Goal: Information Seeking & Learning: Compare options

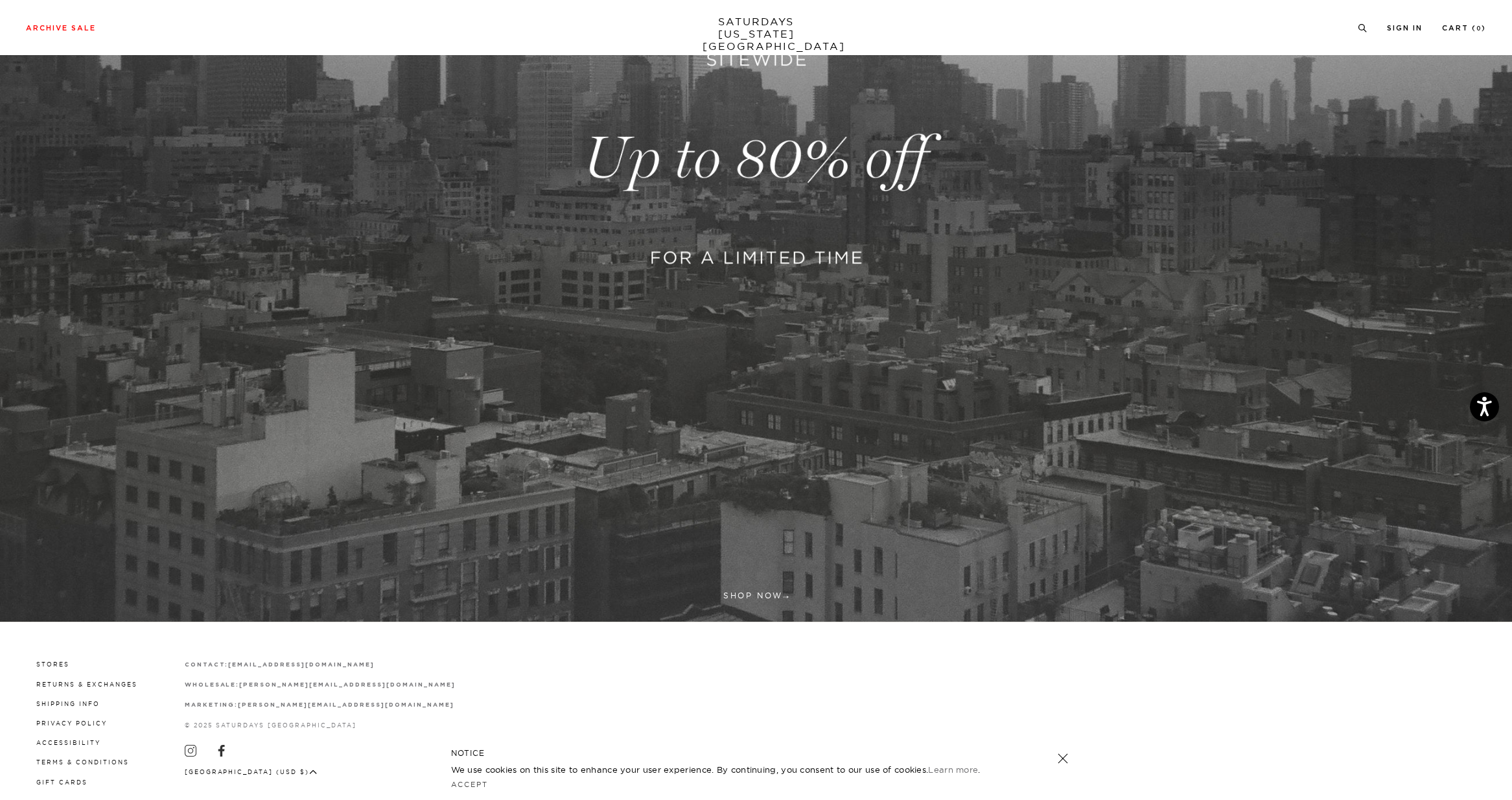
scroll to position [416, 0]
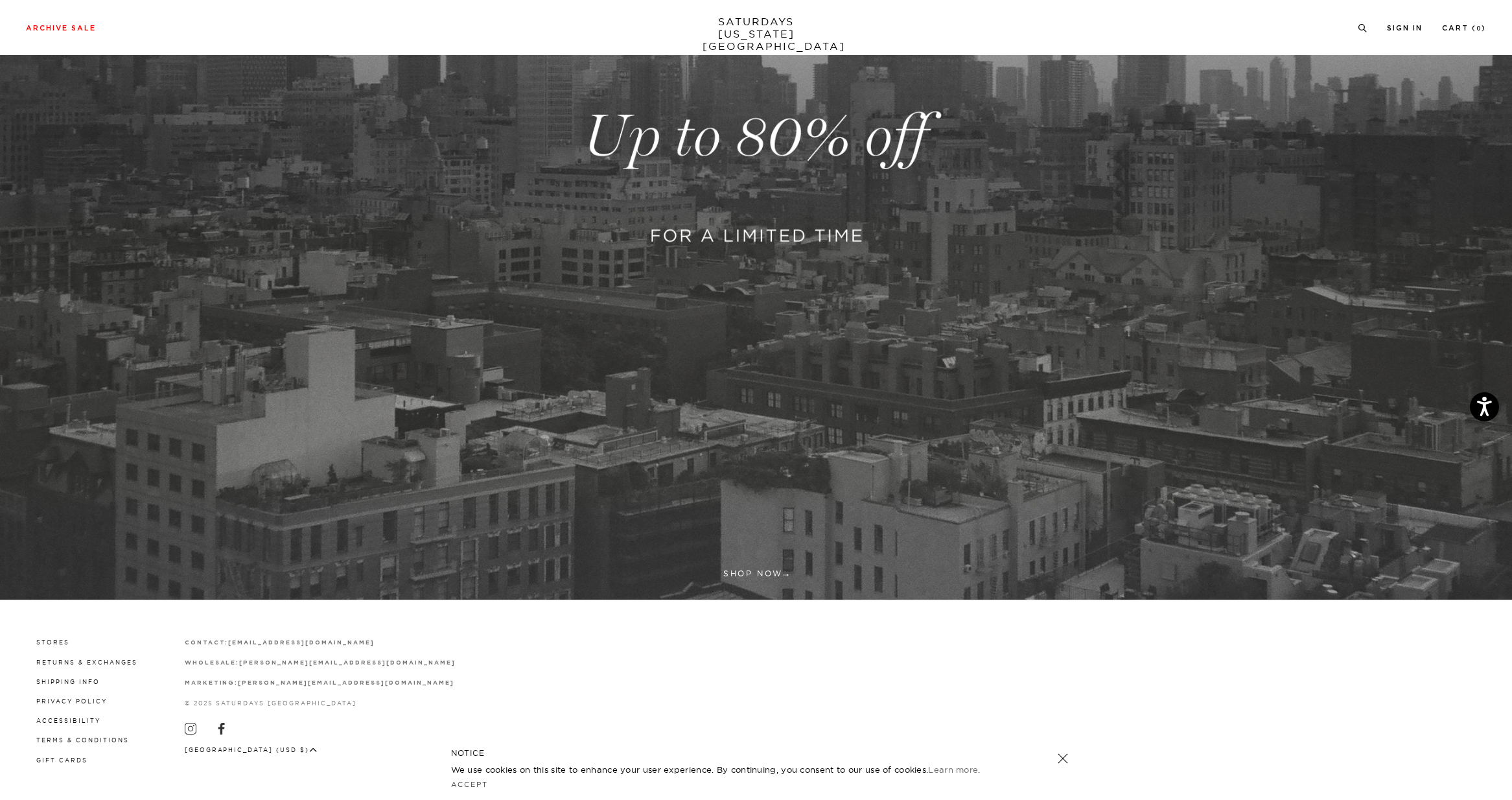
click at [769, 572] on link at bounding box center [756, 136] width 1512 height 926
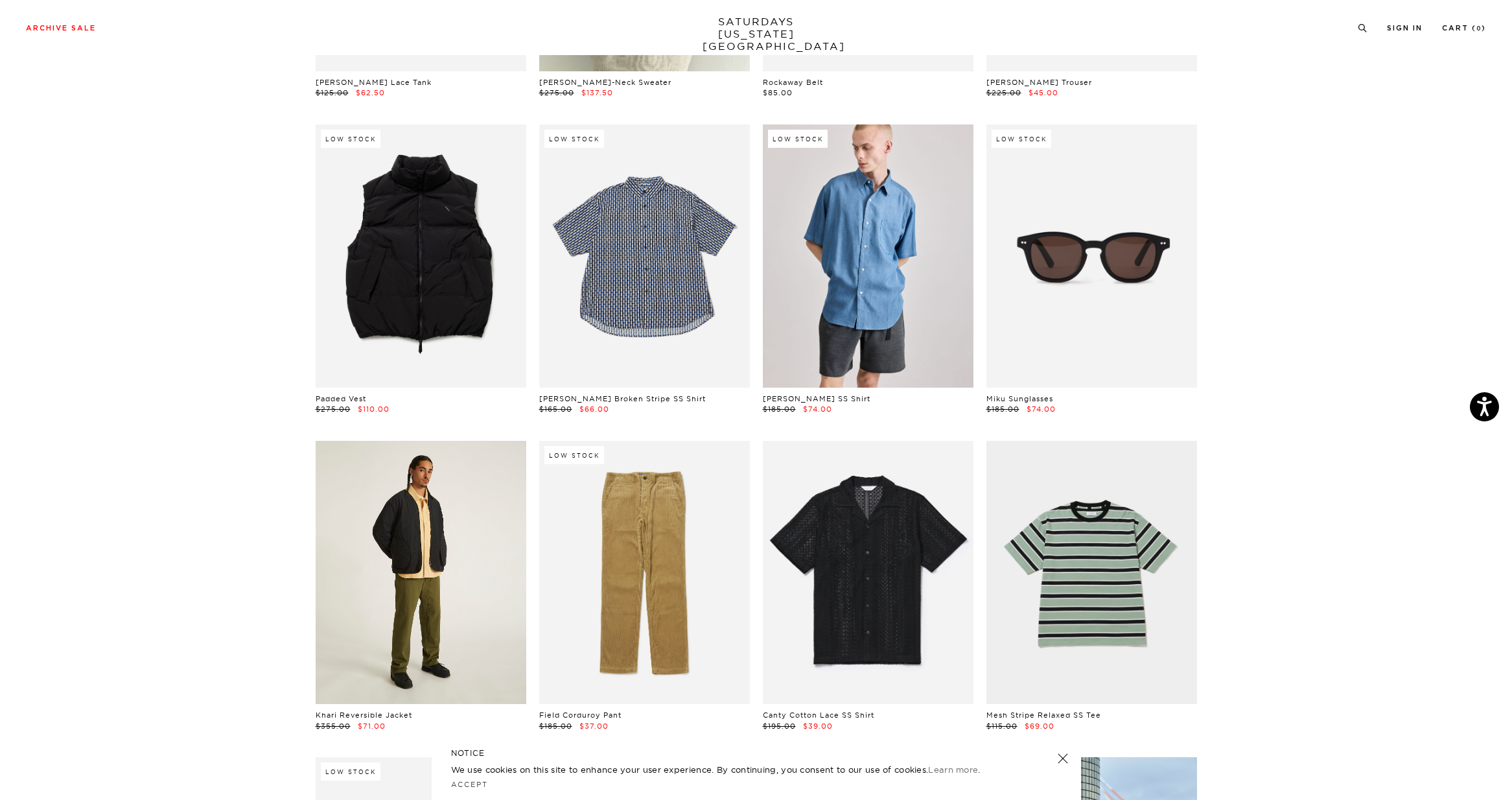
scroll to position [769, 0]
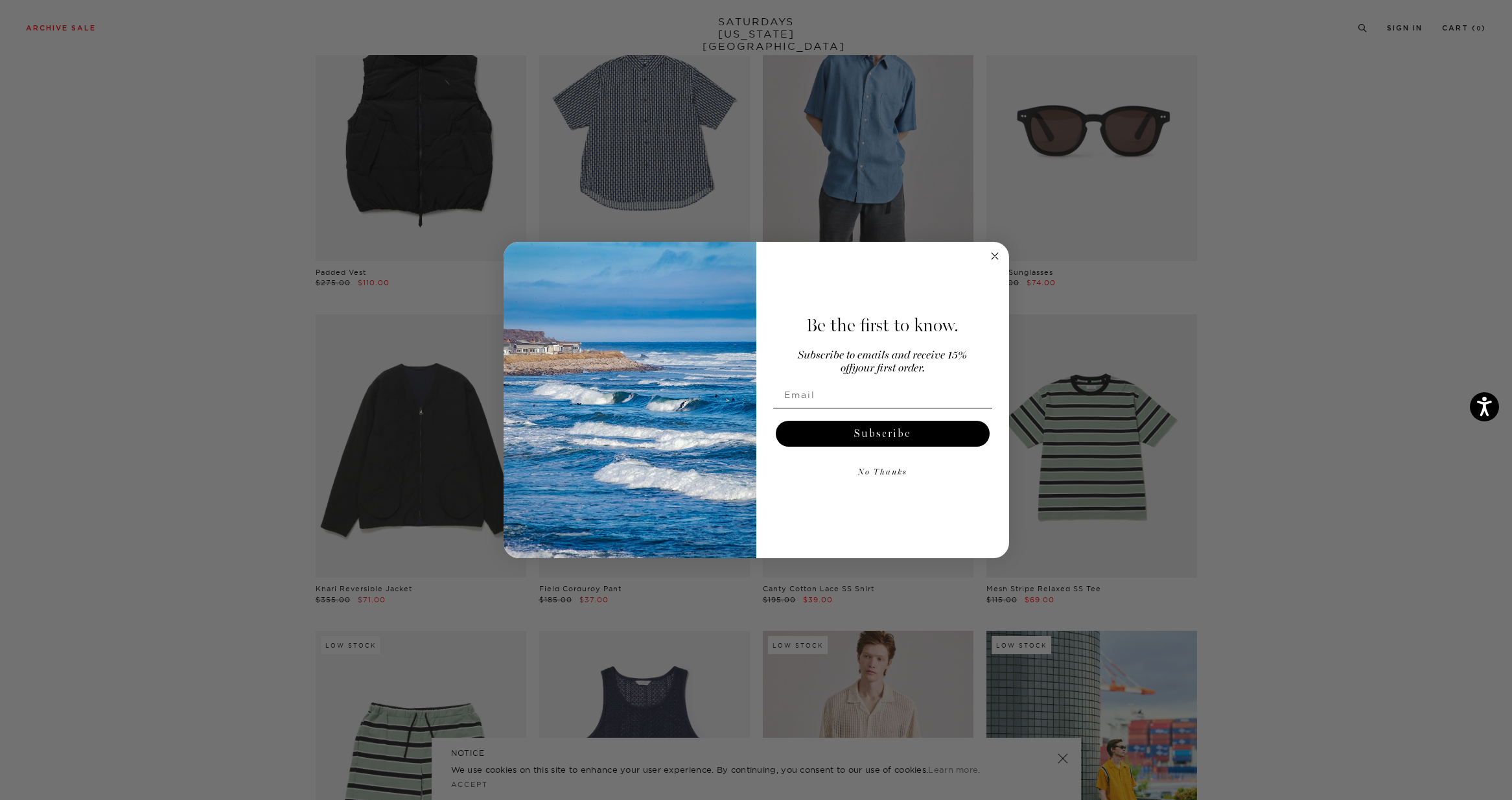
click at [998, 259] on icon "Close dialog" at bounding box center [994, 255] width 15 height 15
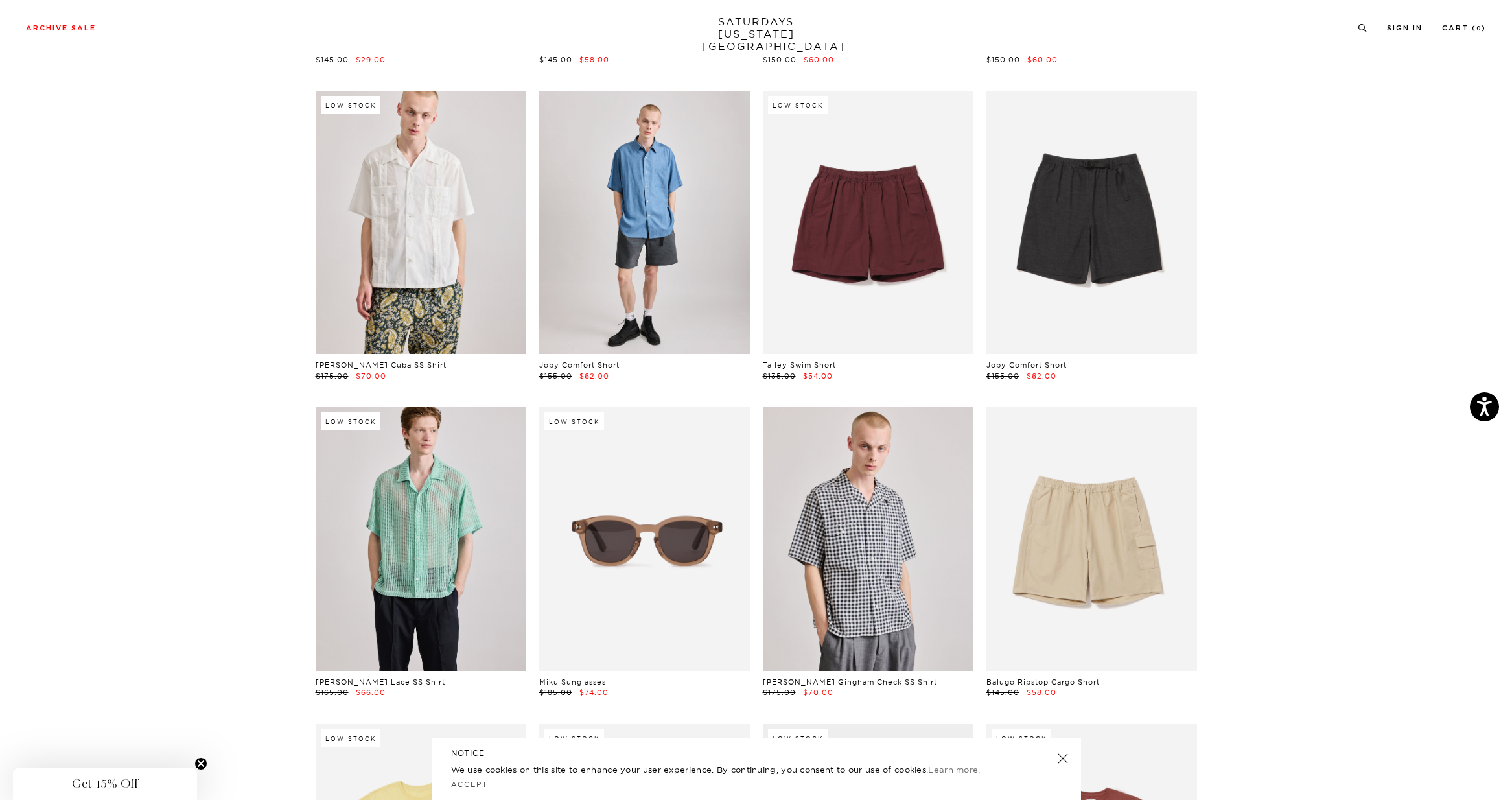
scroll to position [2573, 0]
click at [673, 301] on link at bounding box center [644, 223] width 211 height 263
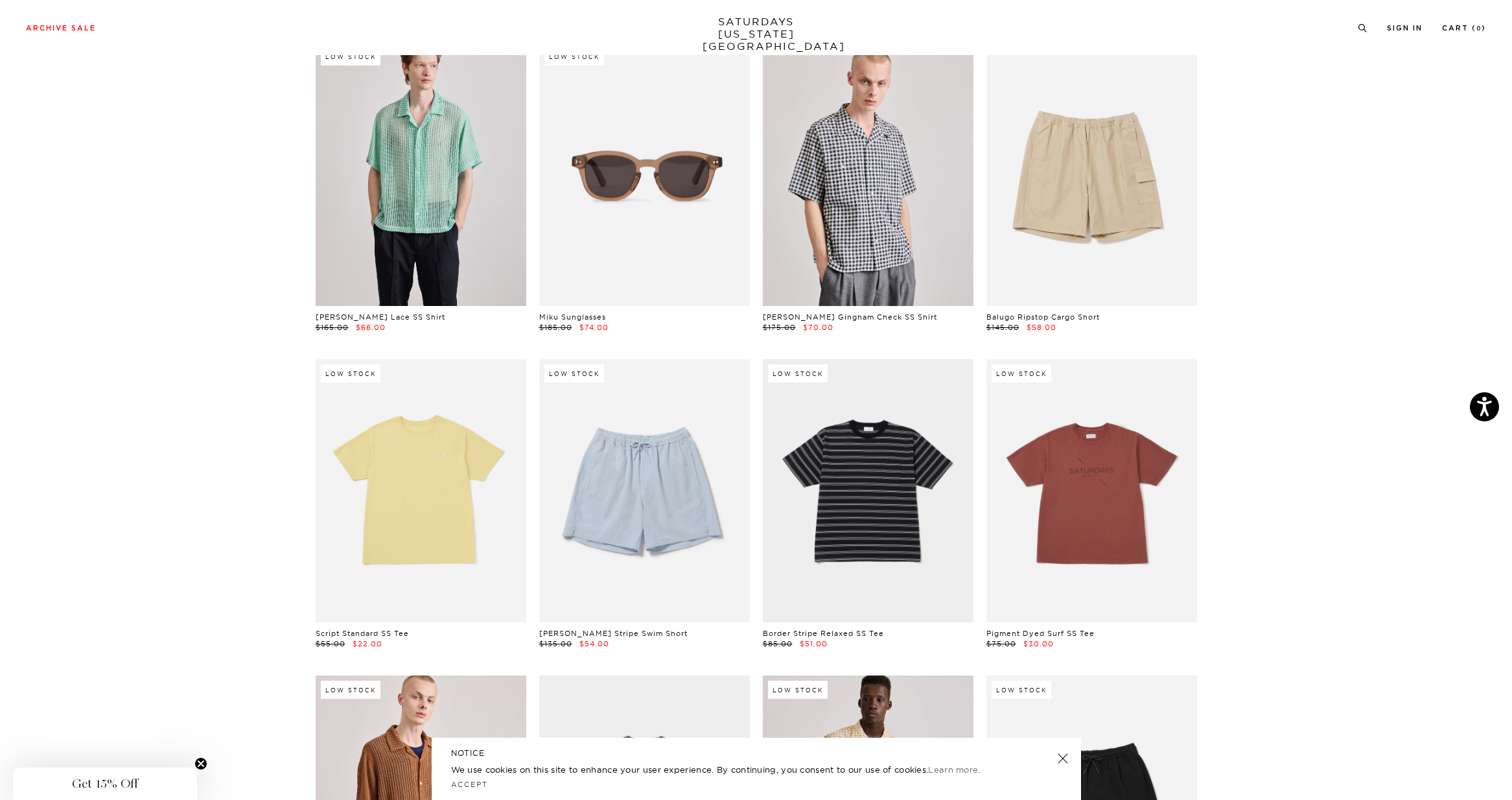
scroll to position [3002, 0]
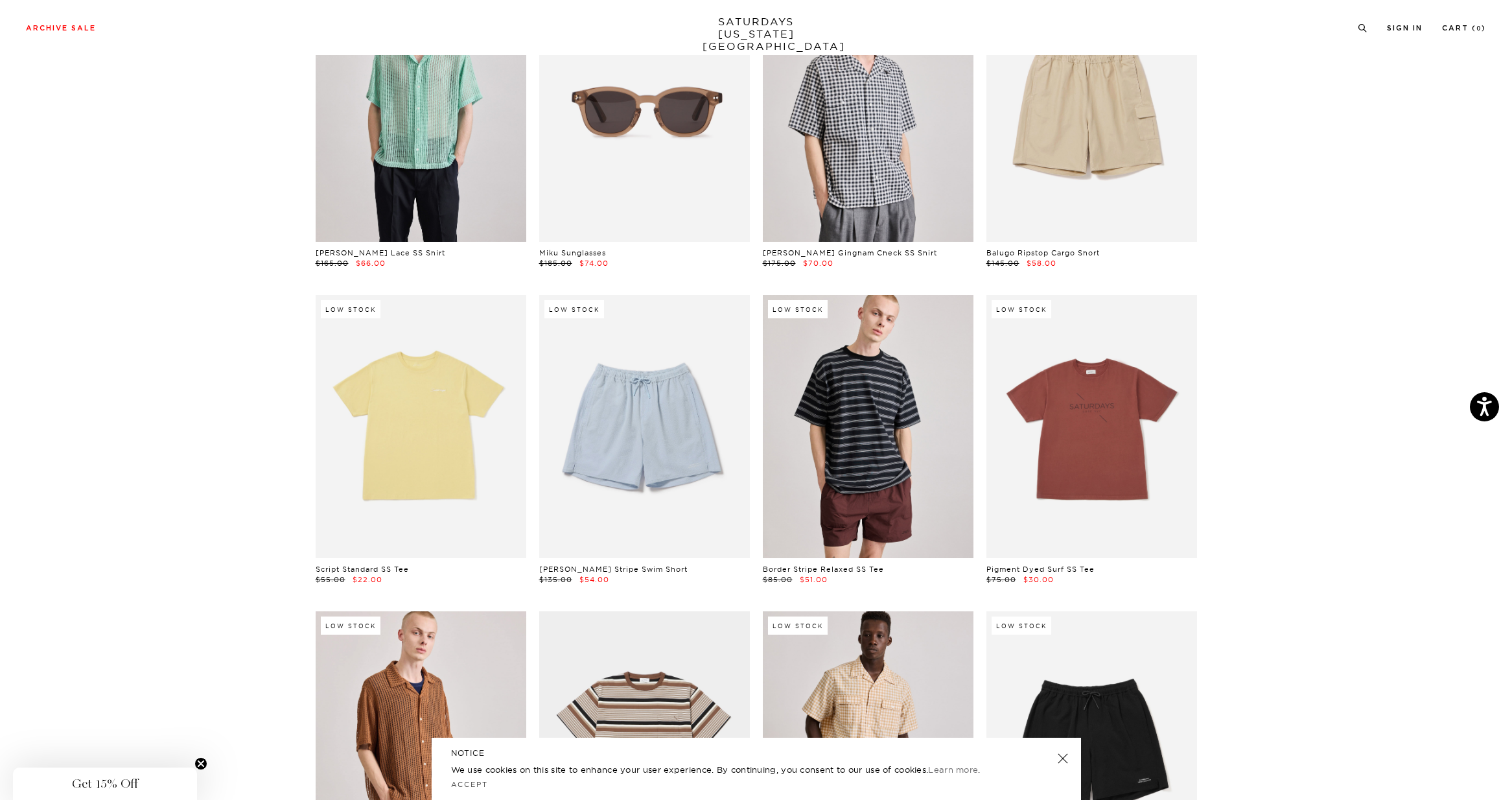
click at [851, 382] on link at bounding box center [867, 426] width 211 height 263
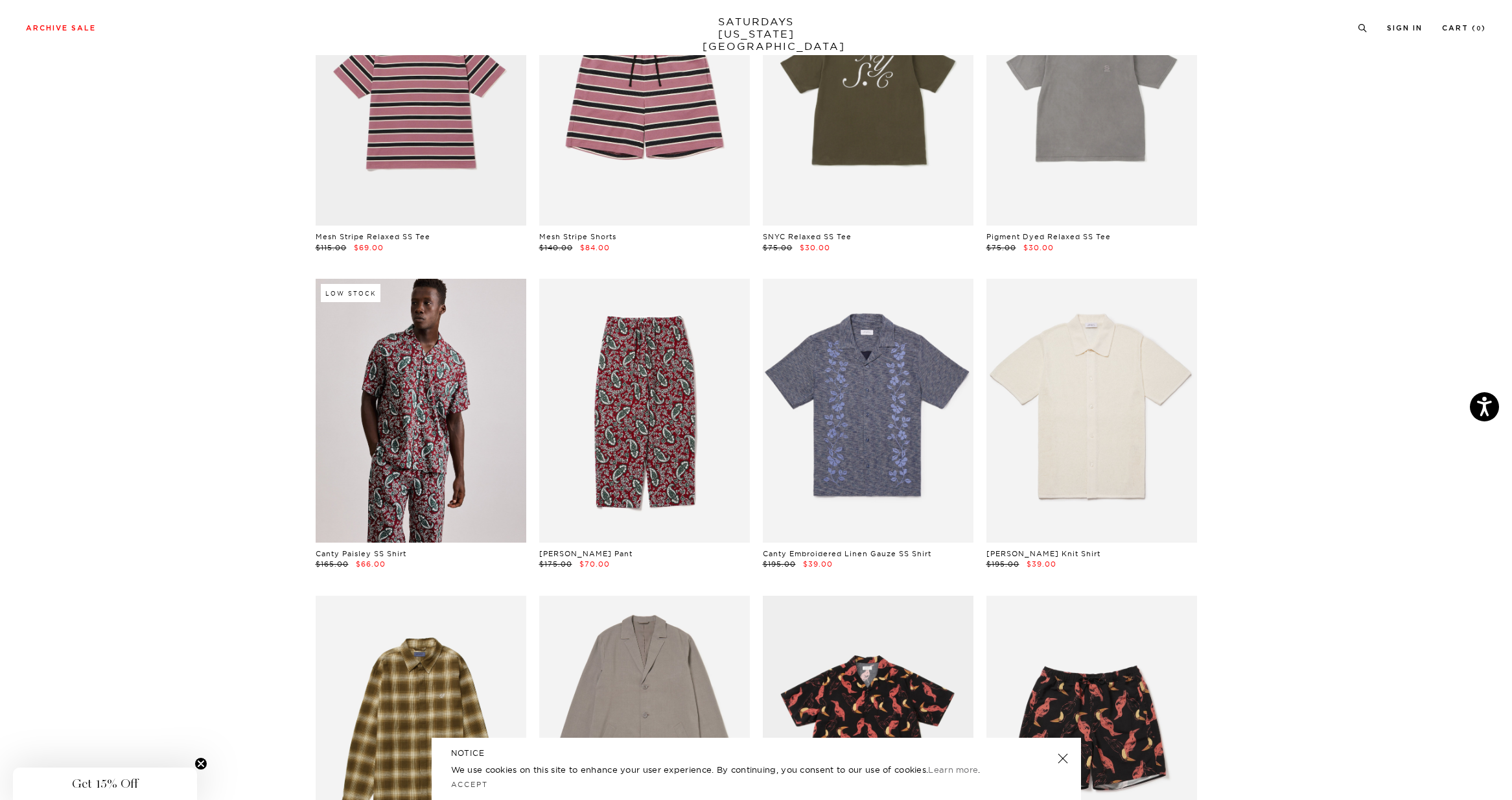
scroll to position [4153, 0]
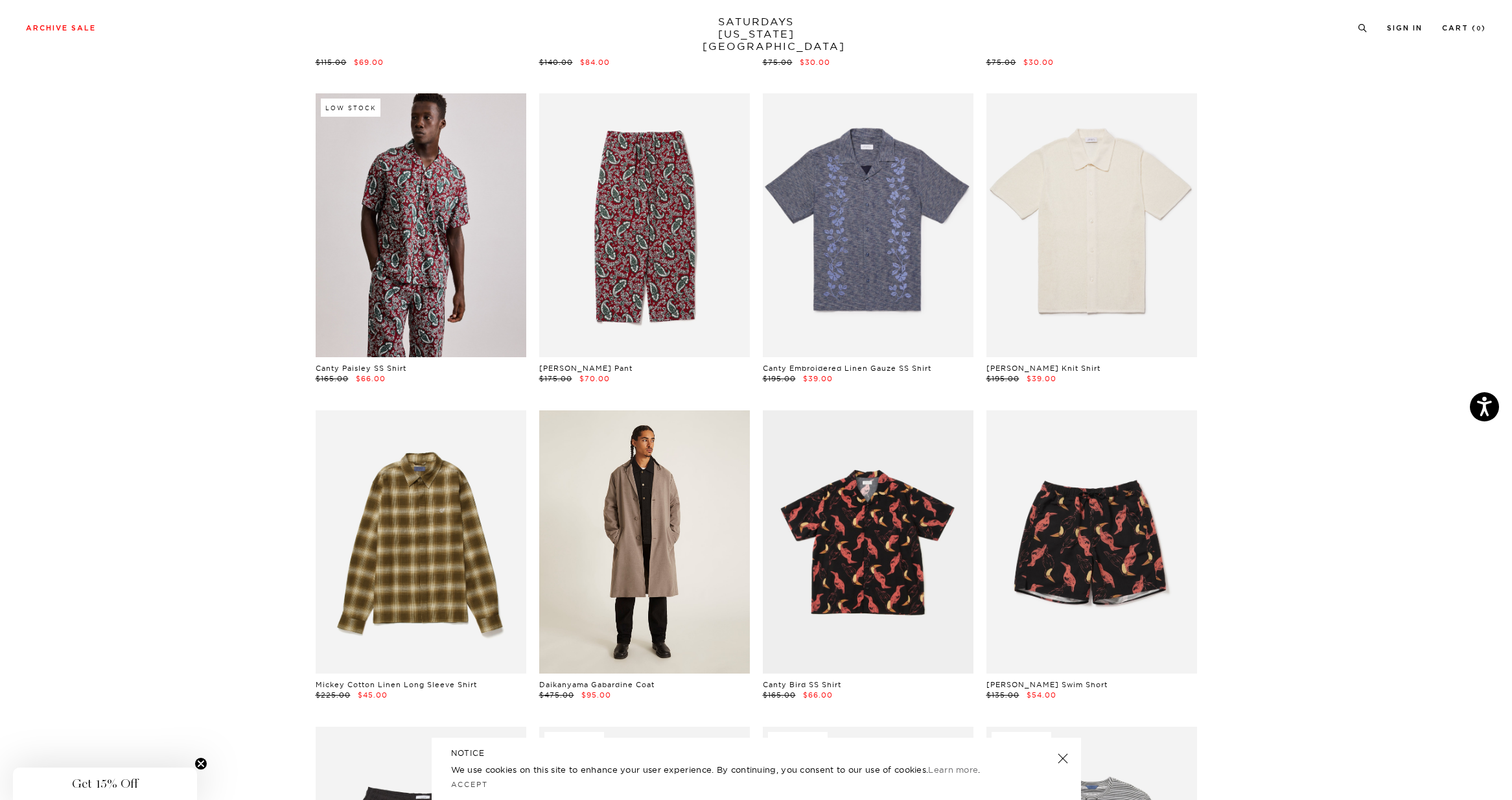
click at [637, 478] on link at bounding box center [644, 541] width 211 height 263
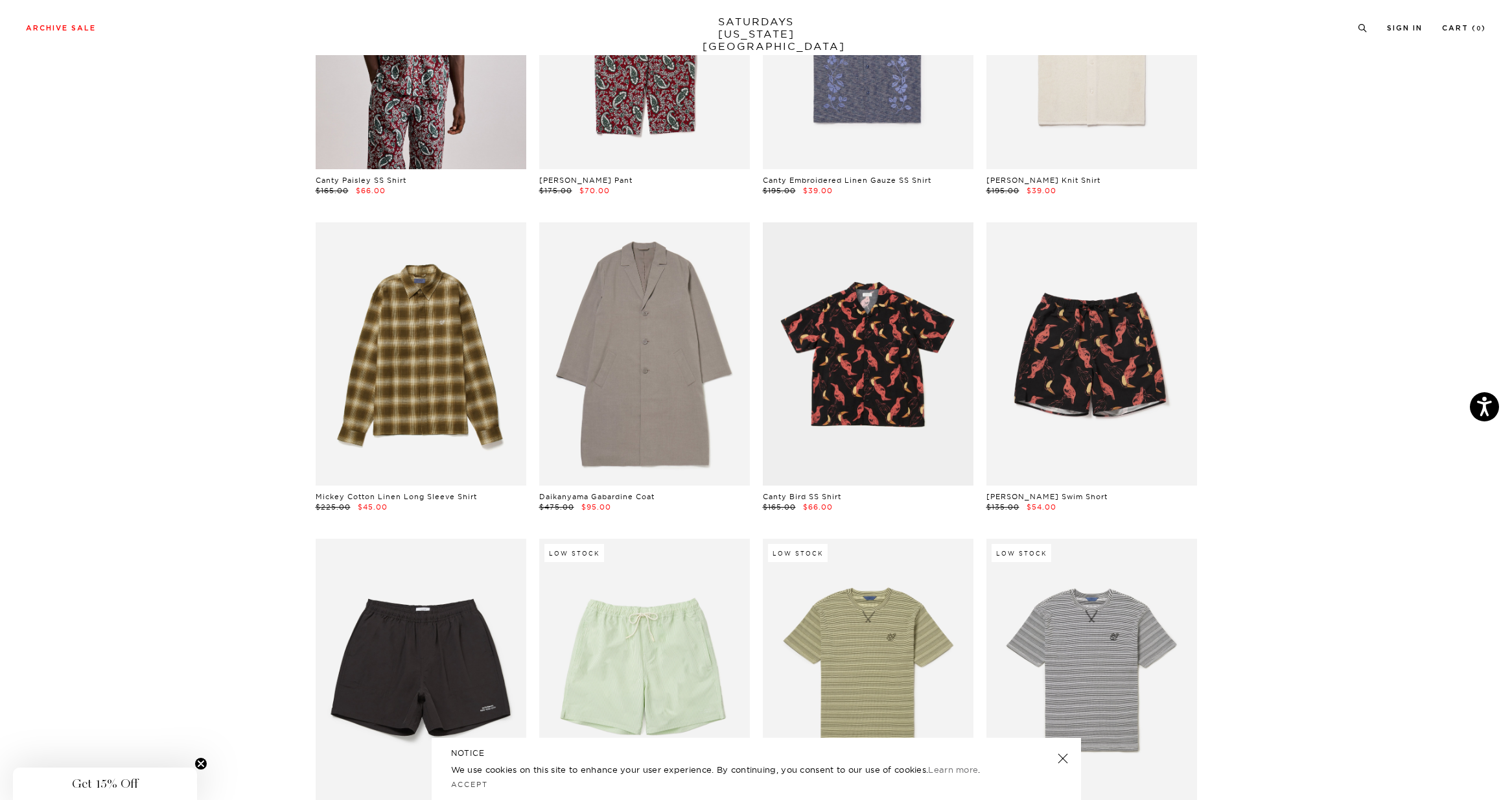
scroll to position [4420, 0]
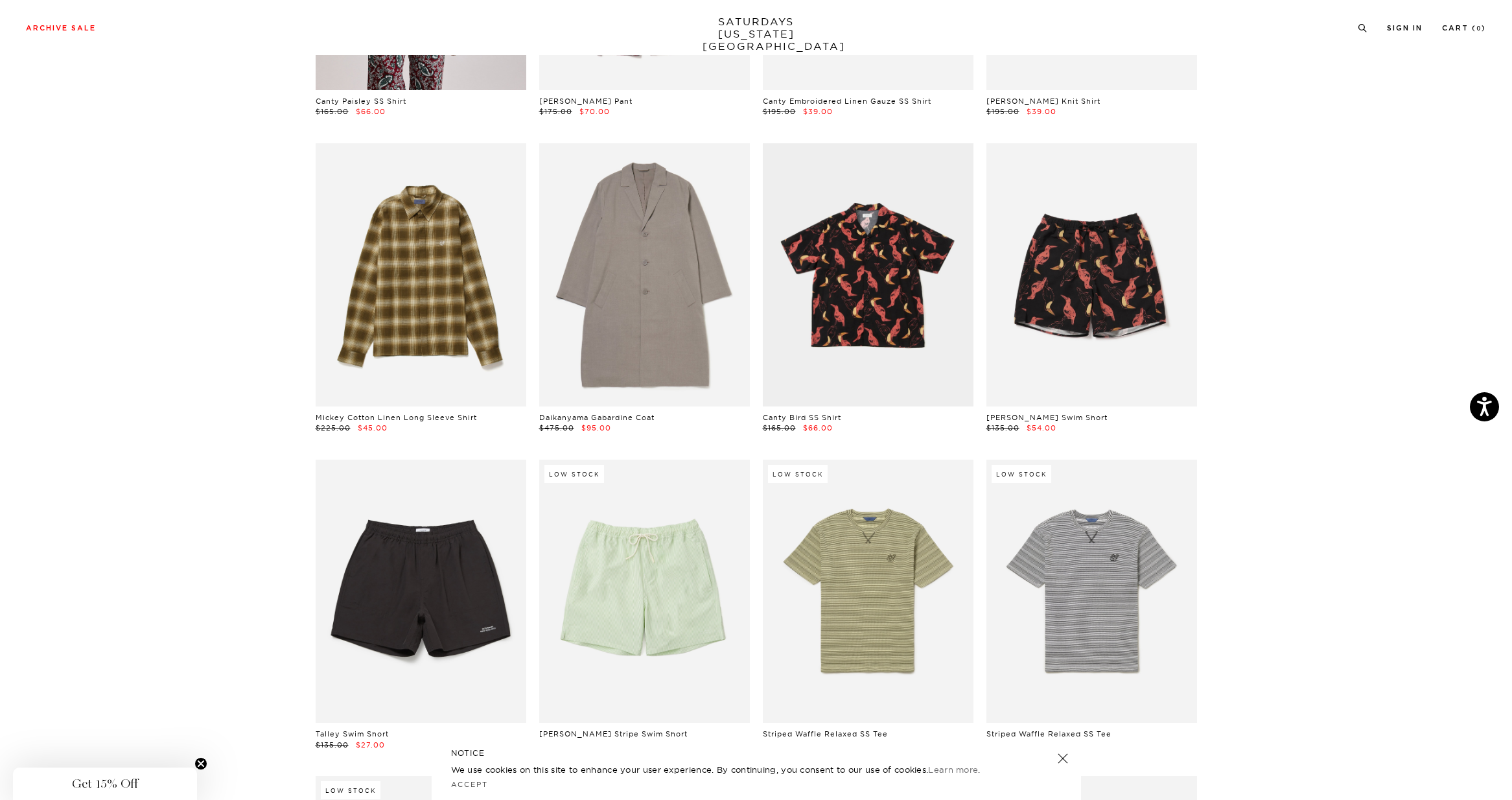
click at [1059, 758] on link at bounding box center [1062, 758] width 18 height 18
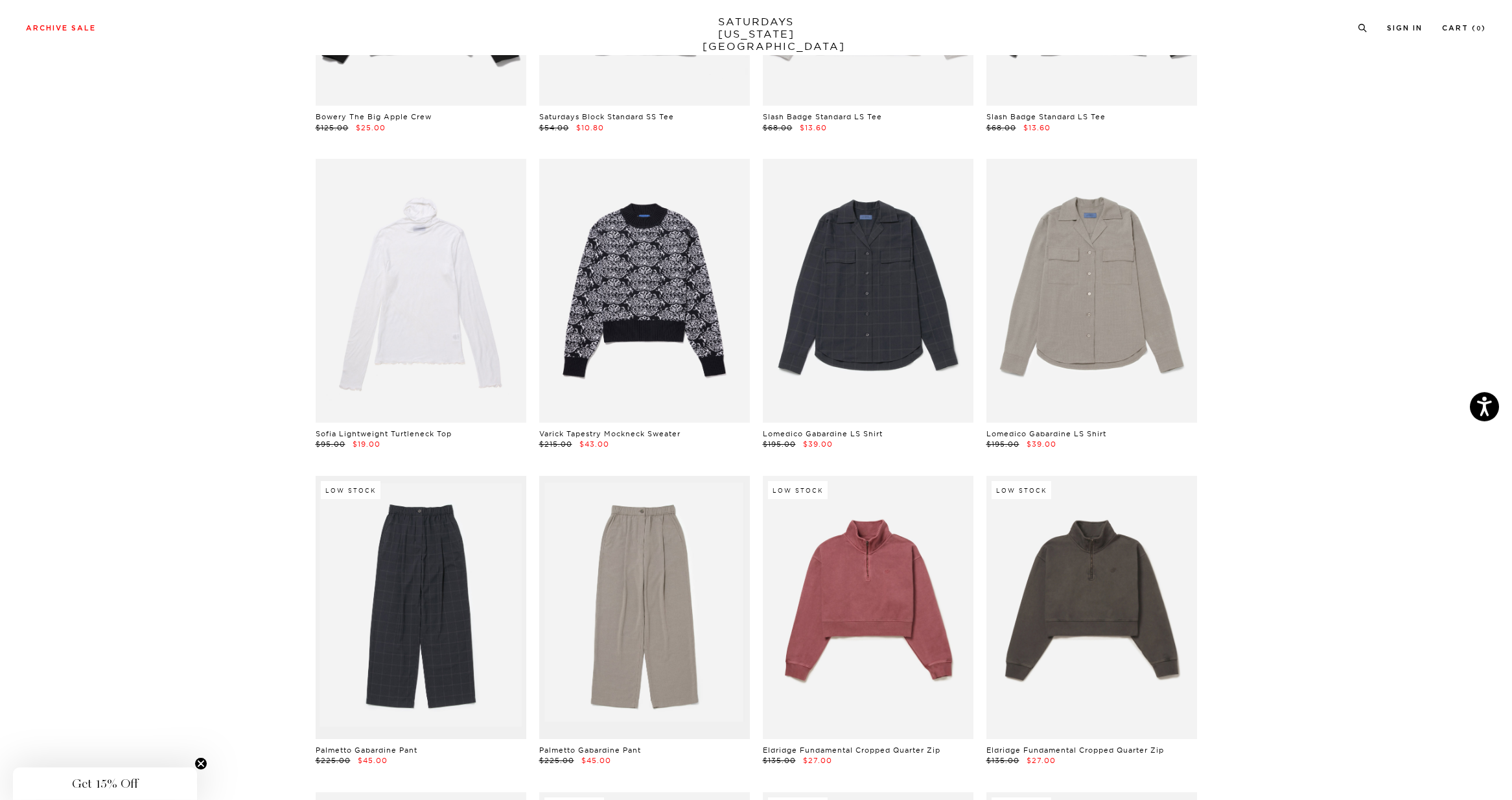
scroll to position [16102, 0]
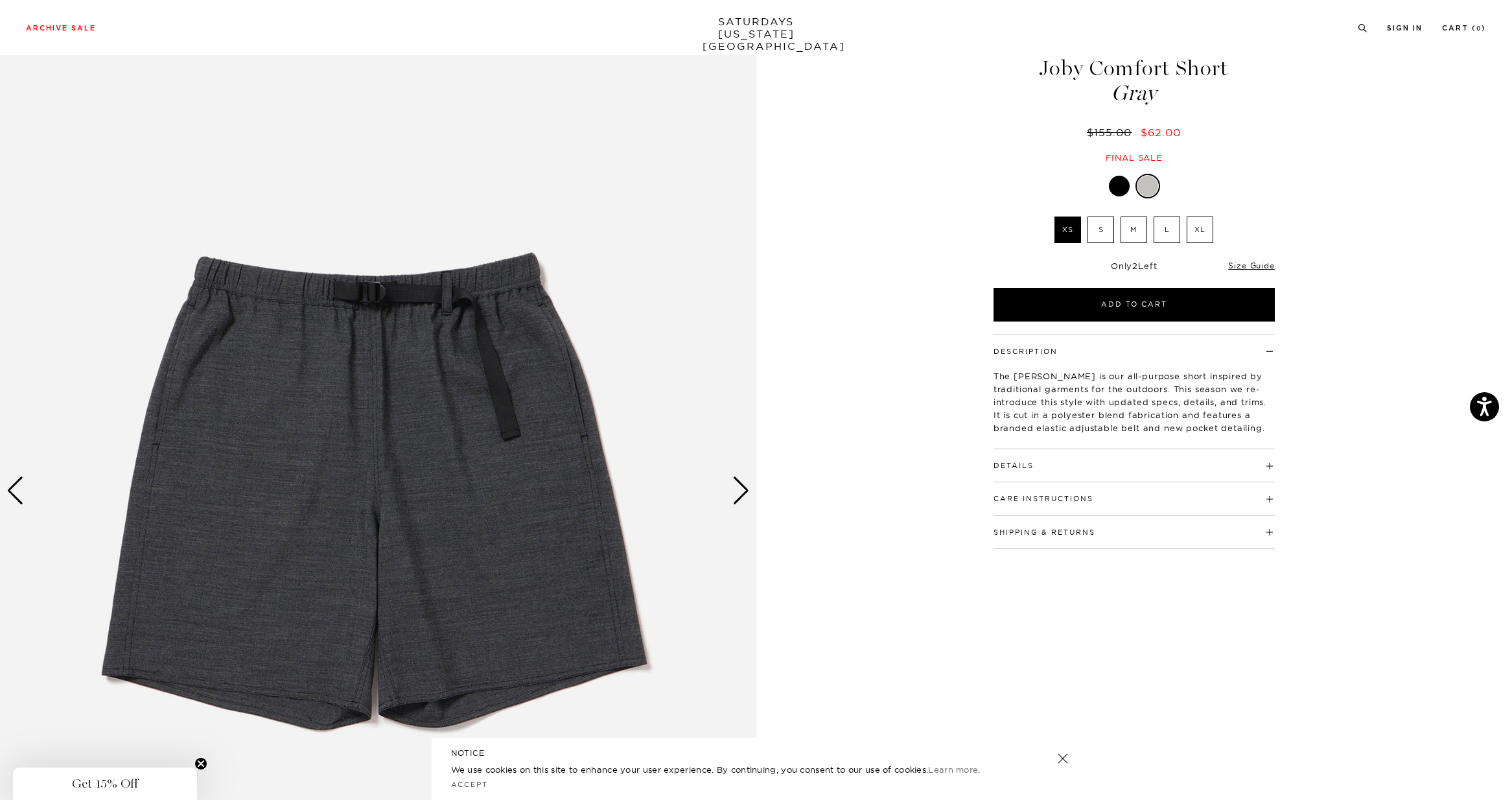
scroll to position [71, 0]
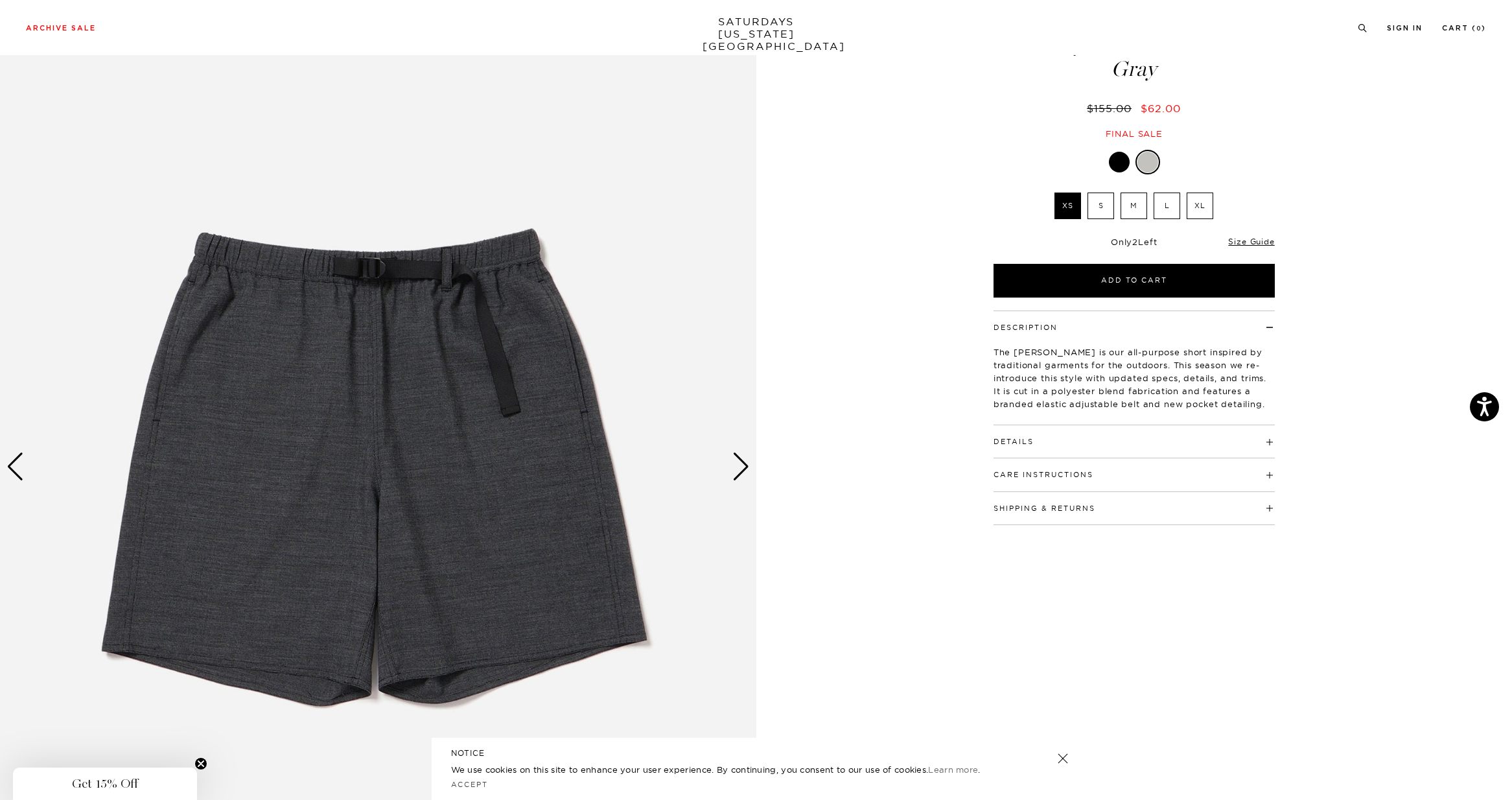
click at [745, 470] on div "Next slide" at bounding box center [740, 467] width 17 height 29
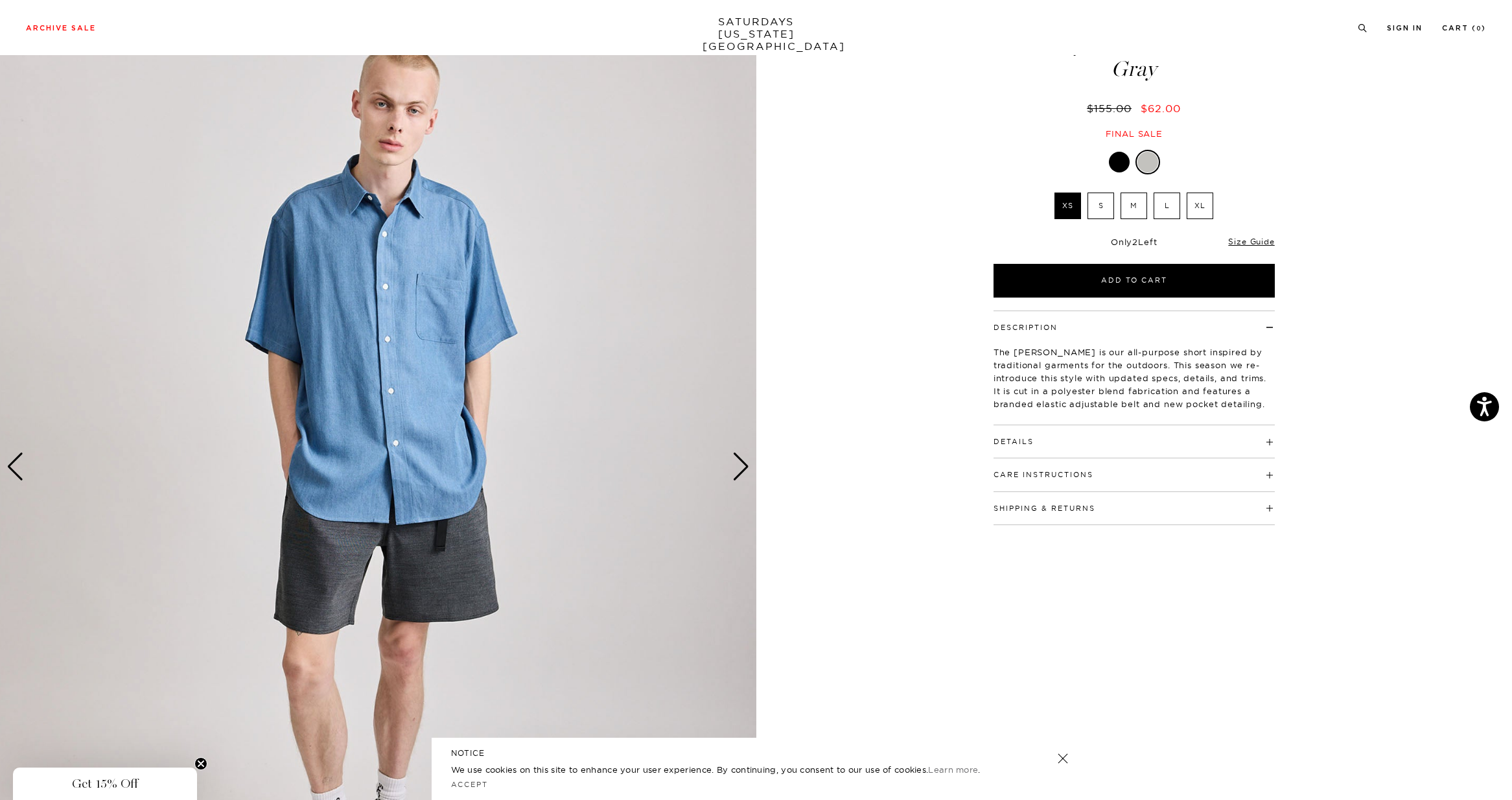
click at [742, 469] on div "Next slide" at bounding box center [740, 467] width 17 height 29
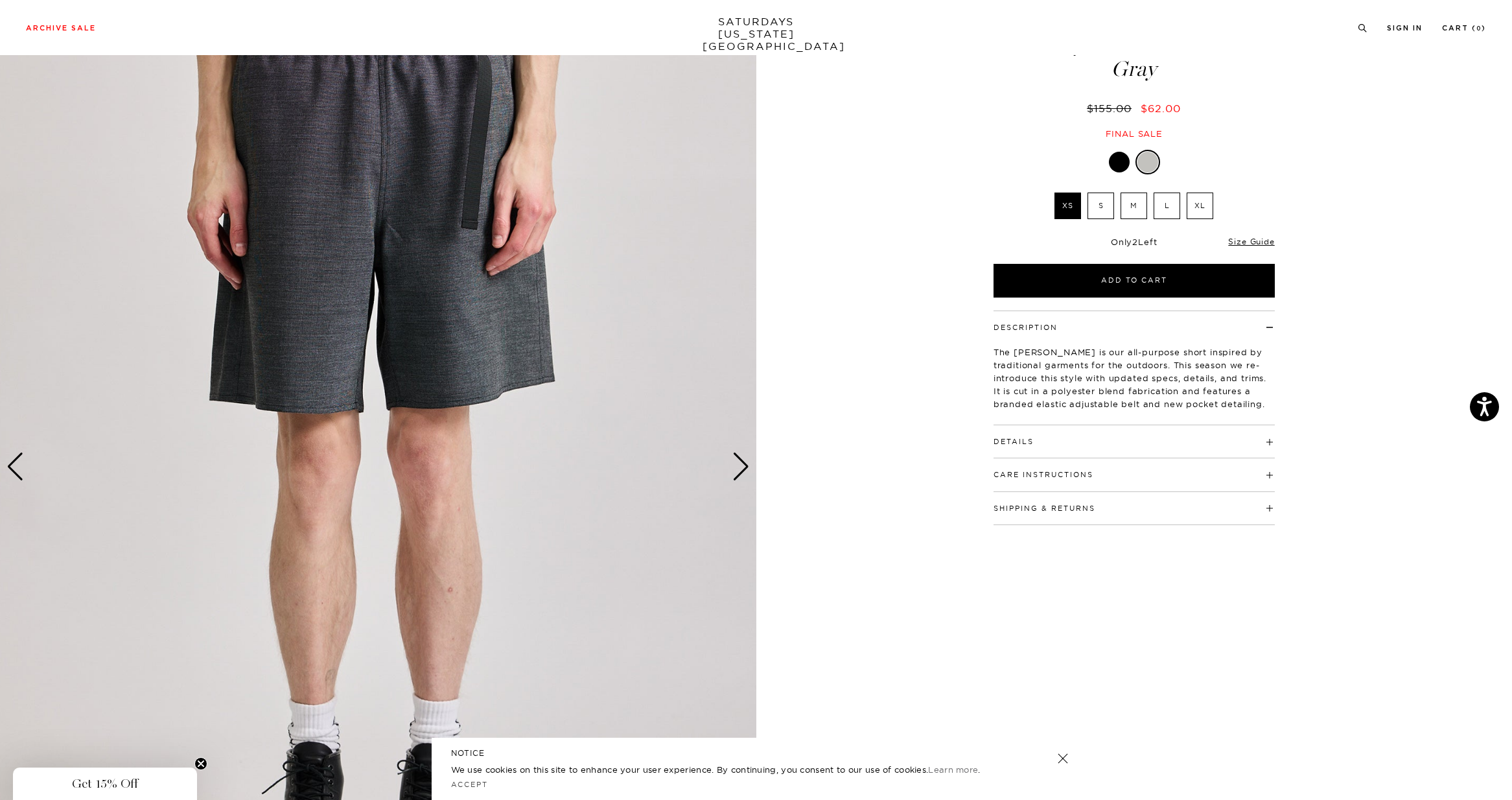
click at [1021, 440] on button "Details" at bounding box center [1013, 442] width 40 height 7
click at [746, 464] on div "Next slide" at bounding box center [740, 467] width 17 height 29
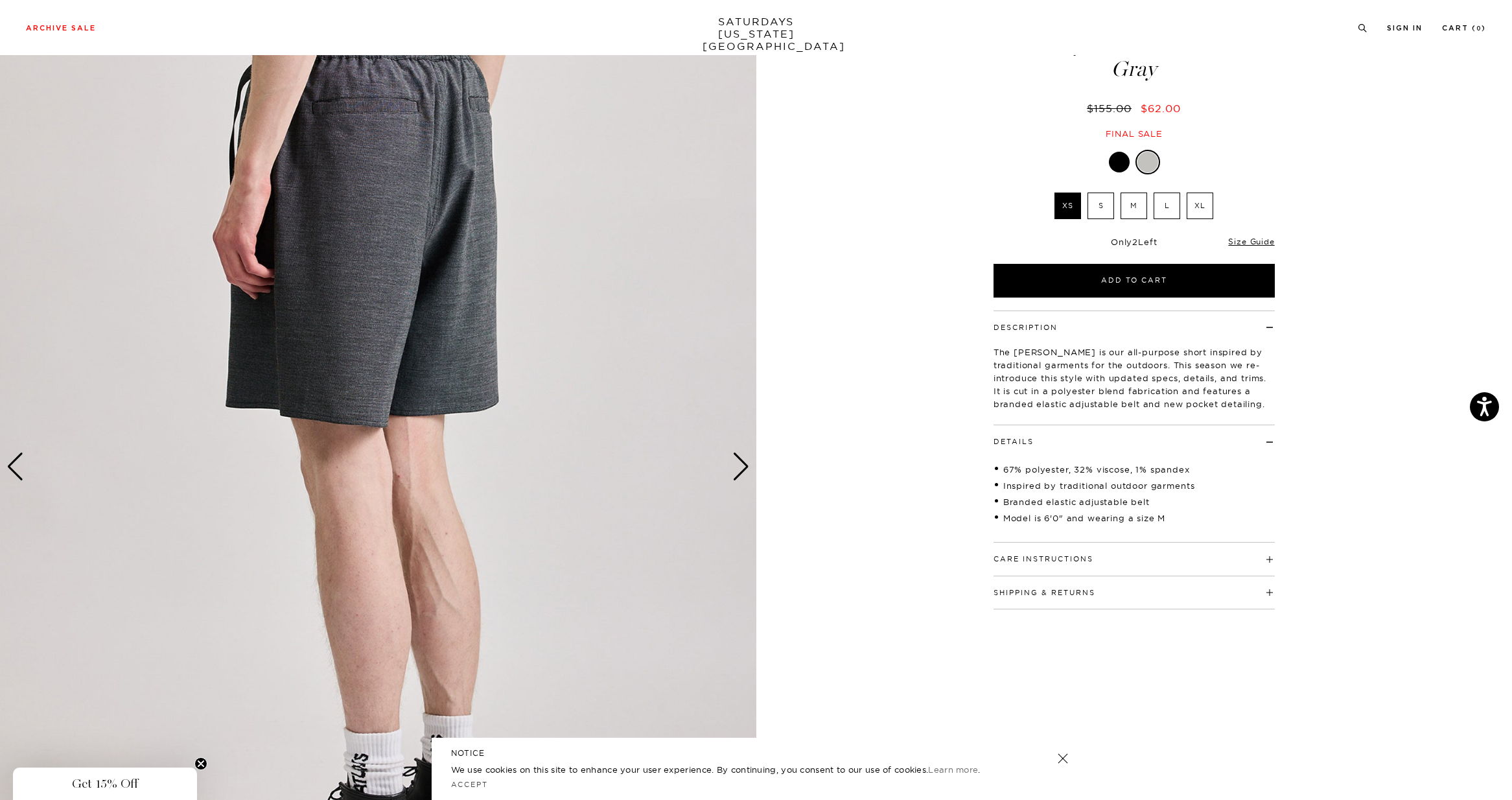
click at [746, 464] on div "Next slide" at bounding box center [740, 467] width 17 height 29
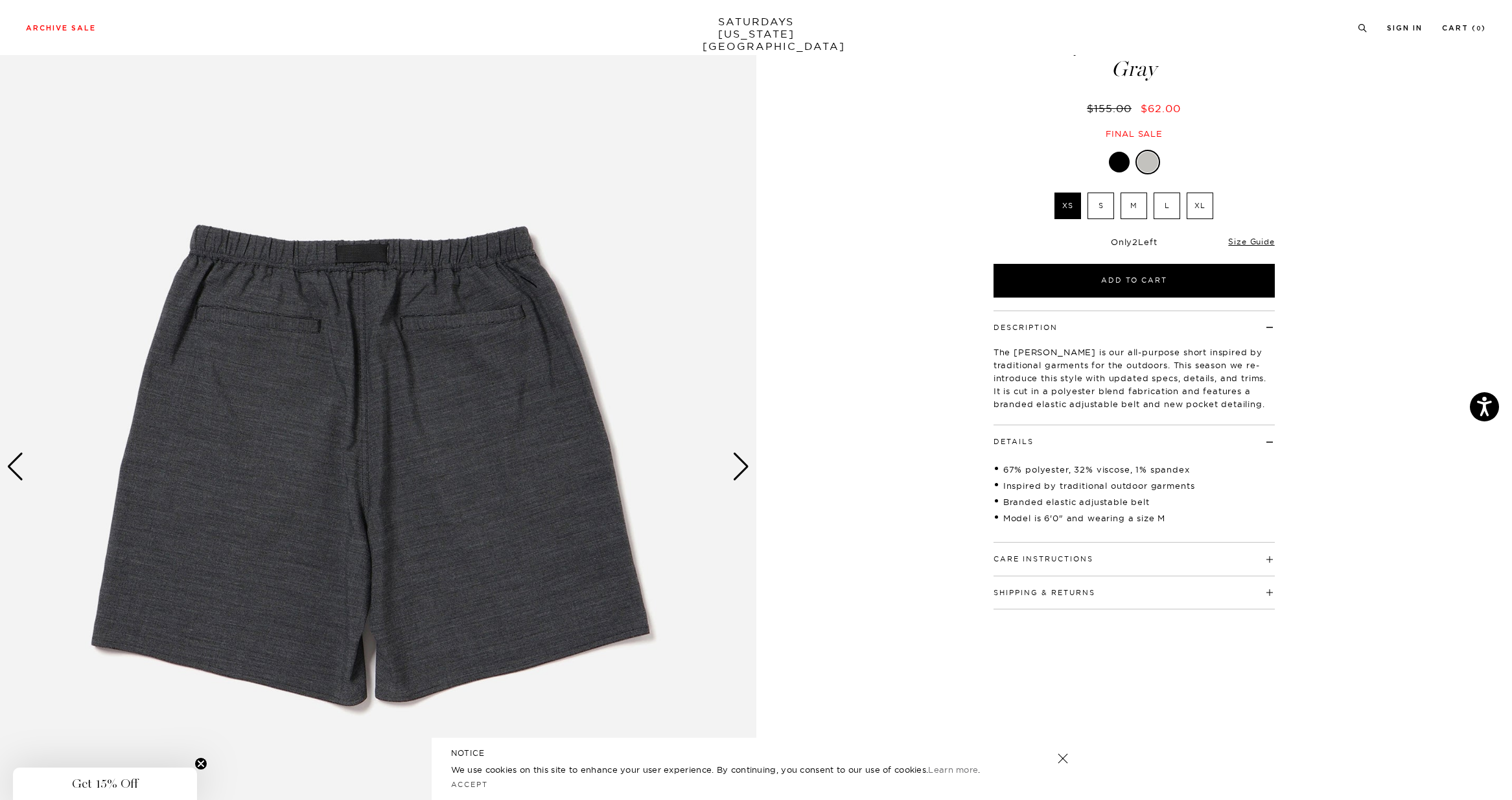
click at [746, 464] on div "Next slide" at bounding box center [740, 467] width 17 height 29
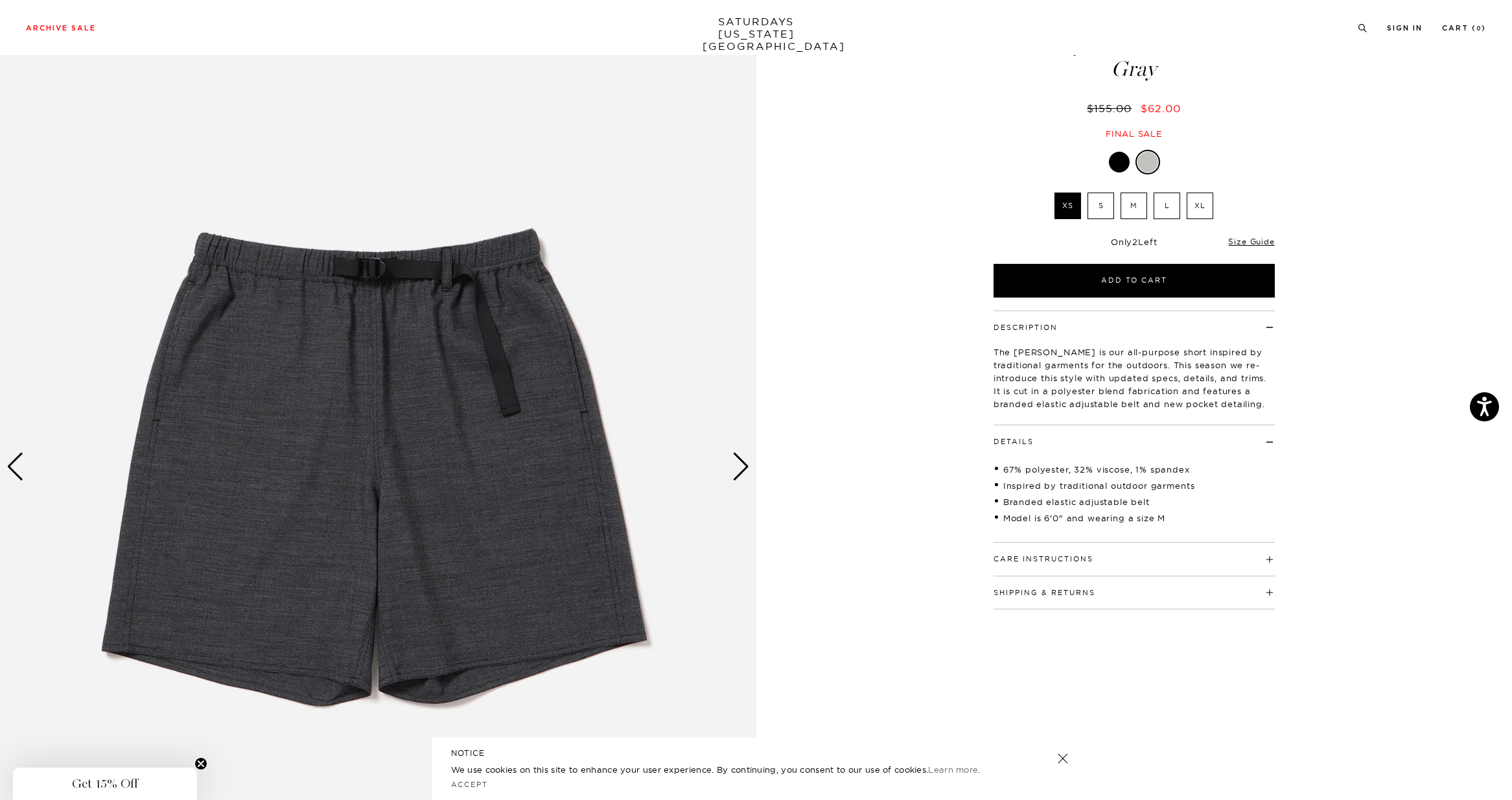
click at [746, 464] on div "Next slide" at bounding box center [740, 467] width 17 height 29
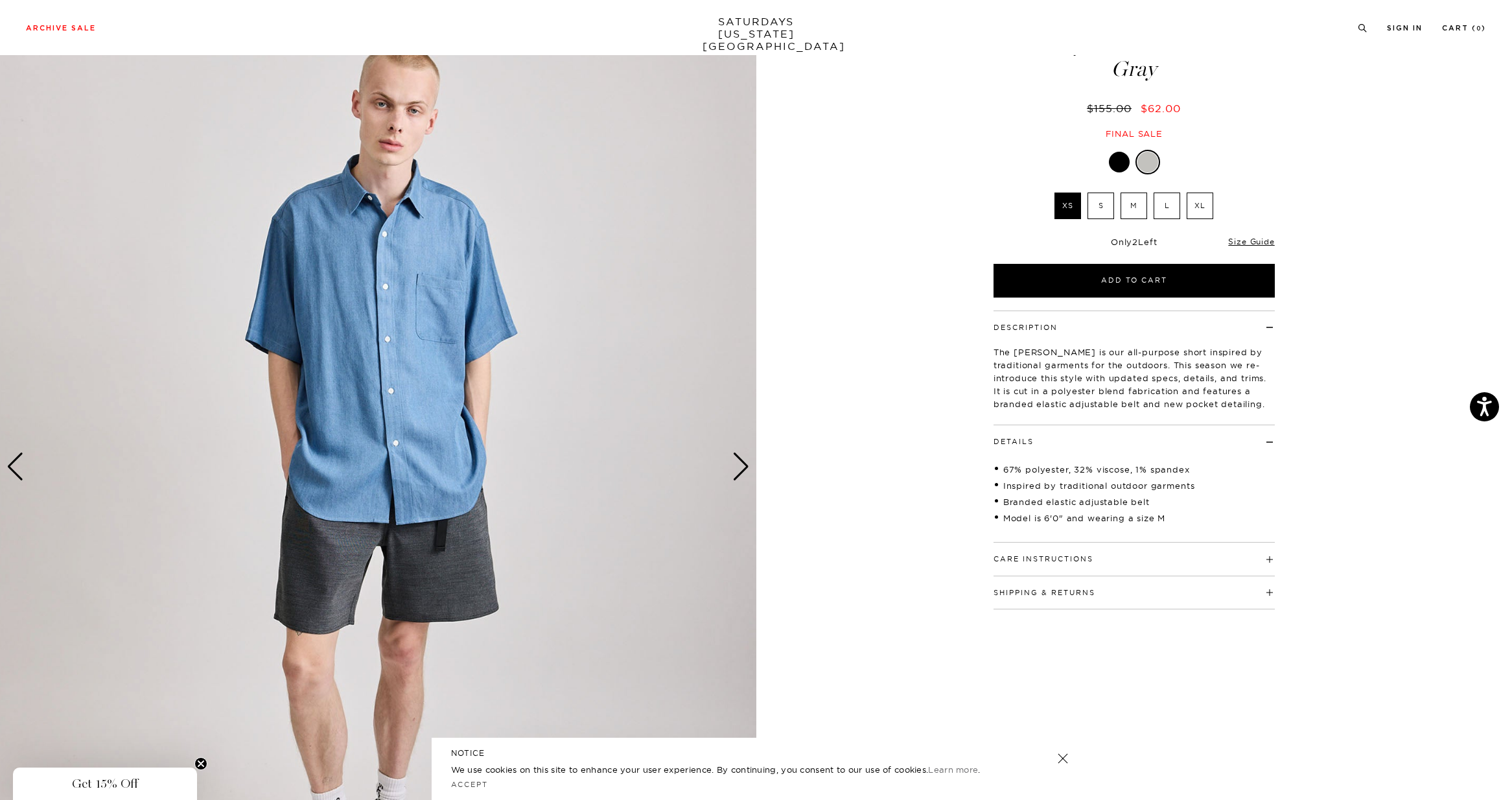
click at [743, 464] on div "Next slide" at bounding box center [740, 467] width 17 height 29
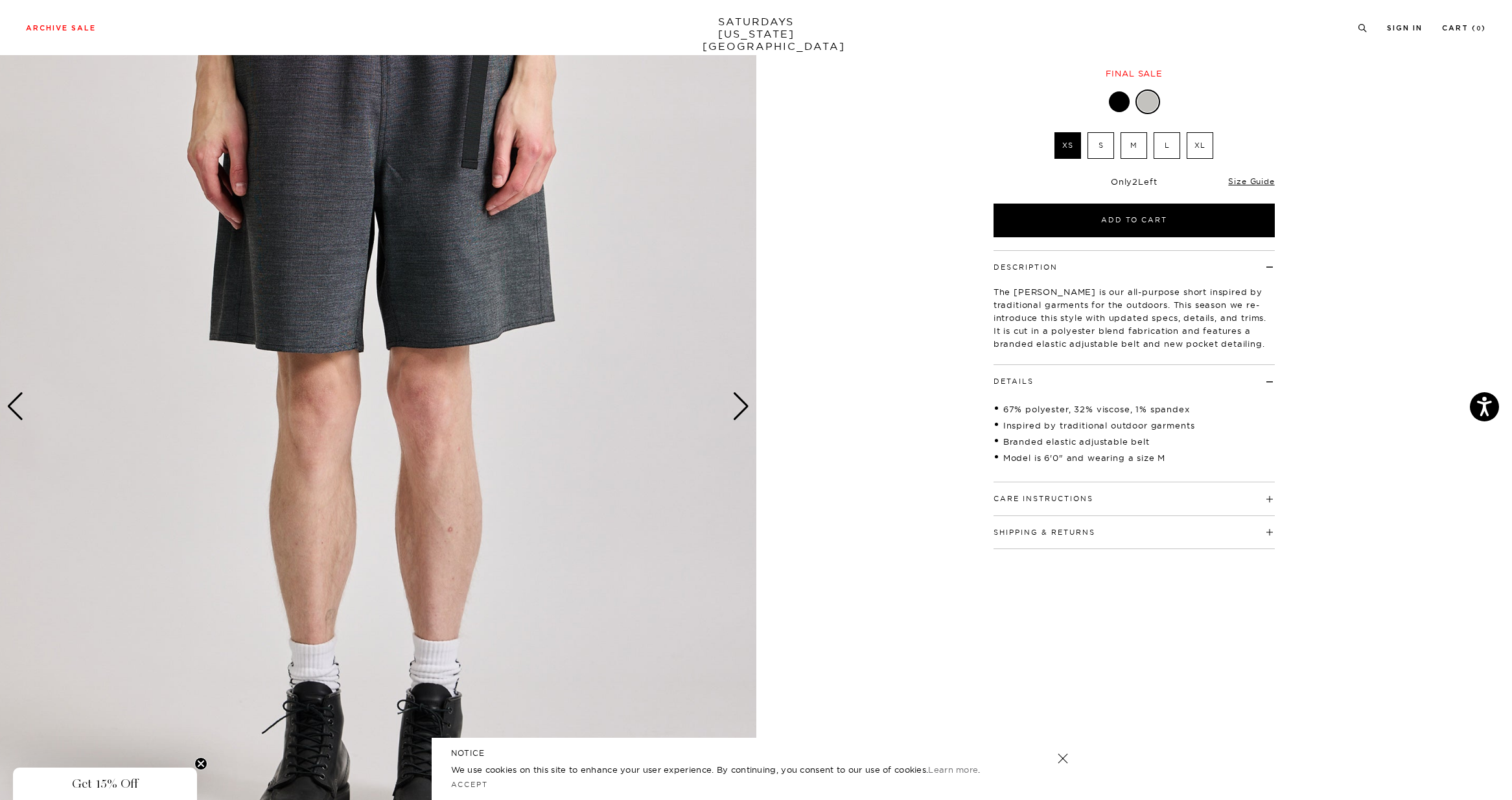
scroll to position [188, 0]
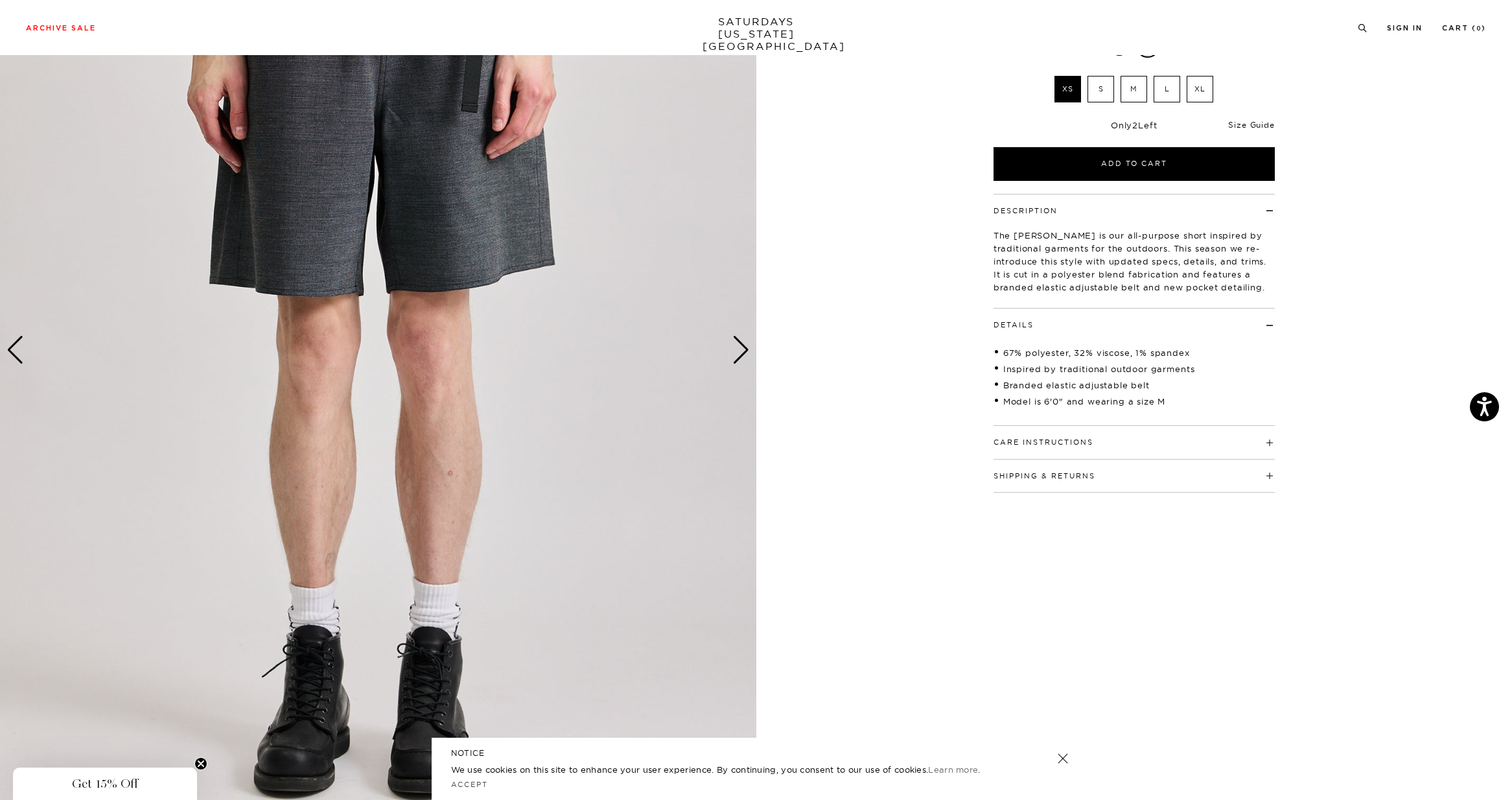
click at [1263, 119] on div "Only 2 Left Size Guide" at bounding box center [1133, 129] width 281 height 35
click at [1261, 122] on link "Size Guide" at bounding box center [1251, 125] width 46 height 10
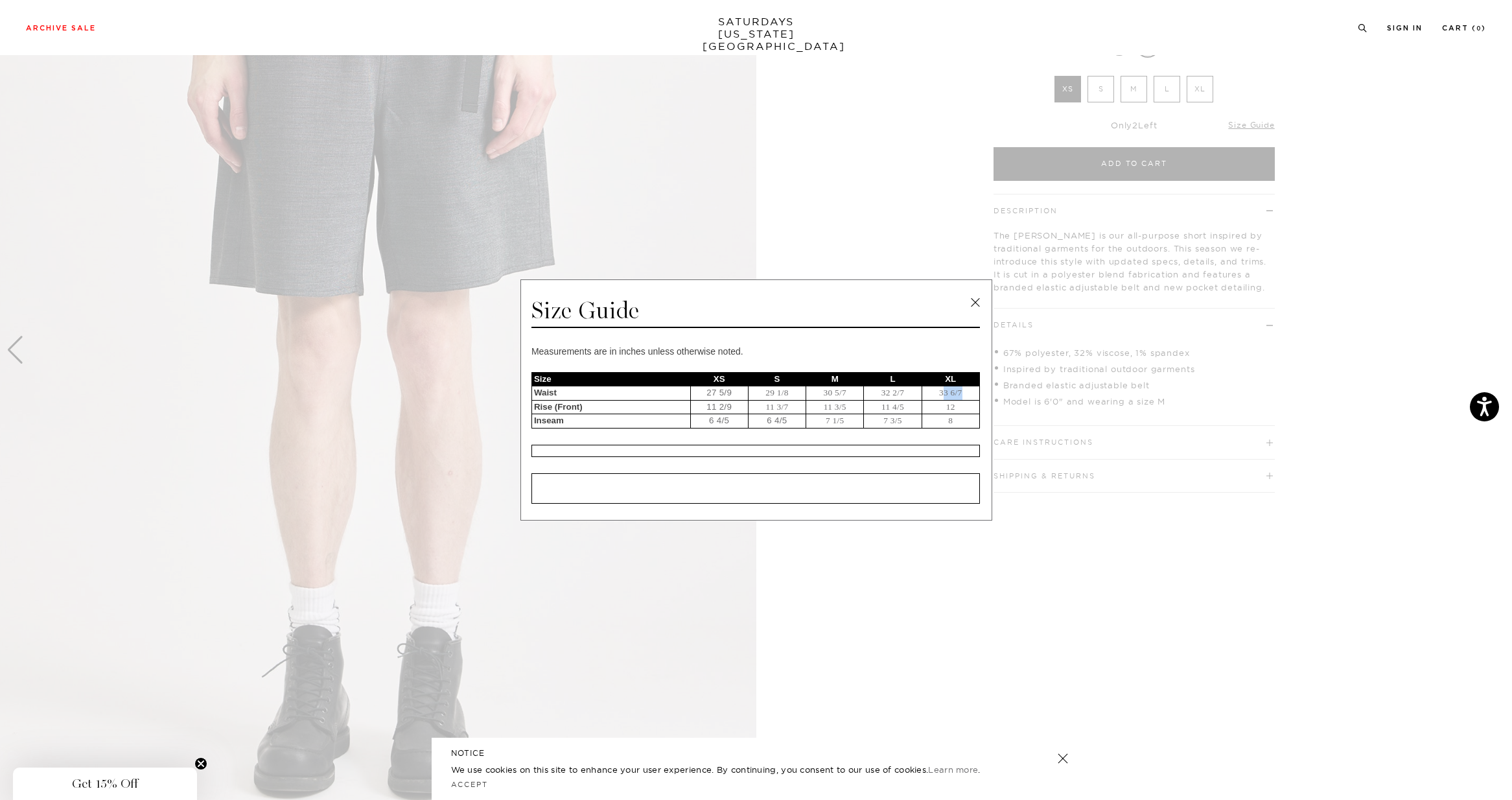
drag, startPoint x: 940, startPoint y: 396, endPoint x: 977, endPoint y: 397, distance: 37.0
click at [977, 397] on td "33 6/7" at bounding box center [950, 393] width 57 height 14
click at [1239, 362] on span at bounding box center [751, 400] width 1502 height 800
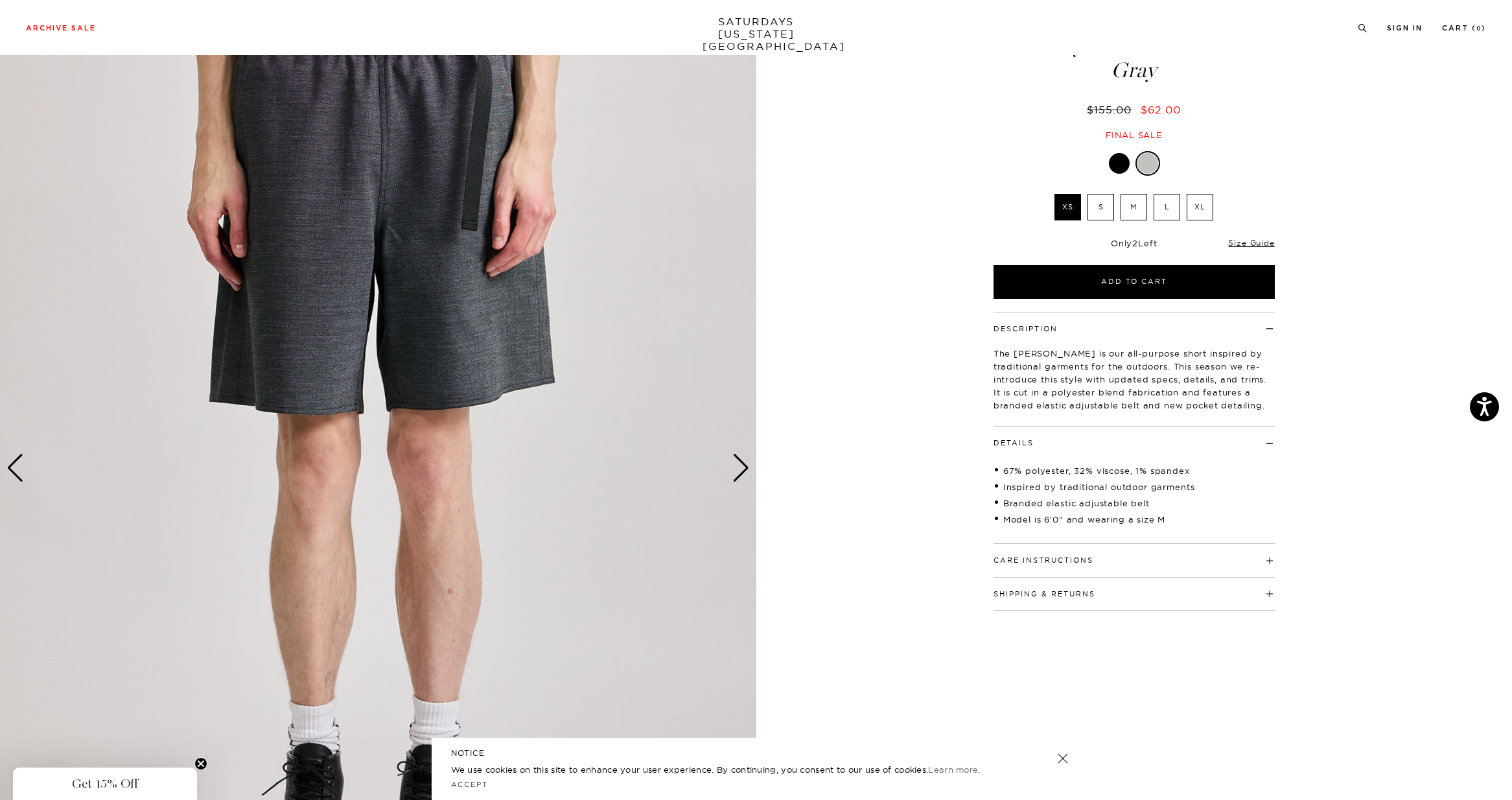
scroll to position [13, 0]
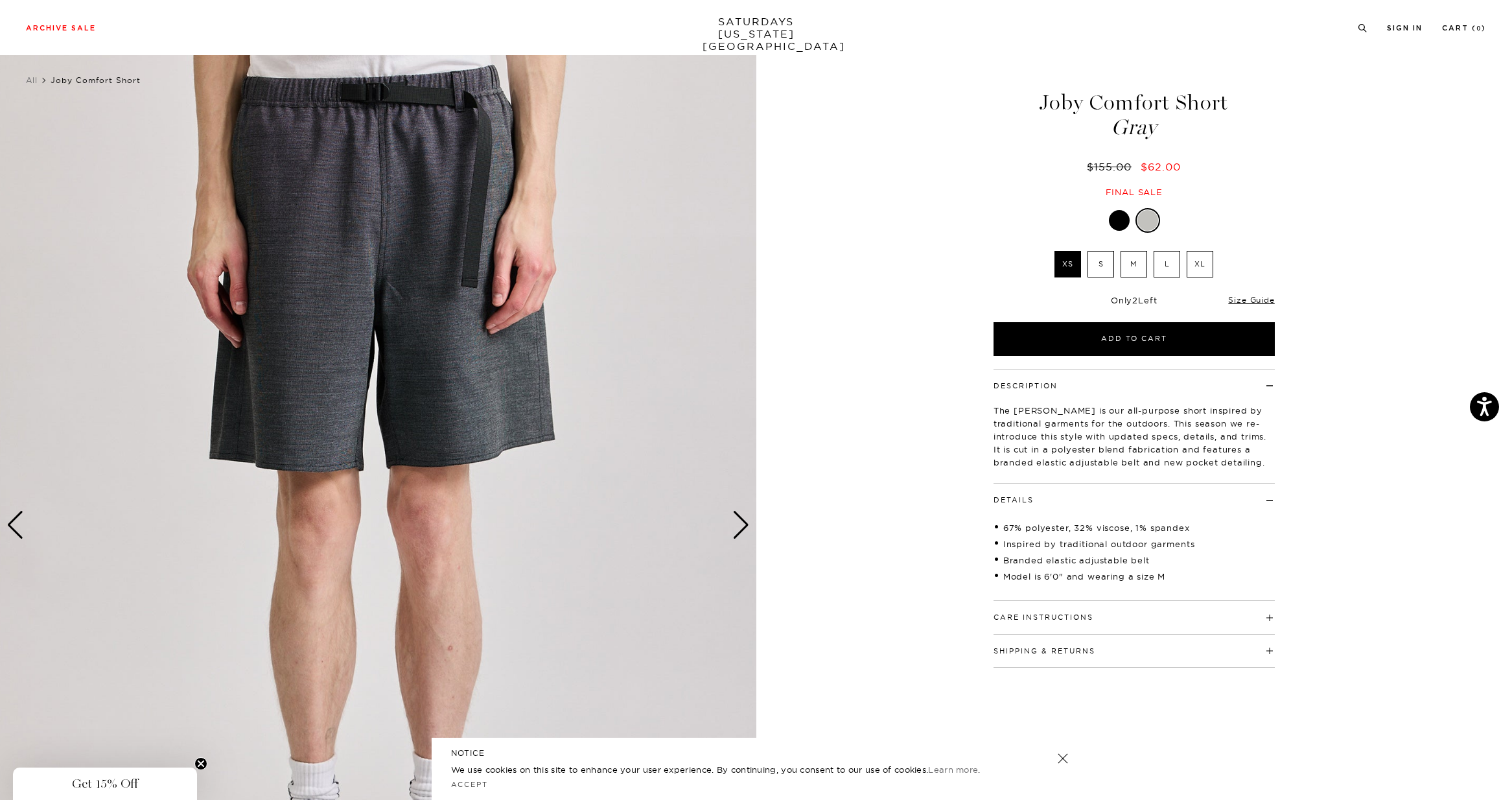
click at [1205, 260] on label "XL" at bounding box center [1200, 264] width 27 height 27
click at [0, 0] on input "XL" at bounding box center [0, 0] width 0 height 0
click at [1124, 223] on div at bounding box center [1119, 220] width 21 height 21
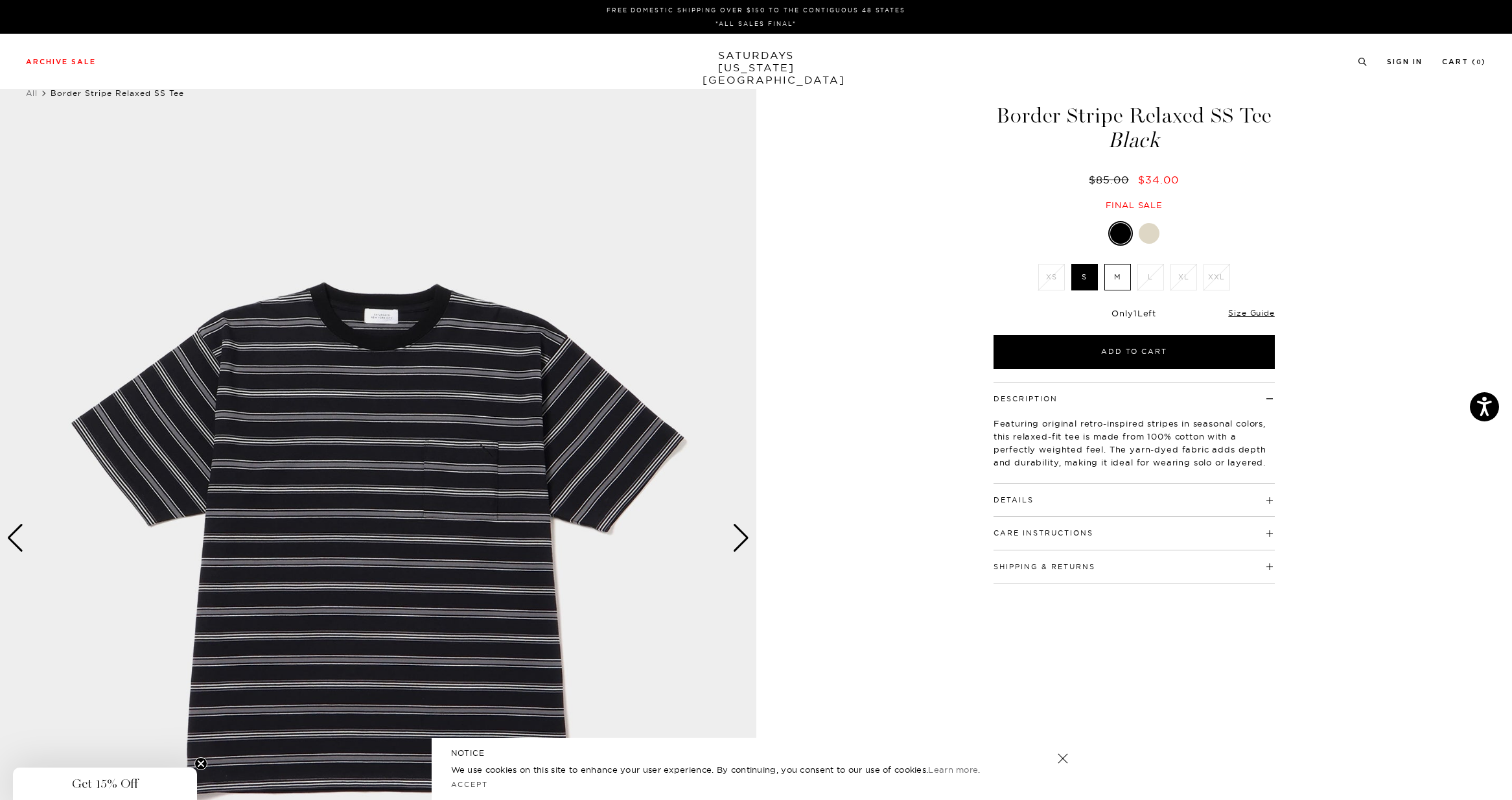
click at [733, 539] on div "Next slide" at bounding box center [740, 538] width 17 height 29
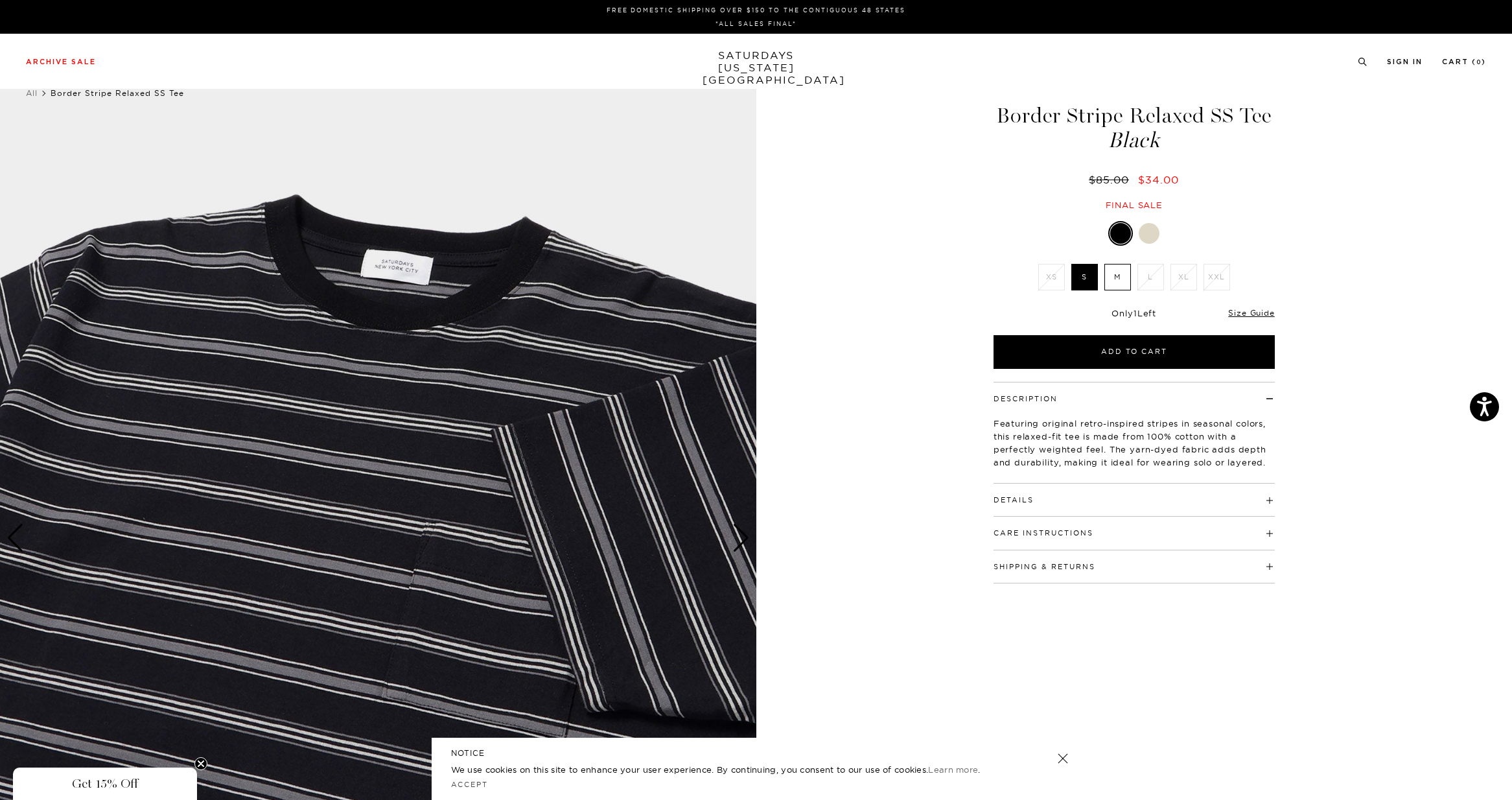
click at [739, 541] on div "Next slide" at bounding box center [740, 538] width 17 height 29
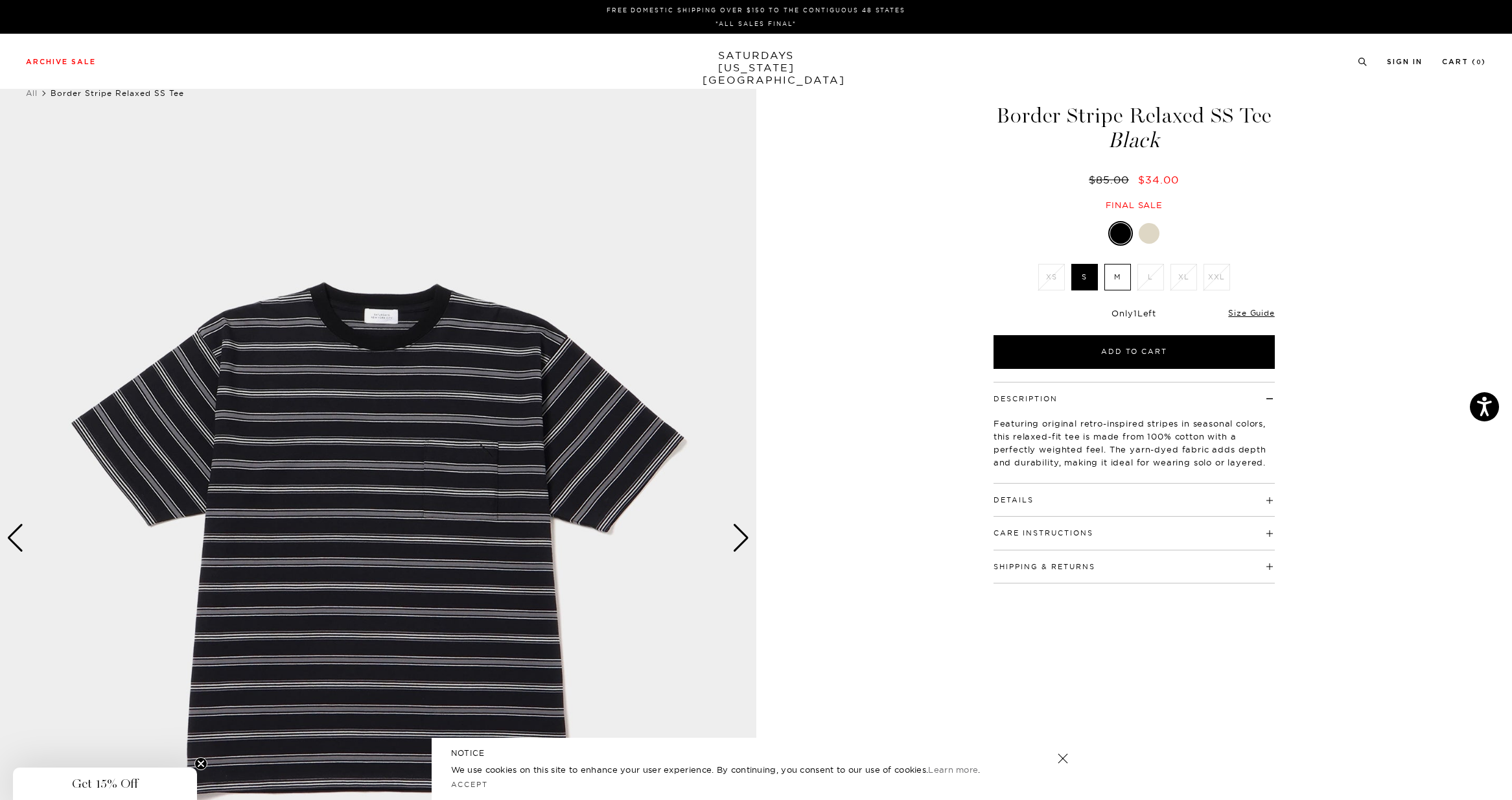
click at [738, 539] on div "Next slide" at bounding box center [740, 538] width 17 height 29
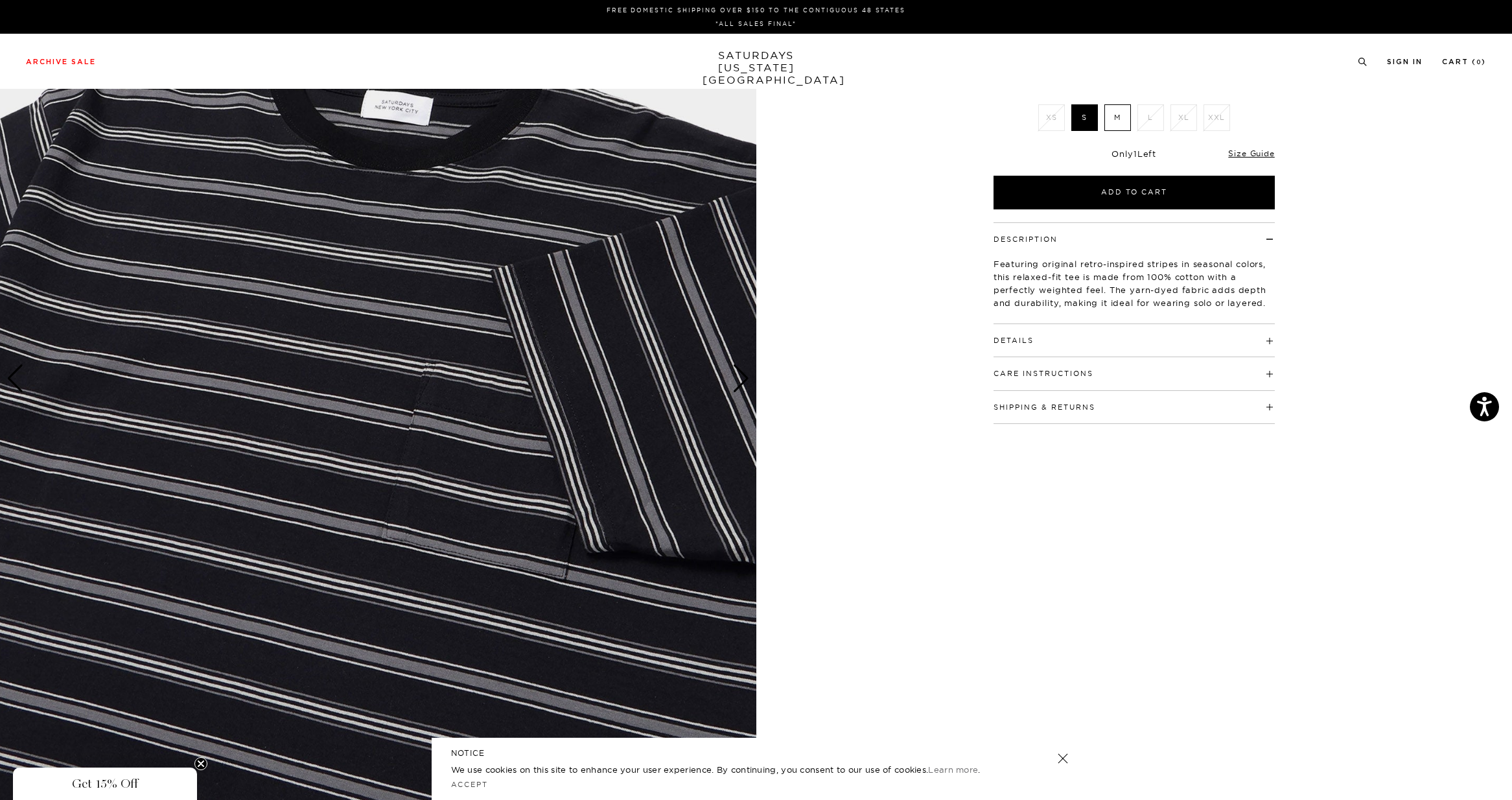
scroll to position [313, 0]
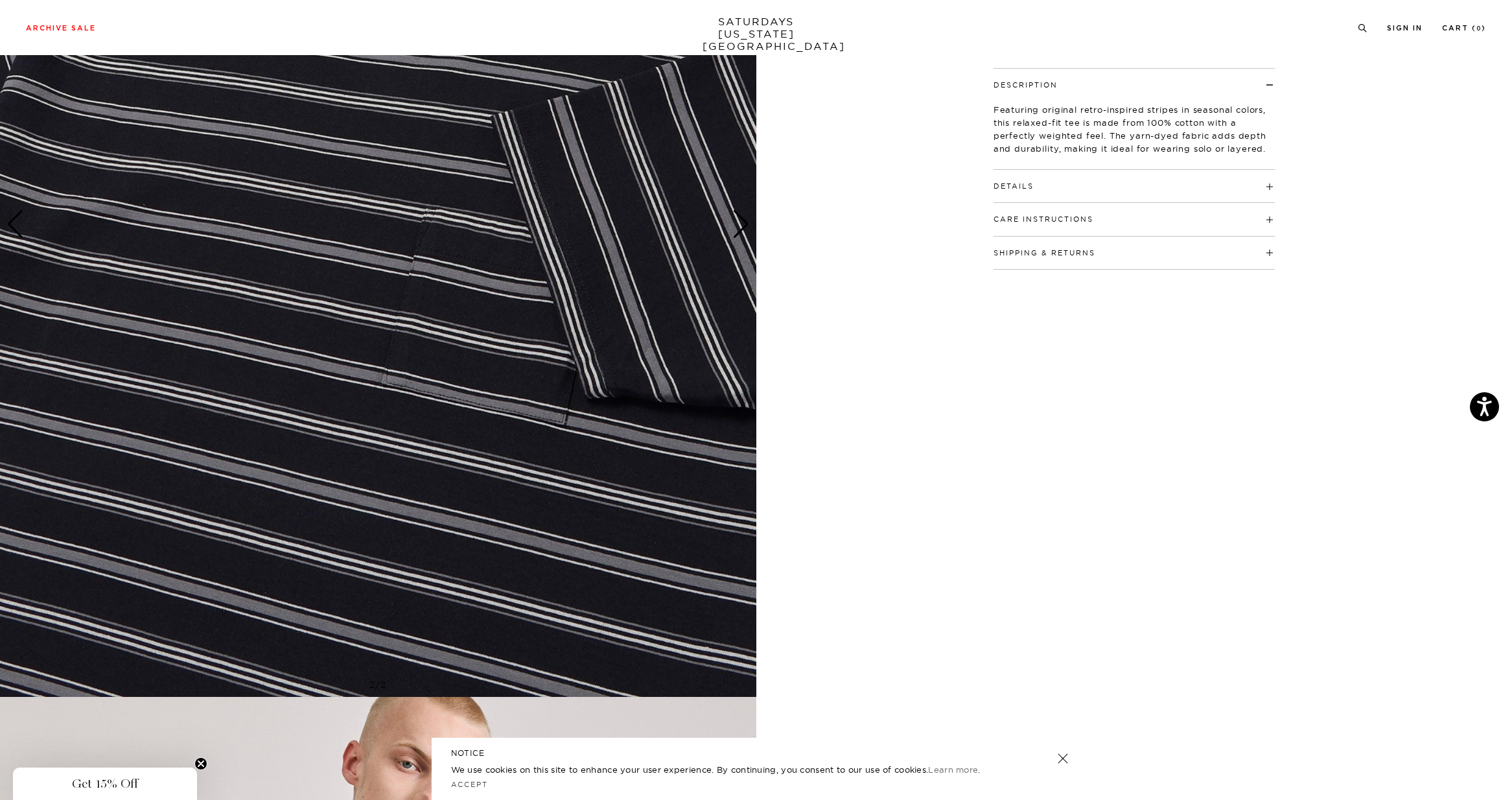
click at [1037, 189] on h4 "Details" at bounding box center [1133, 180] width 281 height 22
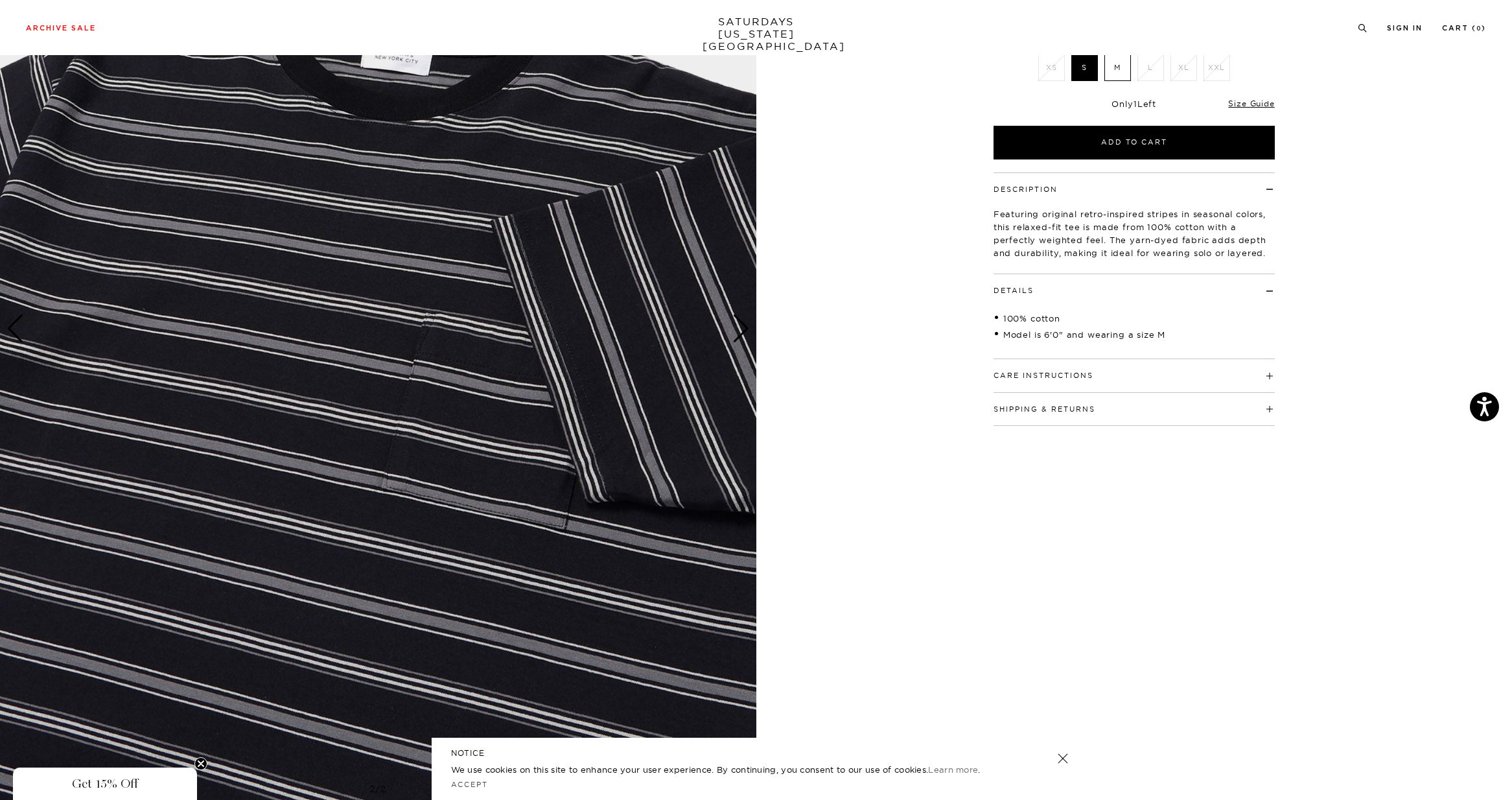
scroll to position [166, 0]
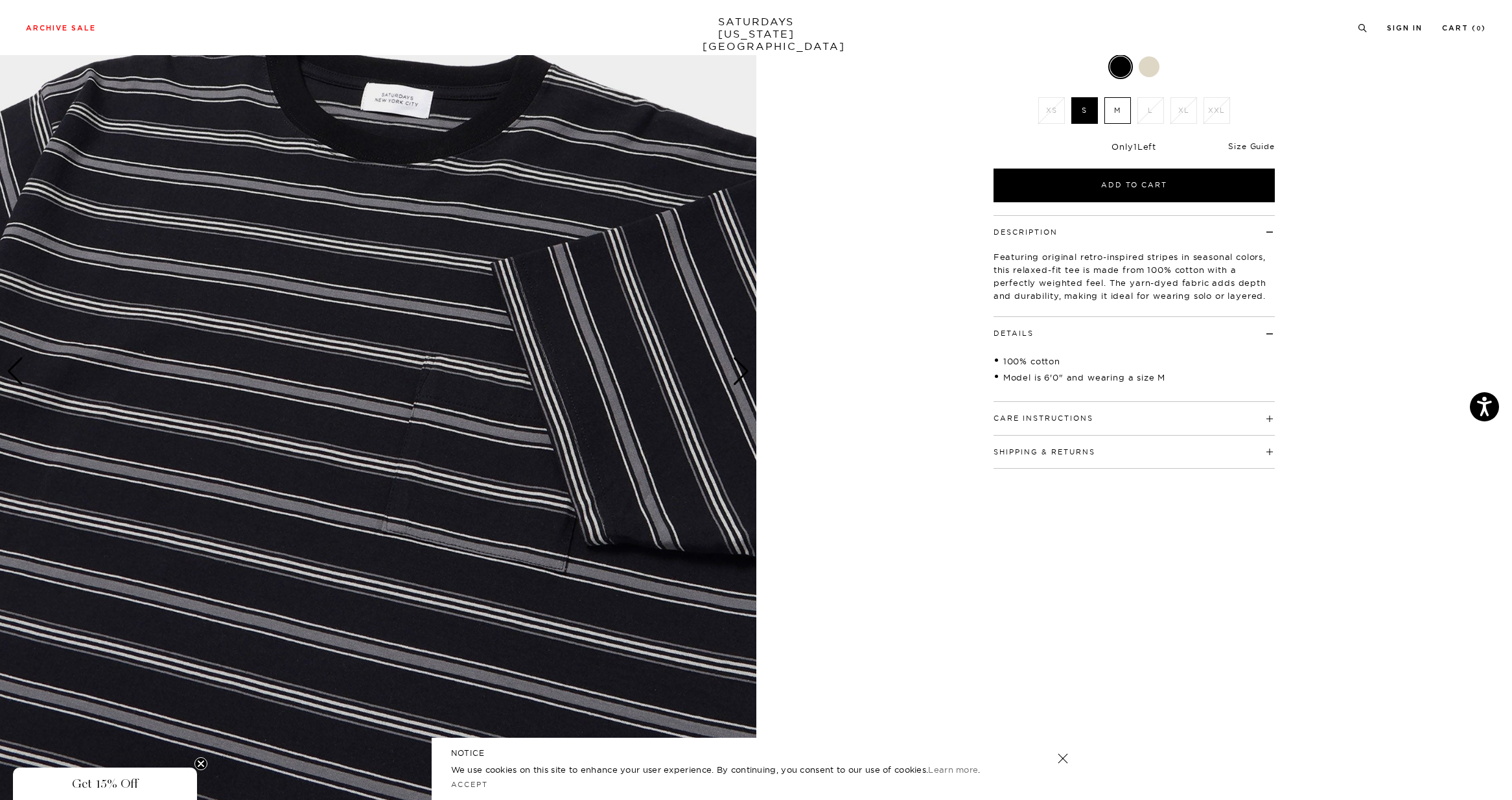
click at [1244, 149] on link "Size Guide" at bounding box center [1251, 145] width 46 height 10
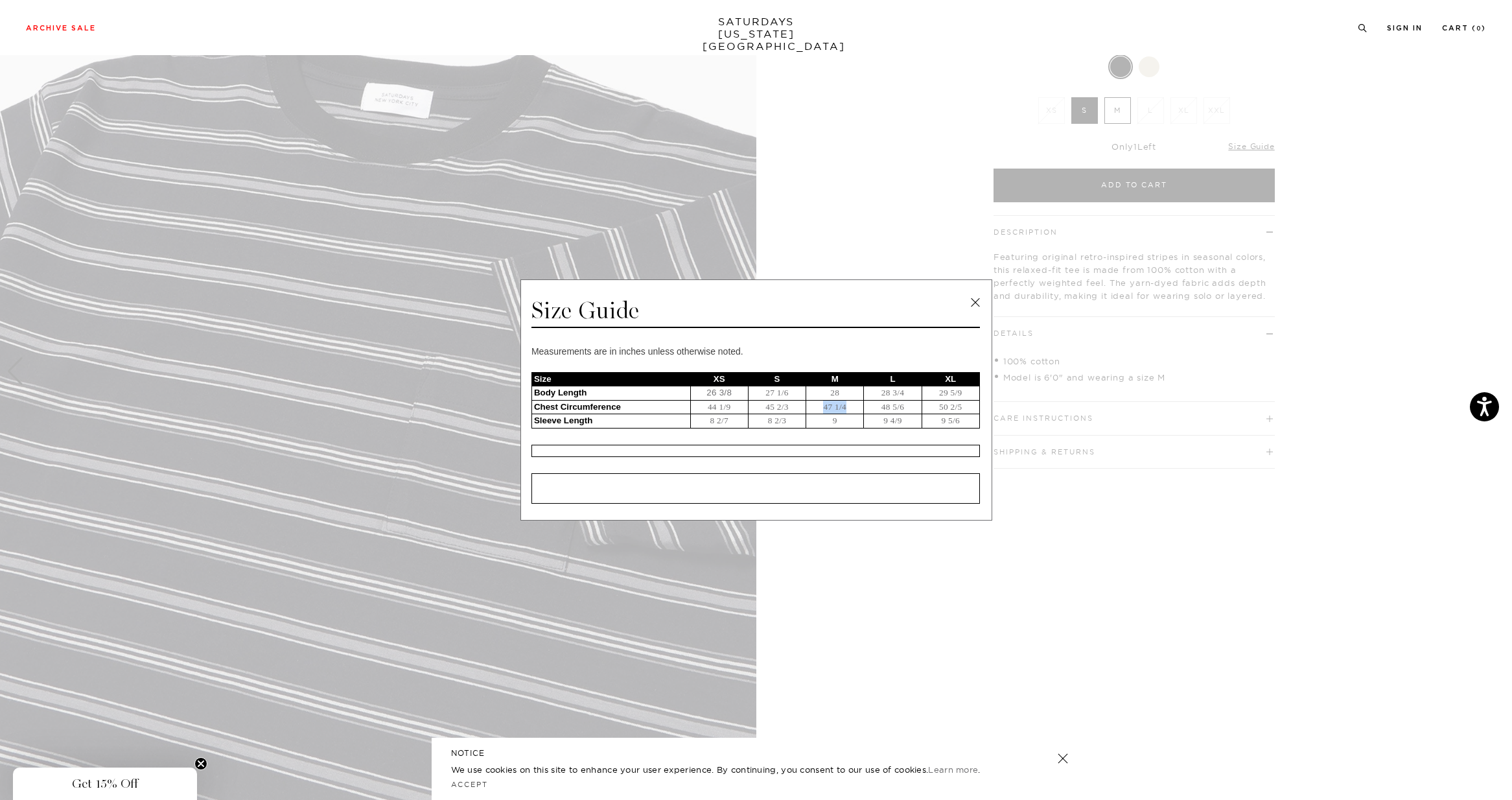
drag, startPoint x: 818, startPoint y: 410, endPoint x: 847, endPoint y: 469, distance: 65.7
click at [857, 412] on td "47 1/4" at bounding box center [835, 407] width 57 height 14
click at [863, 574] on span at bounding box center [751, 400] width 1502 height 800
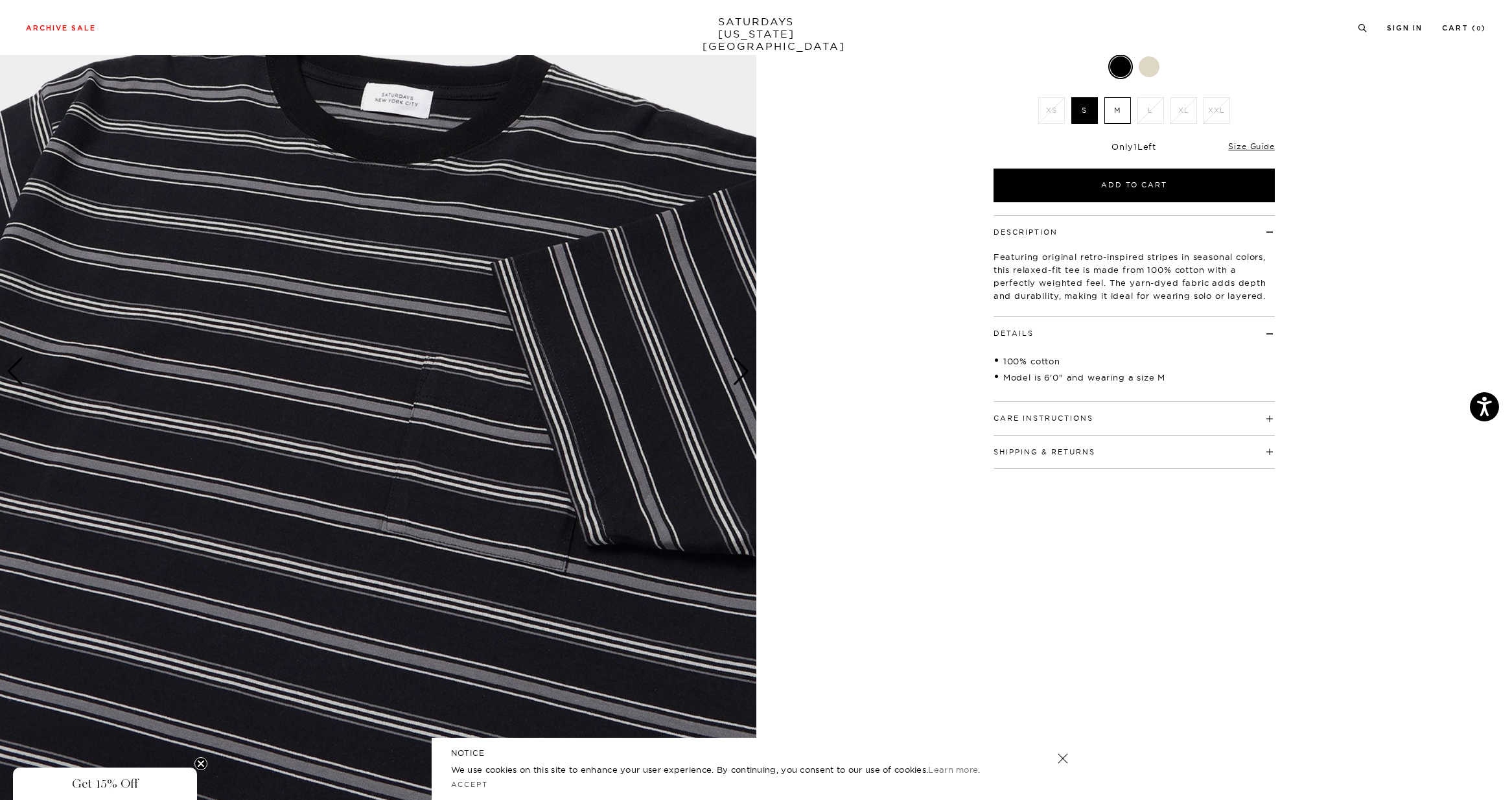
click at [1086, 114] on label "S" at bounding box center [1085, 110] width 27 height 27
click at [0, 0] on input "S" at bounding box center [0, 0] width 0 height 0
click at [1156, 66] on div at bounding box center [1148, 66] width 21 height 21
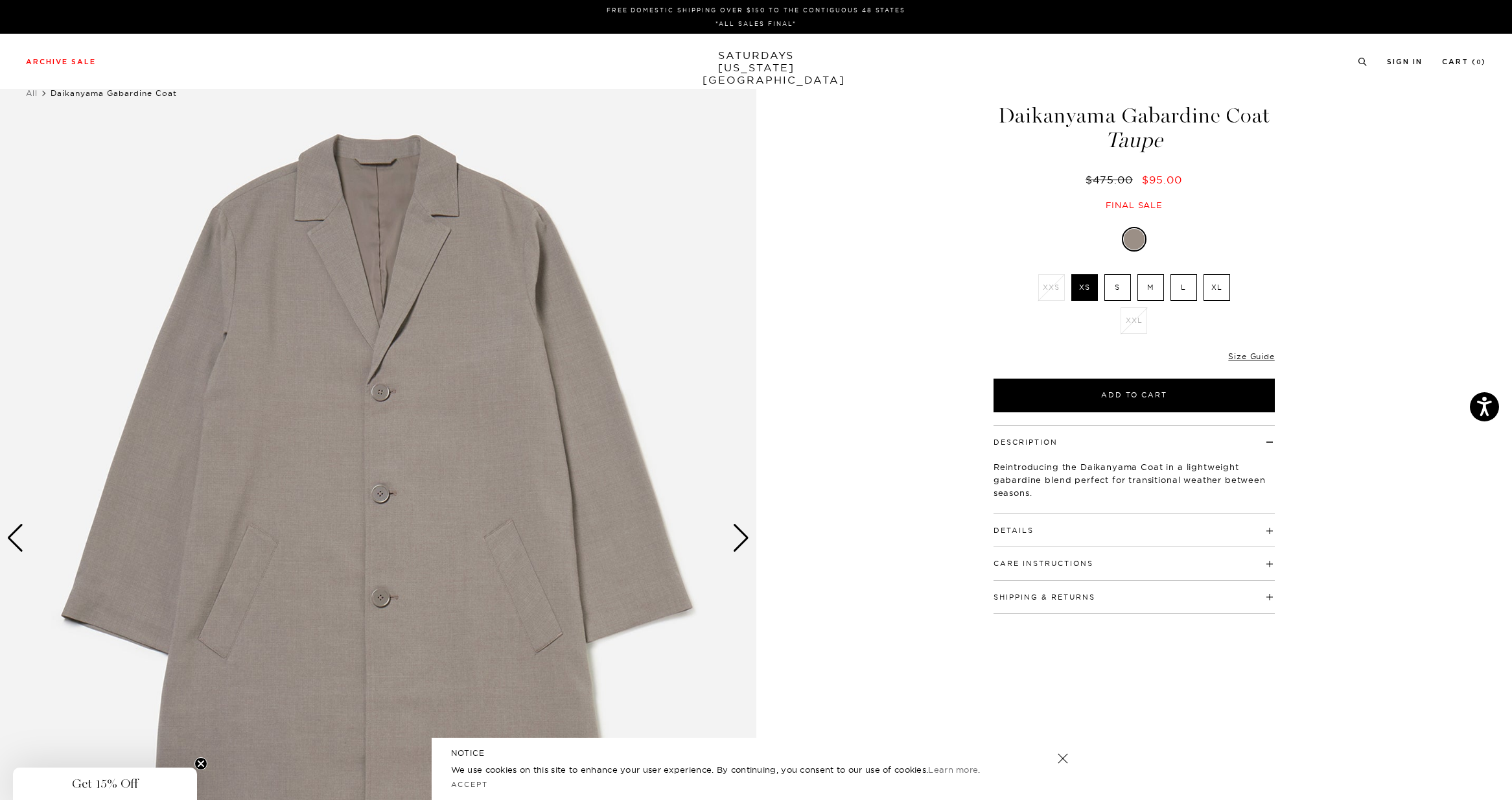
click at [444, 449] on img at bounding box center [378, 538] width 756 height 945
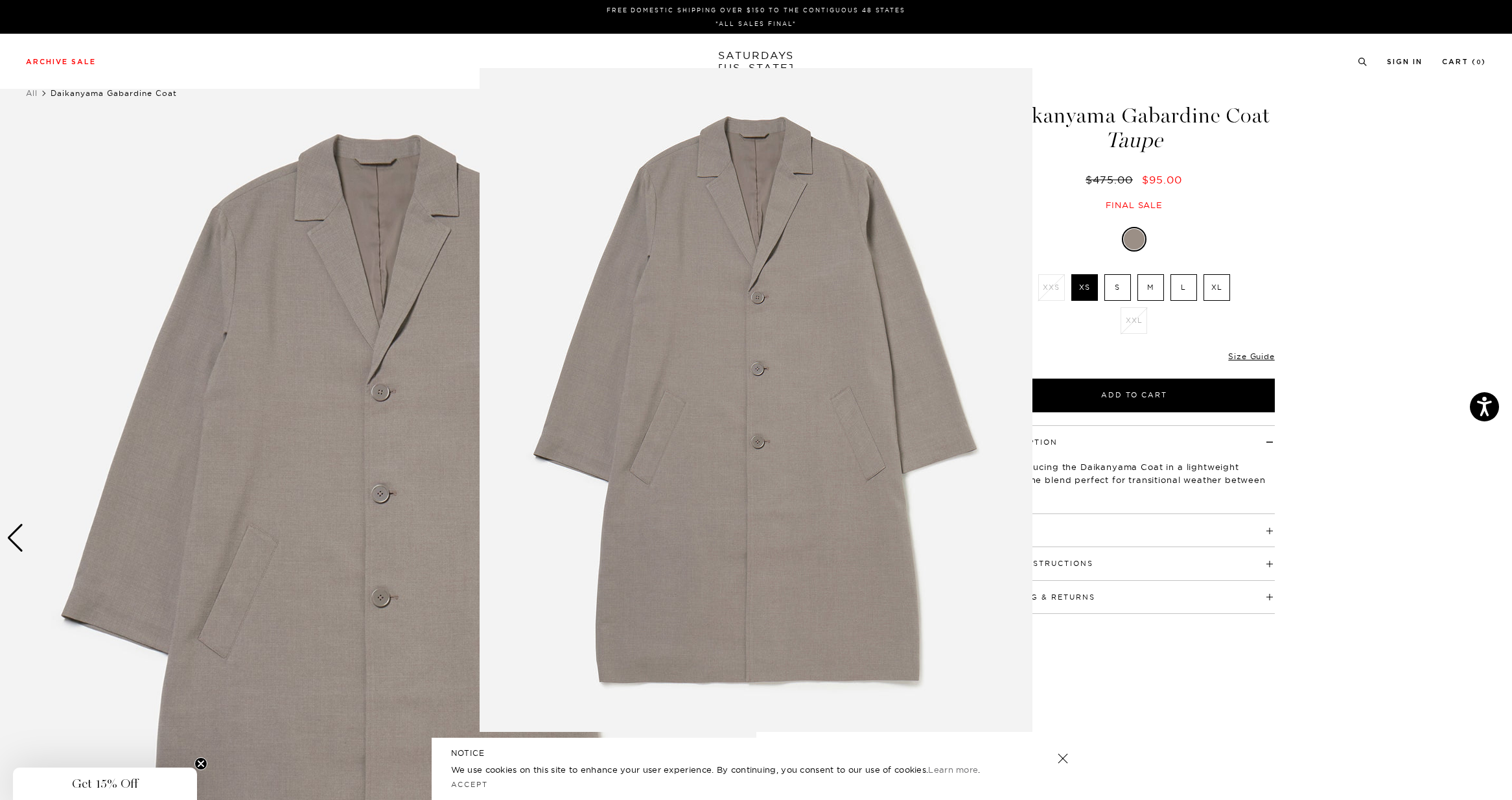
click at [473, 435] on figure at bounding box center [756, 400] width 1512 height 800
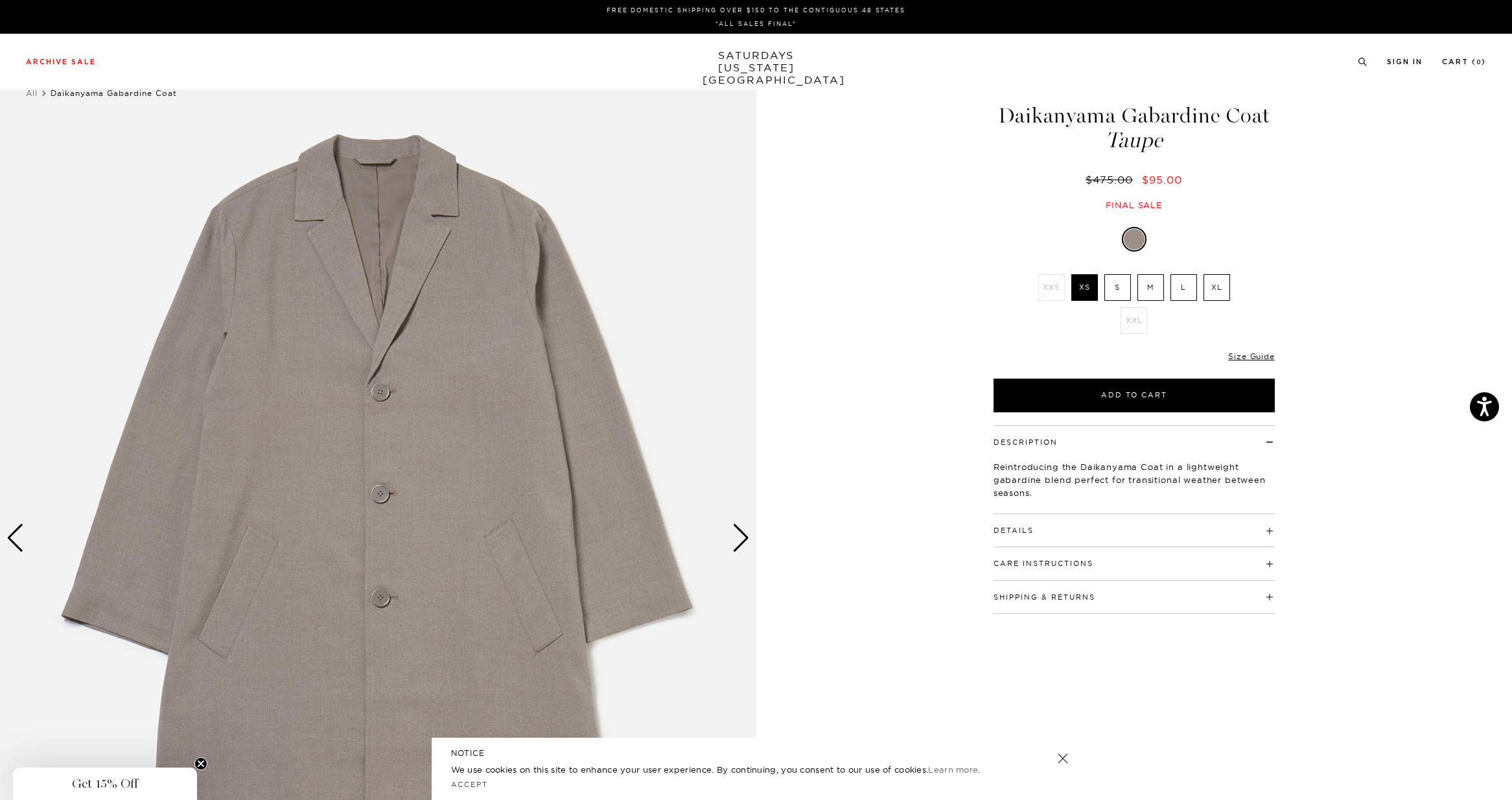
click at [739, 533] on div "Next slide" at bounding box center [740, 538] width 17 height 29
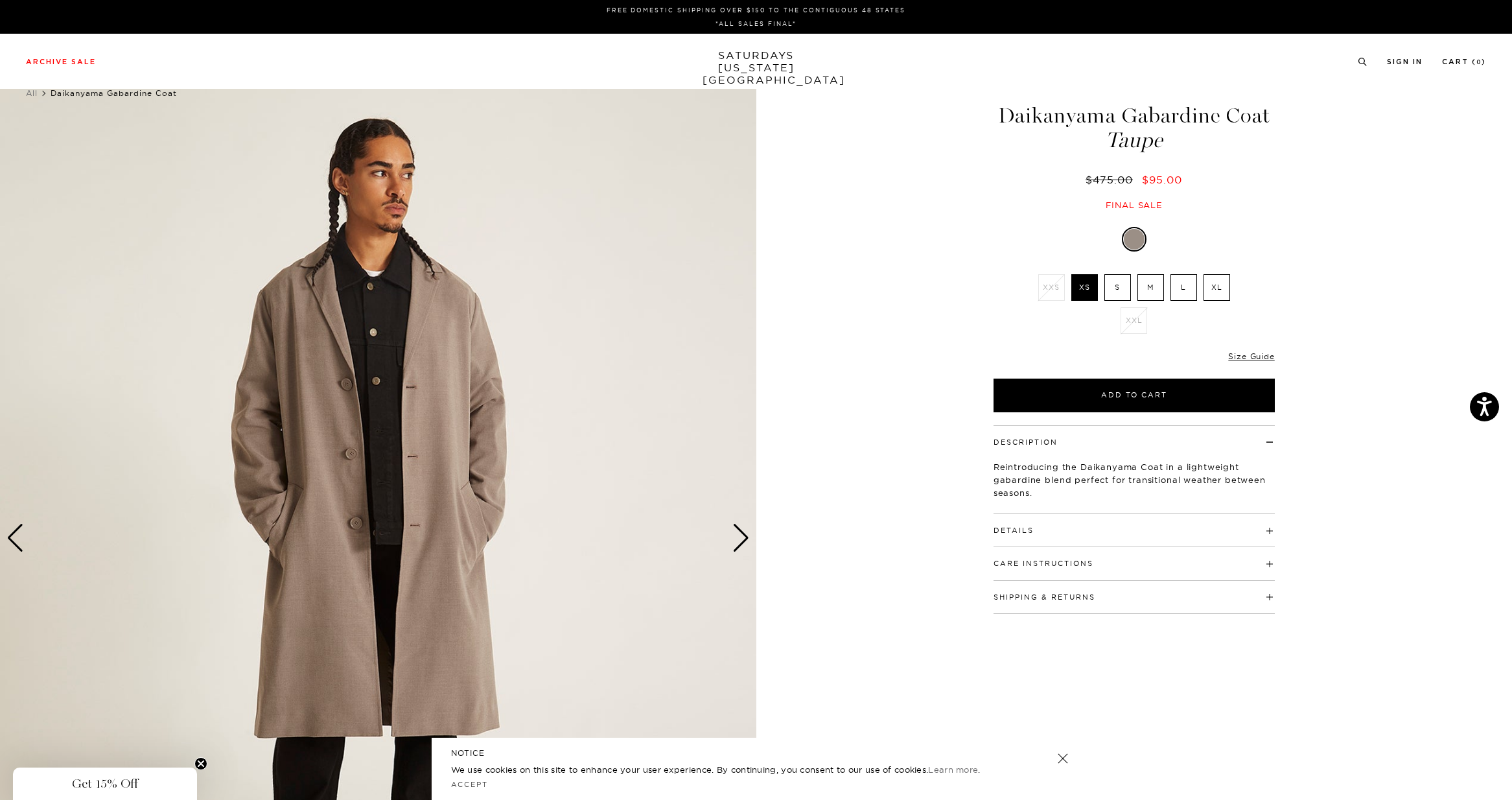
click at [740, 534] on div "Next slide" at bounding box center [740, 538] width 17 height 29
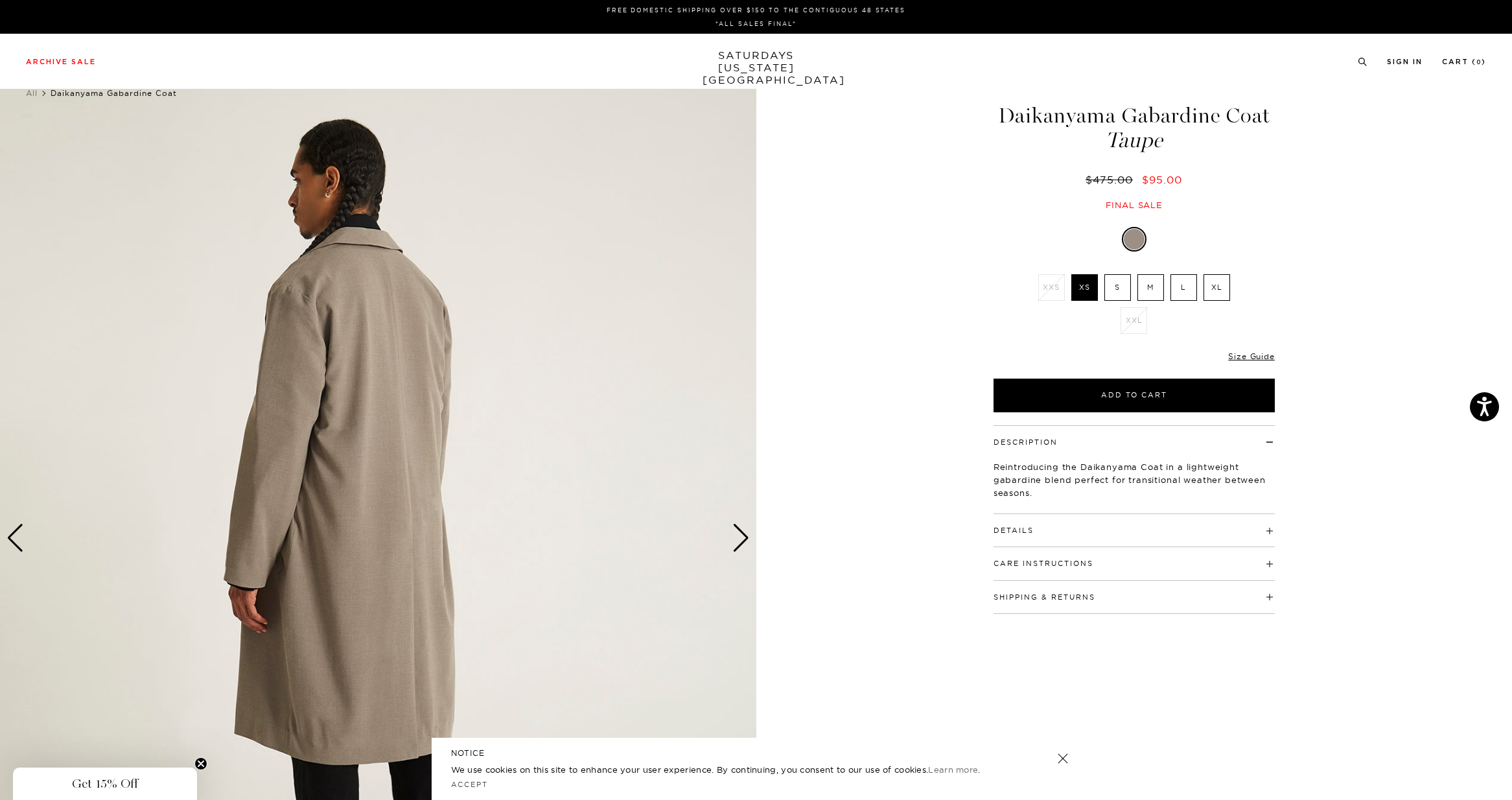
click at [742, 534] on div "Next slide" at bounding box center [740, 538] width 17 height 29
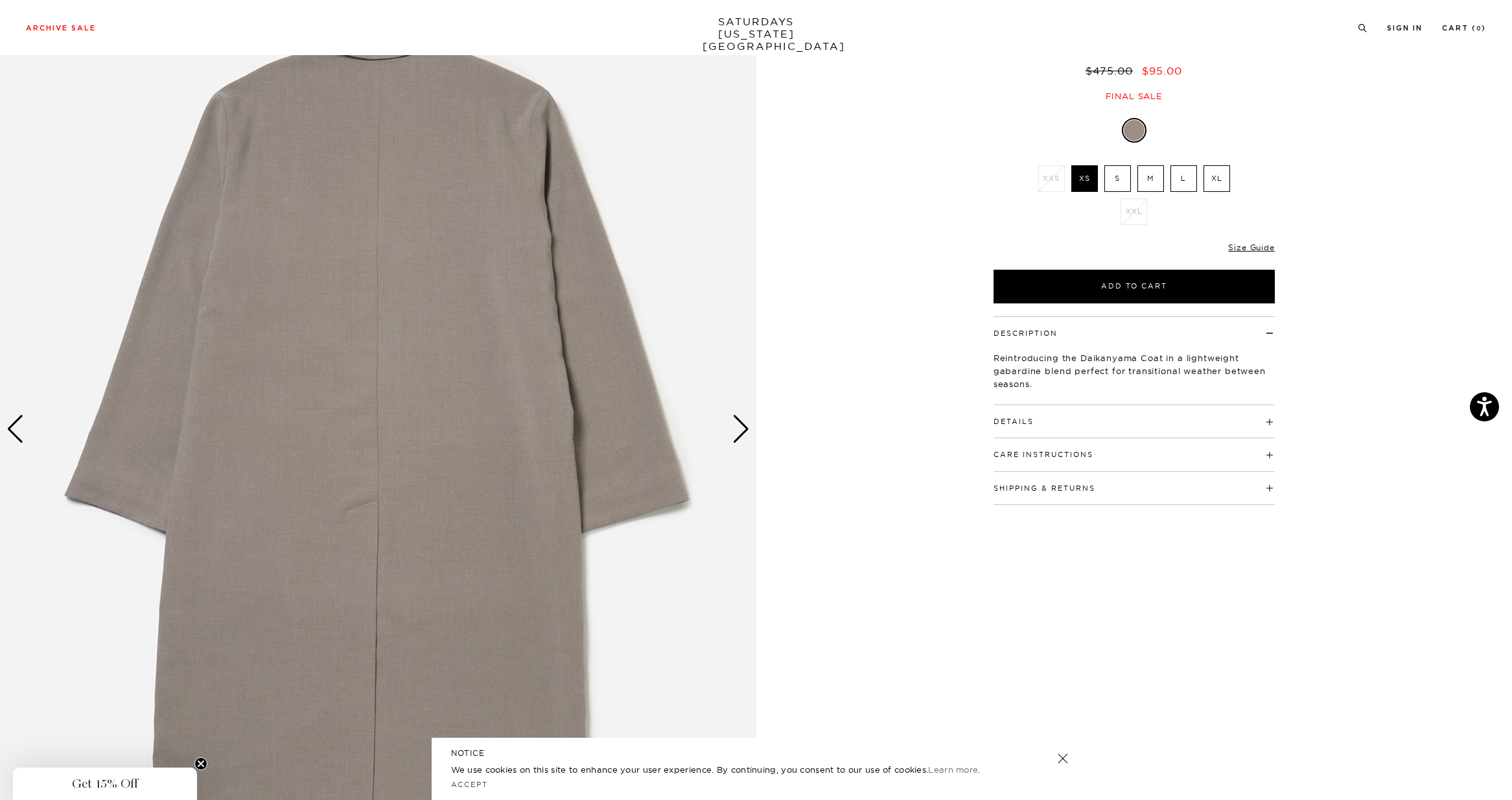
scroll to position [110, 0]
click at [737, 436] on div "Next slide" at bounding box center [740, 428] width 17 height 29
click at [742, 425] on div "Next slide" at bounding box center [740, 428] width 17 height 29
click at [743, 425] on div "Next slide" at bounding box center [740, 428] width 17 height 29
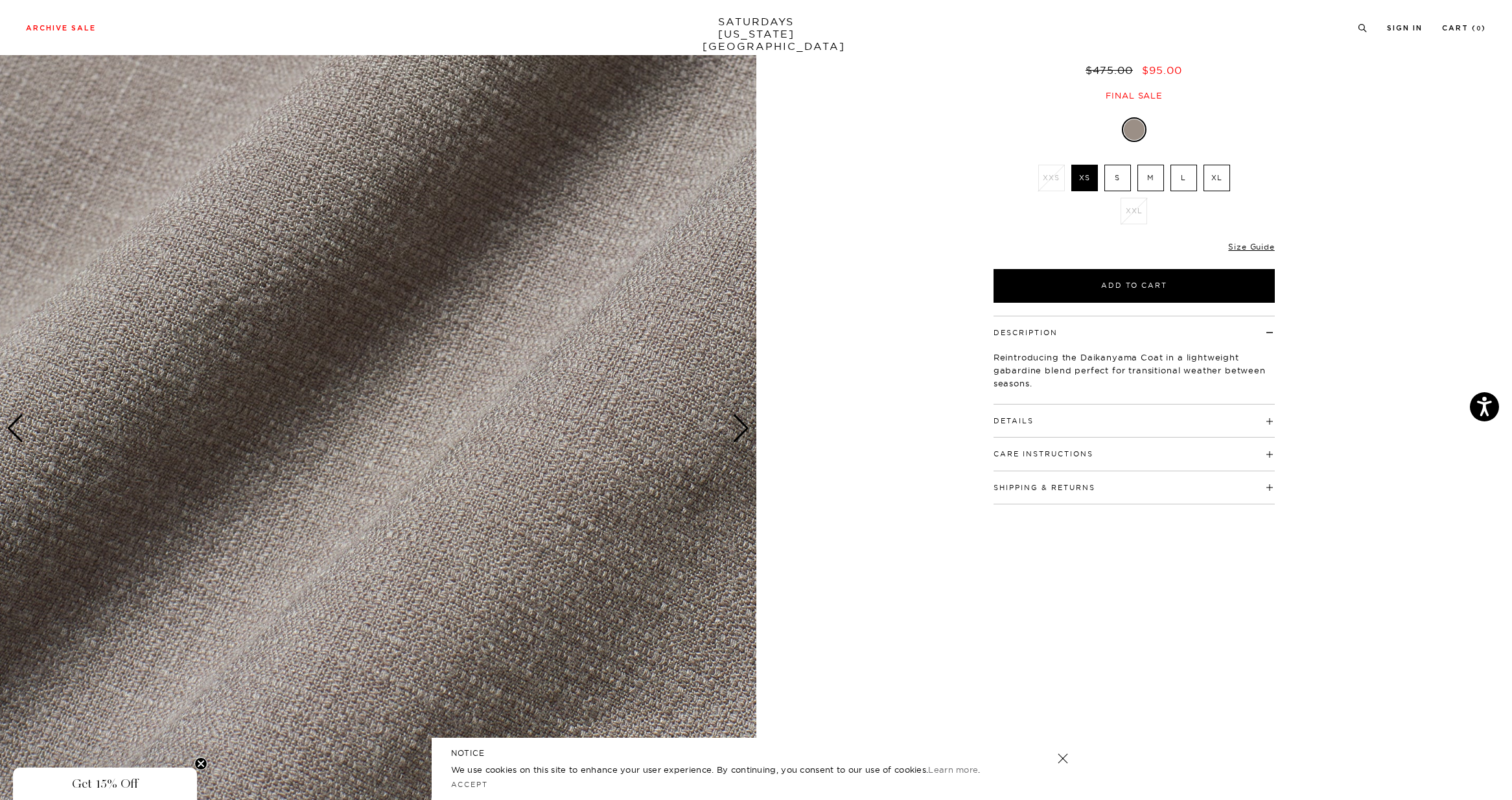
click at [1064, 757] on link at bounding box center [1062, 758] width 18 height 18
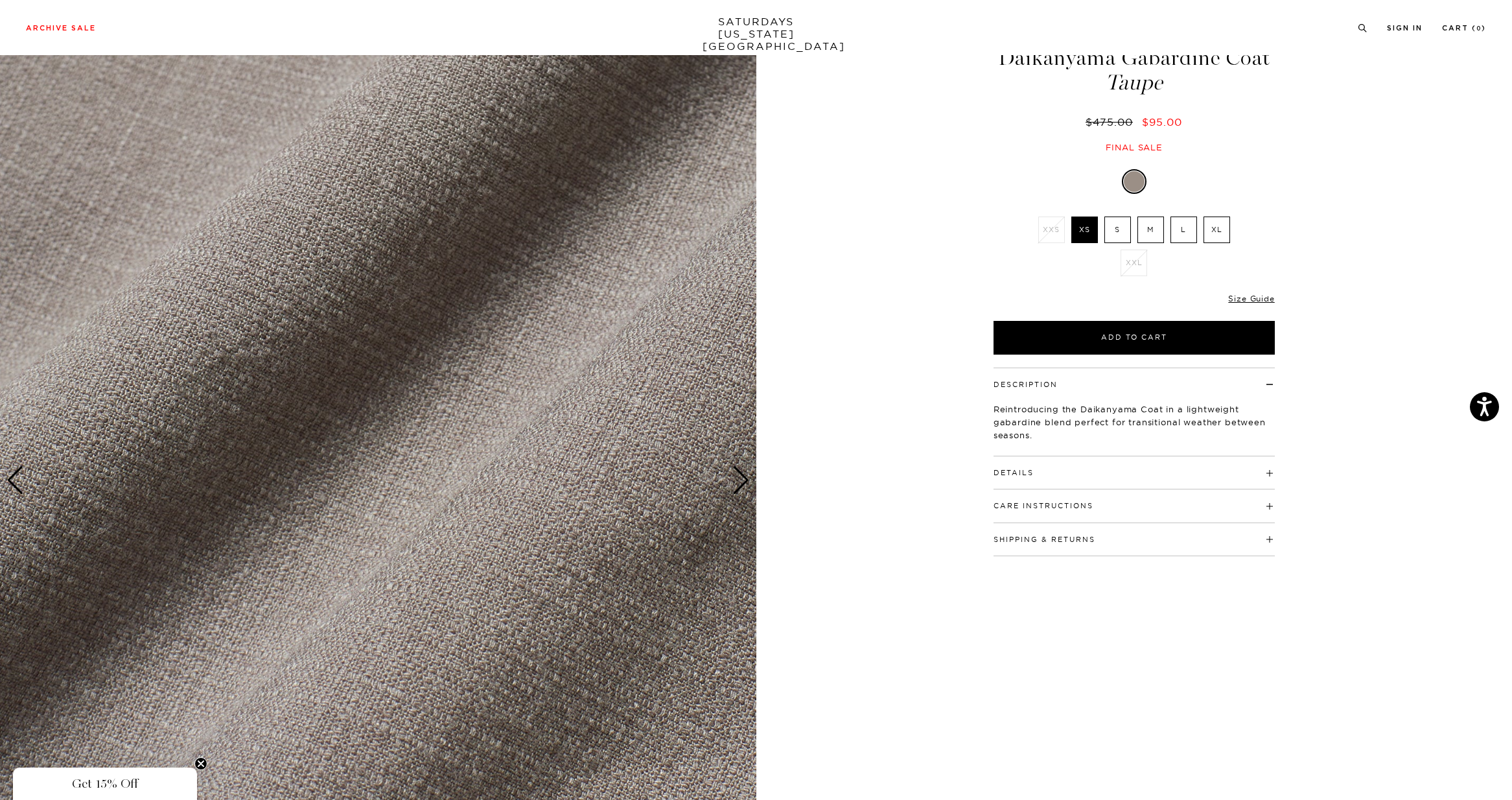
scroll to position [0, 0]
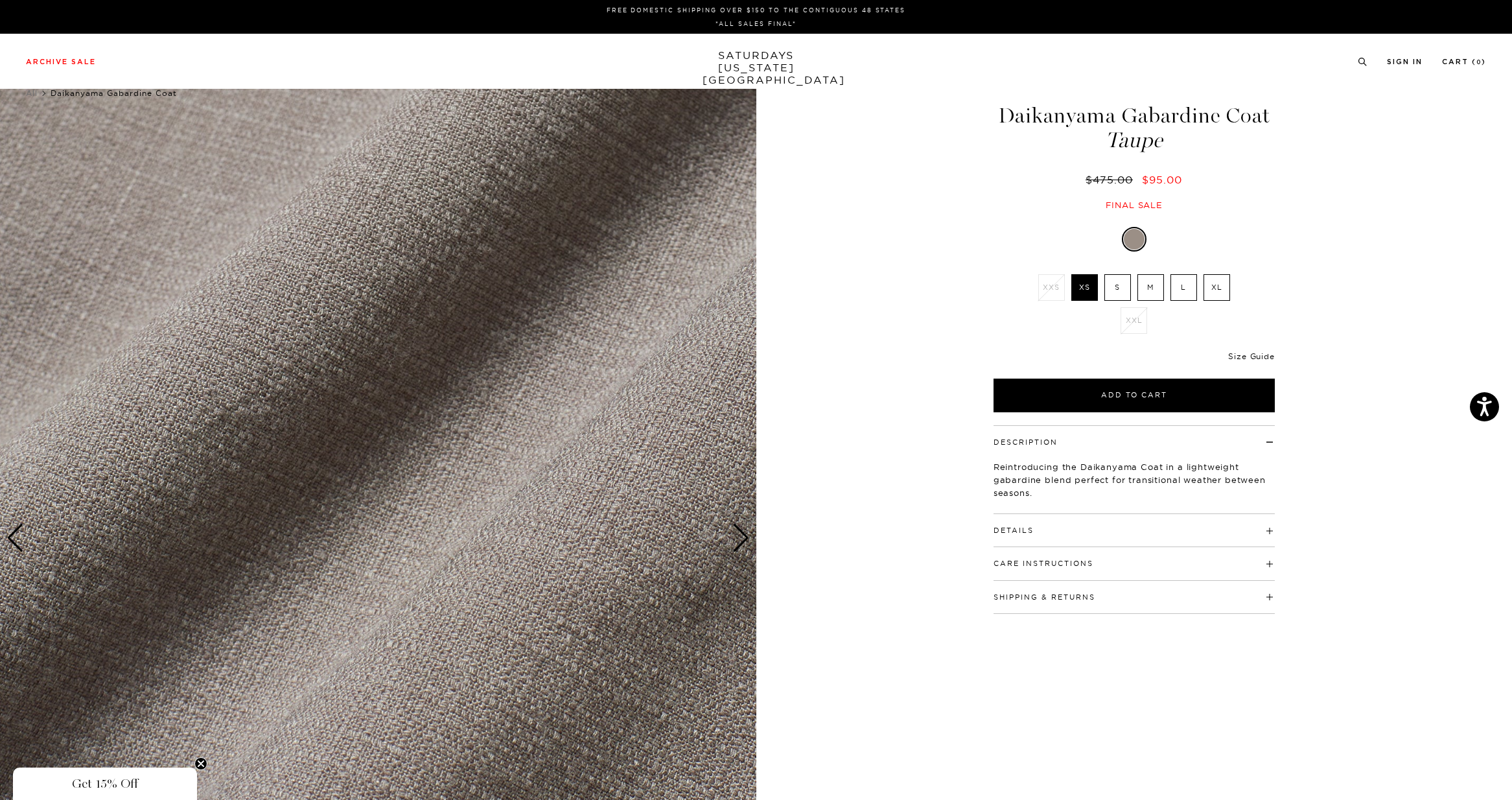
click at [1246, 358] on link "Size Guide" at bounding box center [1251, 356] width 46 height 10
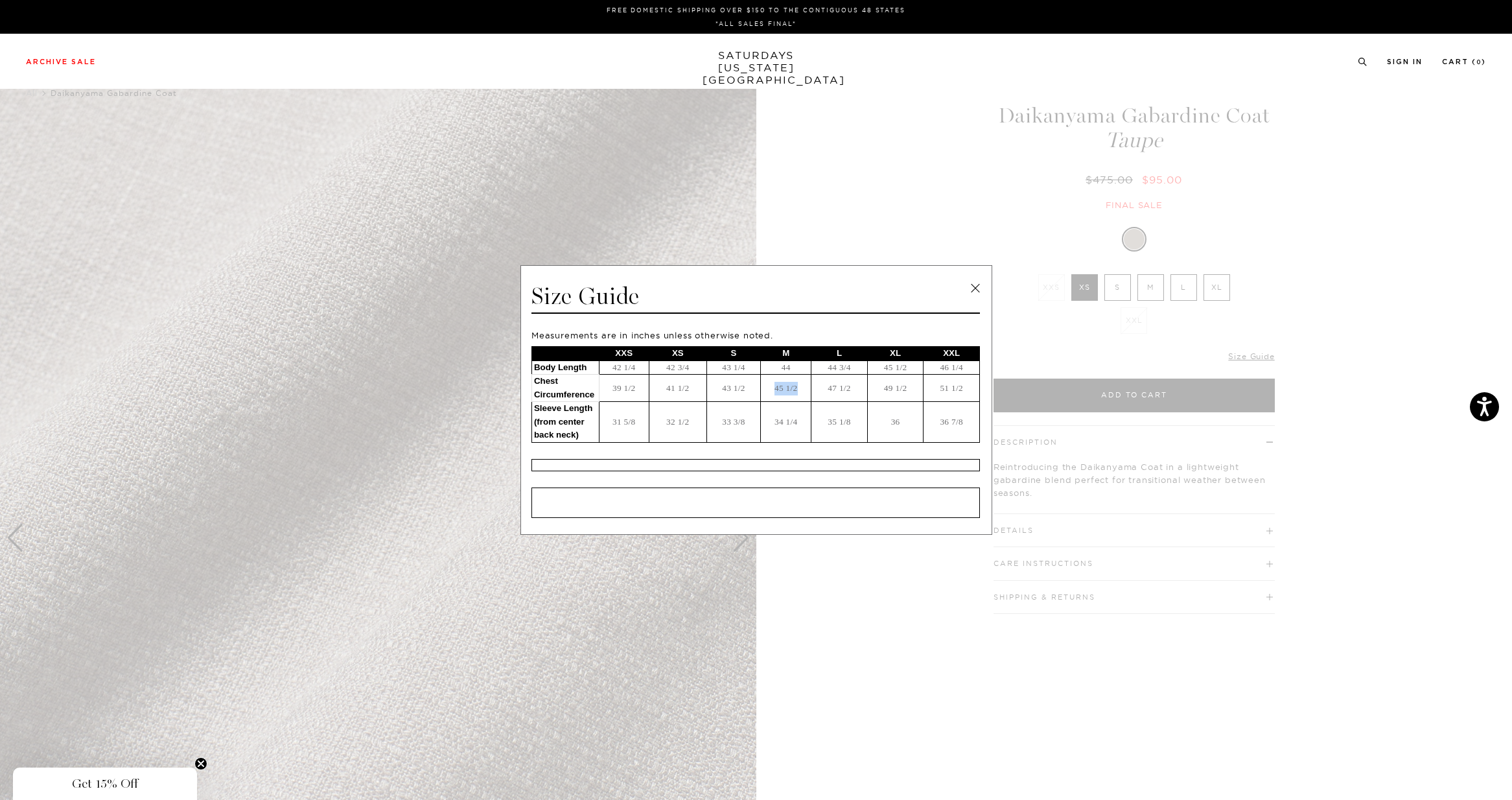
drag, startPoint x: 772, startPoint y: 388, endPoint x: 804, endPoint y: 389, distance: 32.0
click at [804, 389] on td "45 1/2" at bounding box center [786, 388] width 50 height 27
click at [975, 290] on link at bounding box center [975, 288] width 20 height 20
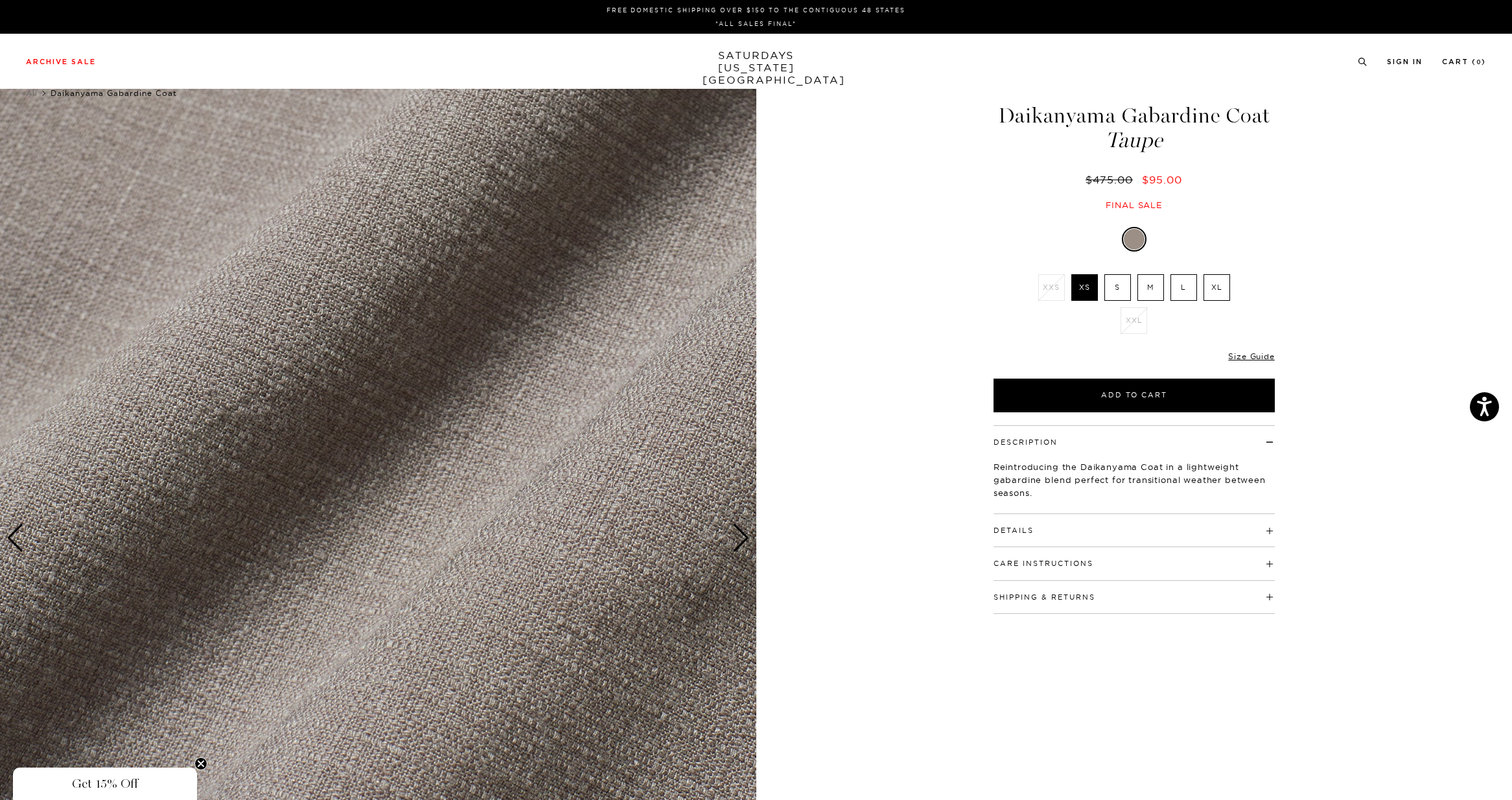
click at [742, 539] on div "Next slide" at bounding box center [740, 538] width 17 height 29
click at [744, 546] on div "Next slide" at bounding box center [740, 538] width 17 height 29
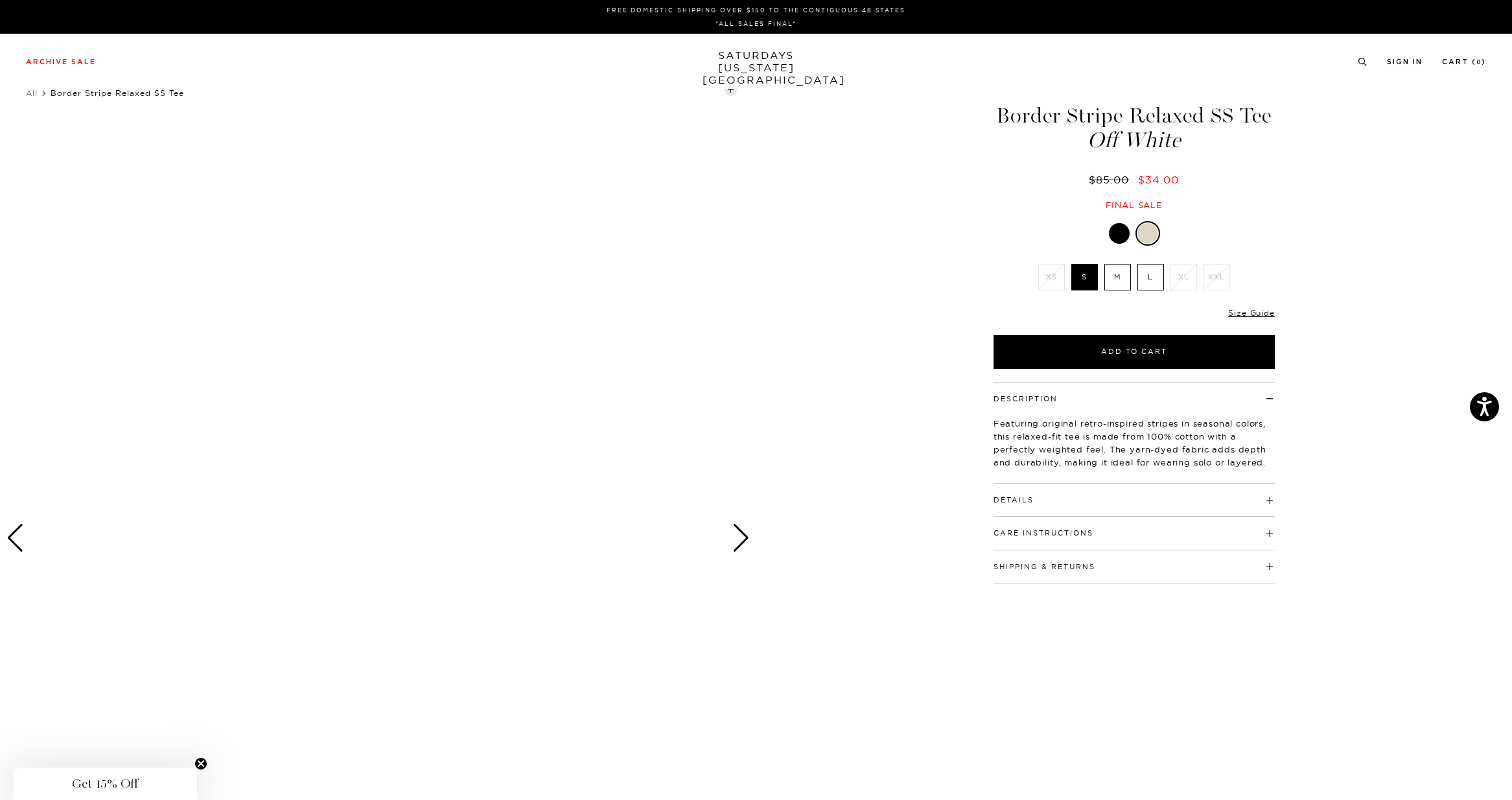
click at [739, 536] on div "Next slide" at bounding box center [740, 538] width 17 height 29
click at [745, 537] on div "Next slide" at bounding box center [740, 538] width 17 height 29
click at [1150, 233] on div at bounding box center [1147, 233] width 21 height 21
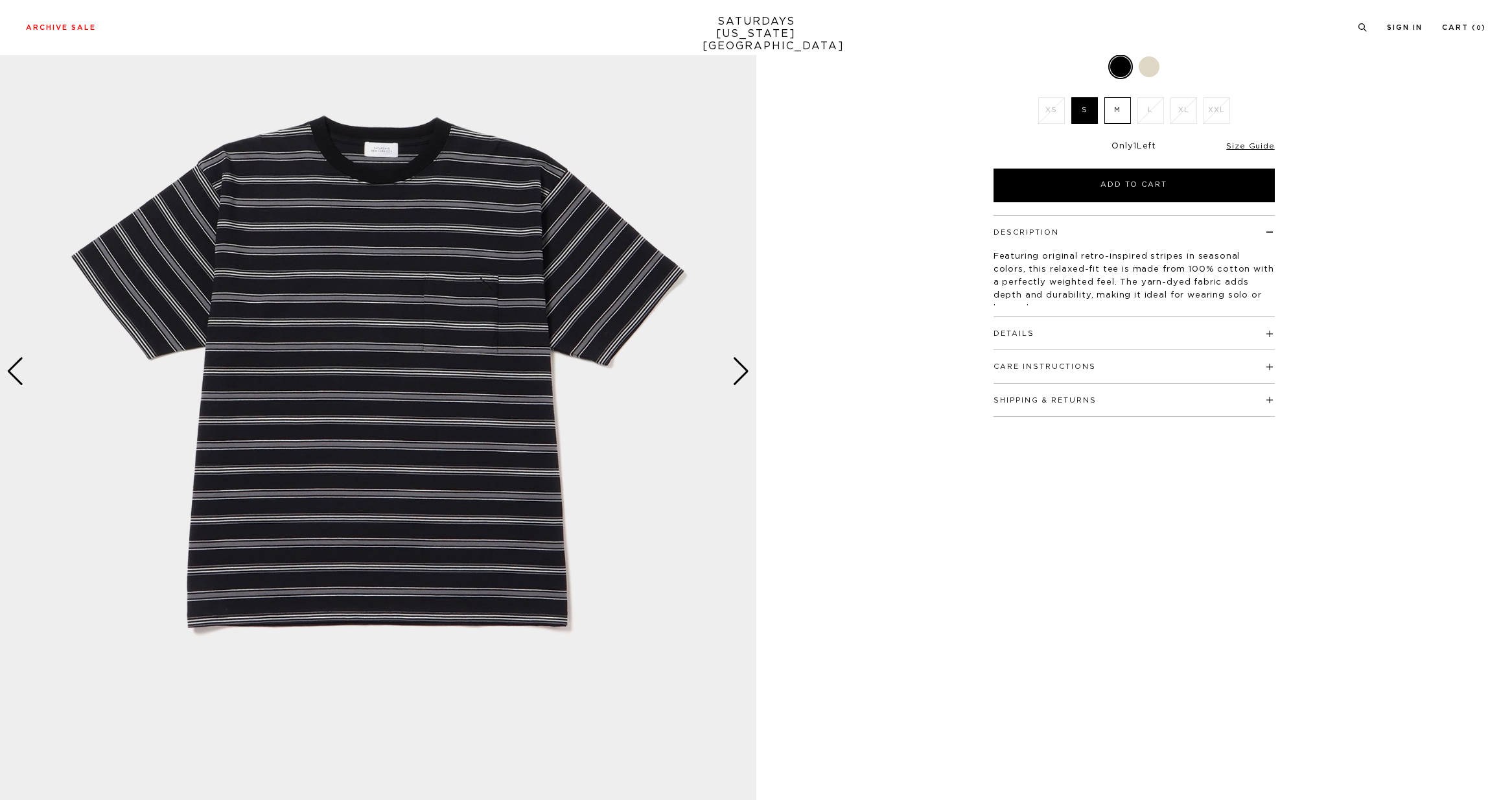
scroll to position [166, 0]
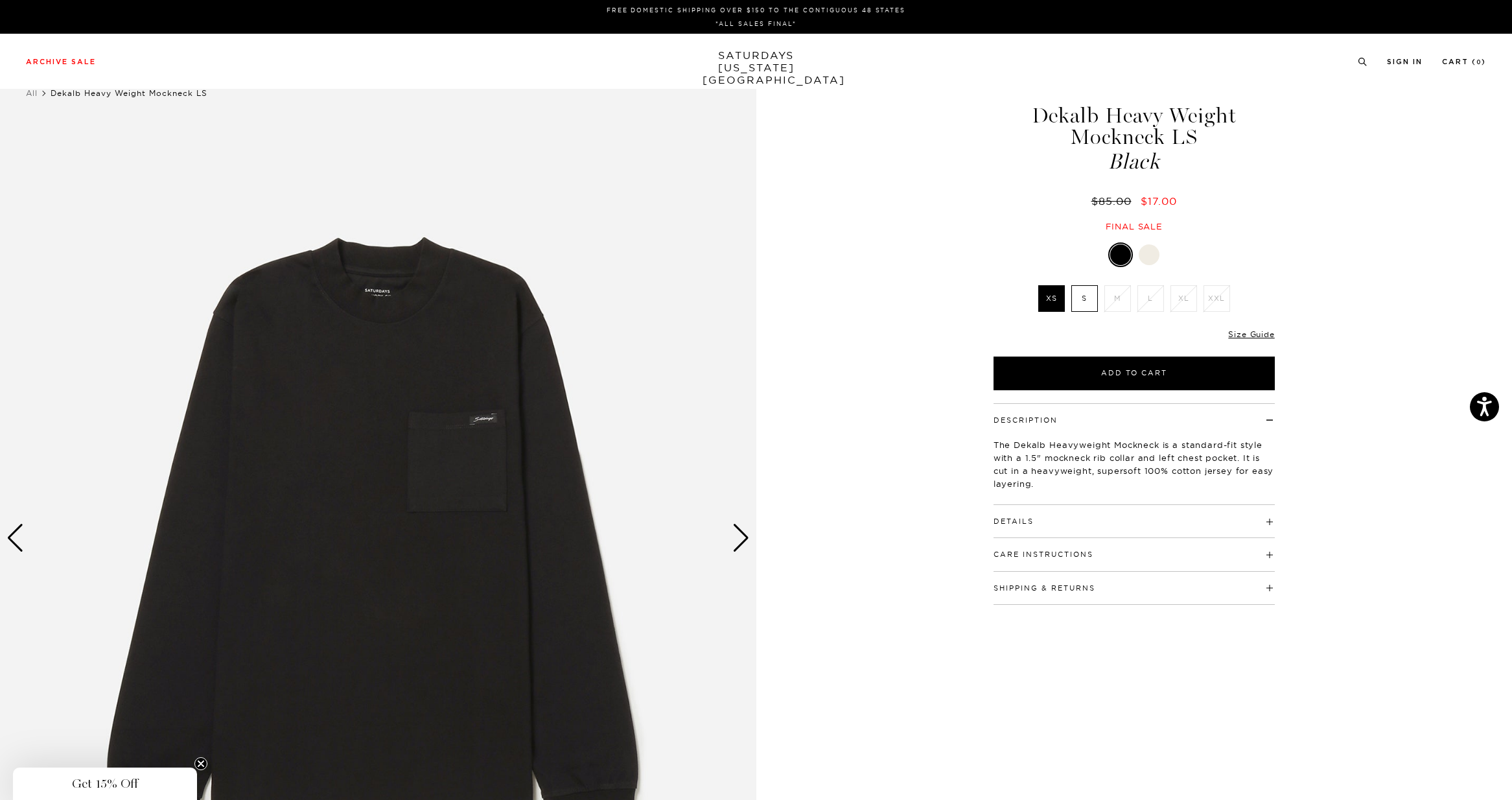
click at [739, 534] on div "Next slide" at bounding box center [740, 538] width 17 height 29
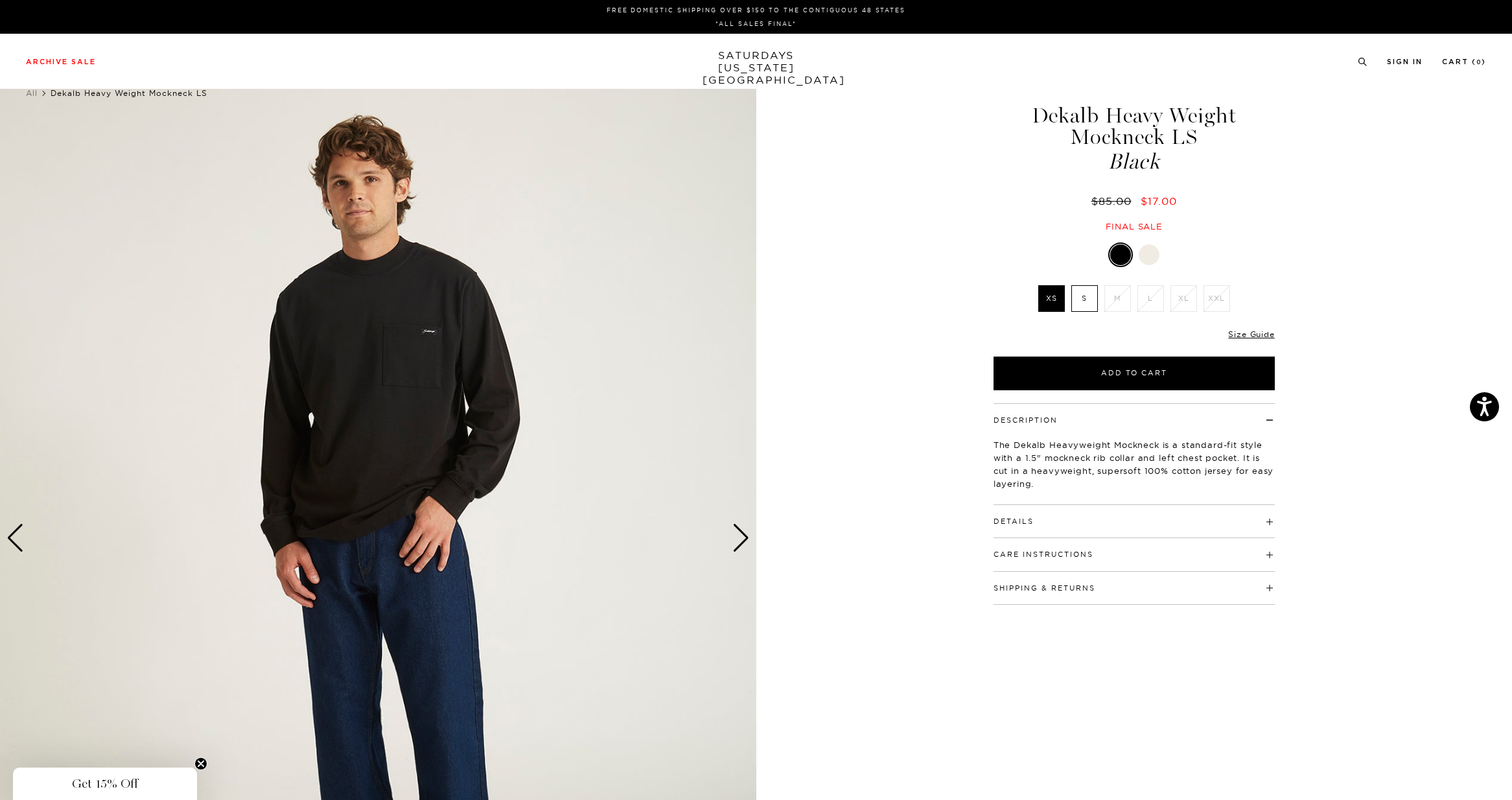
click at [738, 534] on div "Next slide" at bounding box center [740, 538] width 17 height 29
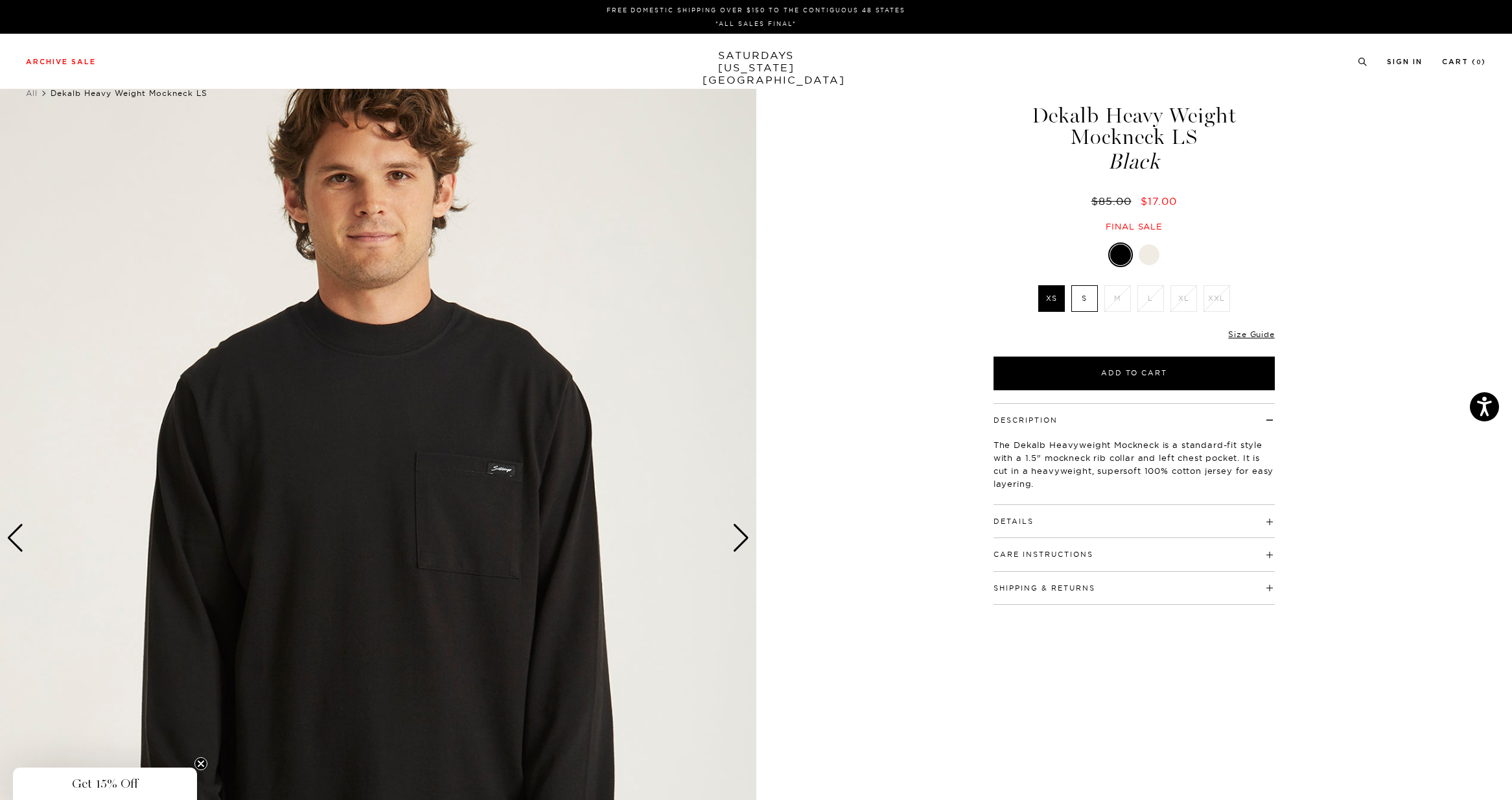
click at [738, 535] on div "Next slide" at bounding box center [740, 538] width 17 height 29
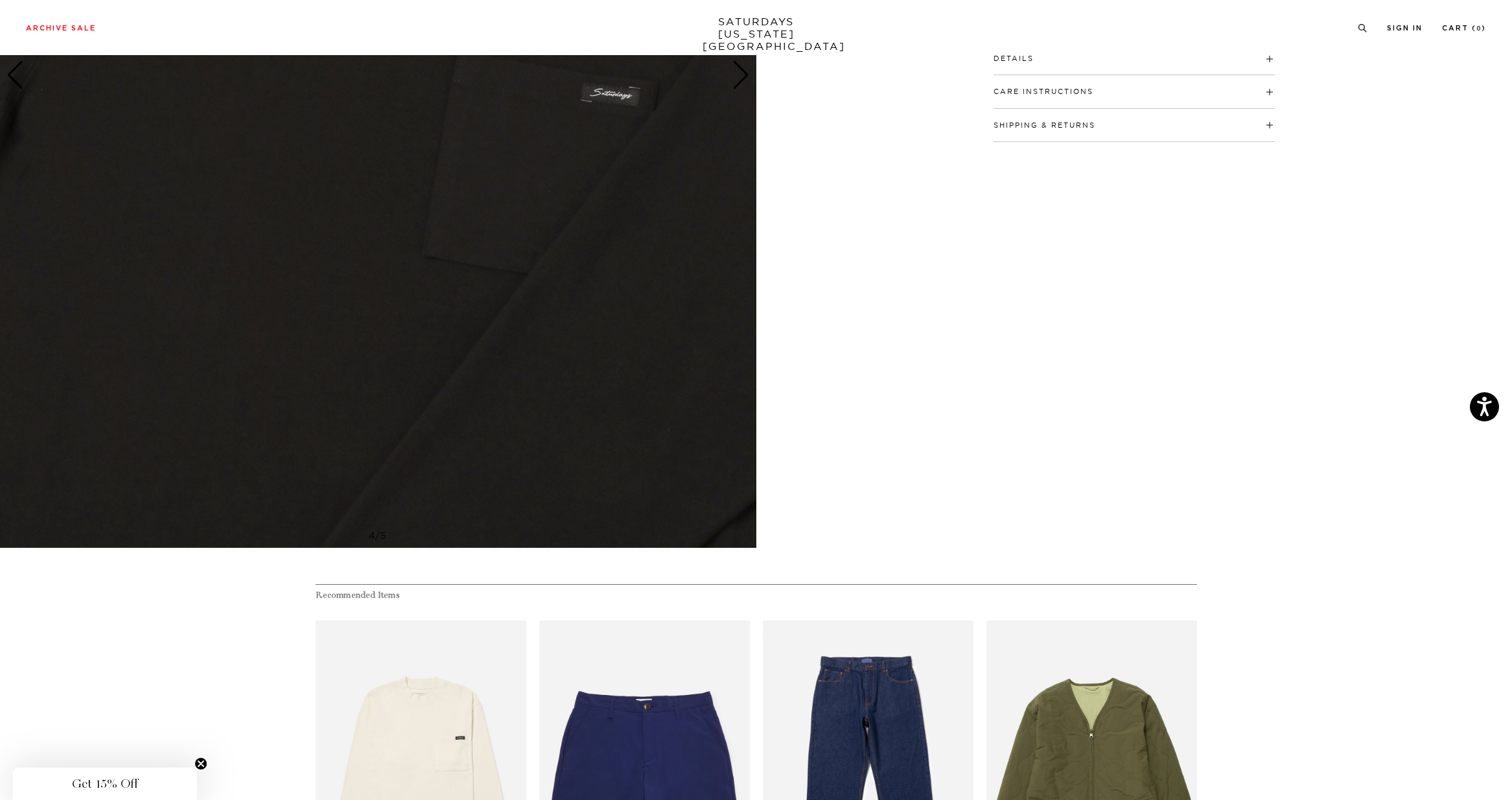
scroll to position [186, 0]
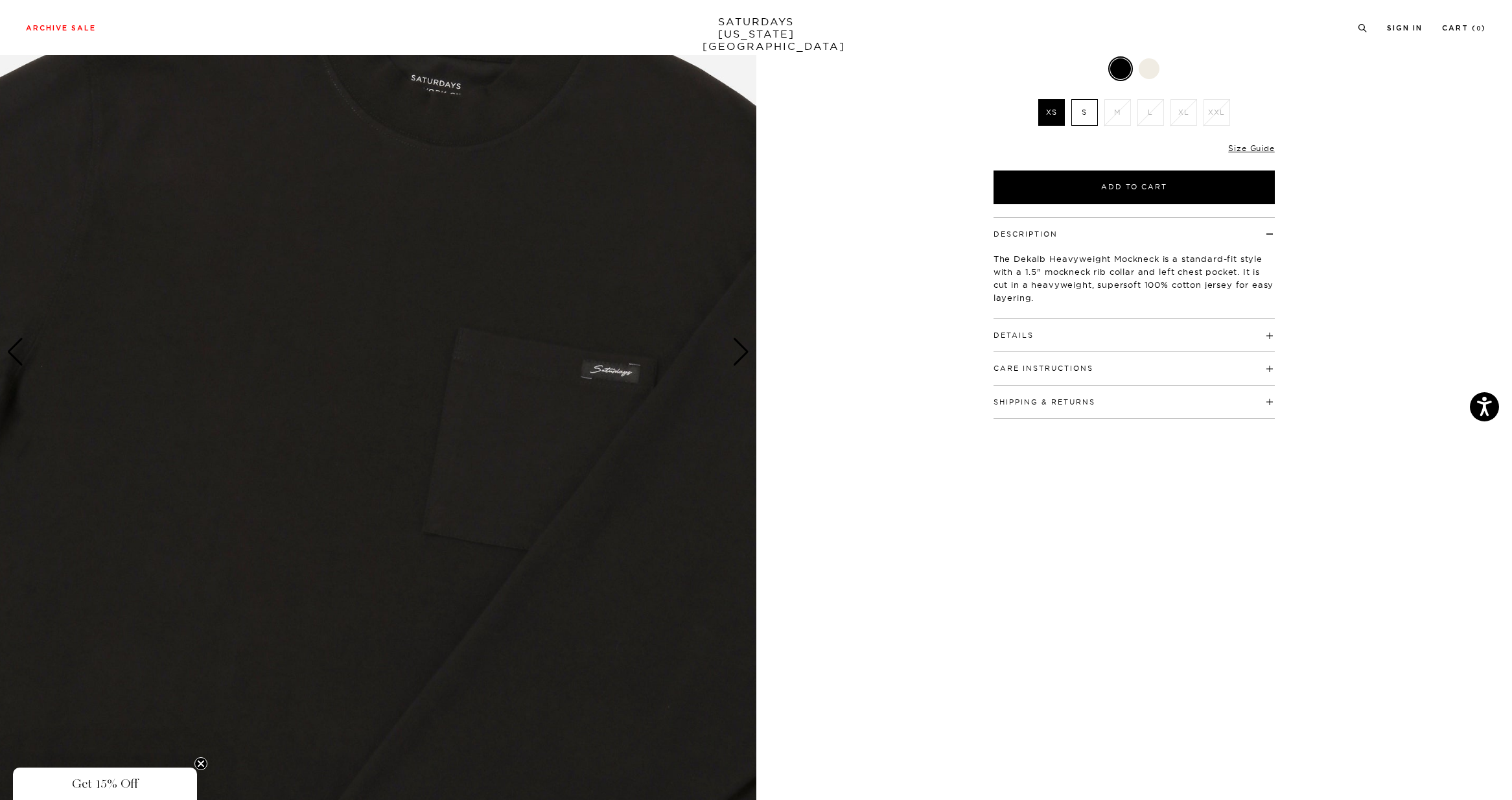
click at [1042, 333] on h4 "Details" at bounding box center [1133, 330] width 281 height 22
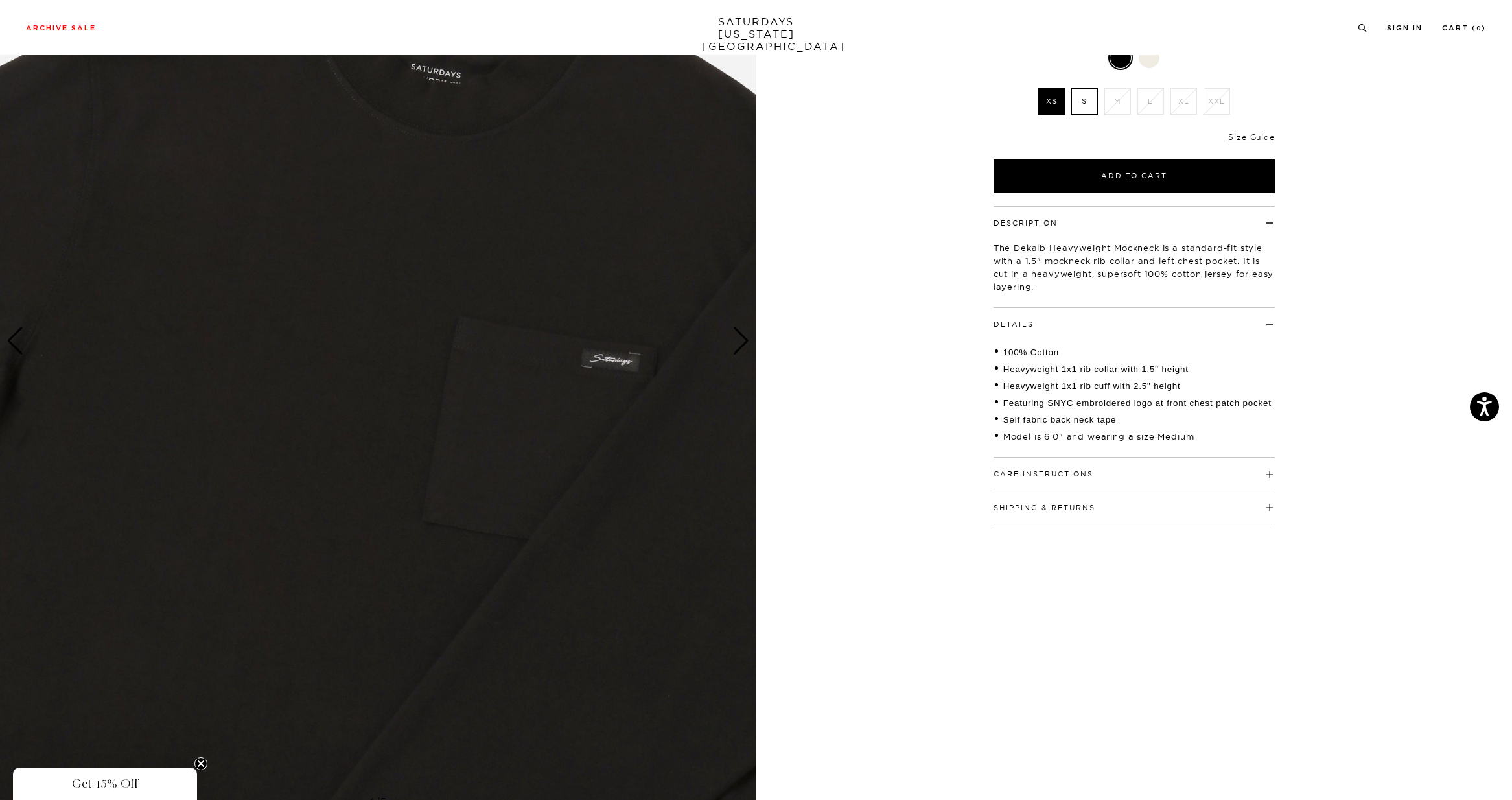
scroll to position [199, 0]
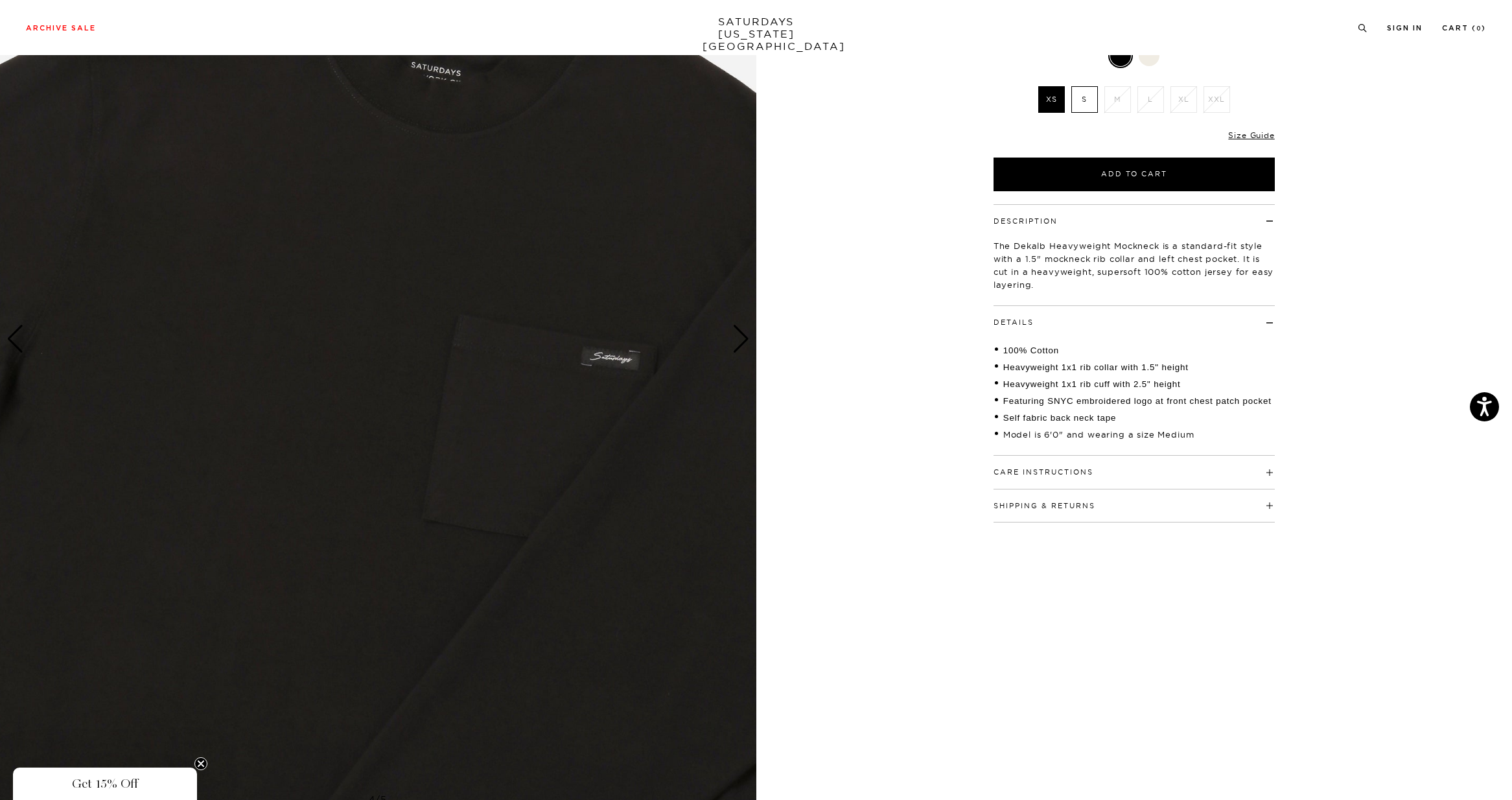
click at [1056, 320] on h4 "Details" at bounding box center [1133, 317] width 281 height 22
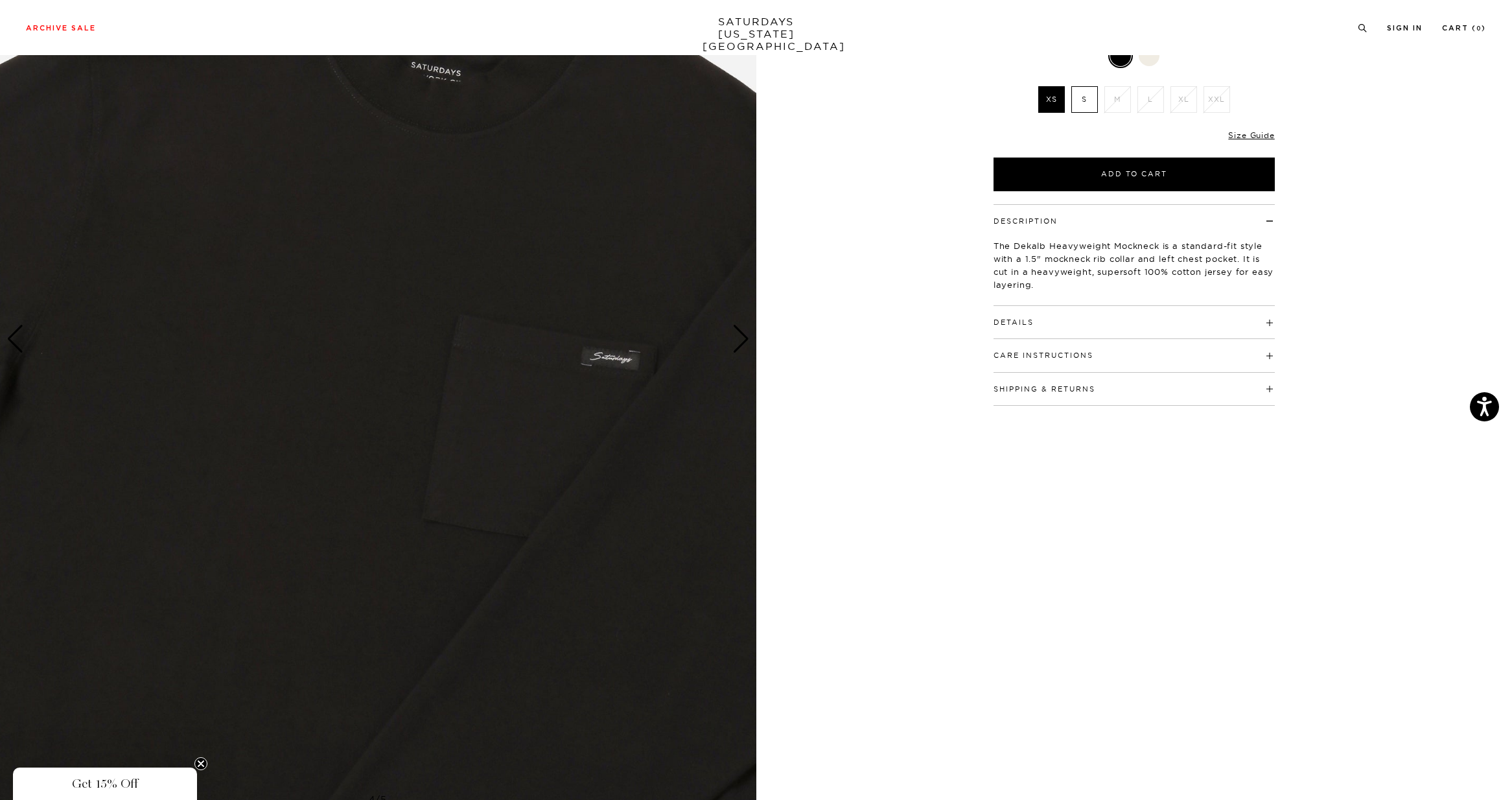
click at [1067, 334] on div "Details 100% Cotton Heavyweight 1x1 rib collar with 1.5" height Heavyweight 1x1…" at bounding box center [1133, 322] width 281 height 33
click at [1065, 352] on button "Care Instructions" at bounding box center [1042, 356] width 100 height 7
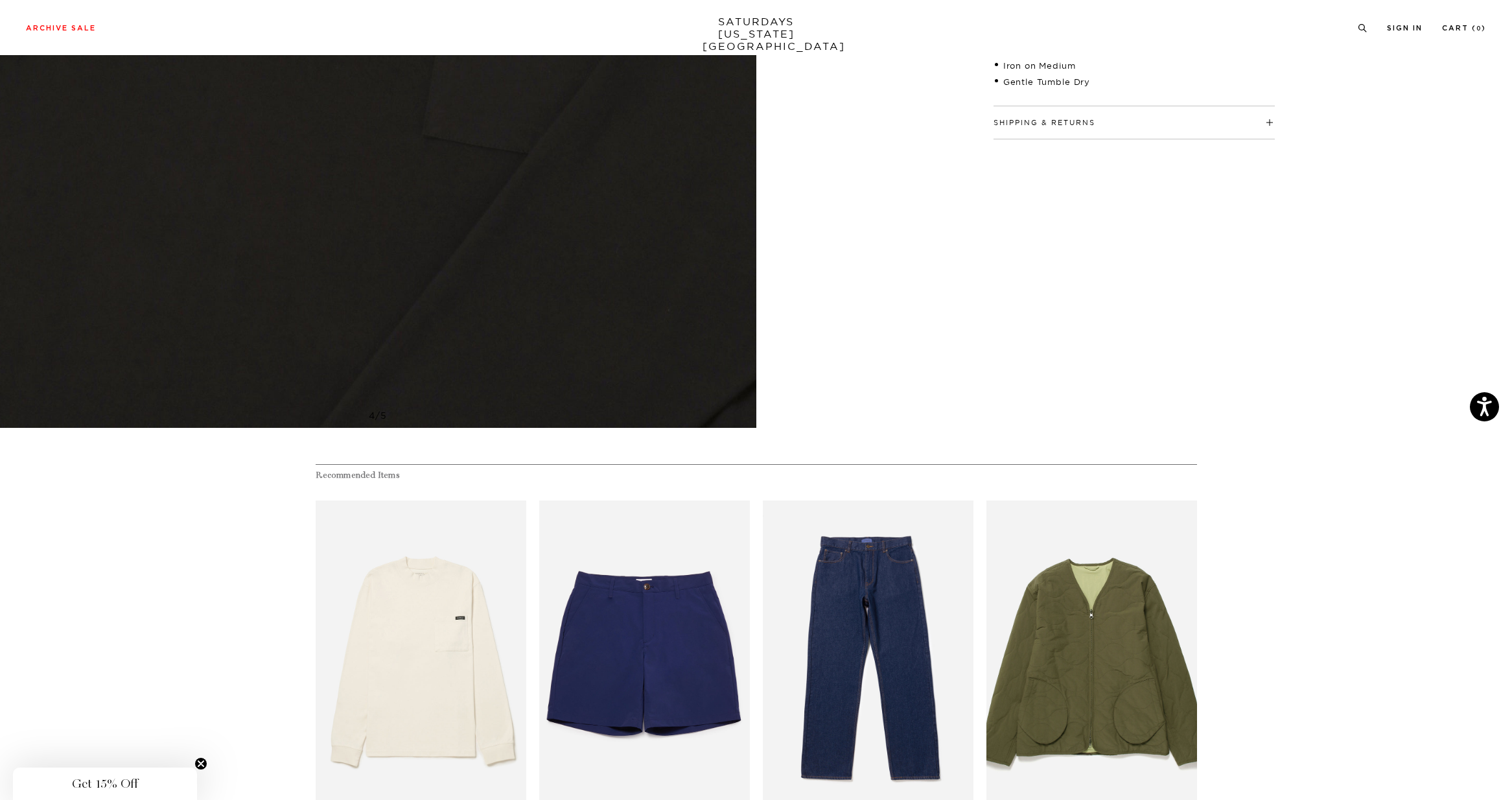
scroll to position [755, 0]
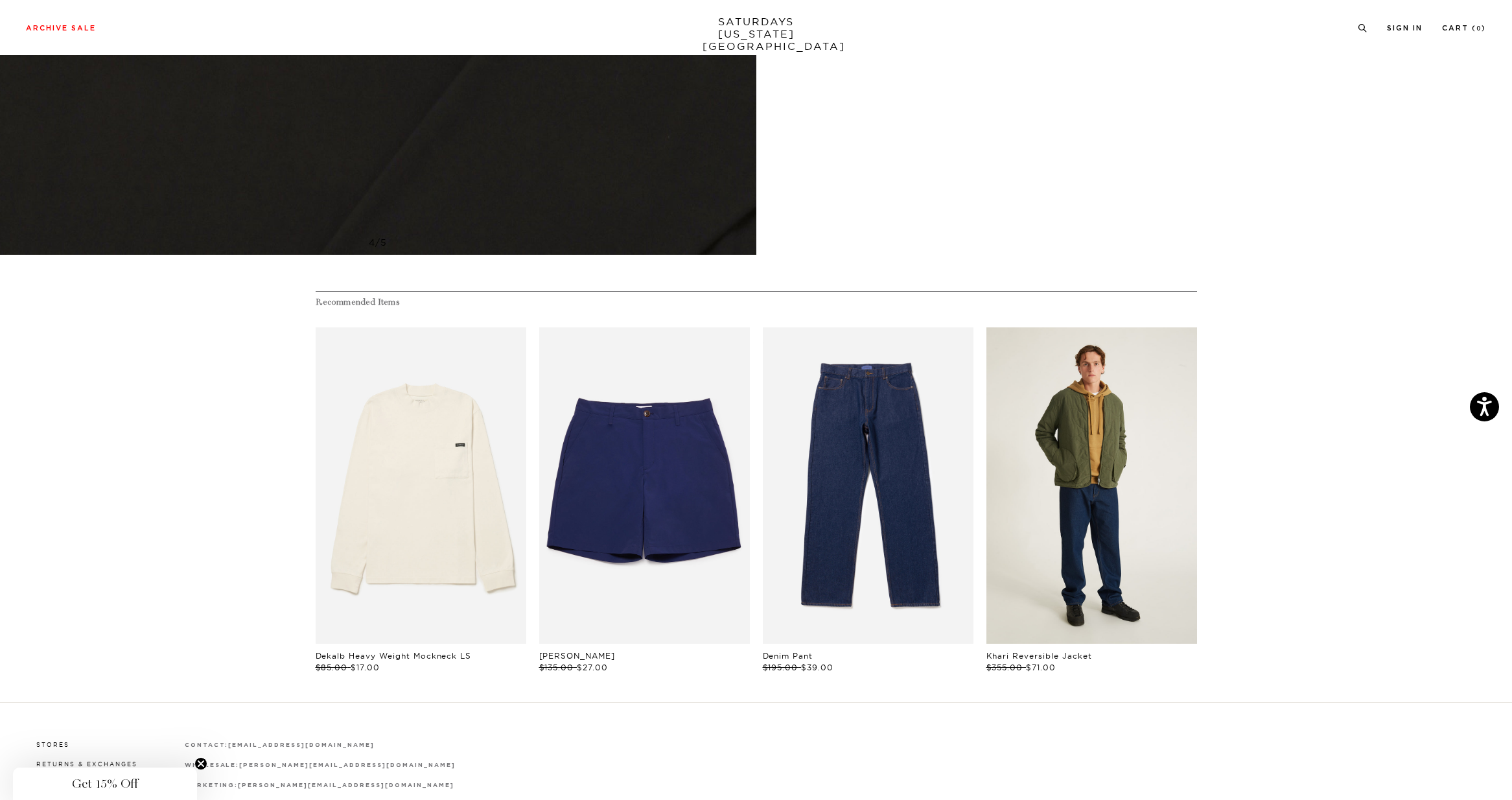
click at [1024, 458] on link "files/U32417JA01-ARMY_GREEN_03.jpg" at bounding box center [1091, 485] width 211 height 316
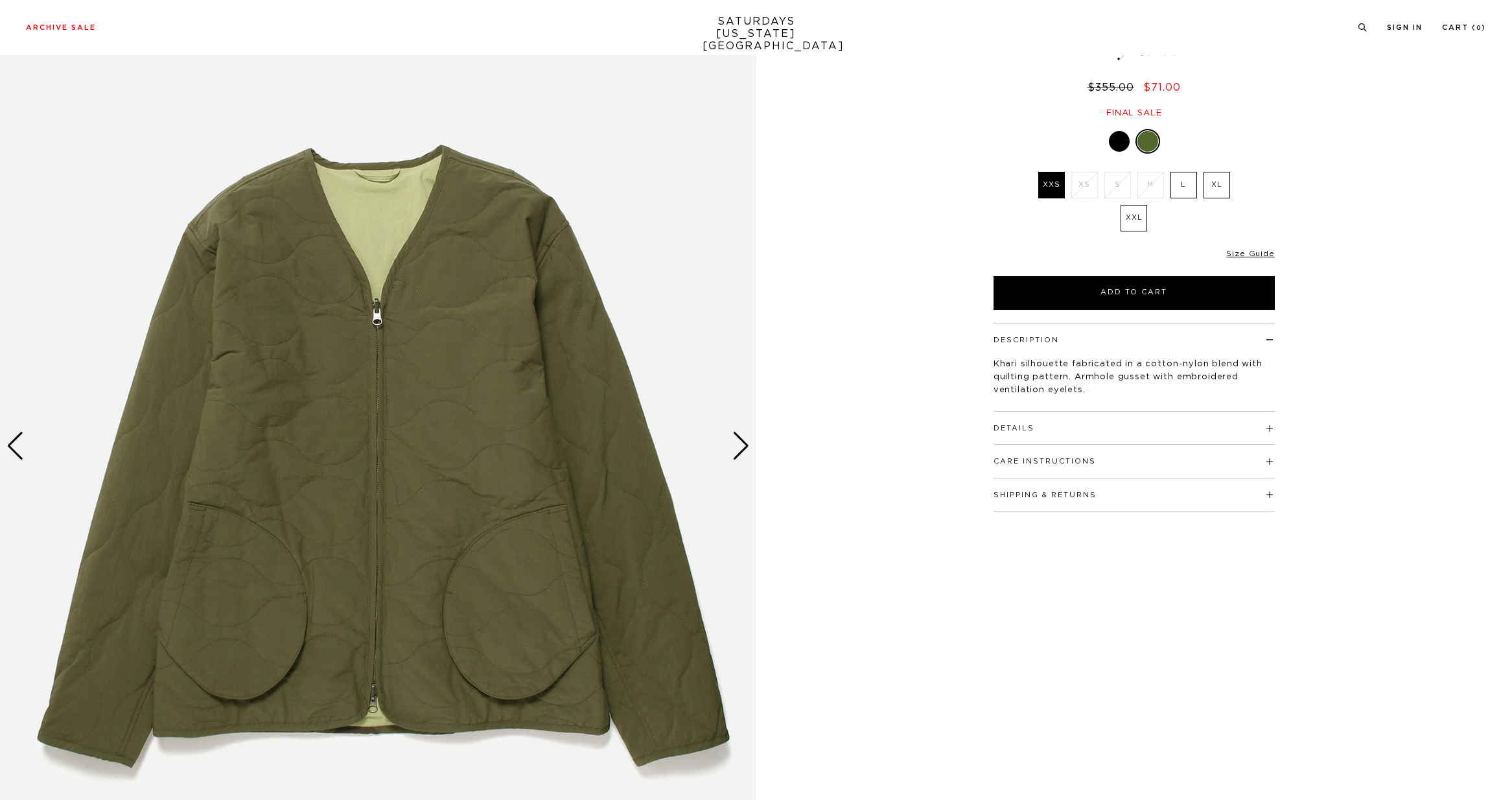
scroll to position [120, 0]
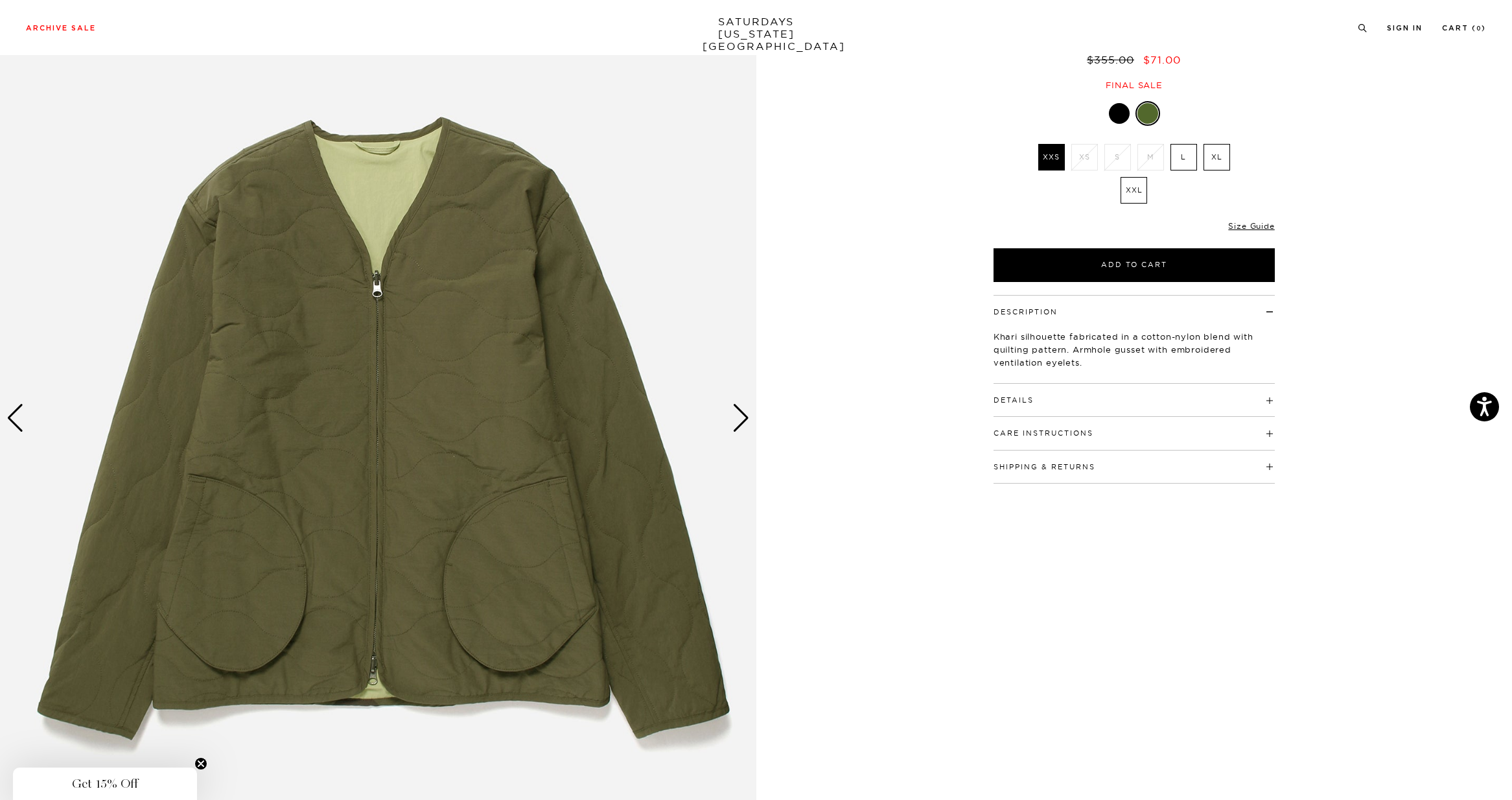
click at [745, 420] on div "Next slide" at bounding box center [740, 418] width 17 height 29
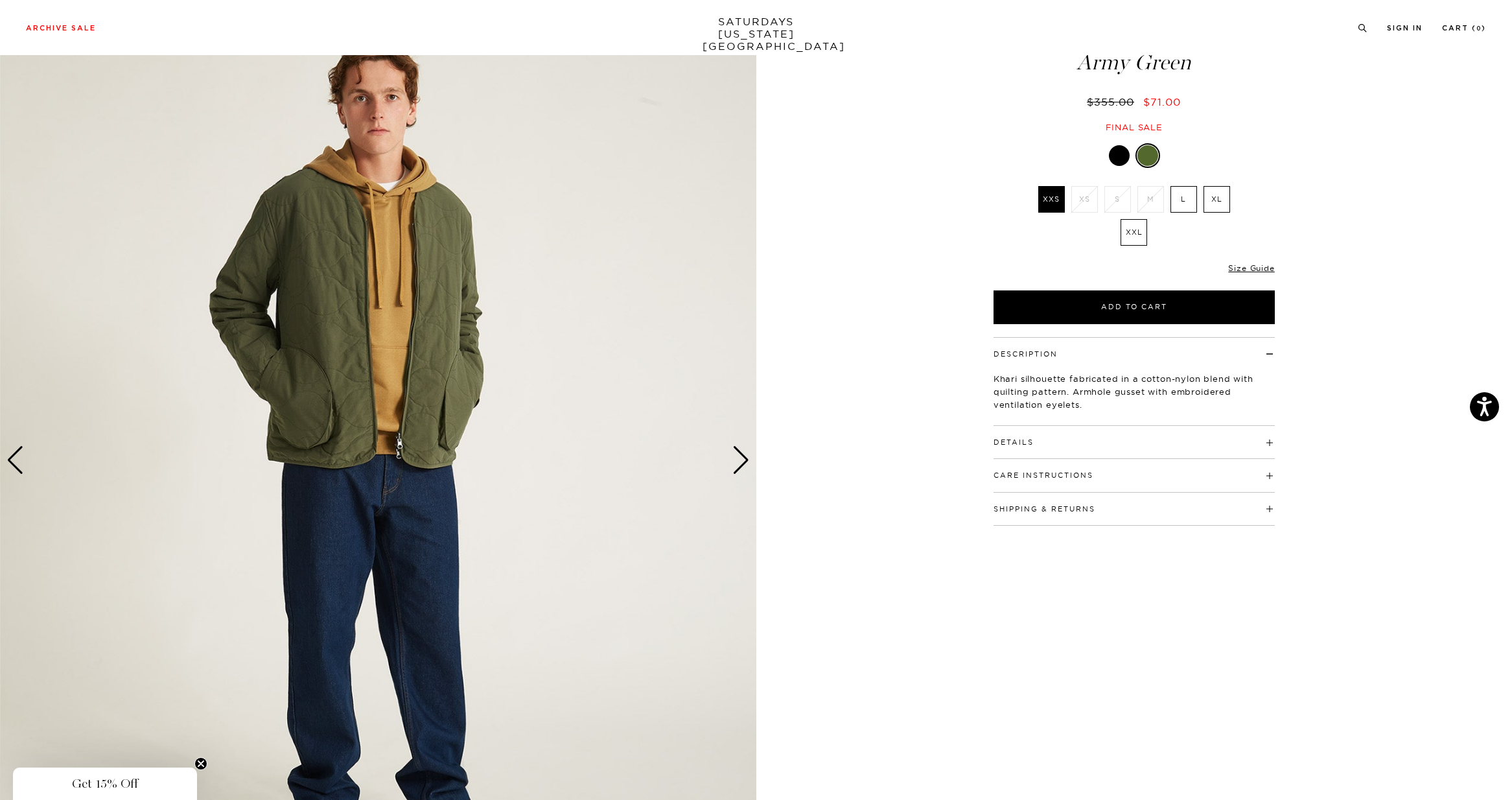
scroll to position [75, 0]
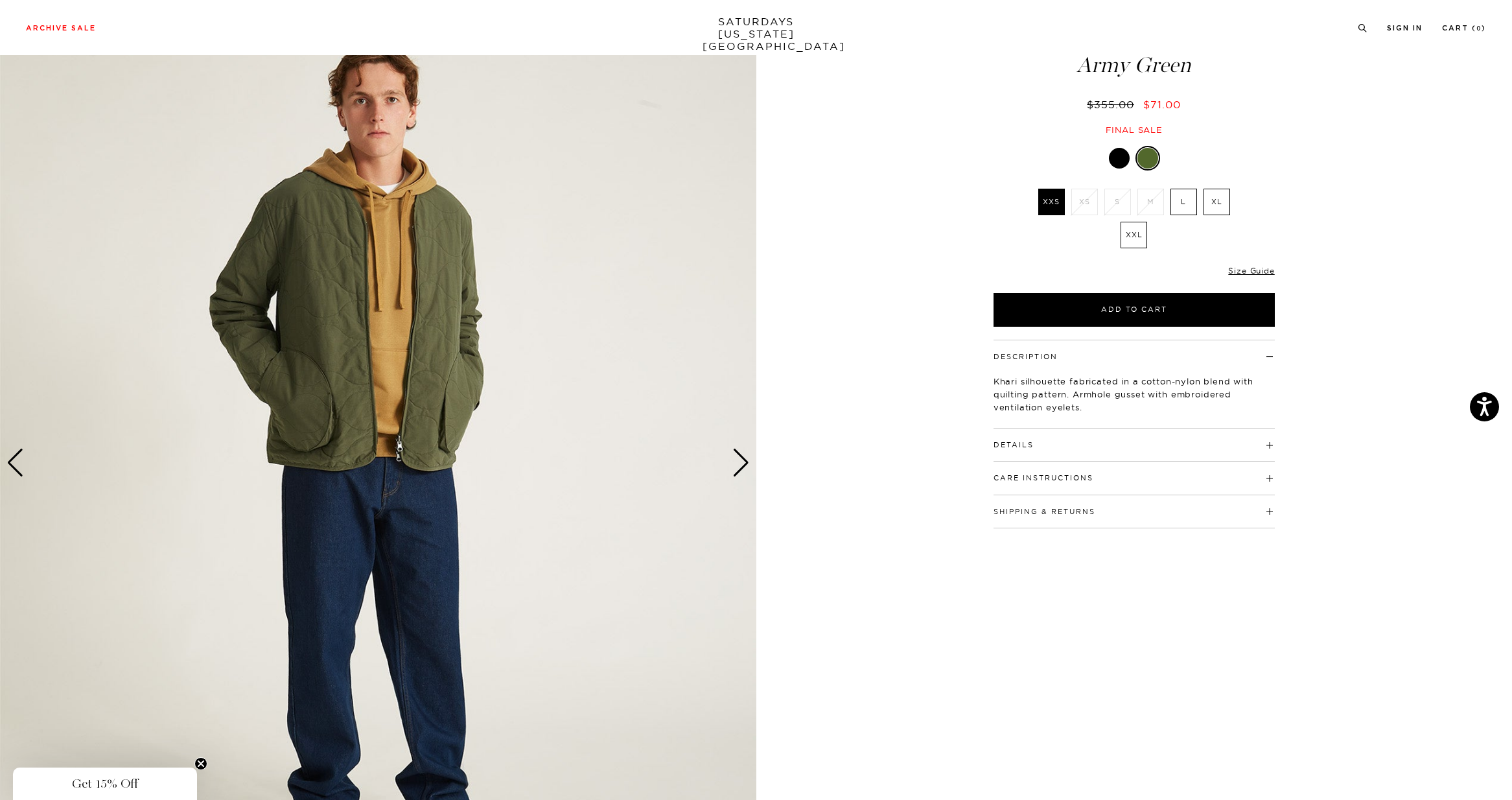
click at [747, 465] on div "Next slide" at bounding box center [740, 462] width 17 height 29
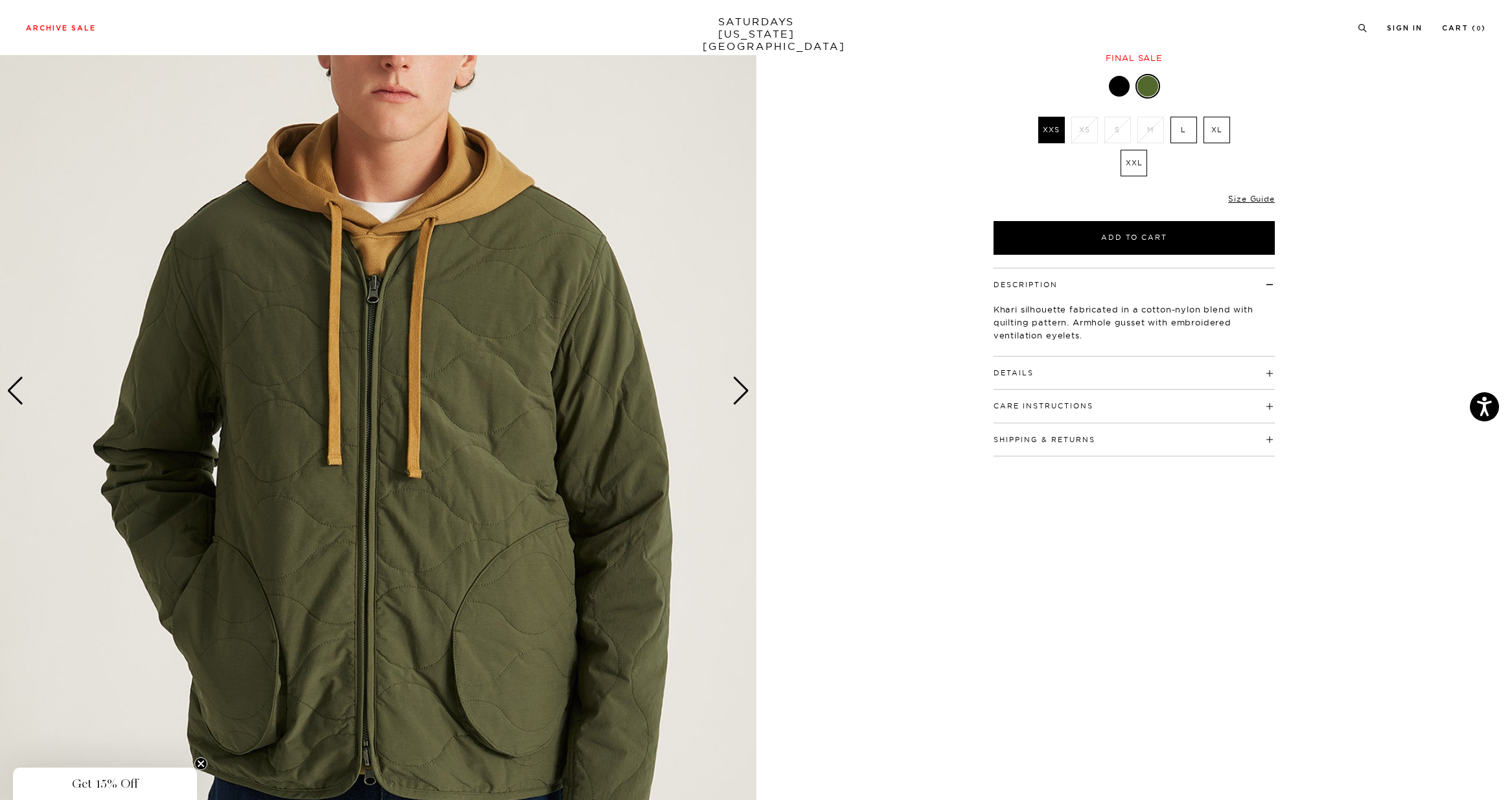
scroll to position [134, 0]
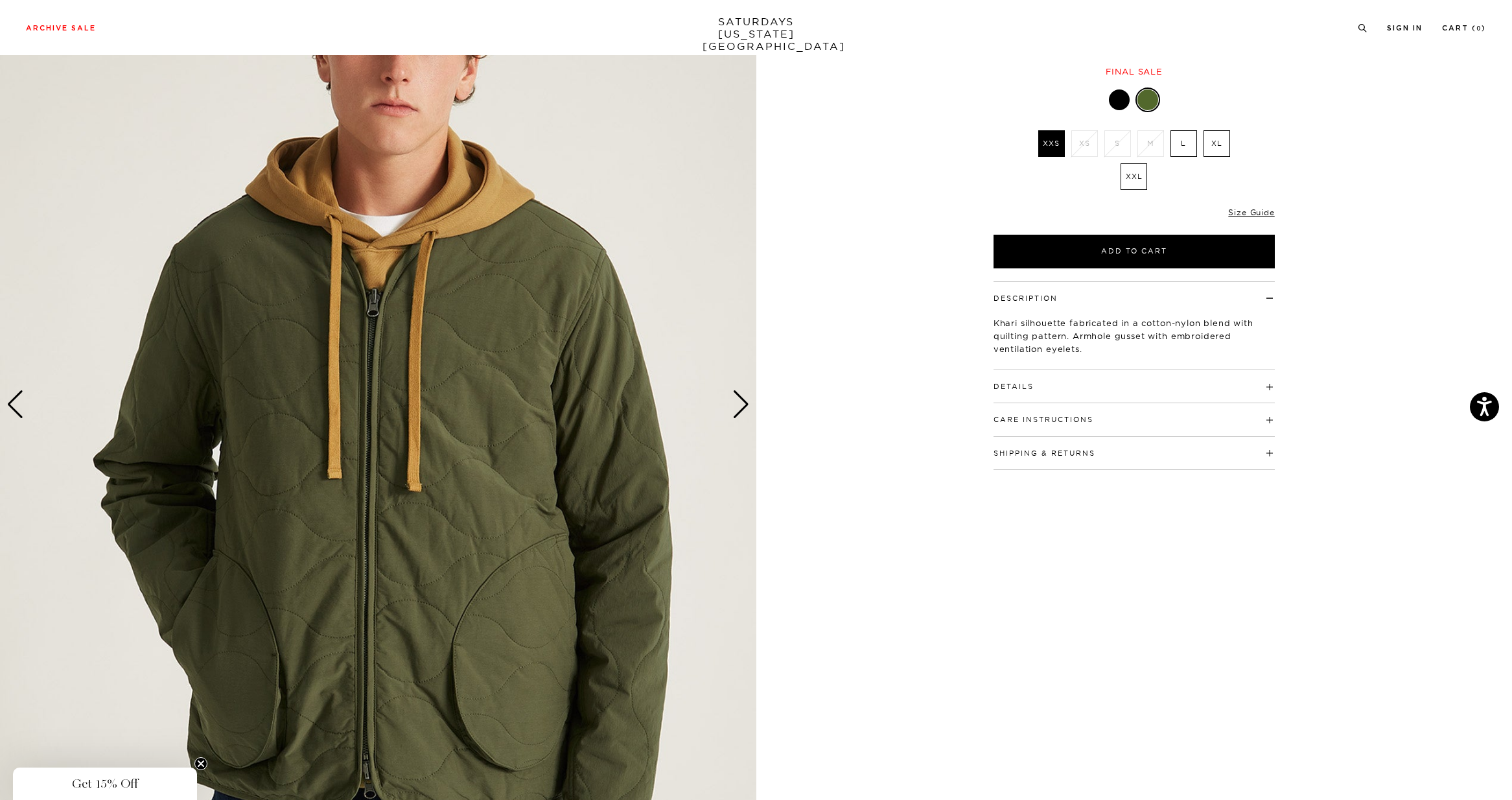
click at [745, 409] on div "Next slide" at bounding box center [740, 404] width 17 height 29
click at [738, 405] on div "Next slide" at bounding box center [740, 404] width 17 height 29
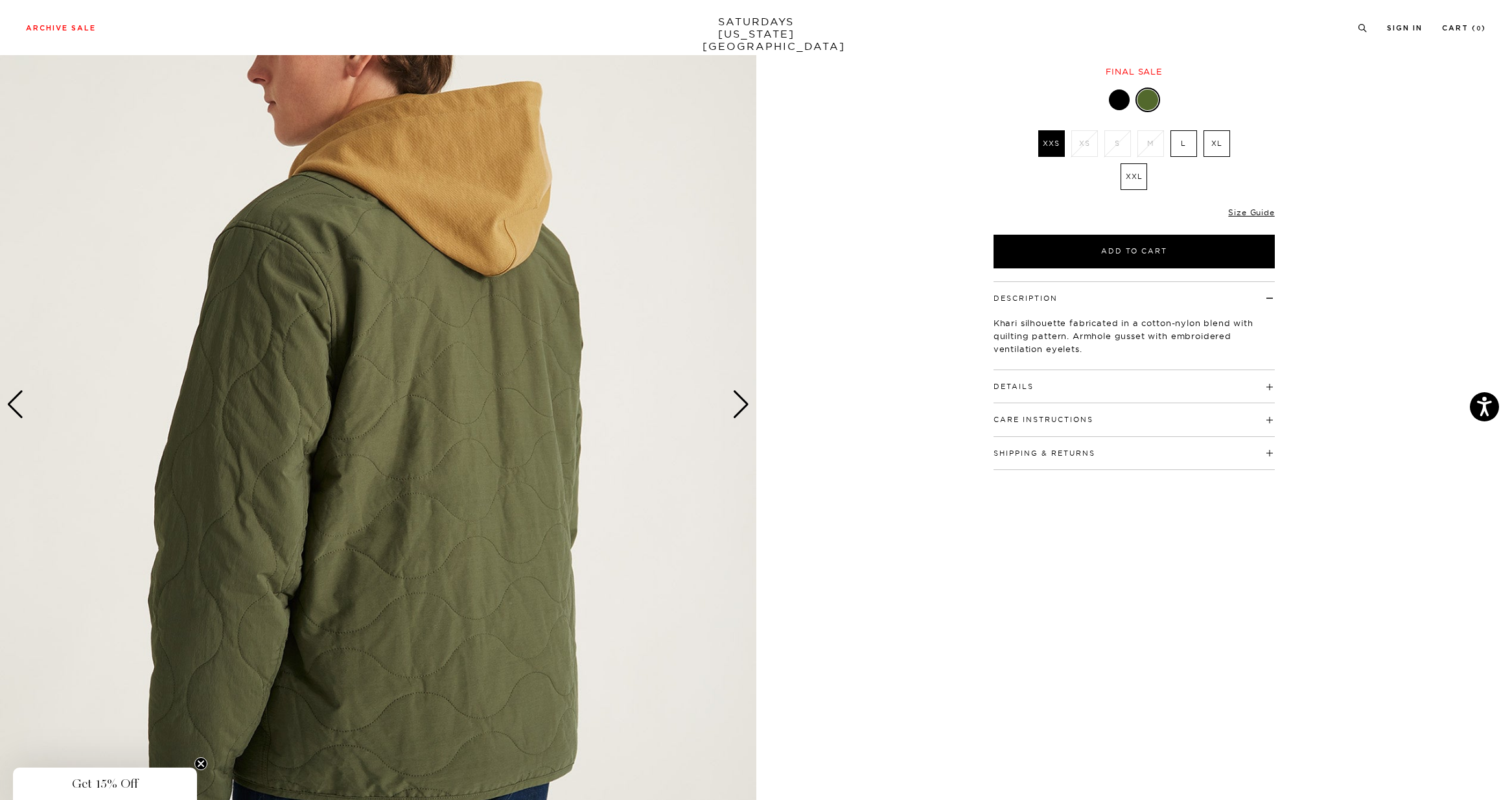
click at [739, 405] on div "Next slide" at bounding box center [740, 404] width 17 height 29
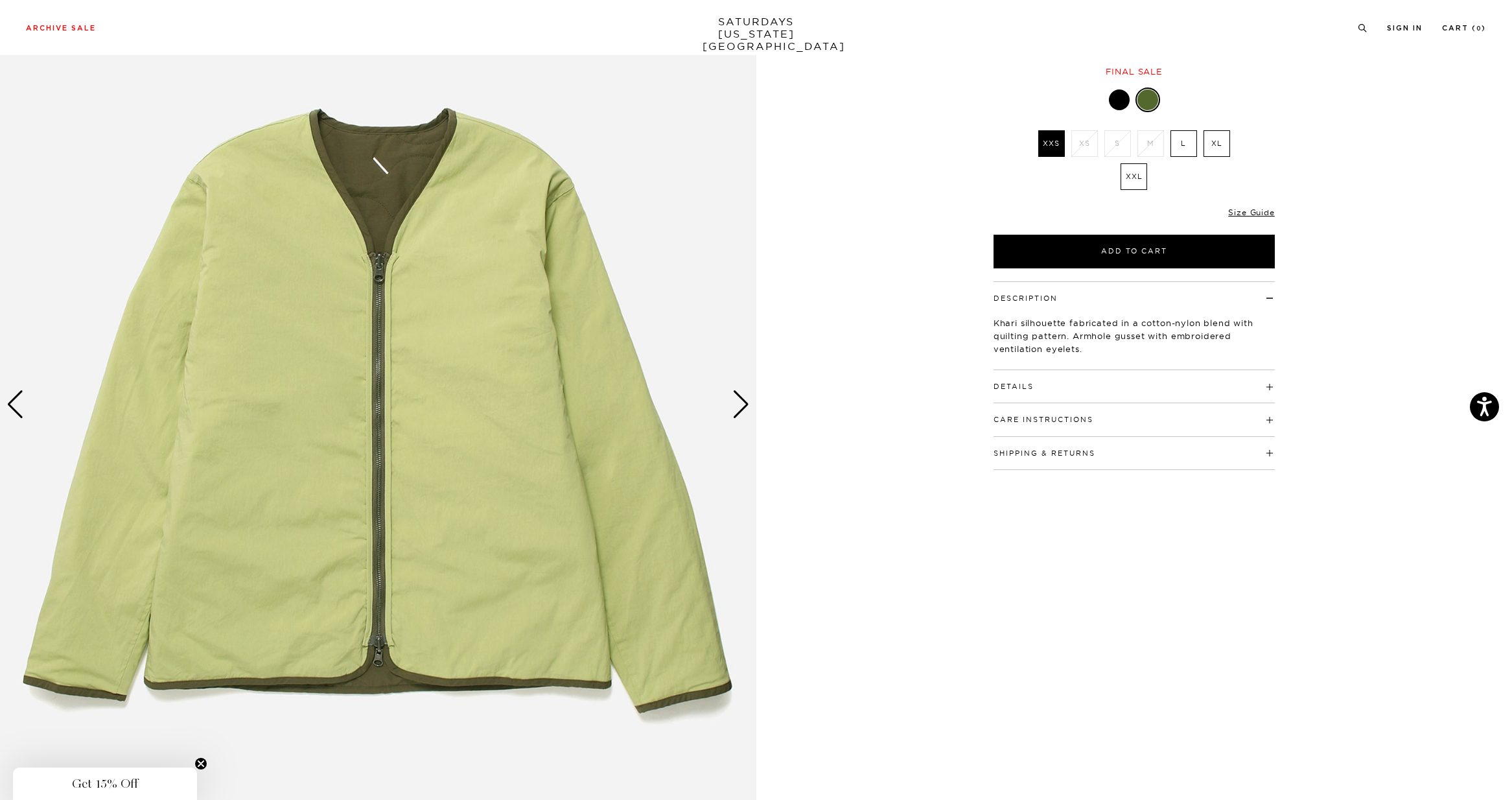
click at [742, 405] on div "Next slide" at bounding box center [740, 404] width 17 height 29
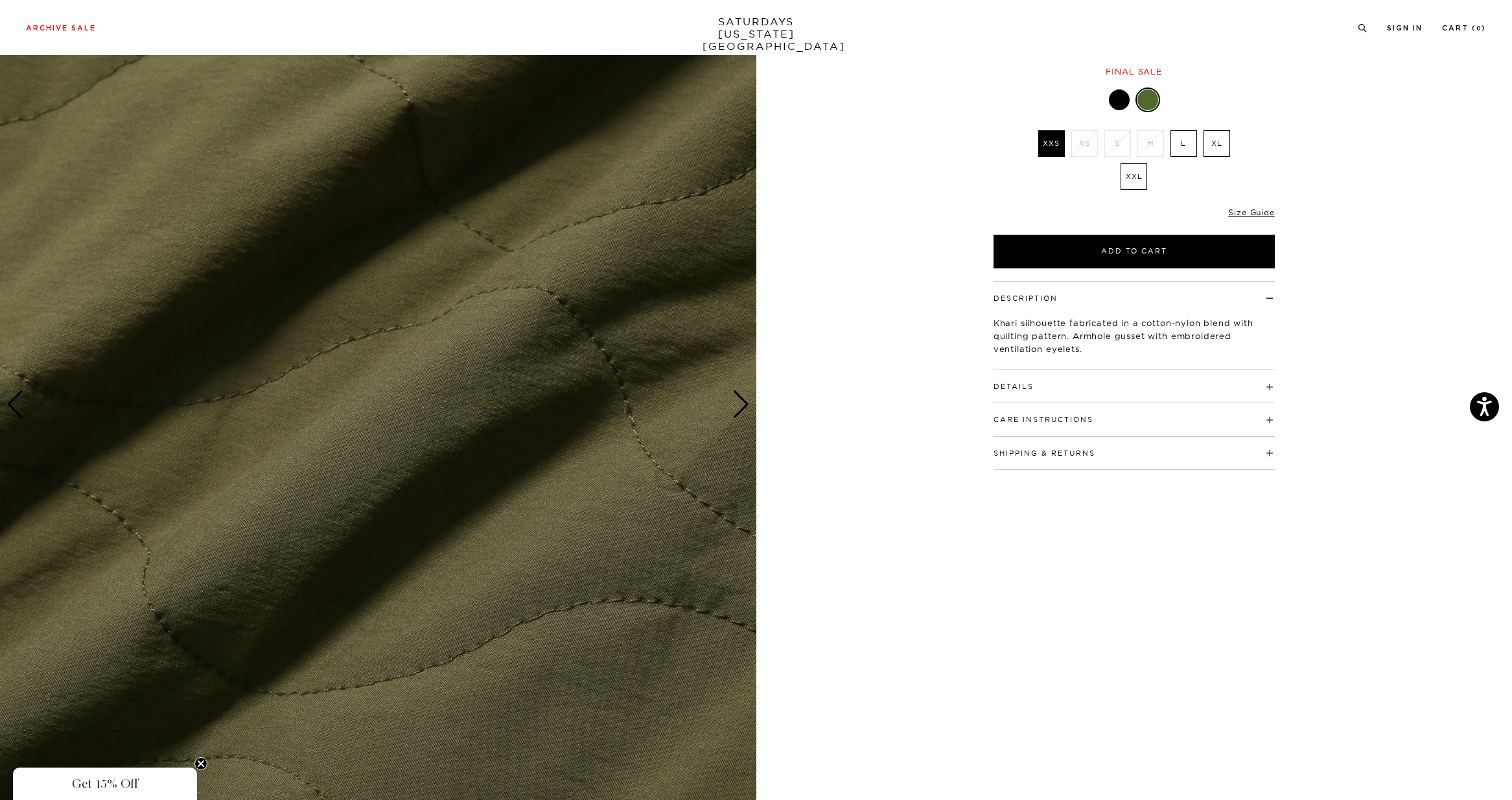
click at [1122, 99] on div at bounding box center [1119, 100] width 21 height 21
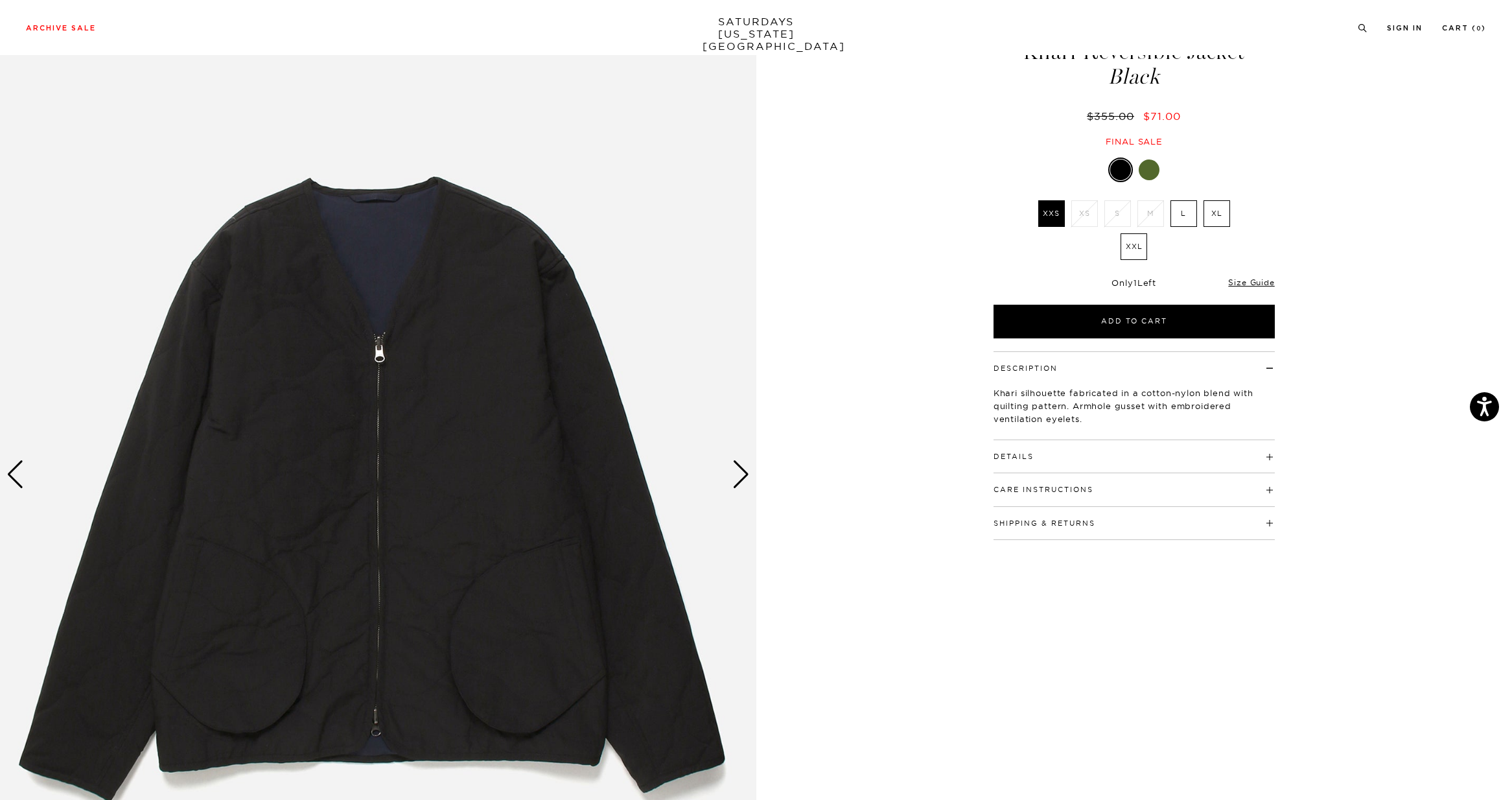
scroll to position [64, 0]
click at [734, 479] on div "Next slide" at bounding box center [740, 474] width 17 height 29
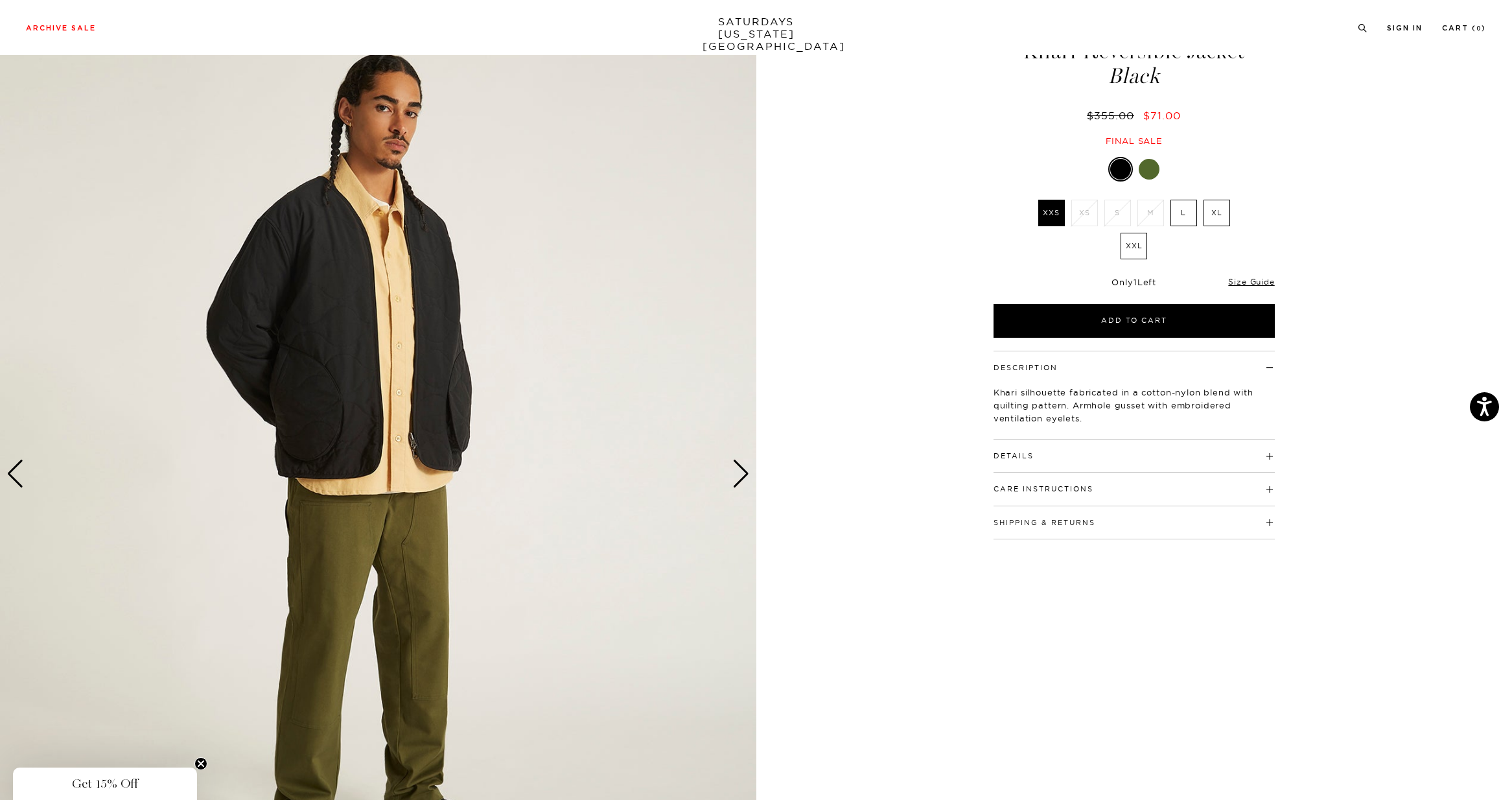
click at [734, 479] on div "Next slide" at bounding box center [740, 474] width 17 height 29
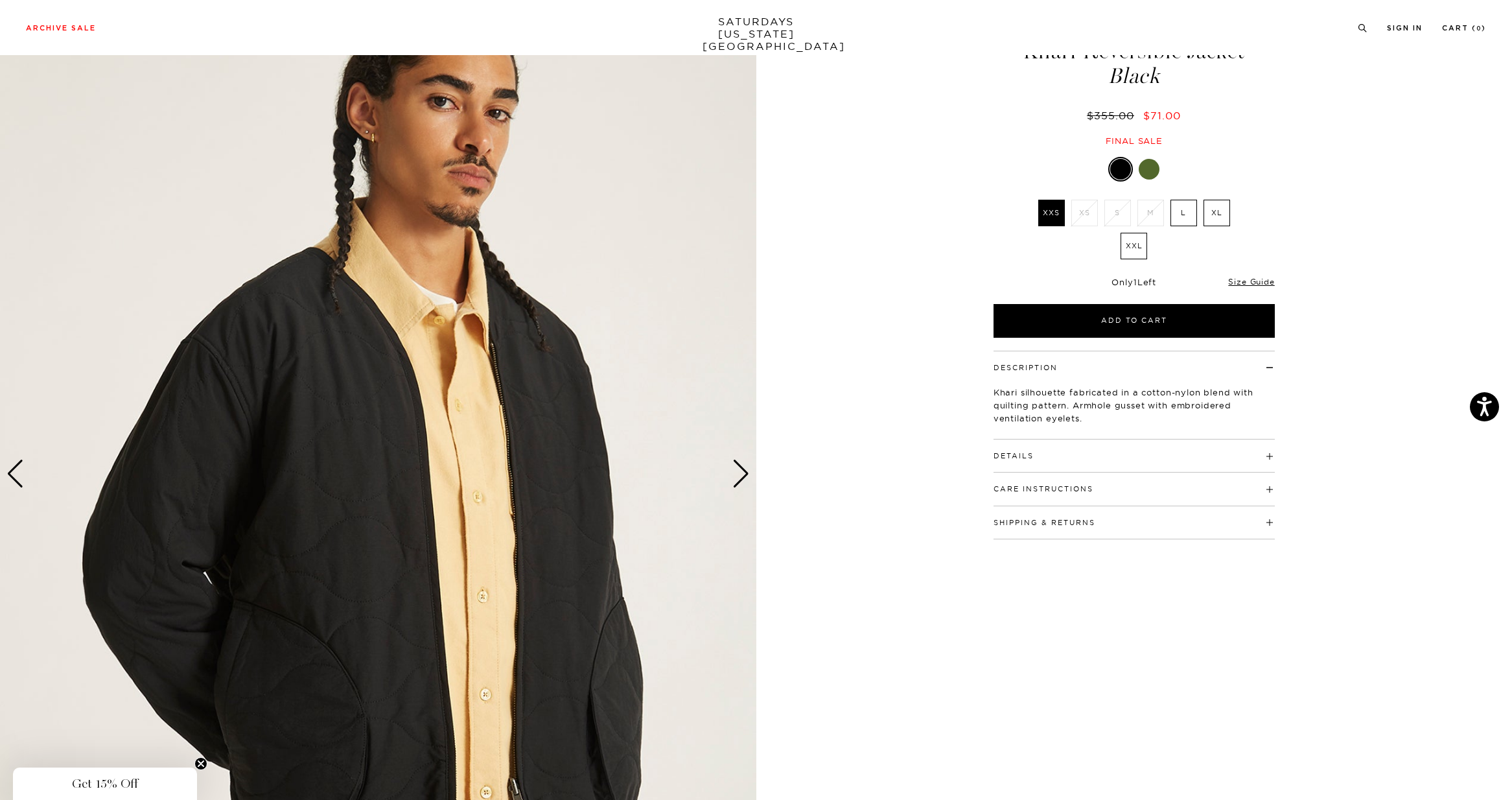
click at [734, 479] on div "Next slide" at bounding box center [740, 474] width 17 height 29
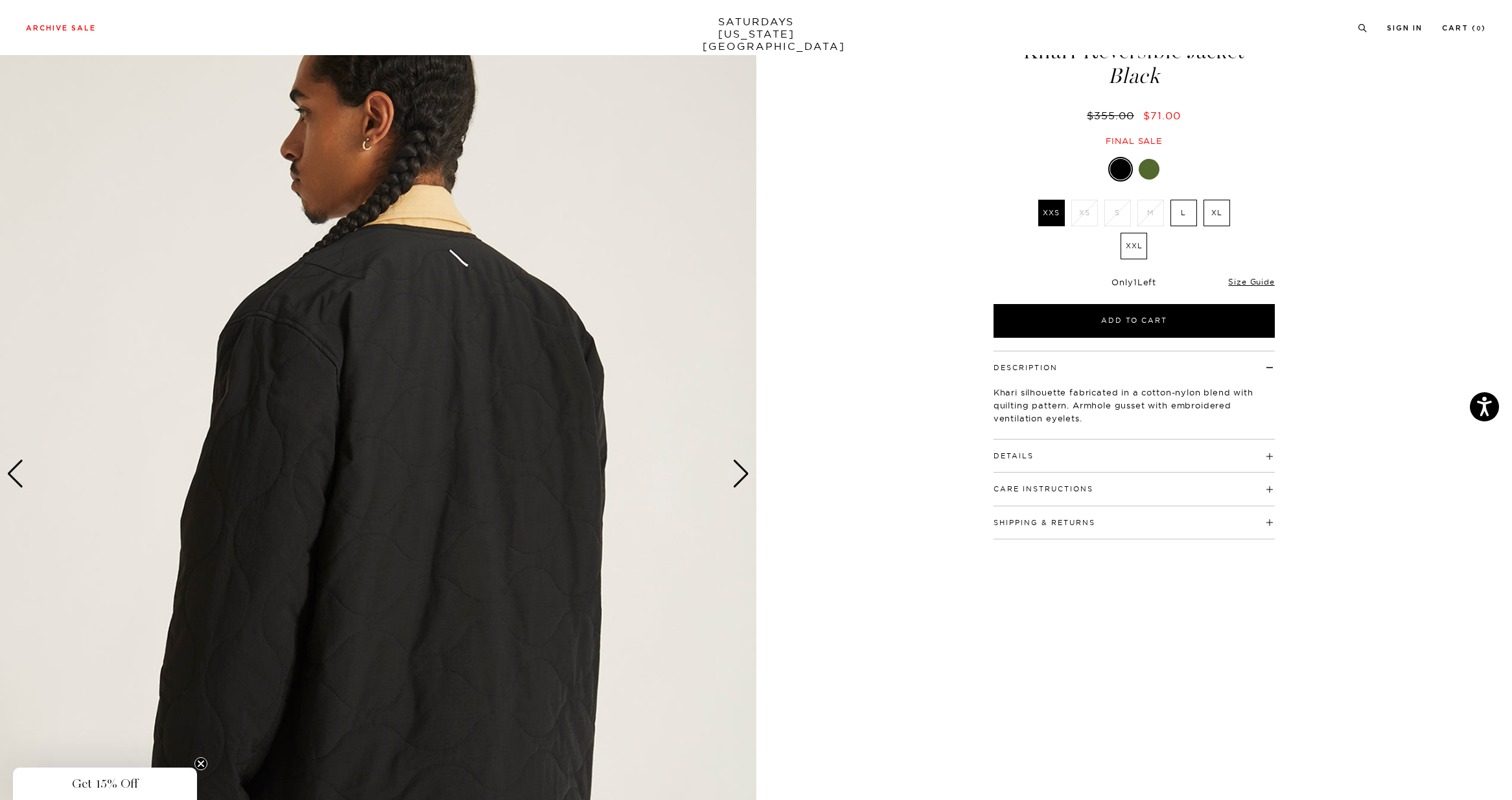
click at [734, 479] on div "Next slide" at bounding box center [740, 474] width 17 height 29
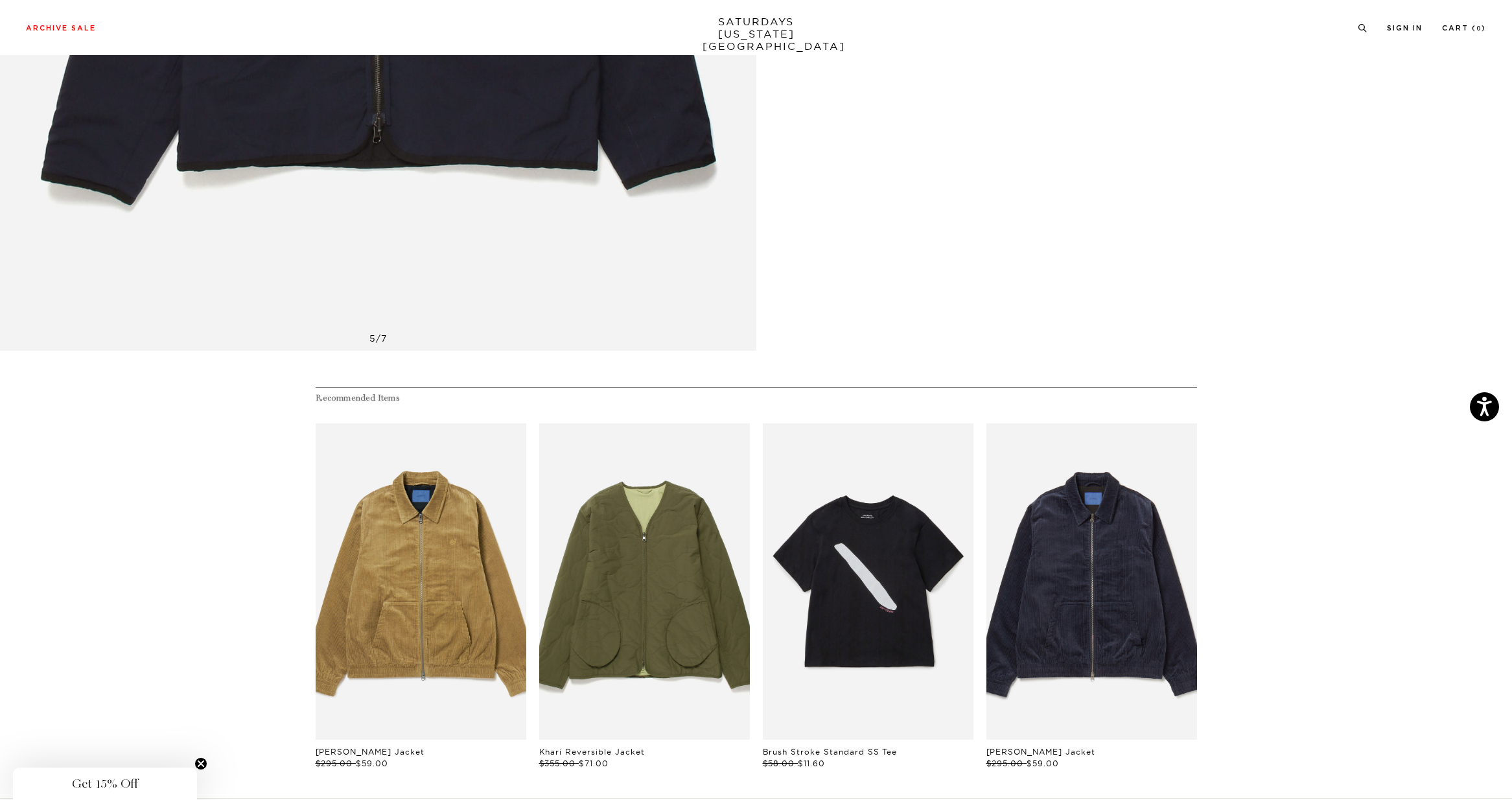
scroll to position [0, 0]
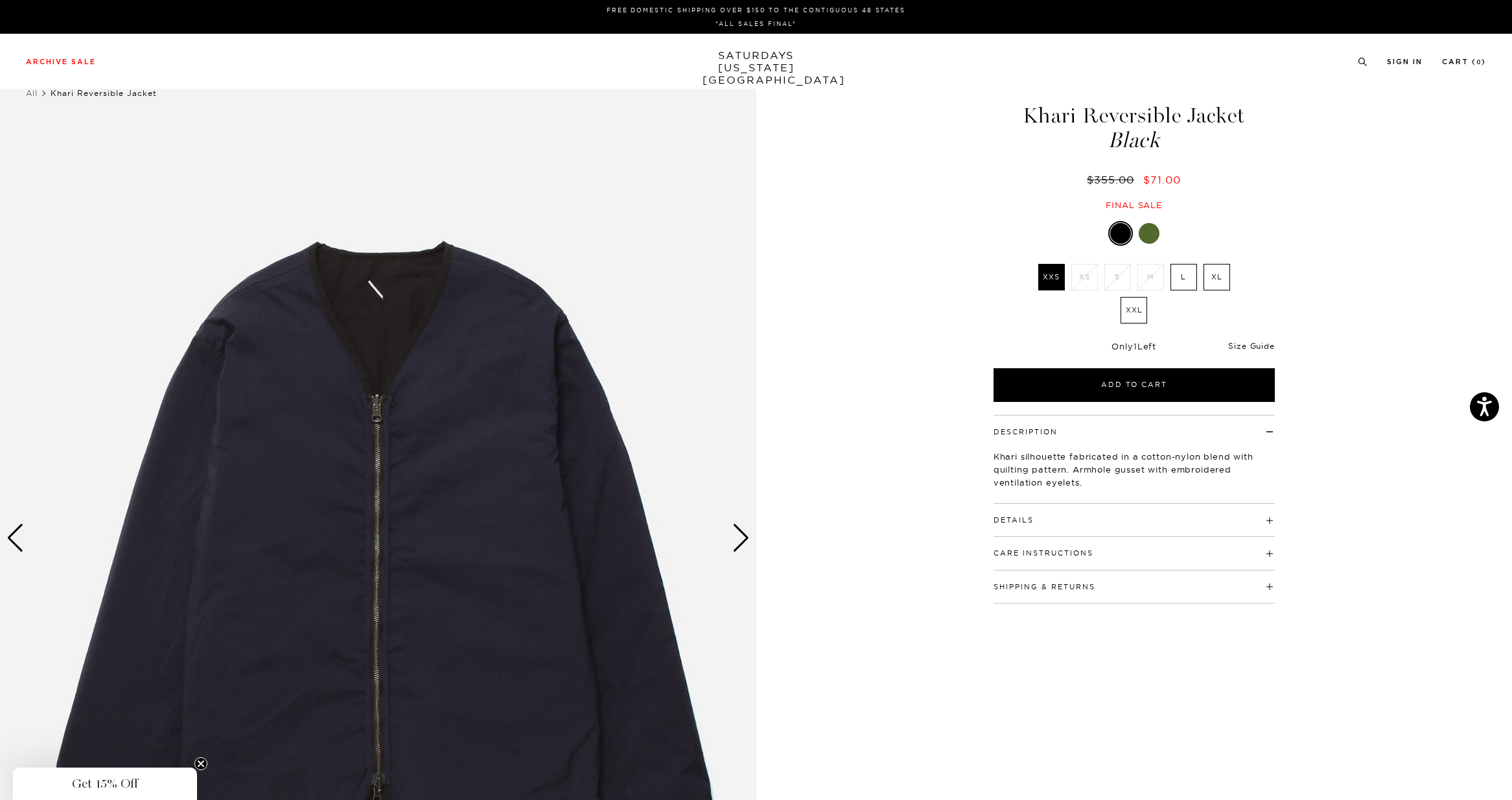
click at [1253, 345] on link "Size Guide" at bounding box center [1251, 346] width 46 height 10
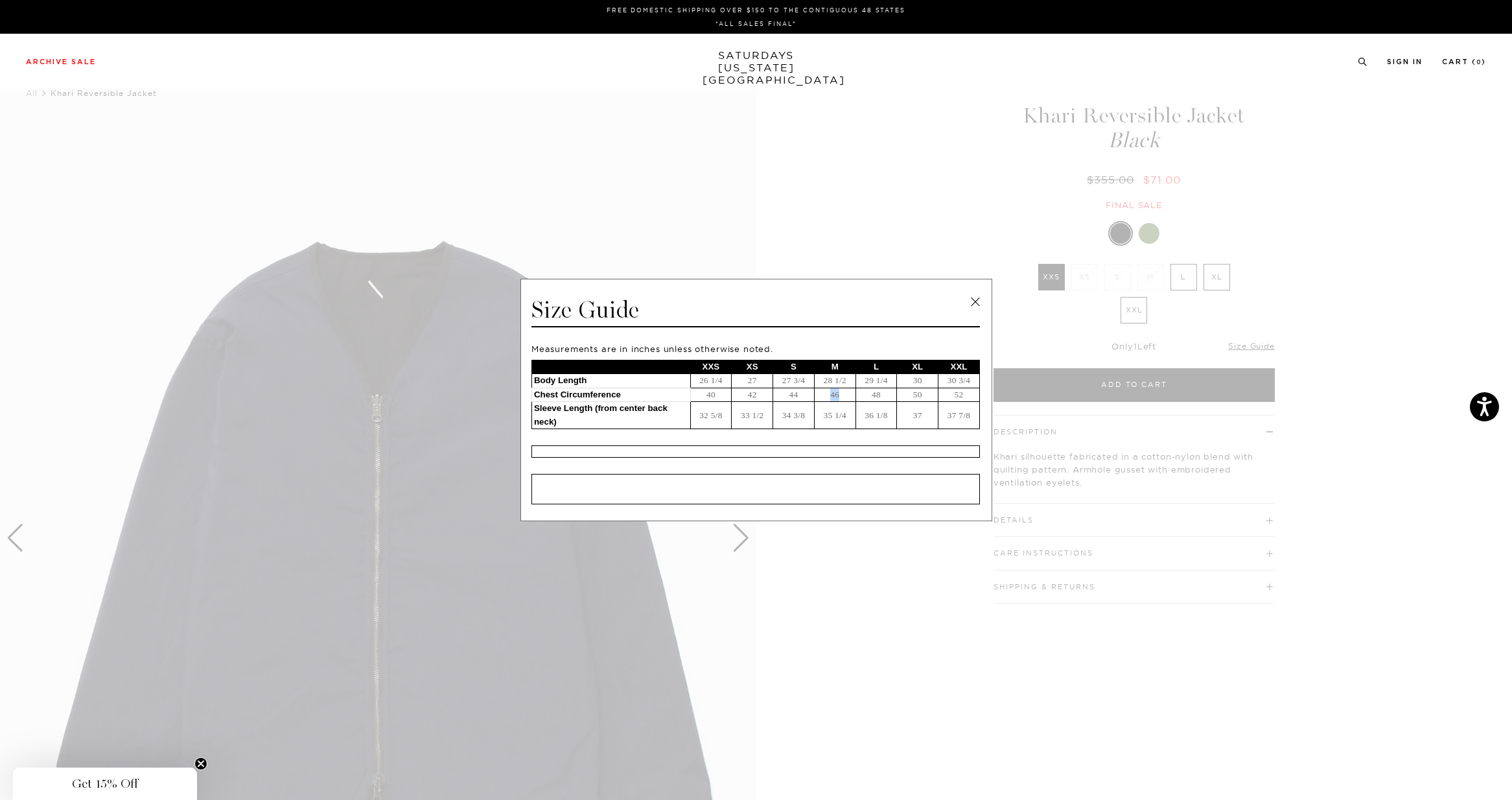
drag, startPoint x: 831, startPoint y: 394, endPoint x: 840, endPoint y: 394, distance: 9.0
click at [840, 394] on td "46" at bounding box center [834, 395] width 41 height 14
drag, startPoint x: 785, startPoint y: 397, endPoint x: 802, endPoint y: 397, distance: 17.0
click at [801, 395] on td "44" at bounding box center [794, 395] width 41 height 14
click at [859, 546] on span at bounding box center [751, 400] width 1502 height 800
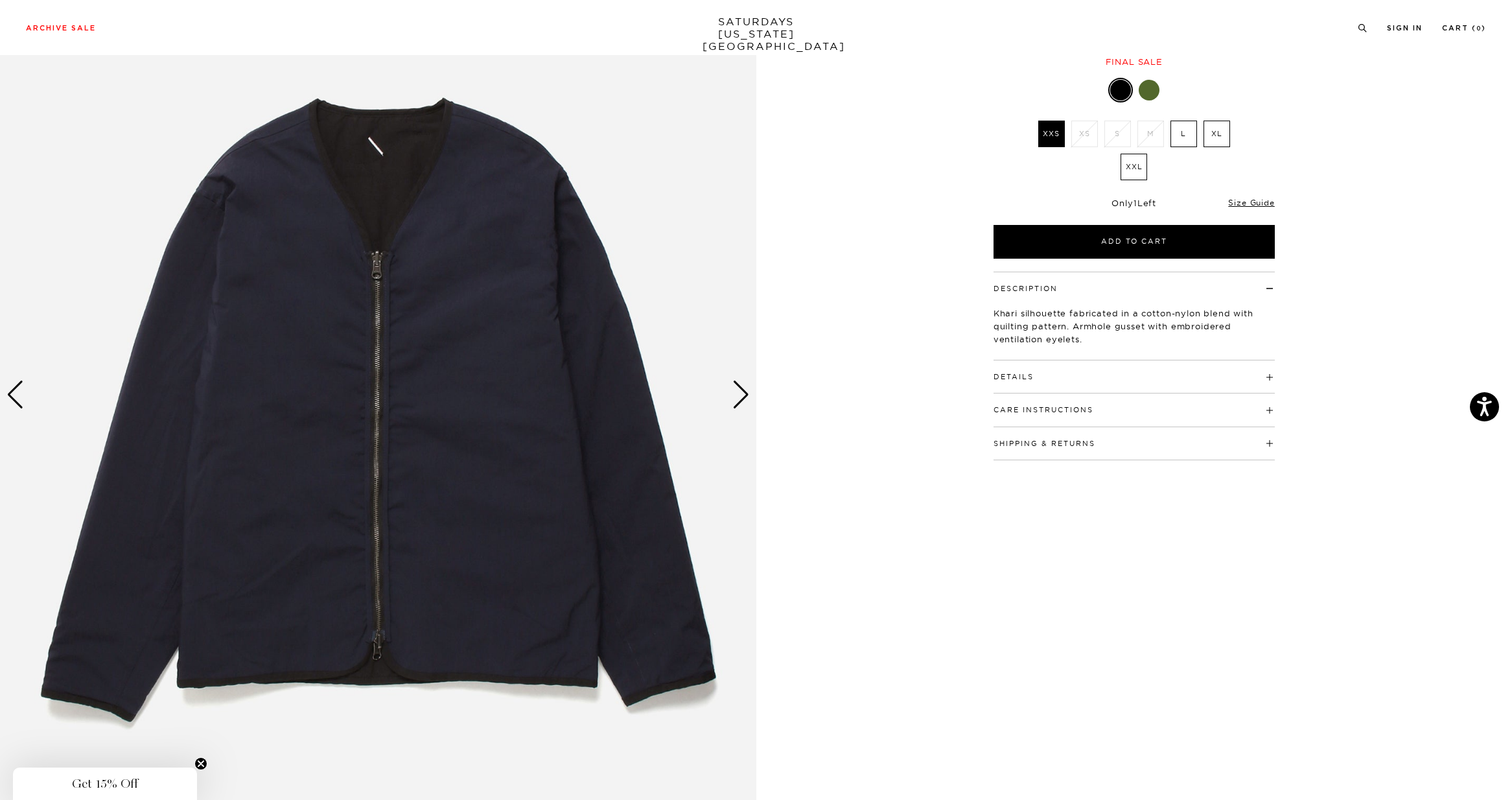
scroll to position [137, 0]
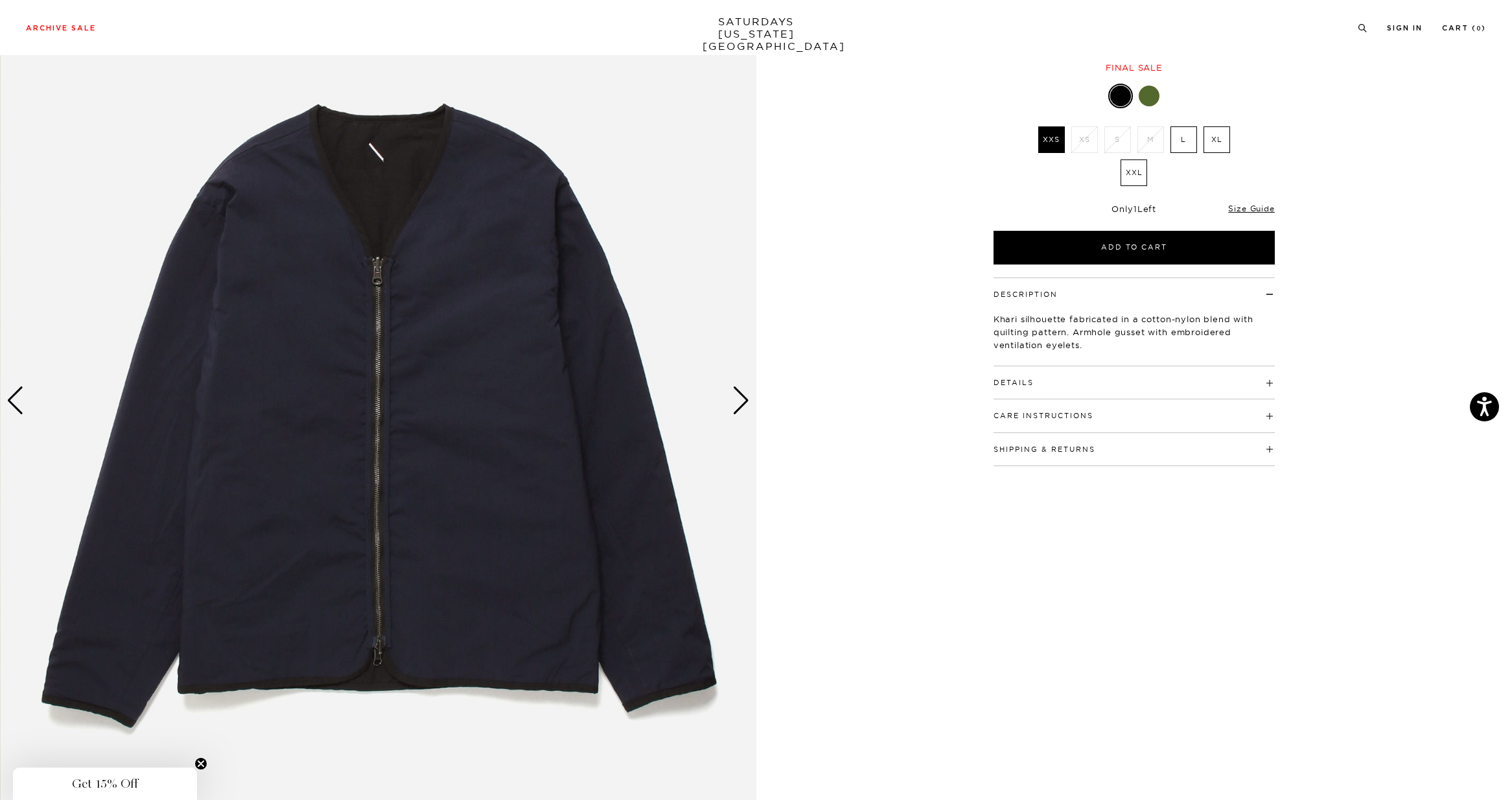
click at [740, 395] on div "Next slide" at bounding box center [740, 400] width 17 height 29
click at [743, 398] on div "Next slide" at bounding box center [740, 400] width 17 height 29
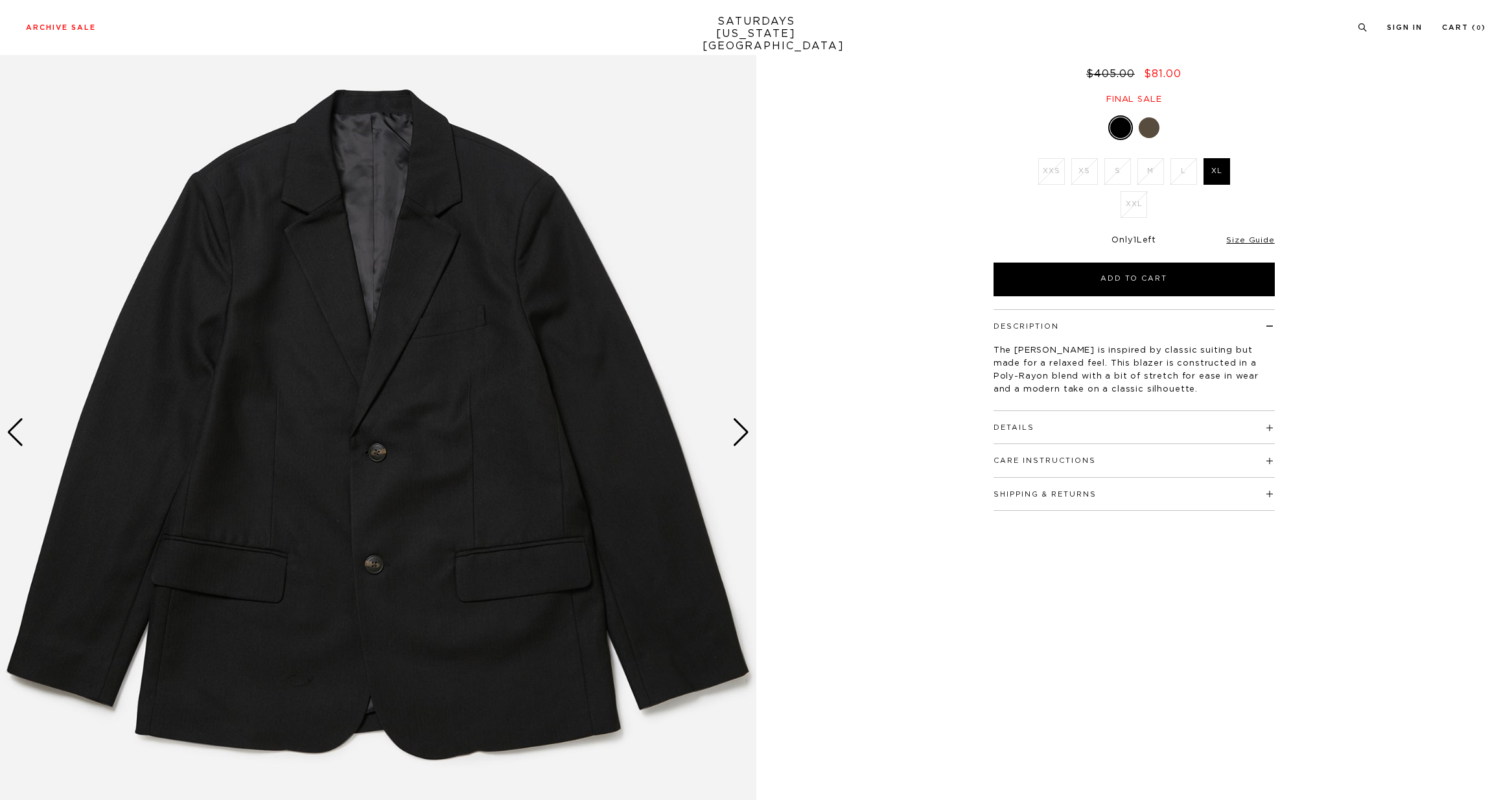
scroll to position [124, 0]
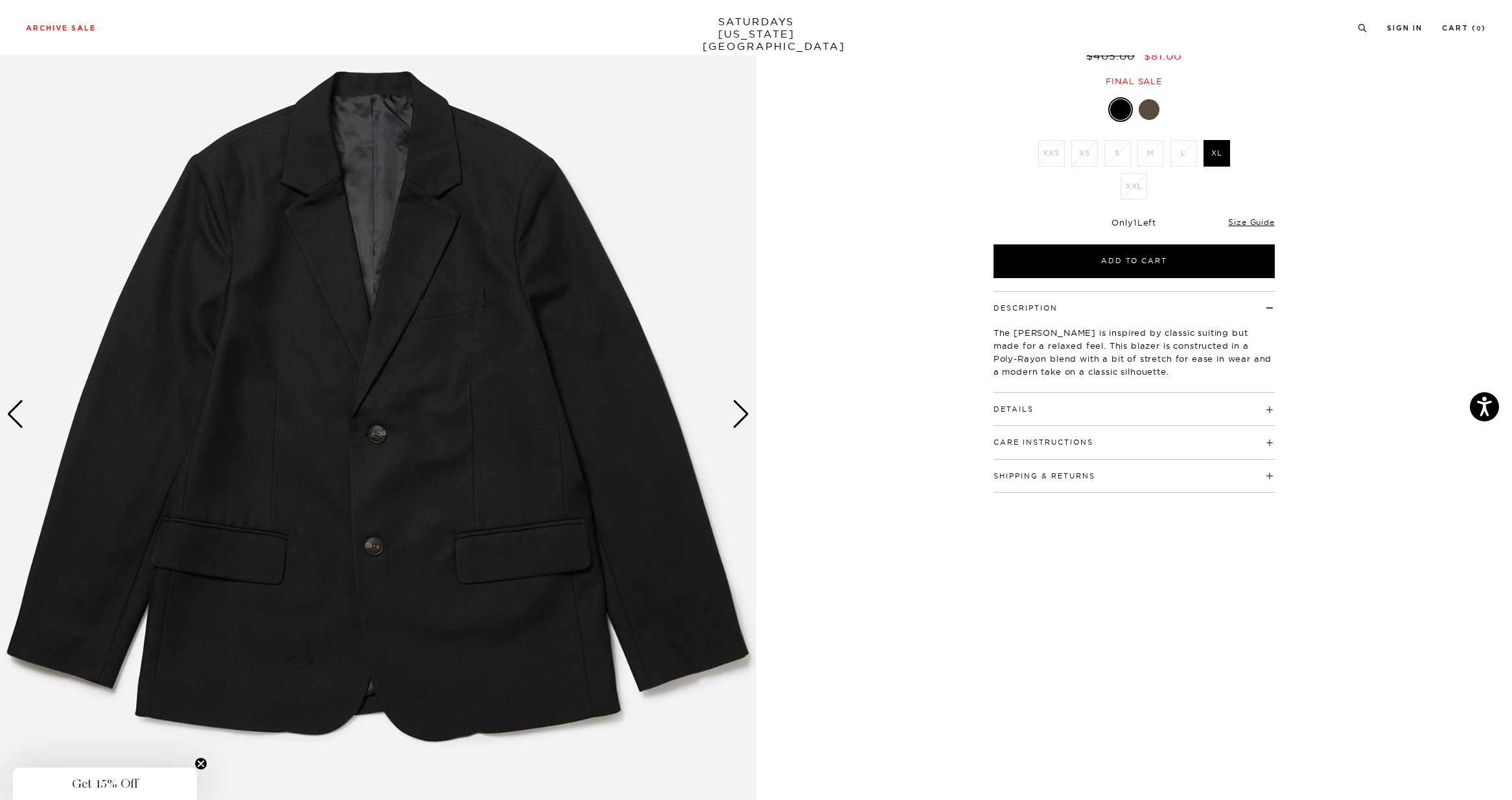
click at [738, 412] on div "Next slide" at bounding box center [740, 414] width 17 height 29
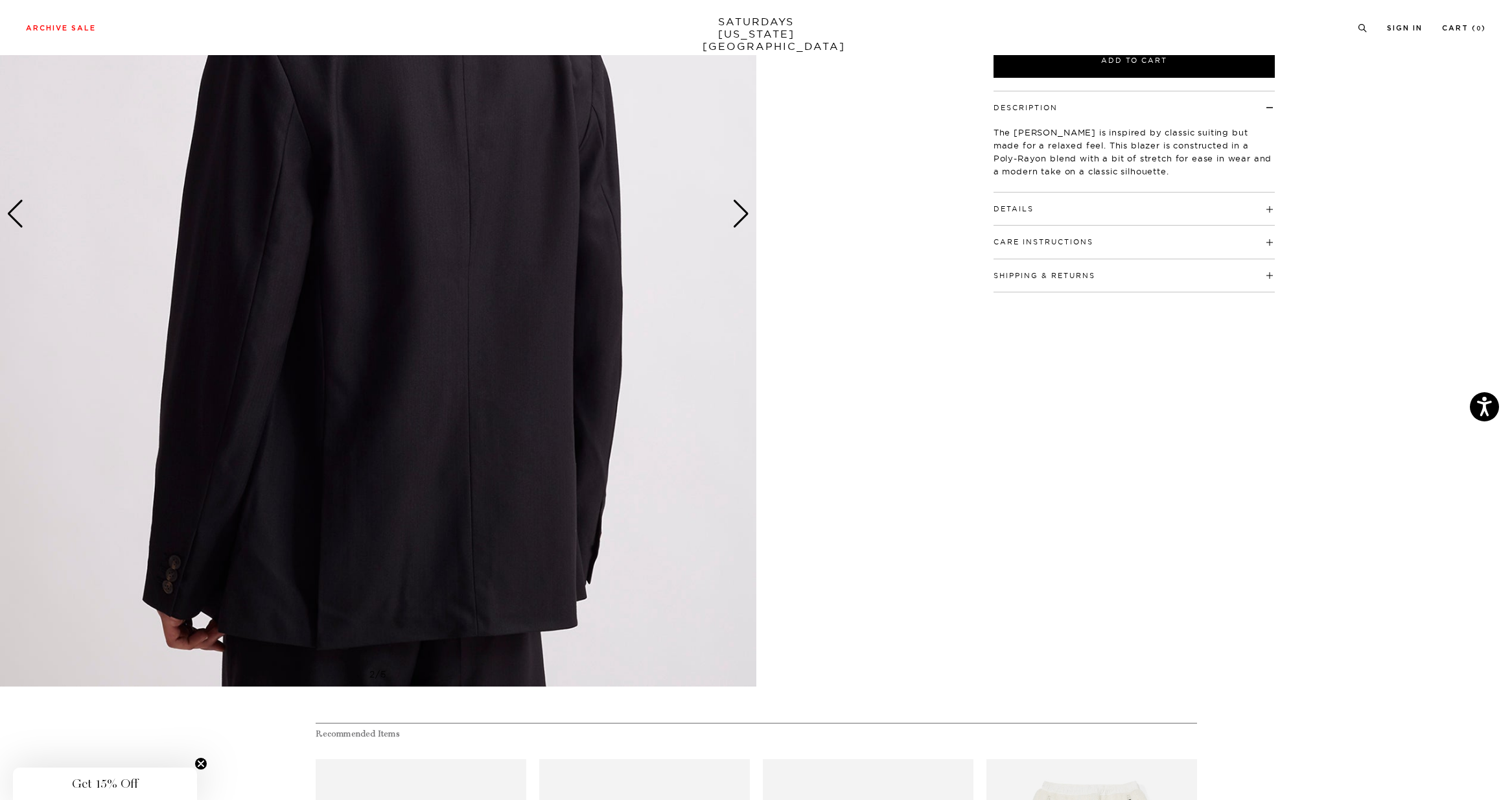
scroll to position [162, 0]
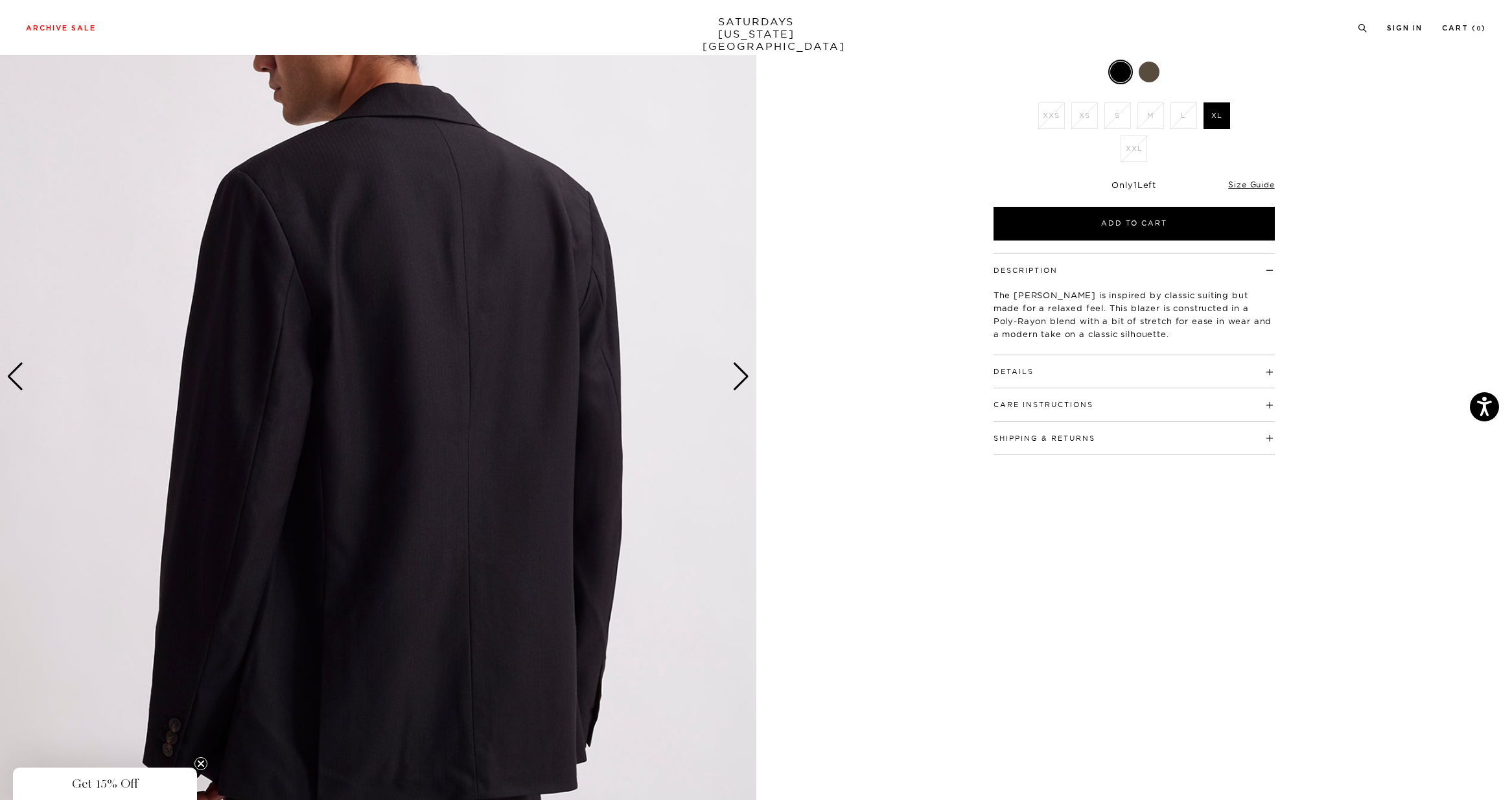
click at [742, 378] on div "Next slide" at bounding box center [740, 376] width 17 height 29
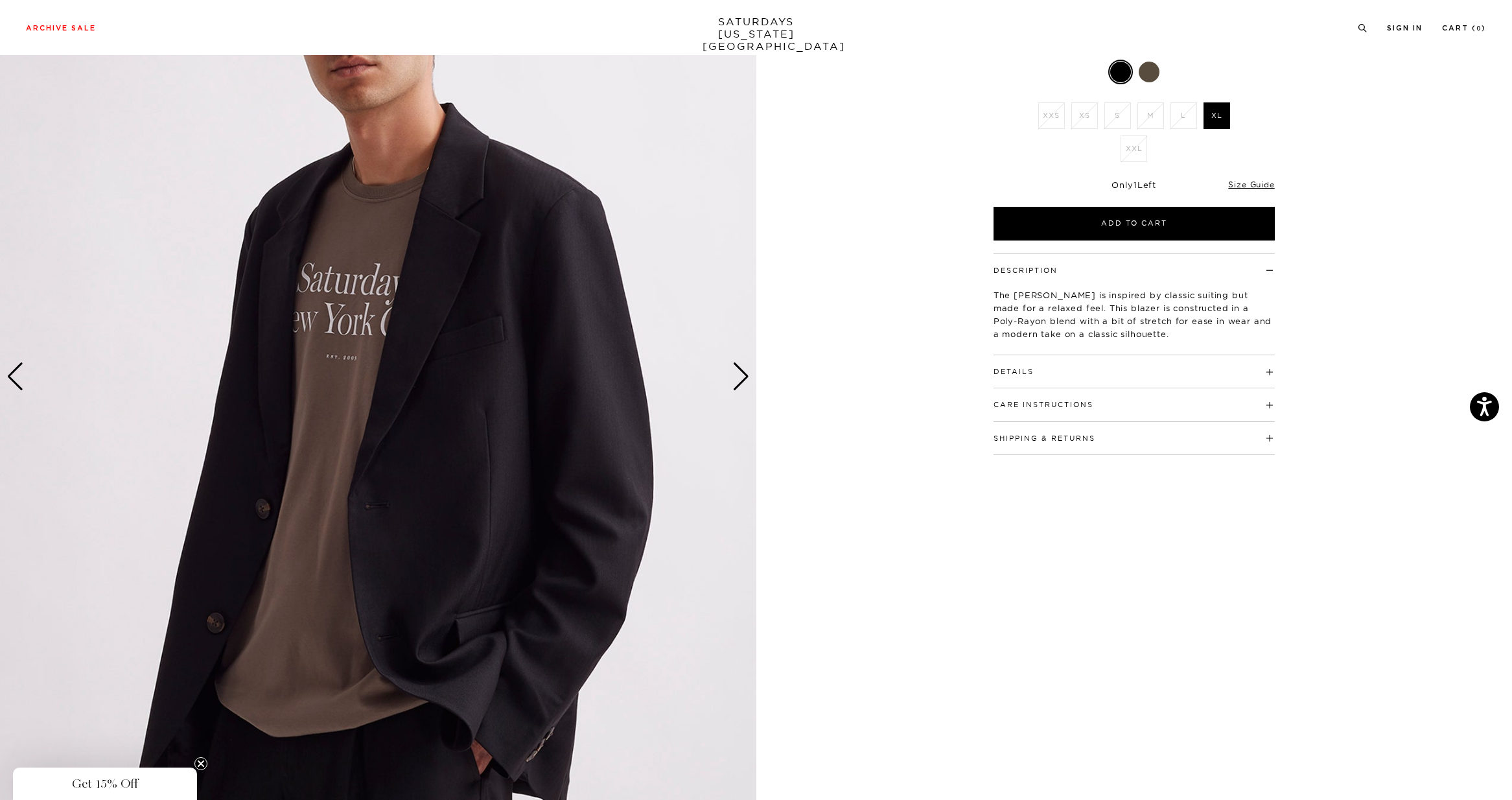
click at [490, 263] on img at bounding box center [378, 376] width 756 height 945
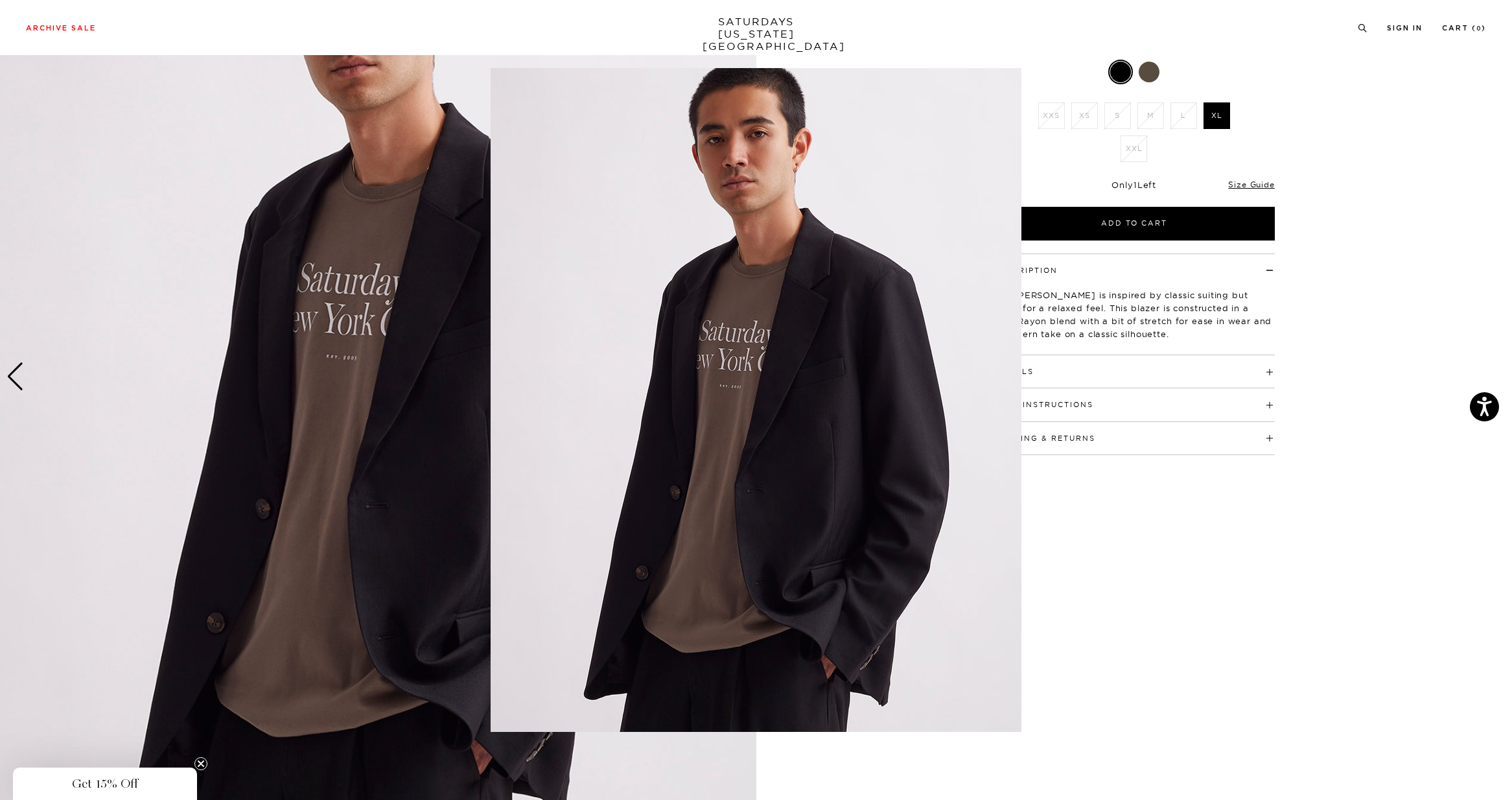
click at [785, 330] on img at bounding box center [755, 400] width 531 height 664
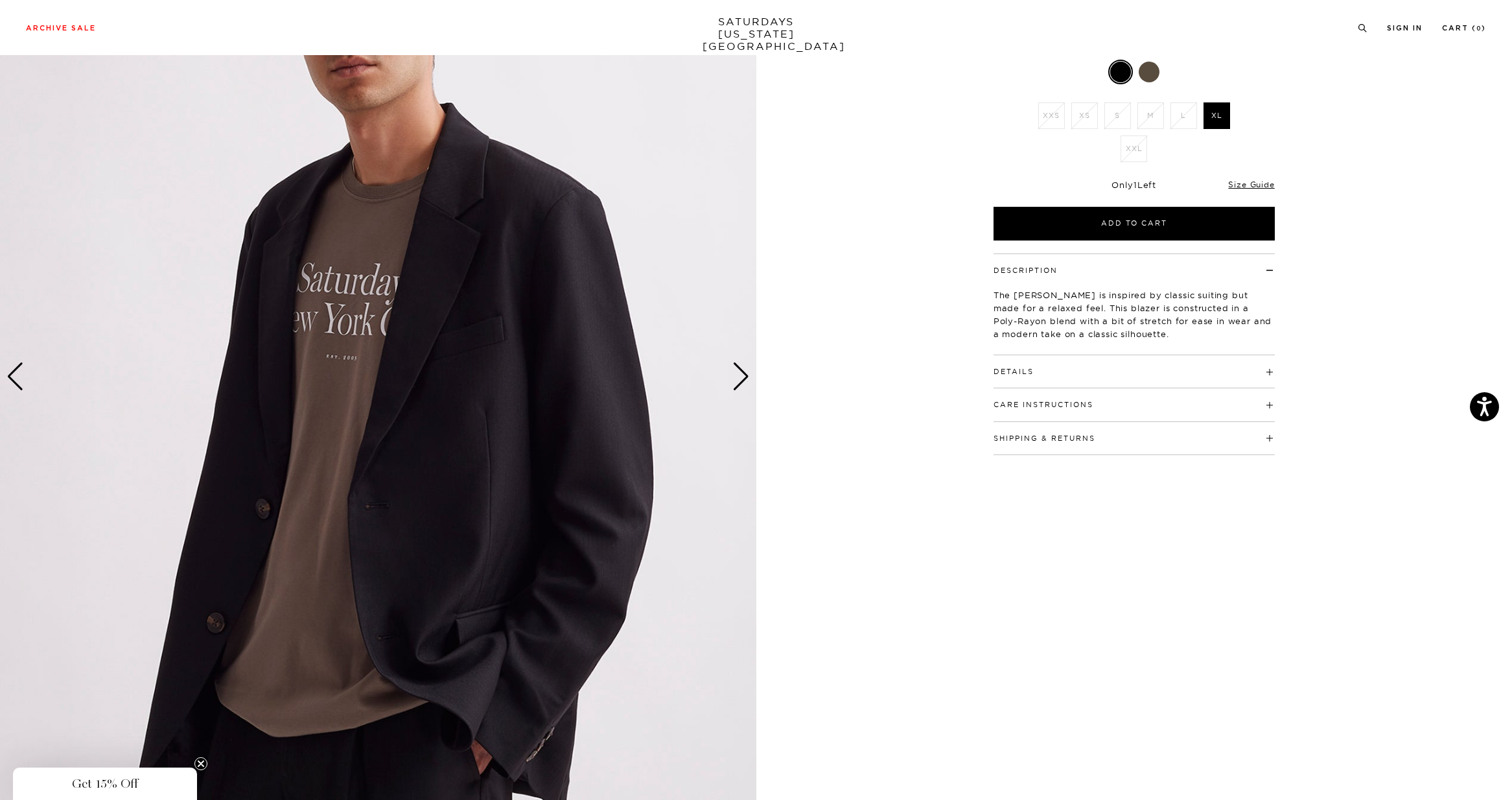
click at [739, 374] on div "Next slide" at bounding box center [740, 376] width 17 height 29
click at [743, 374] on div "Next slide" at bounding box center [740, 376] width 17 height 29
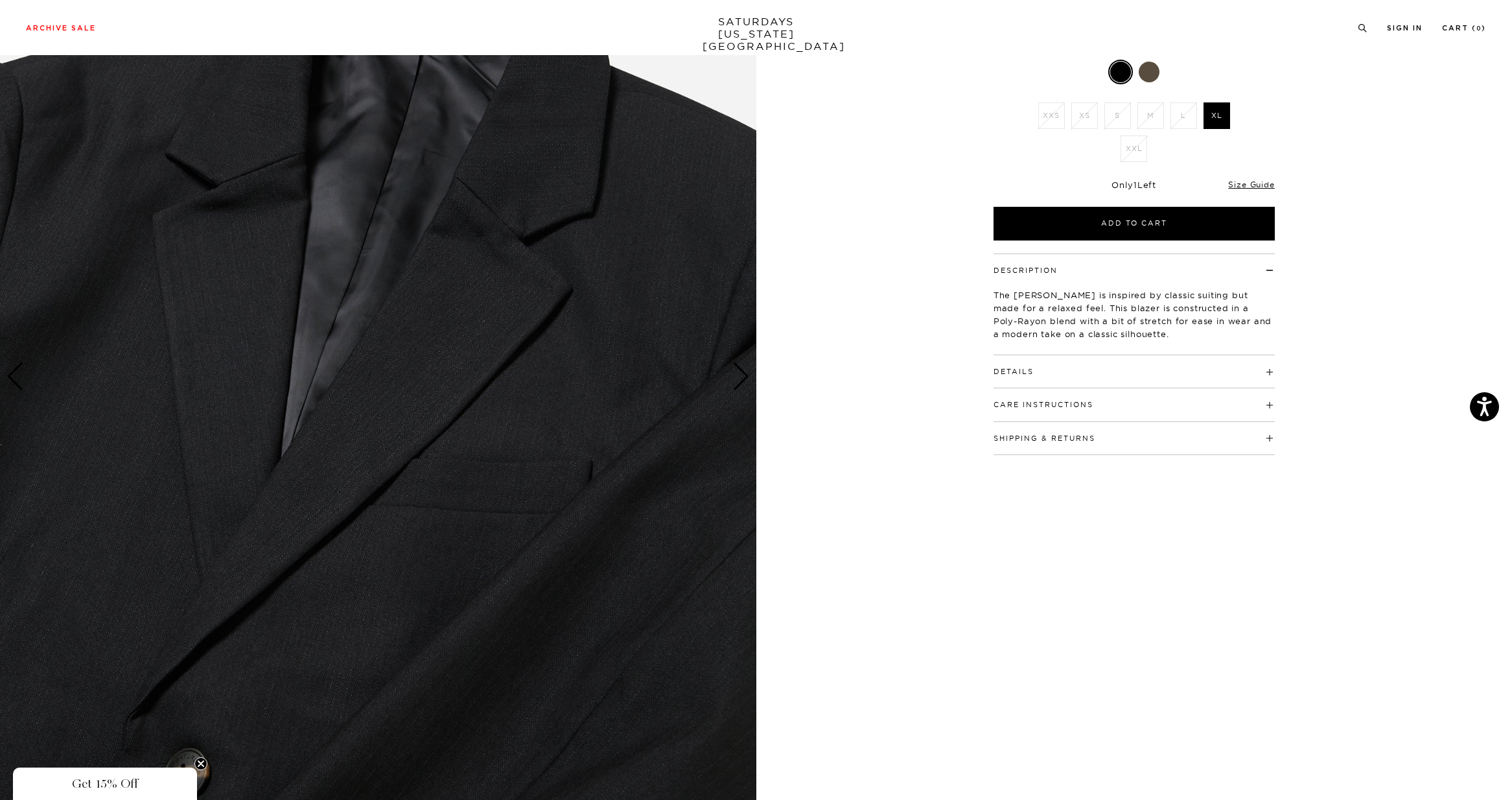
click at [743, 383] on div "Next slide" at bounding box center [740, 376] width 17 height 29
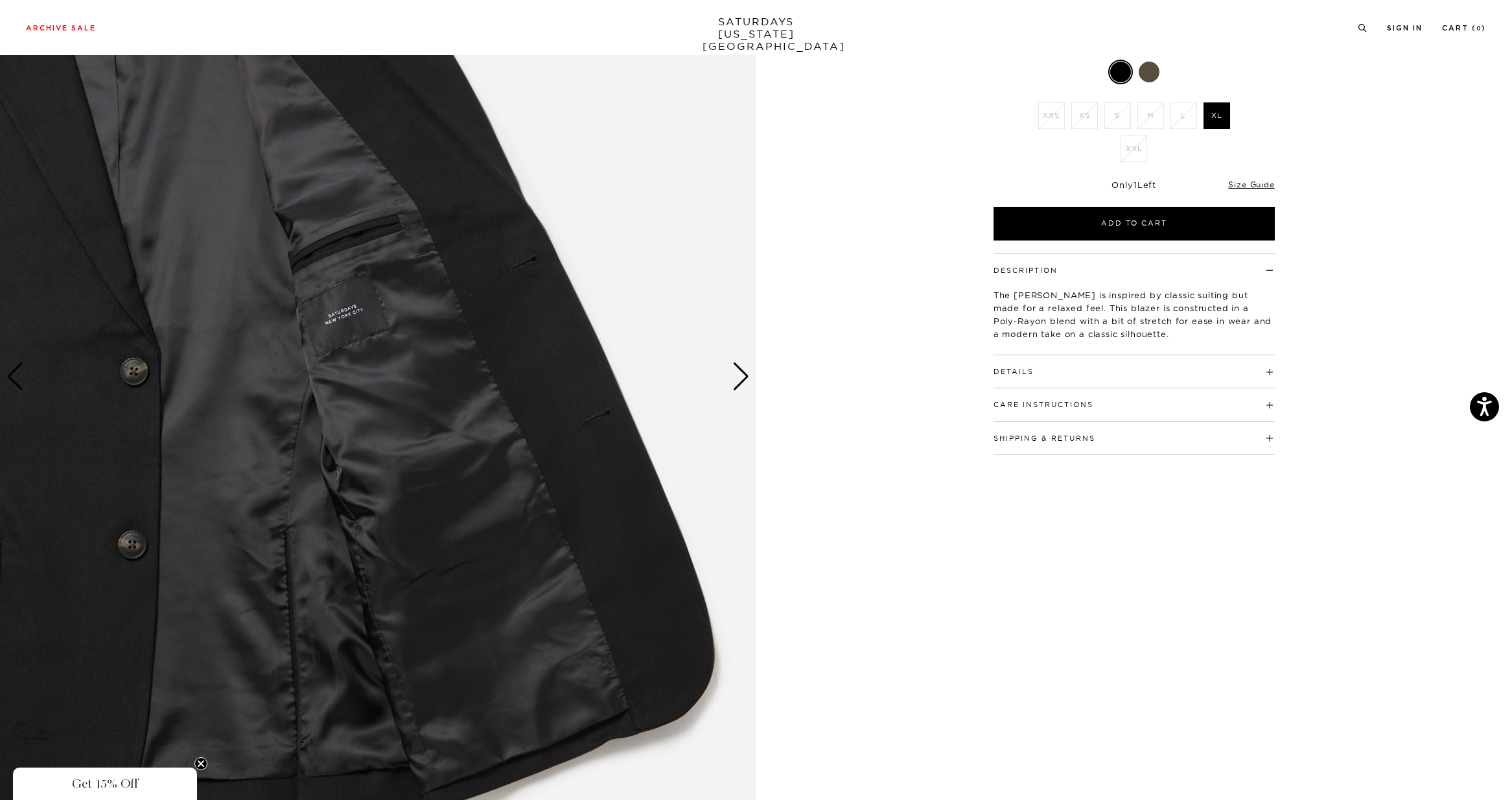
click at [743, 383] on div "Next slide" at bounding box center [740, 376] width 17 height 29
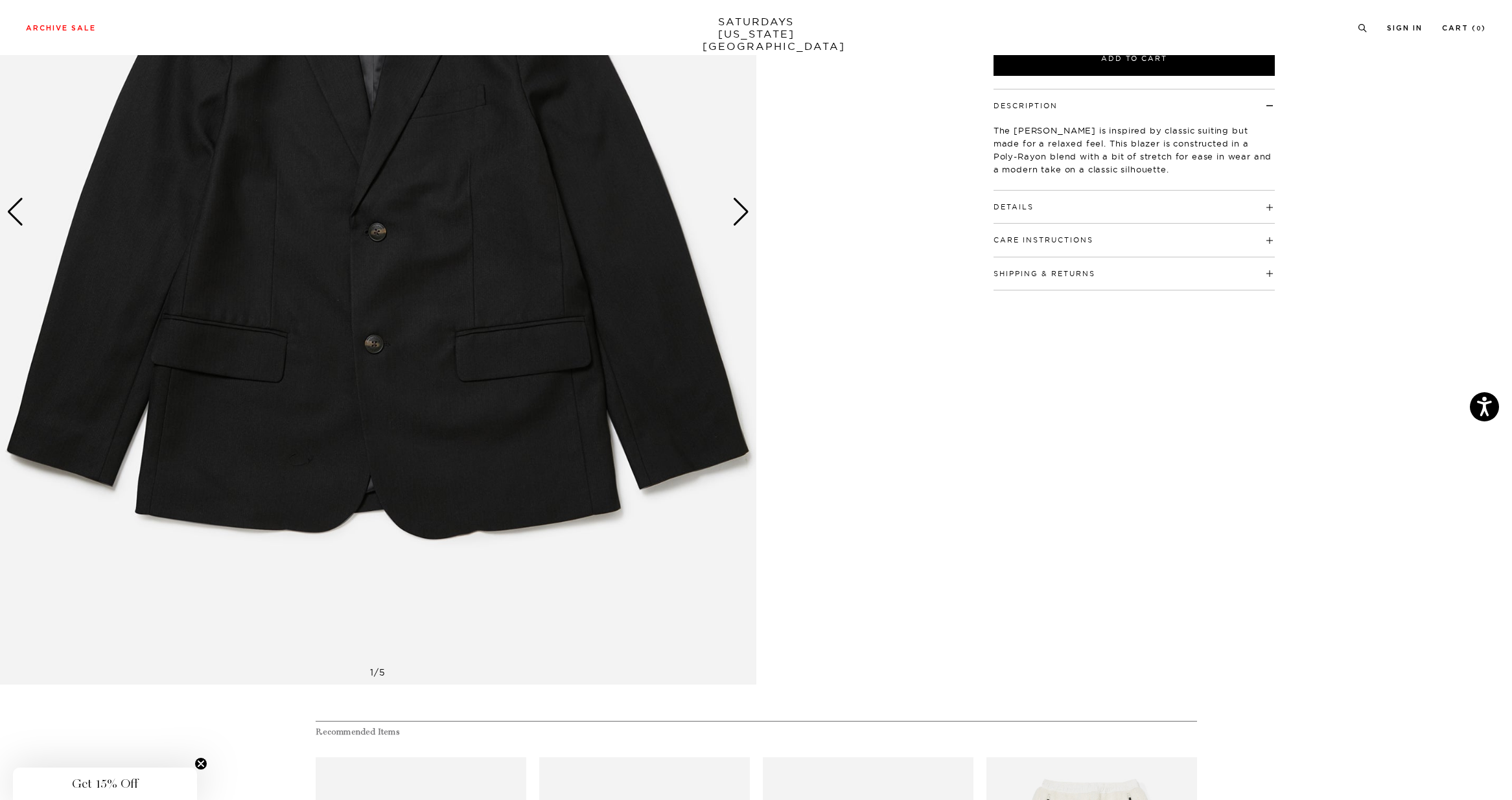
scroll to position [0, 0]
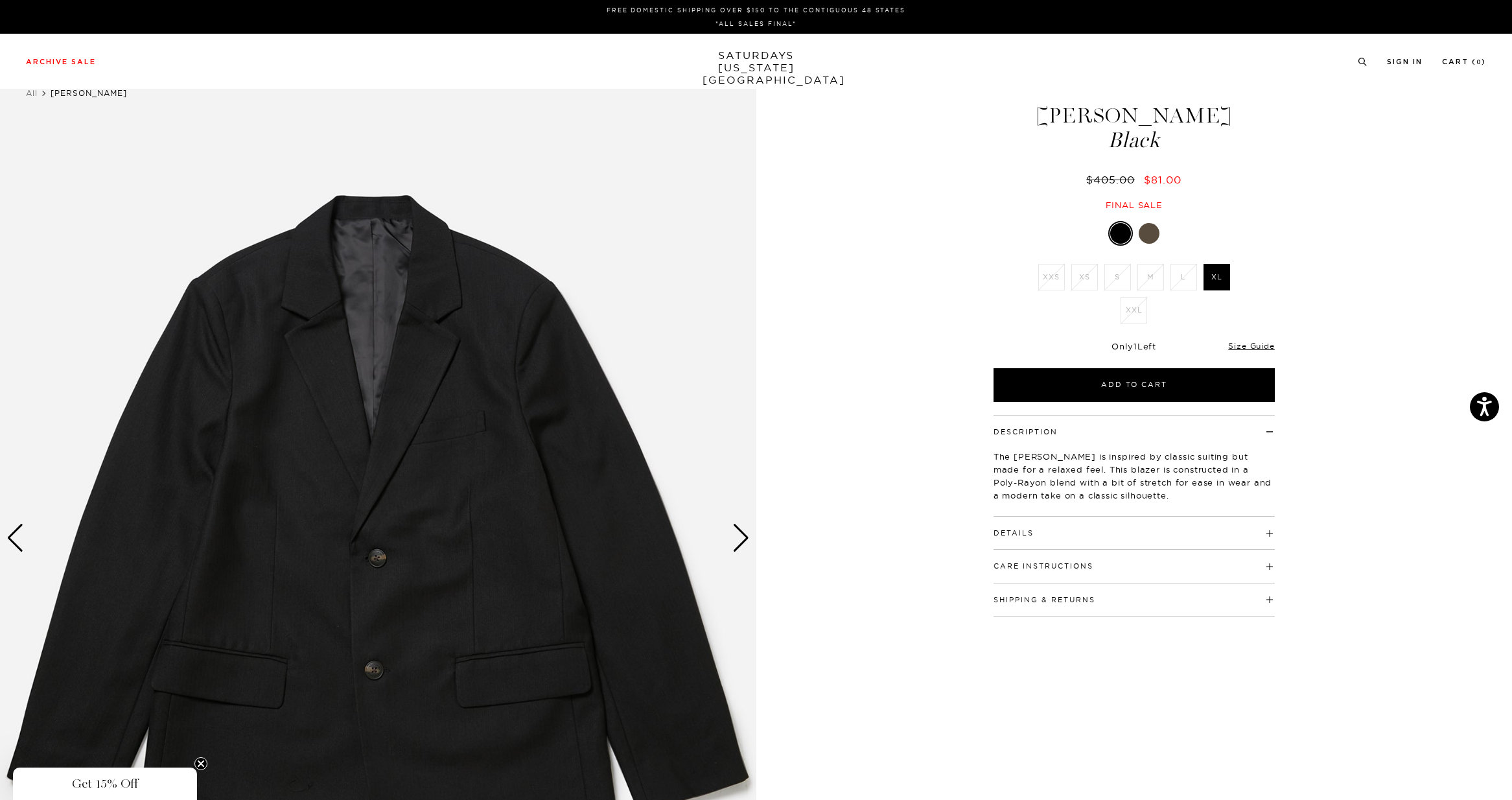
click at [1007, 532] on button "Details" at bounding box center [1013, 533] width 40 height 7
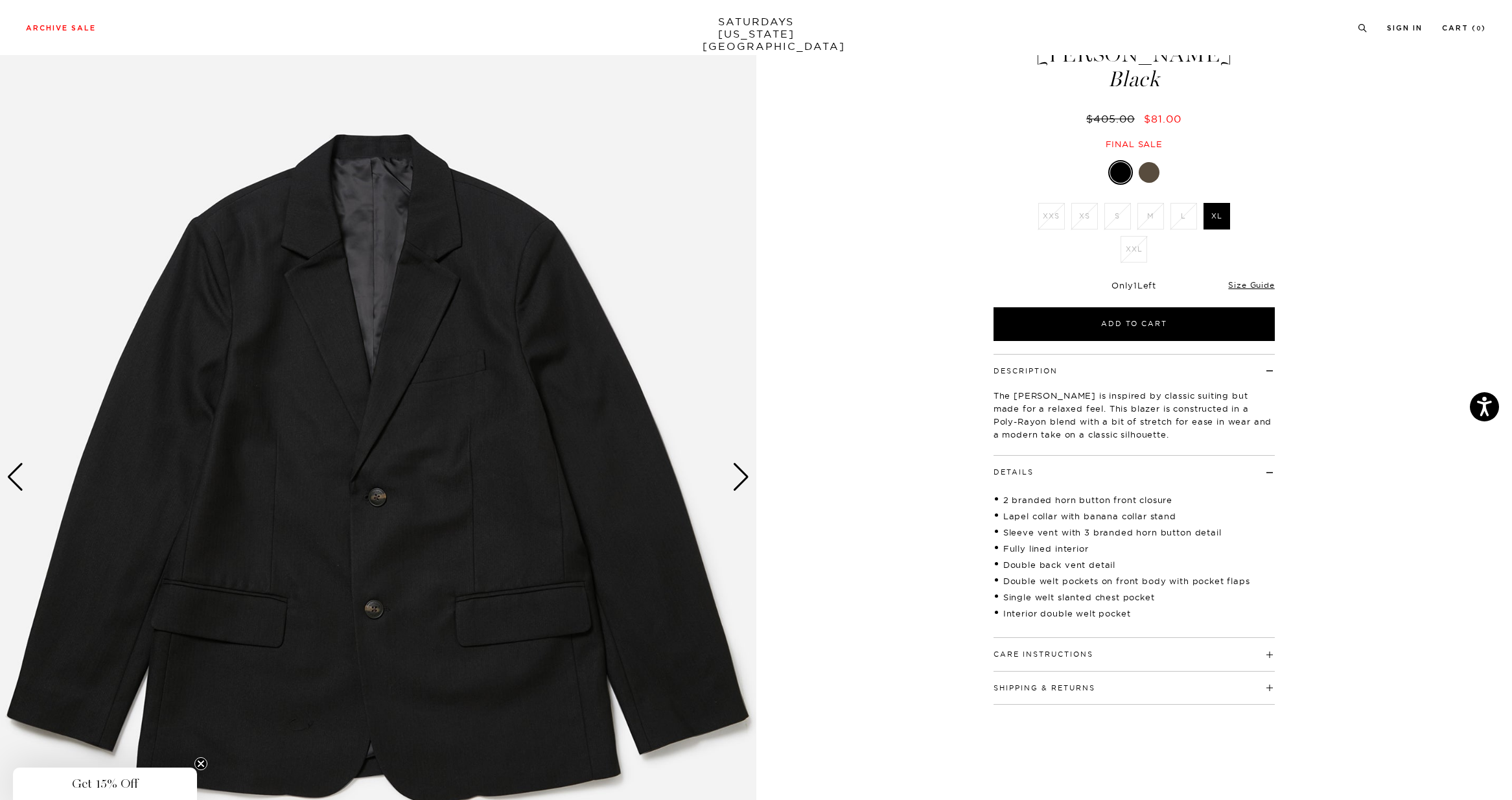
scroll to position [70, 0]
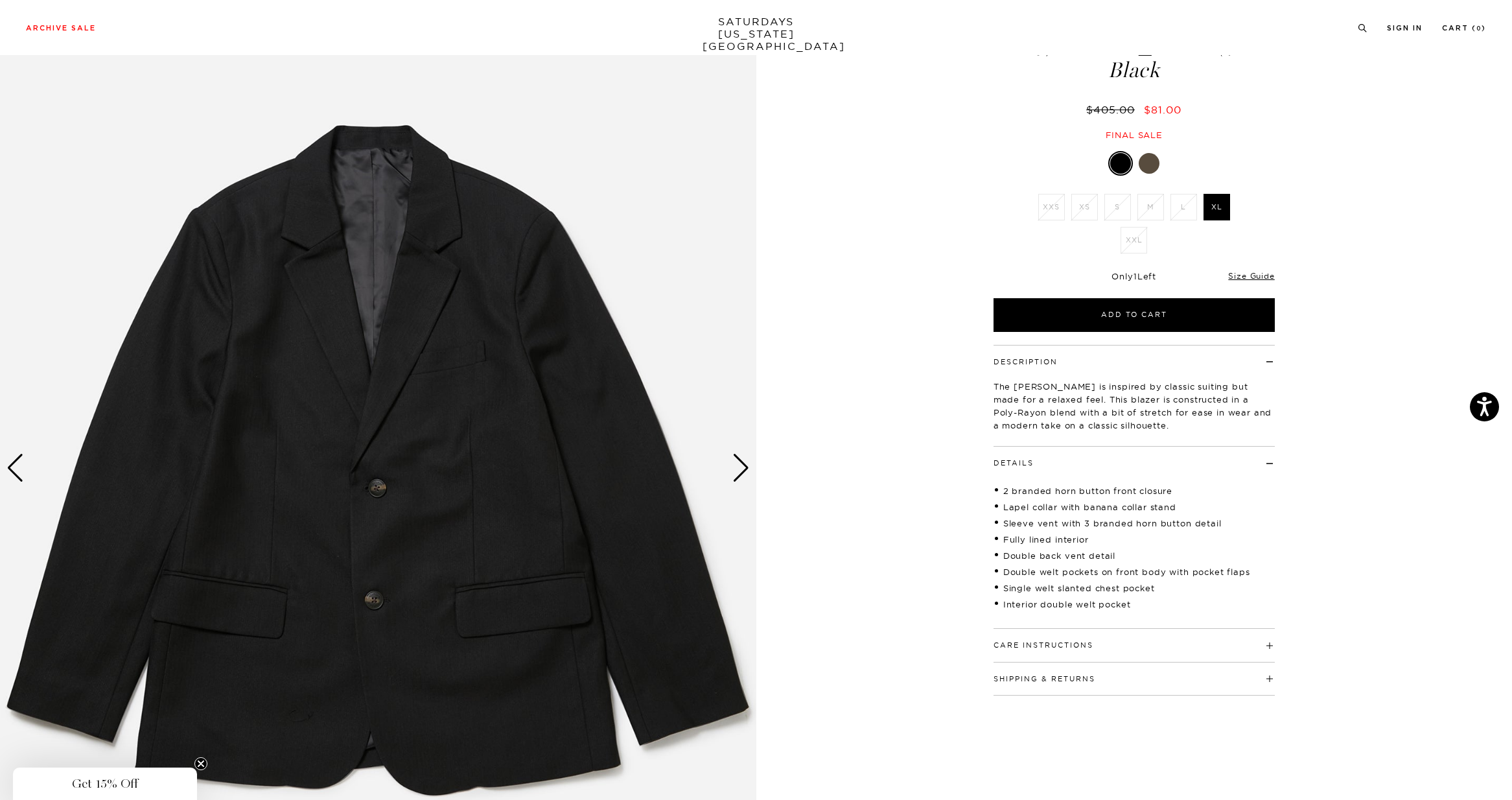
click at [739, 464] on div "Next slide" at bounding box center [740, 468] width 17 height 29
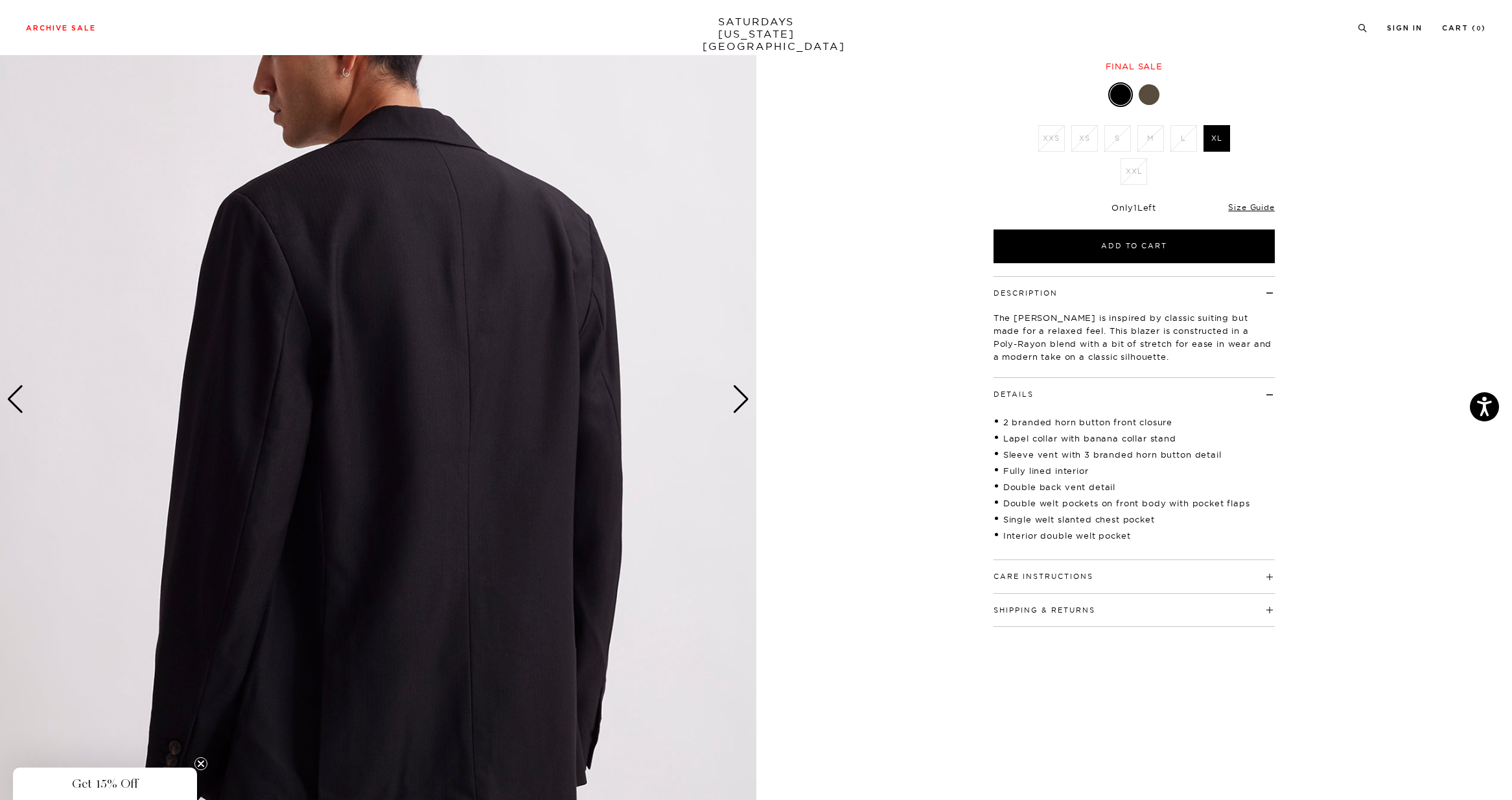
scroll to position [136, 0]
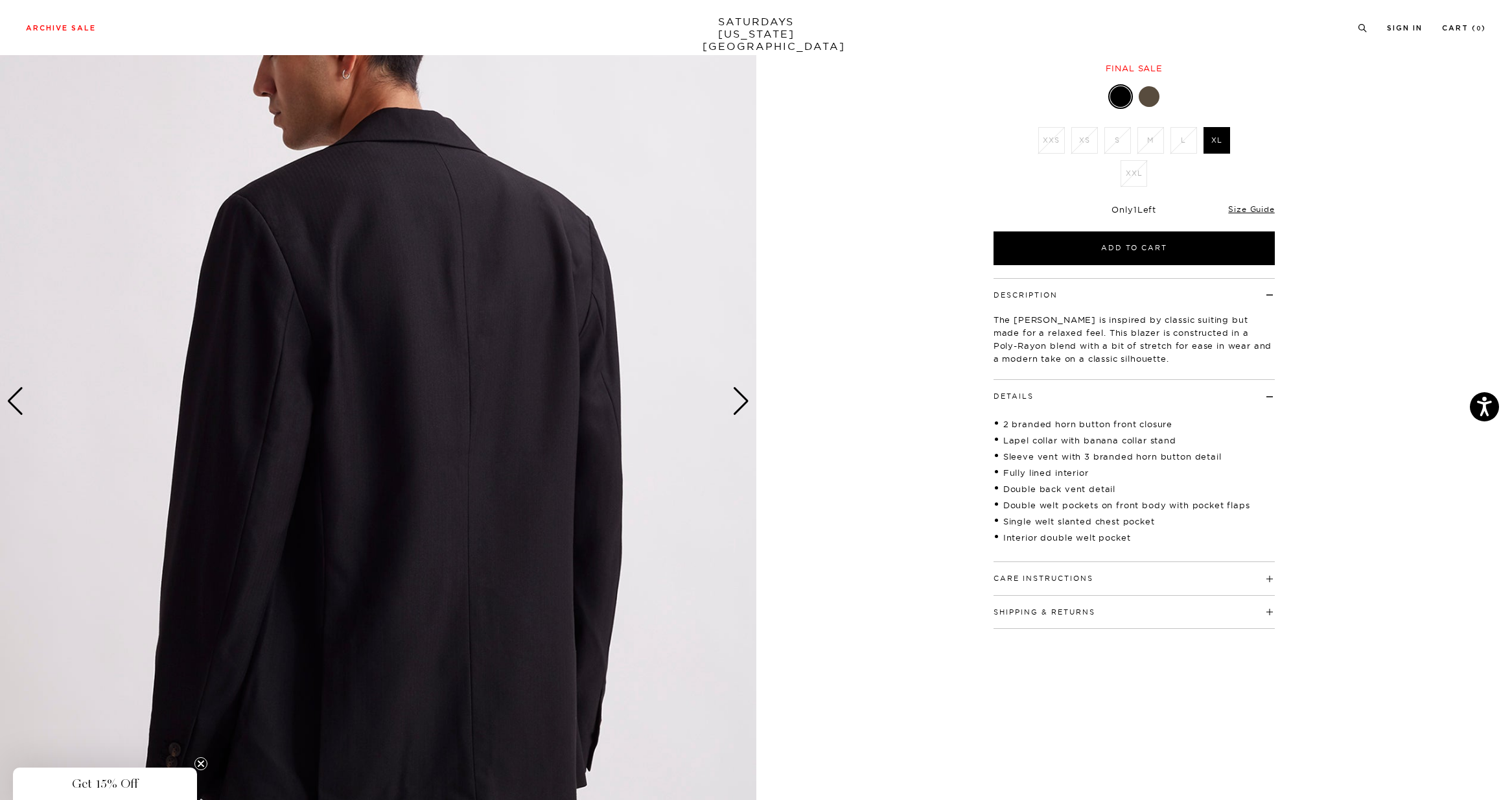
click at [739, 409] on div "Next slide" at bounding box center [740, 401] width 17 height 29
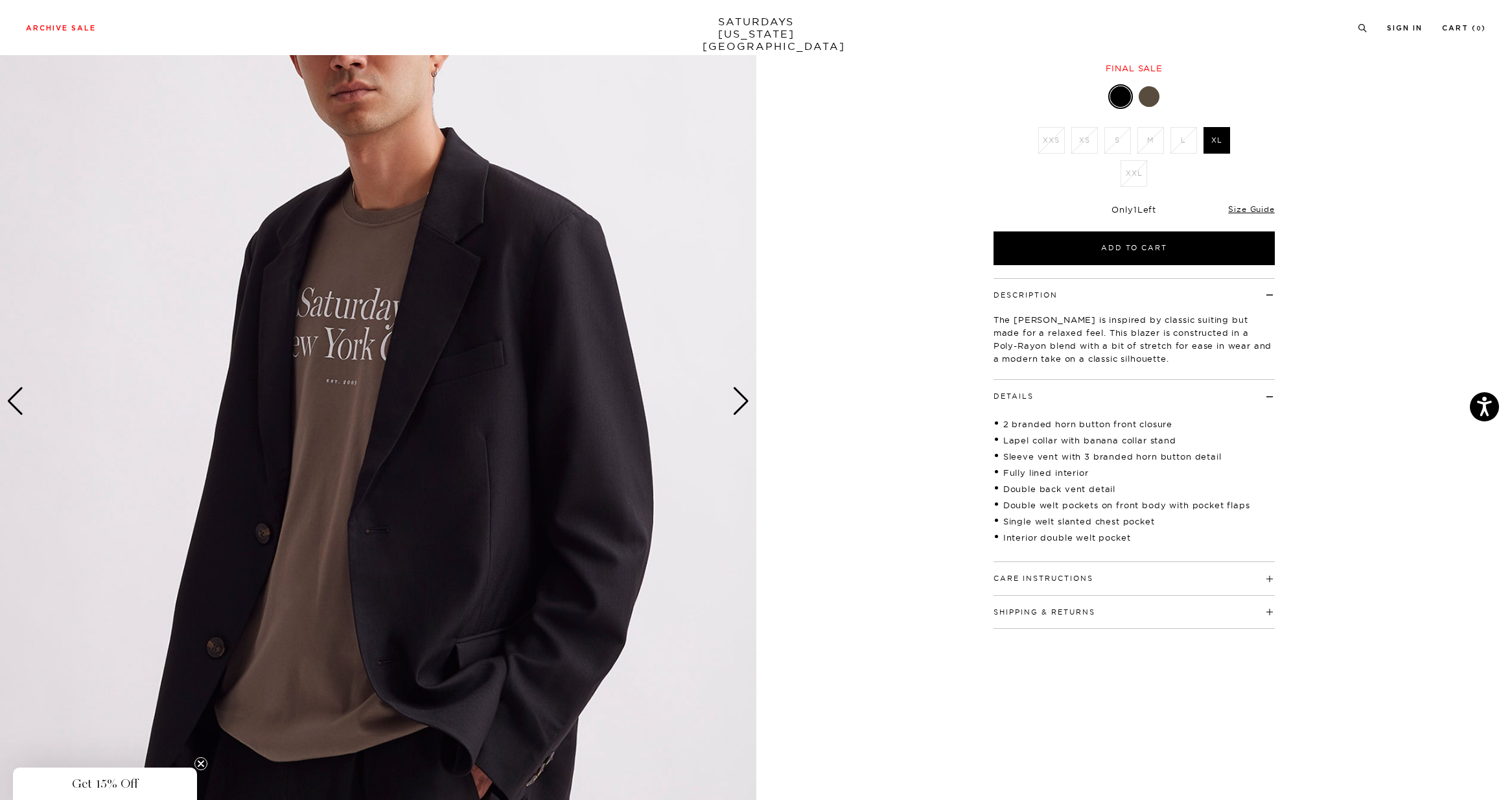
click at [739, 409] on div "Next slide" at bounding box center [740, 401] width 17 height 29
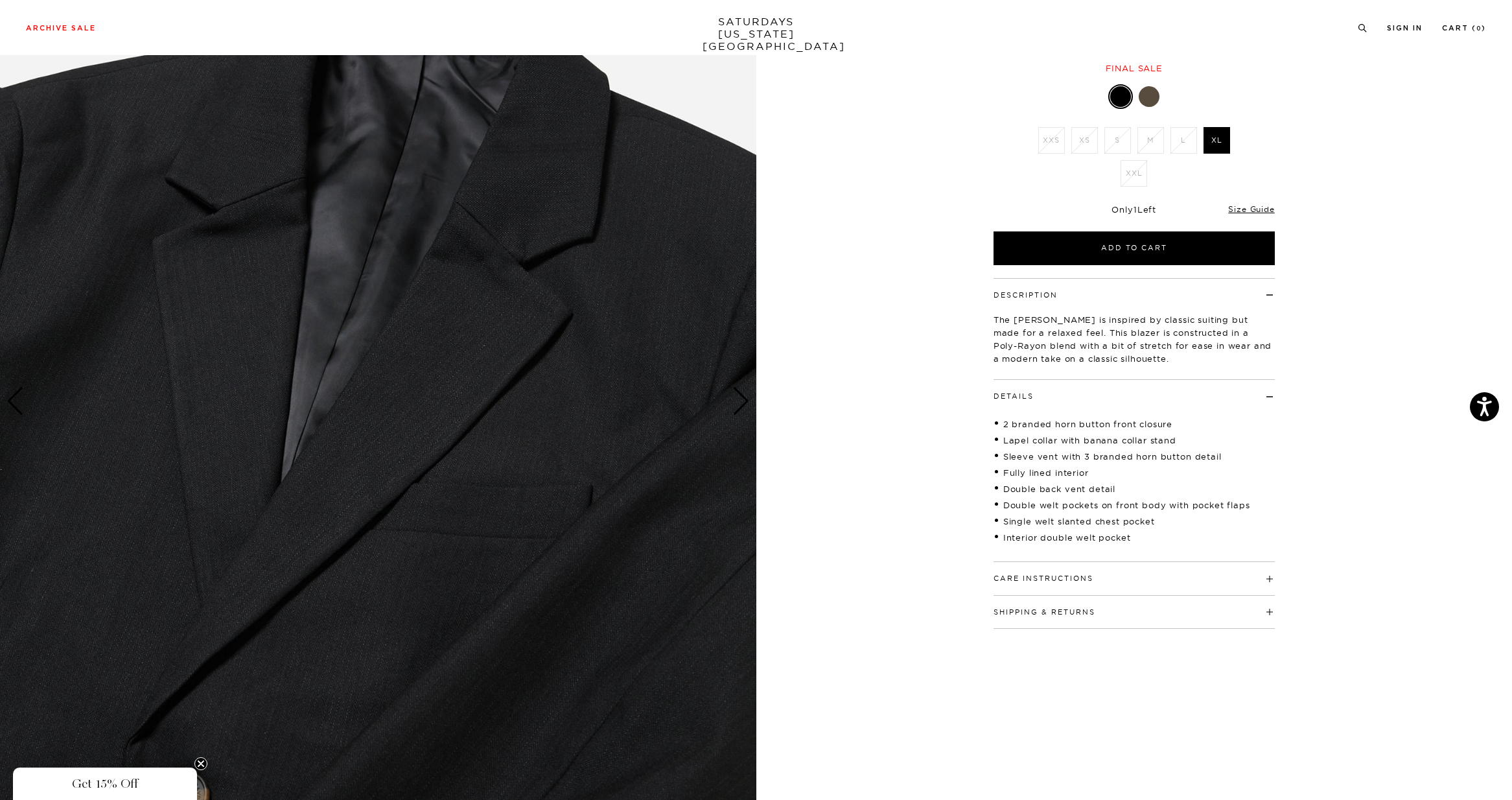
click at [739, 409] on div "Next slide" at bounding box center [740, 401] width 17 height 29
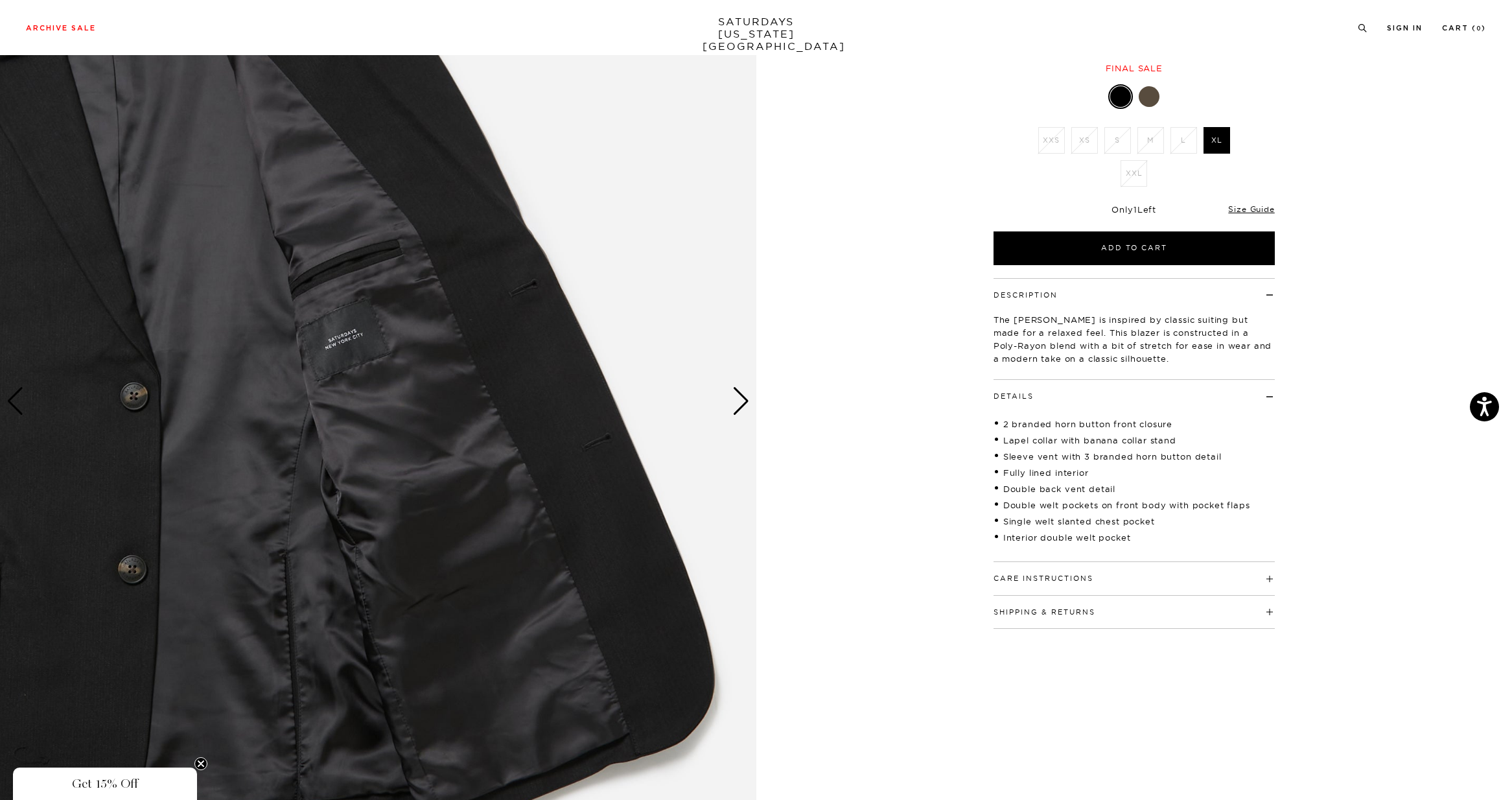
click at [739, 409] on div "Next slide" at bounding box center [740, 401] width 17 height 29
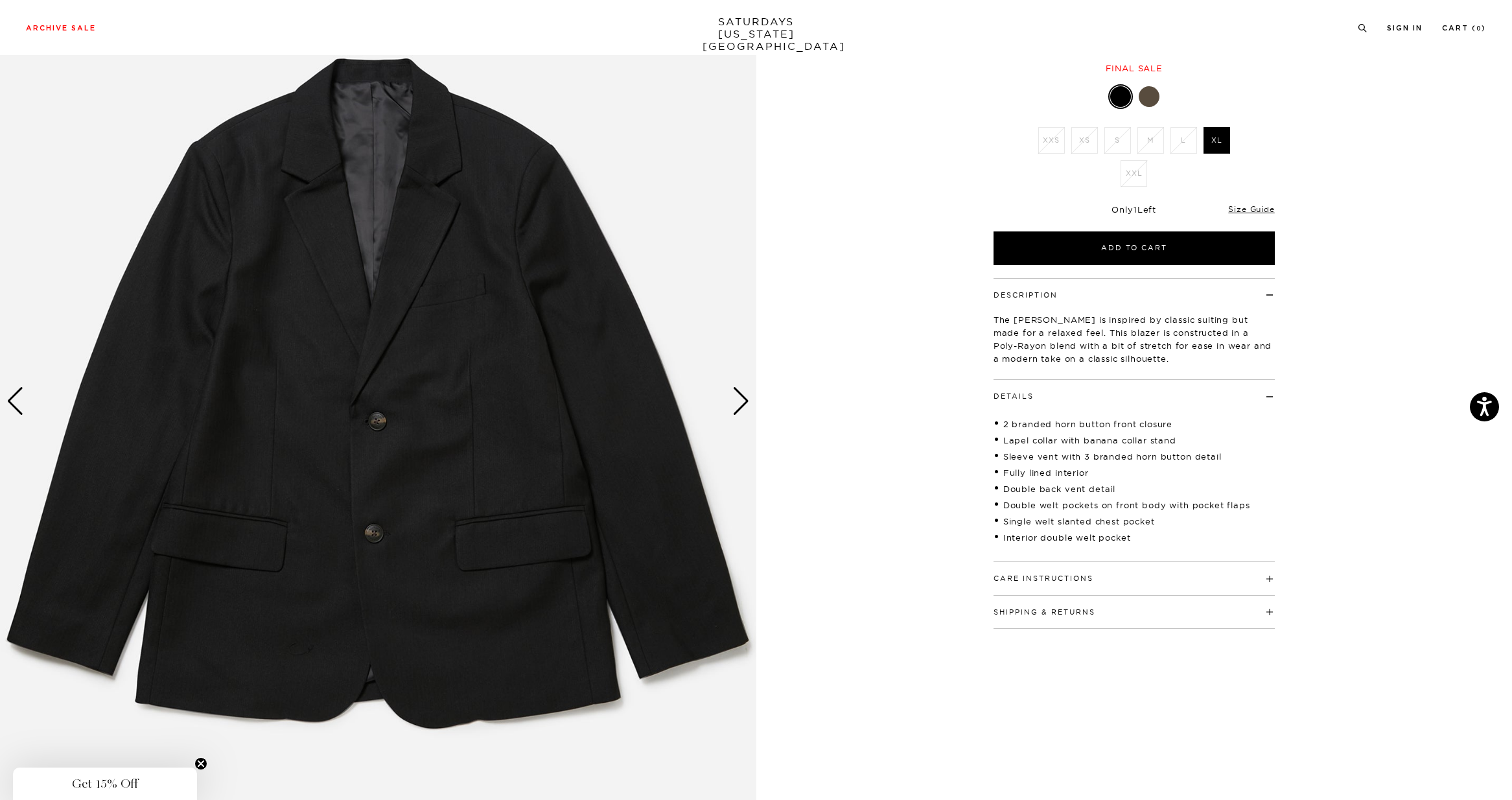
click at [739, 408] on div "Next slide" at bounding box center [740, 401] width 17 height 29
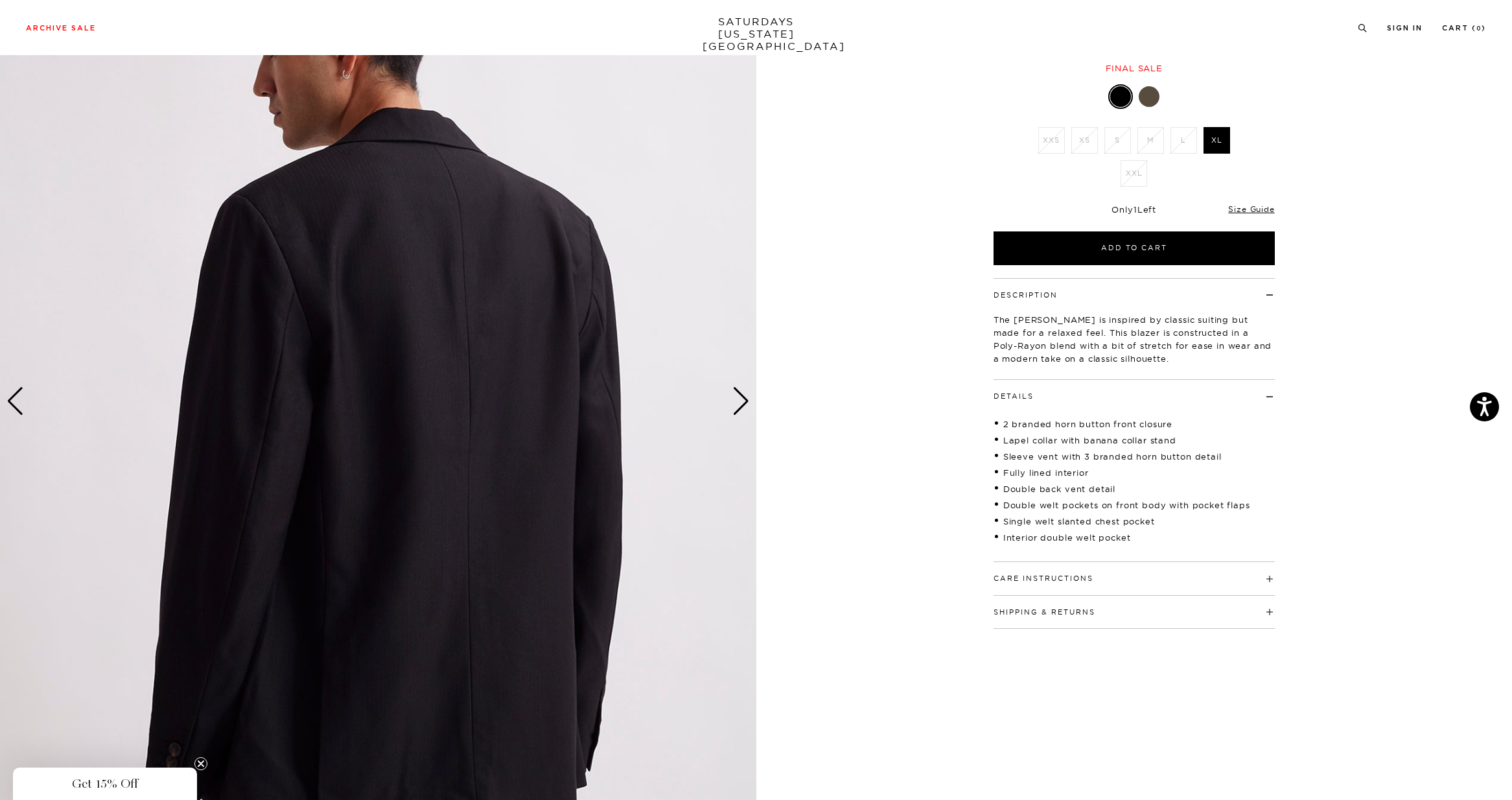
click at [739, 408] on div "Next slide" at bounding box center [740, 401] width 17 height 29
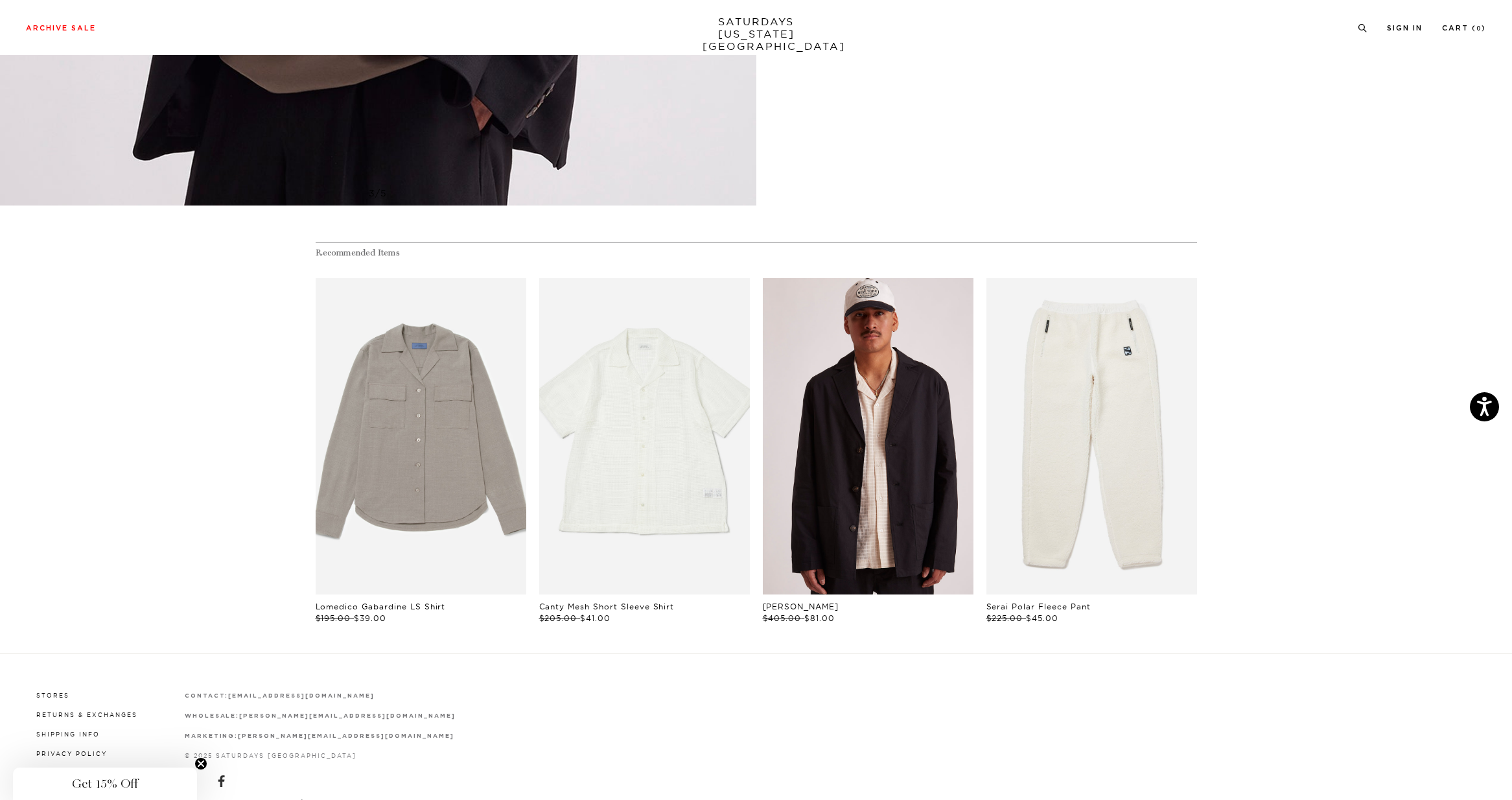
scroll to position [858, 0]
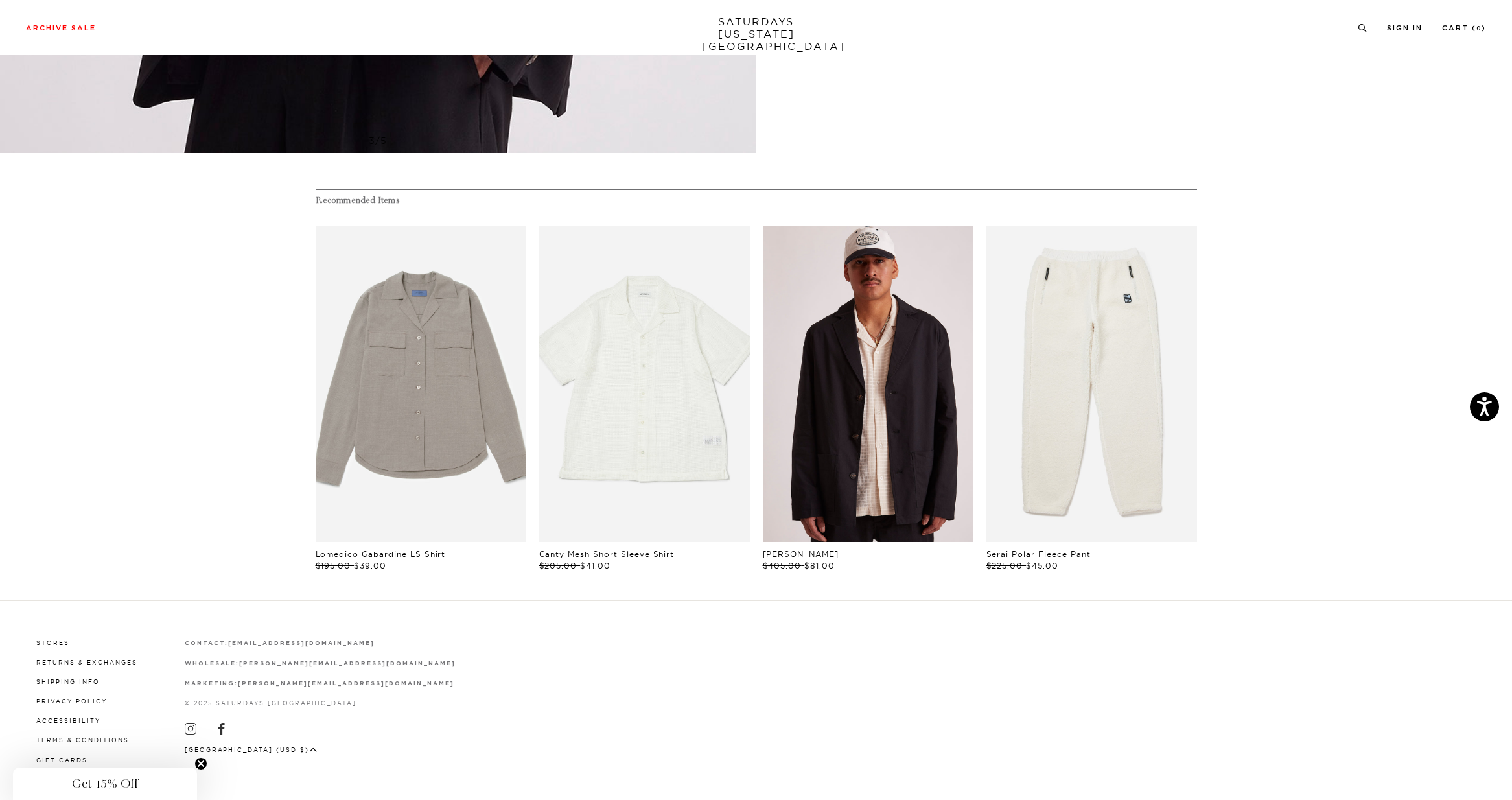
click at [835, 446] on link "files/U22417JA01-BLACK_04.jpg" at bounding box center [867, 383] width 211 height 316
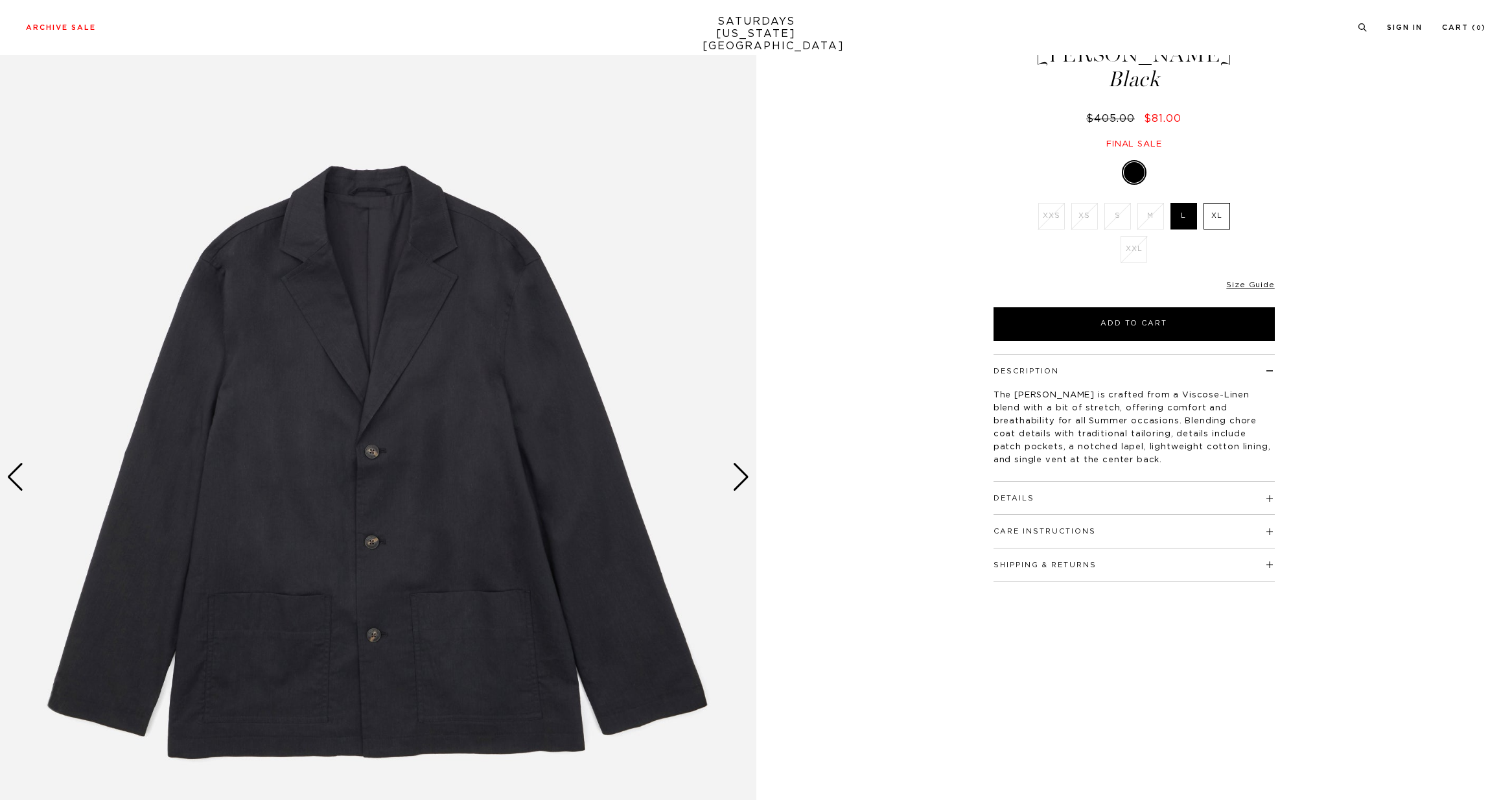
scroll to position [143, 0]
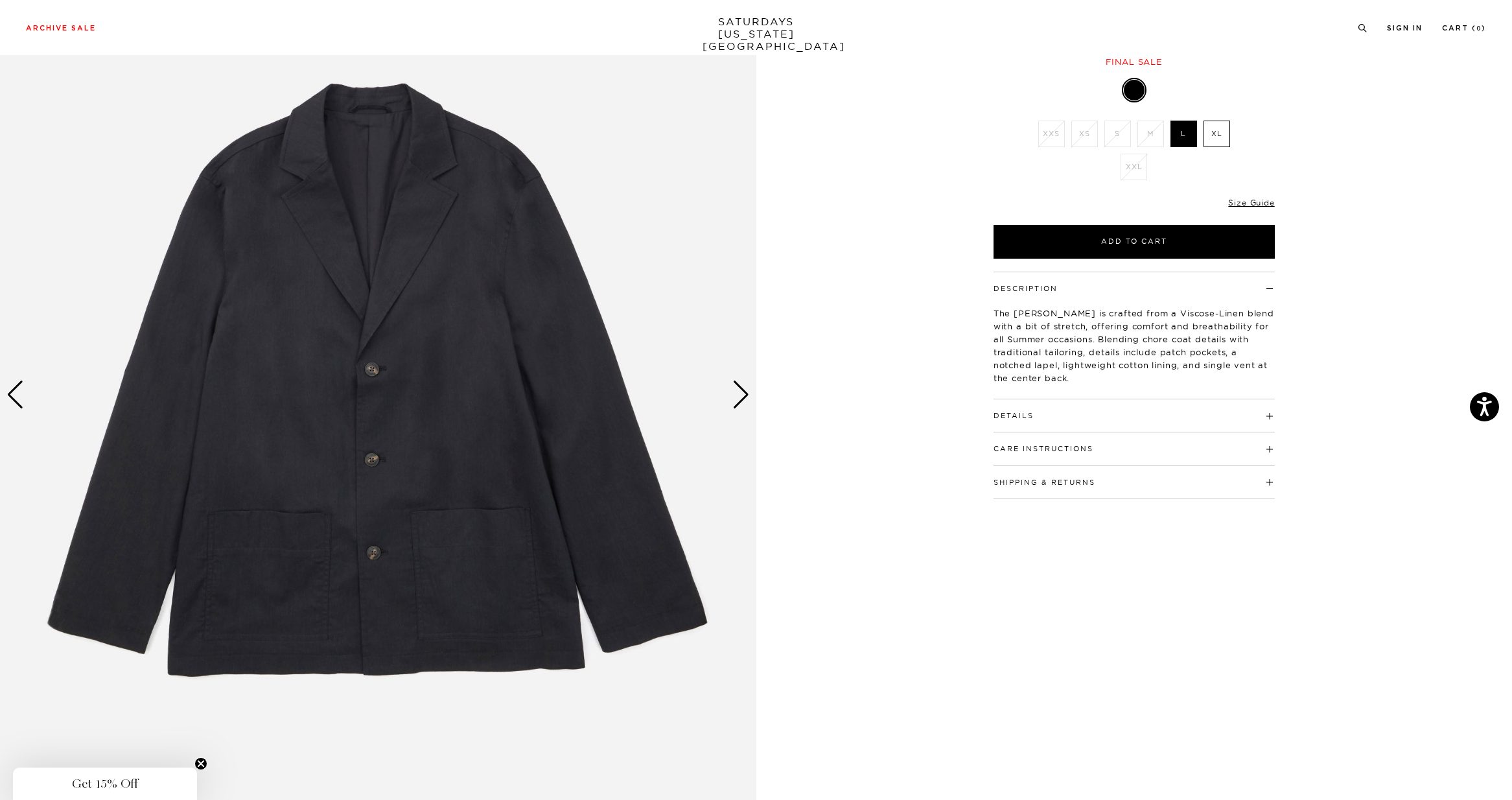
click at [741, 393] on div "Next slide" at bounding box center [740, 395] width 17 height 29
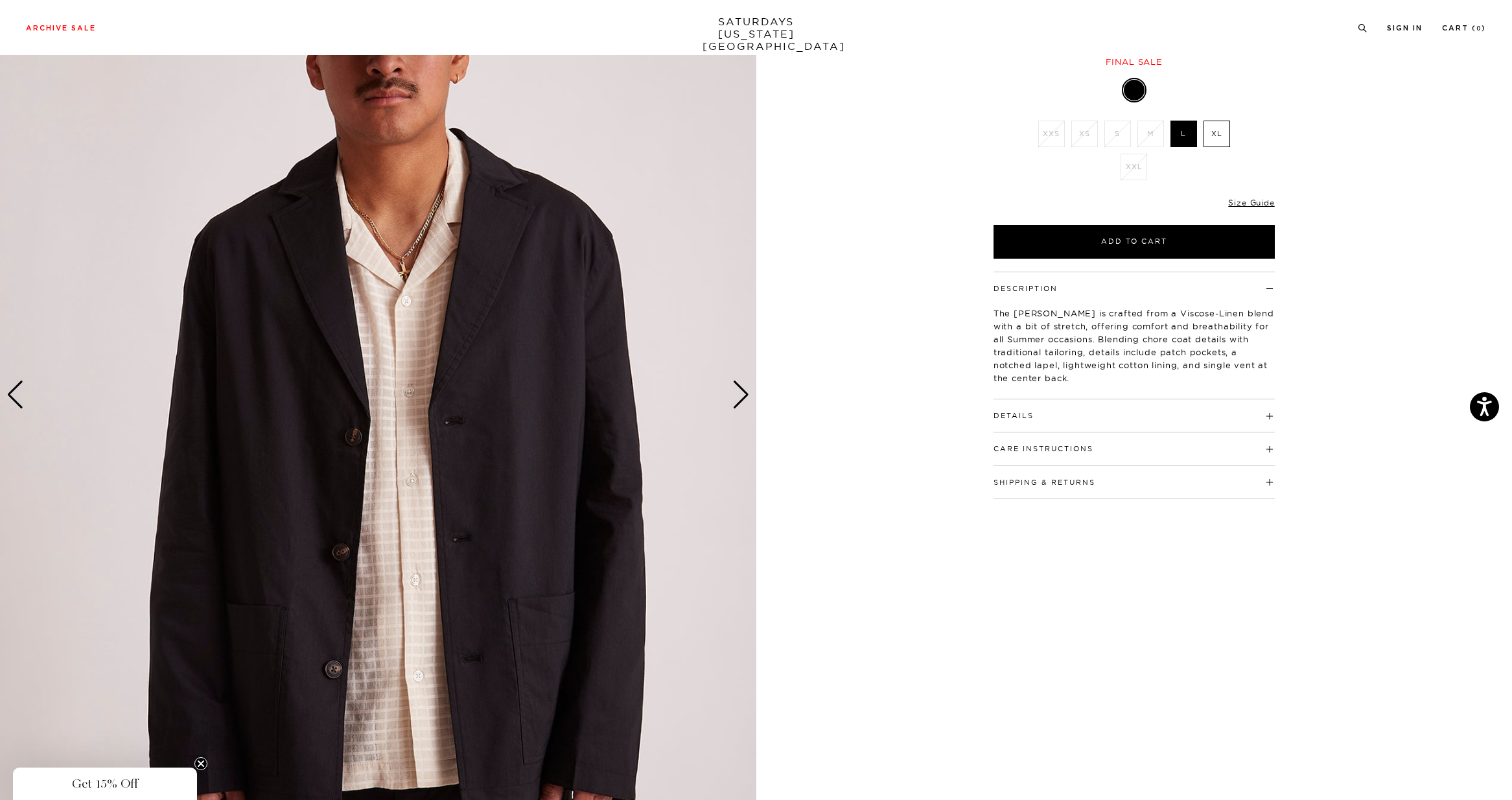
click at [1008, 418] on button "Details" at bounding box center [1013, 416] width 40 height 7
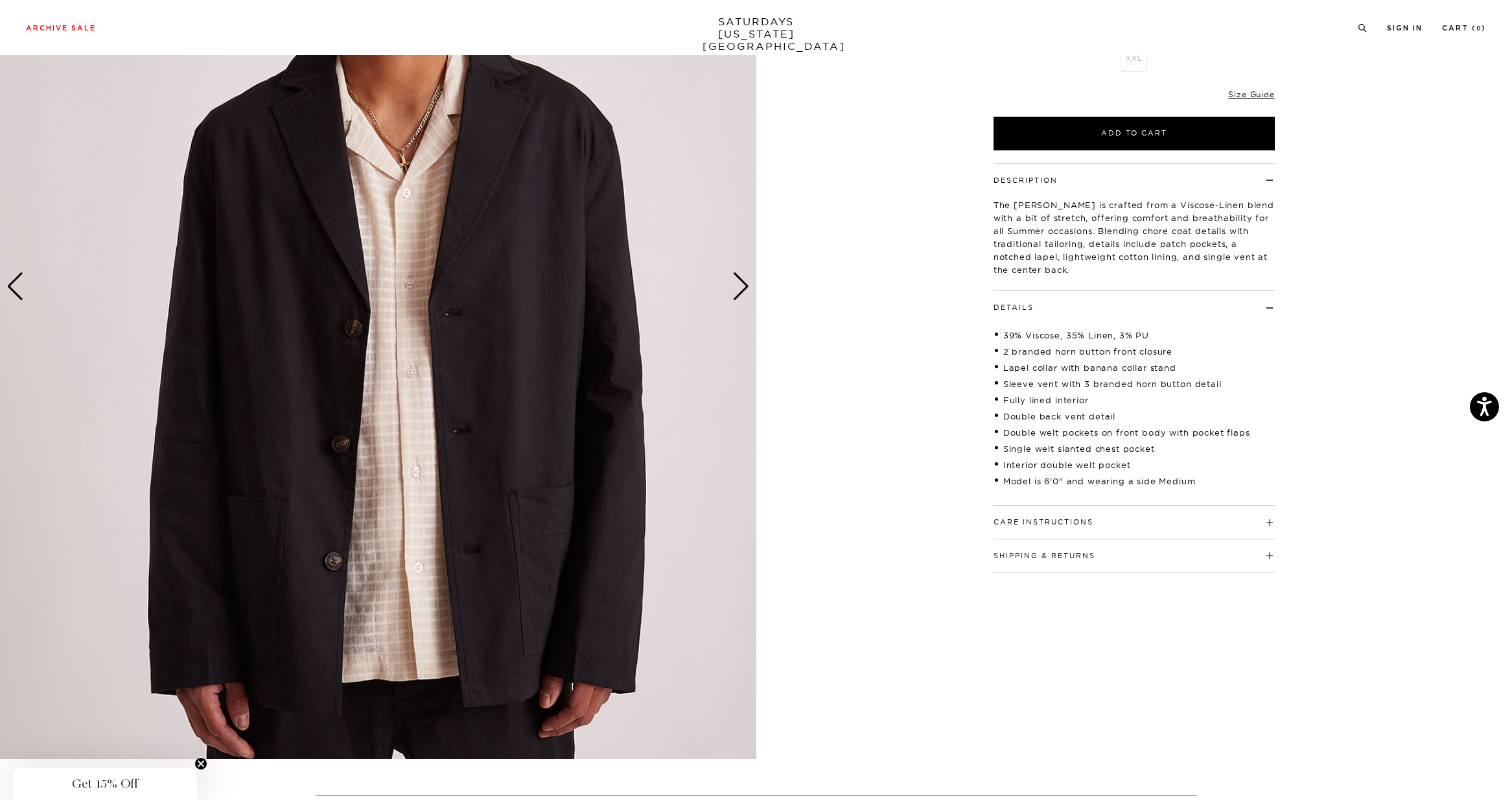
scroll to position [168, 0]
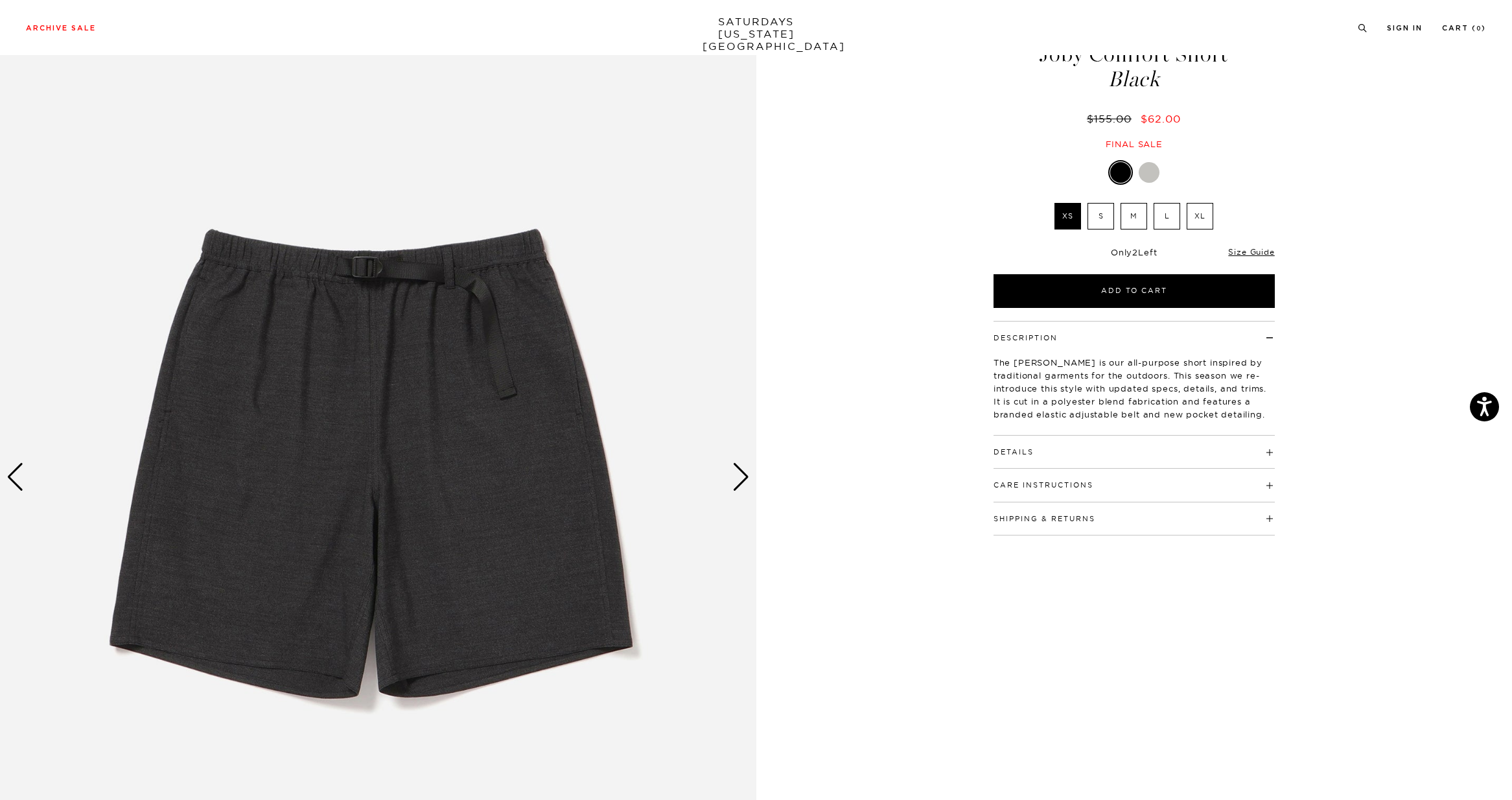
scroll to position [92, 0]
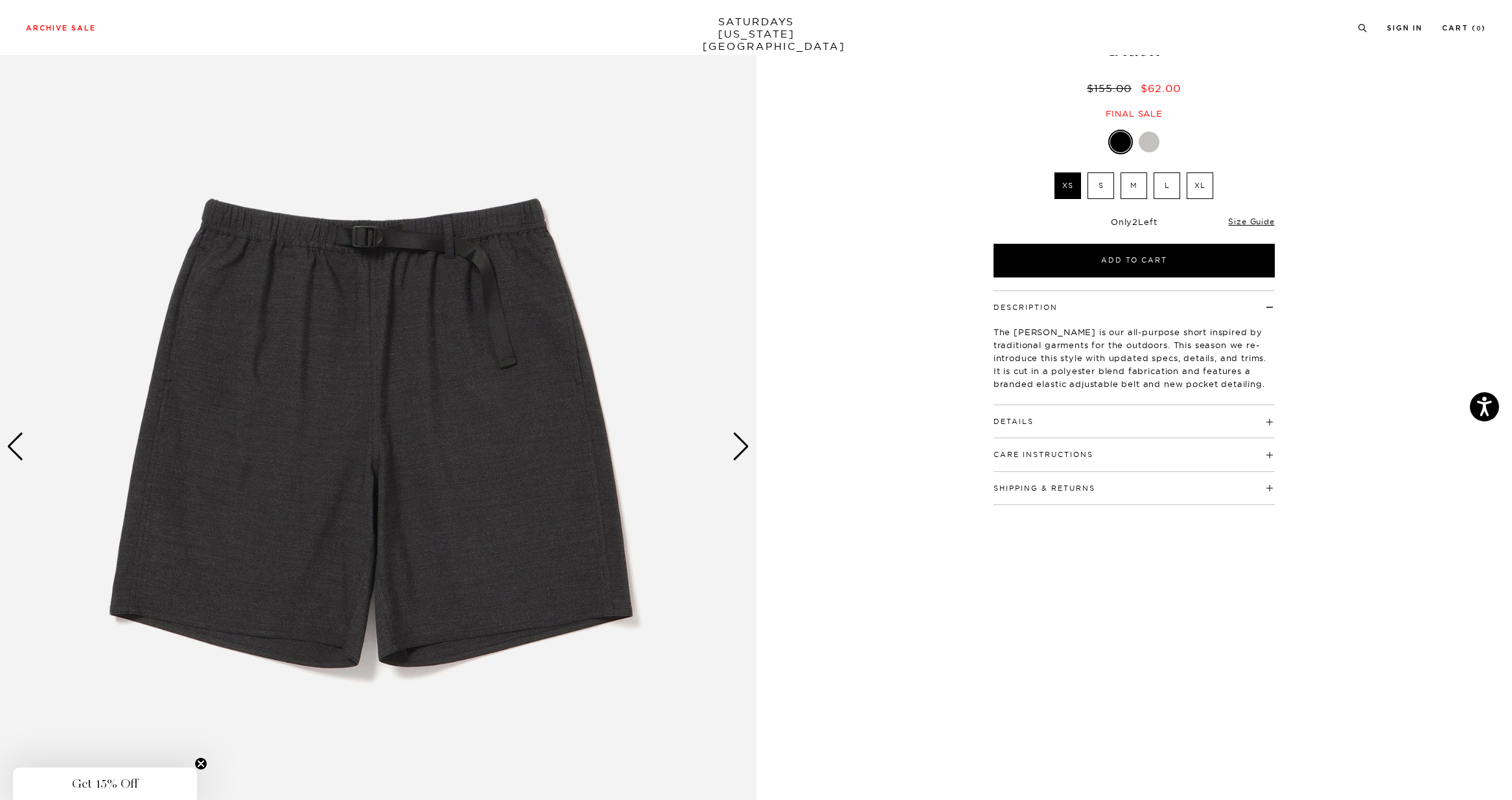
click at [742, 444] on div "Next slide" at bounding box center [740, 446] width 17 height 29
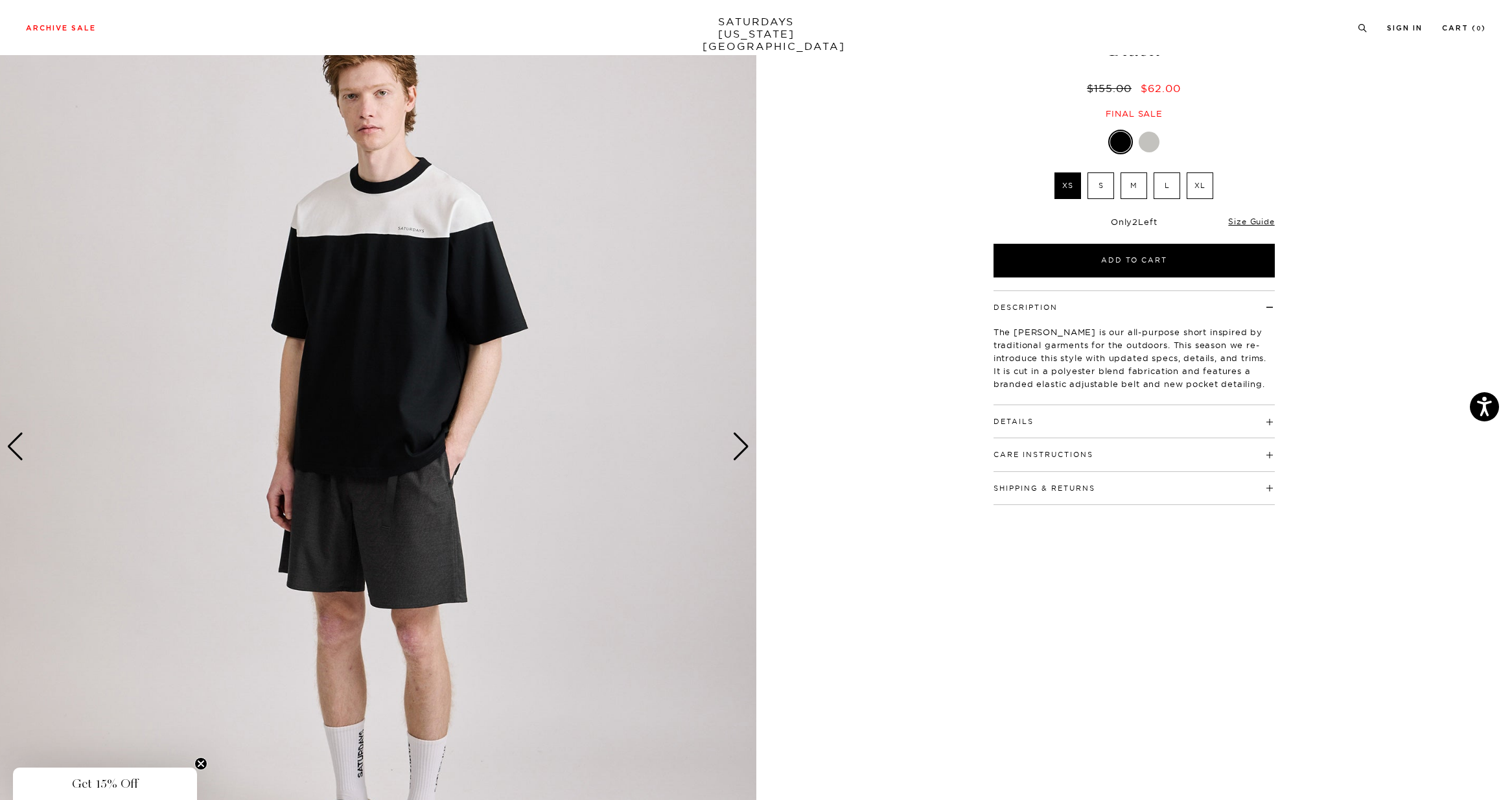
click at [742, 444] on div "Next slide" at bounding box center [740, 446] width 17 height 29
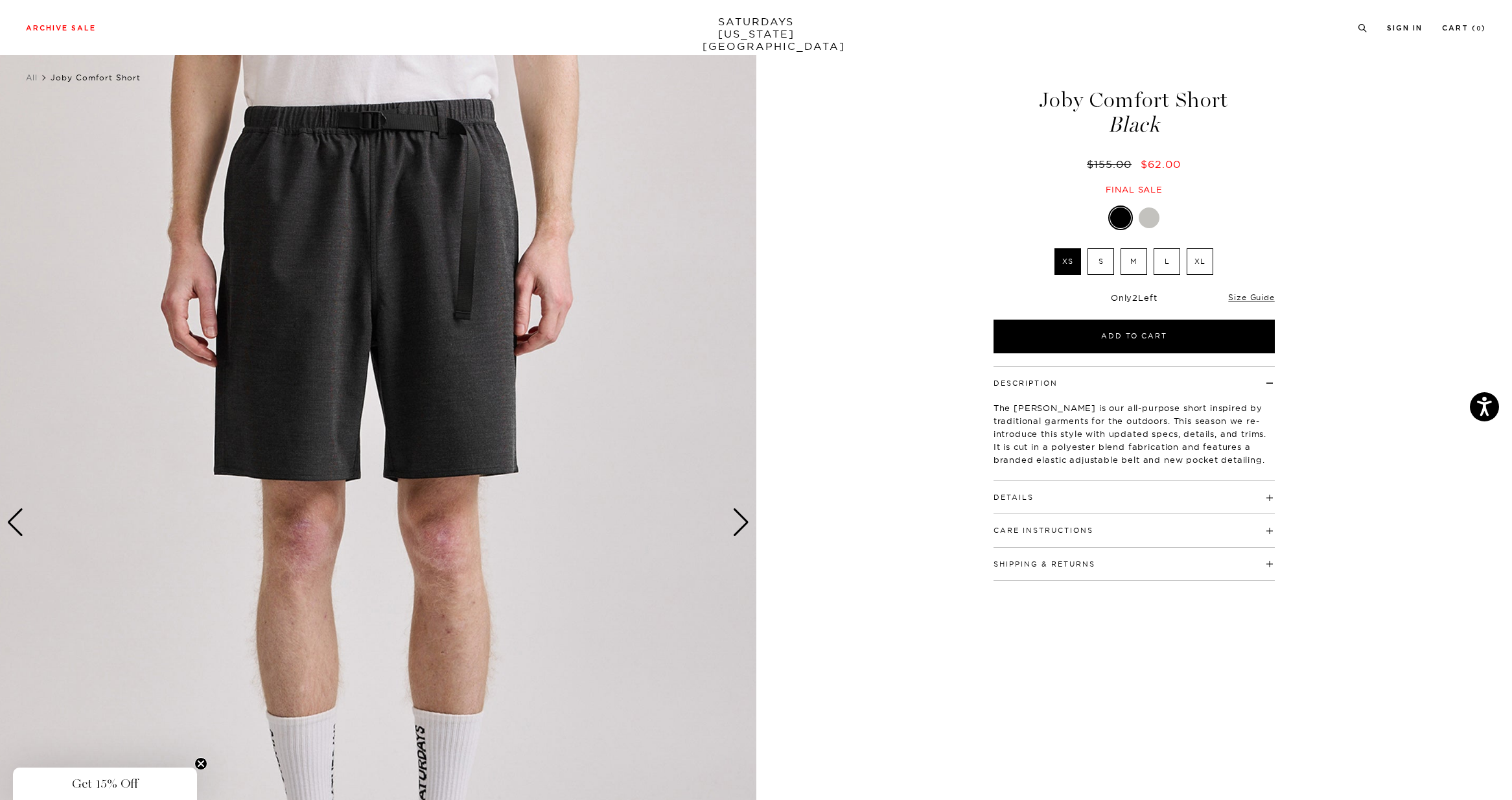
scroll to position [15, 0]
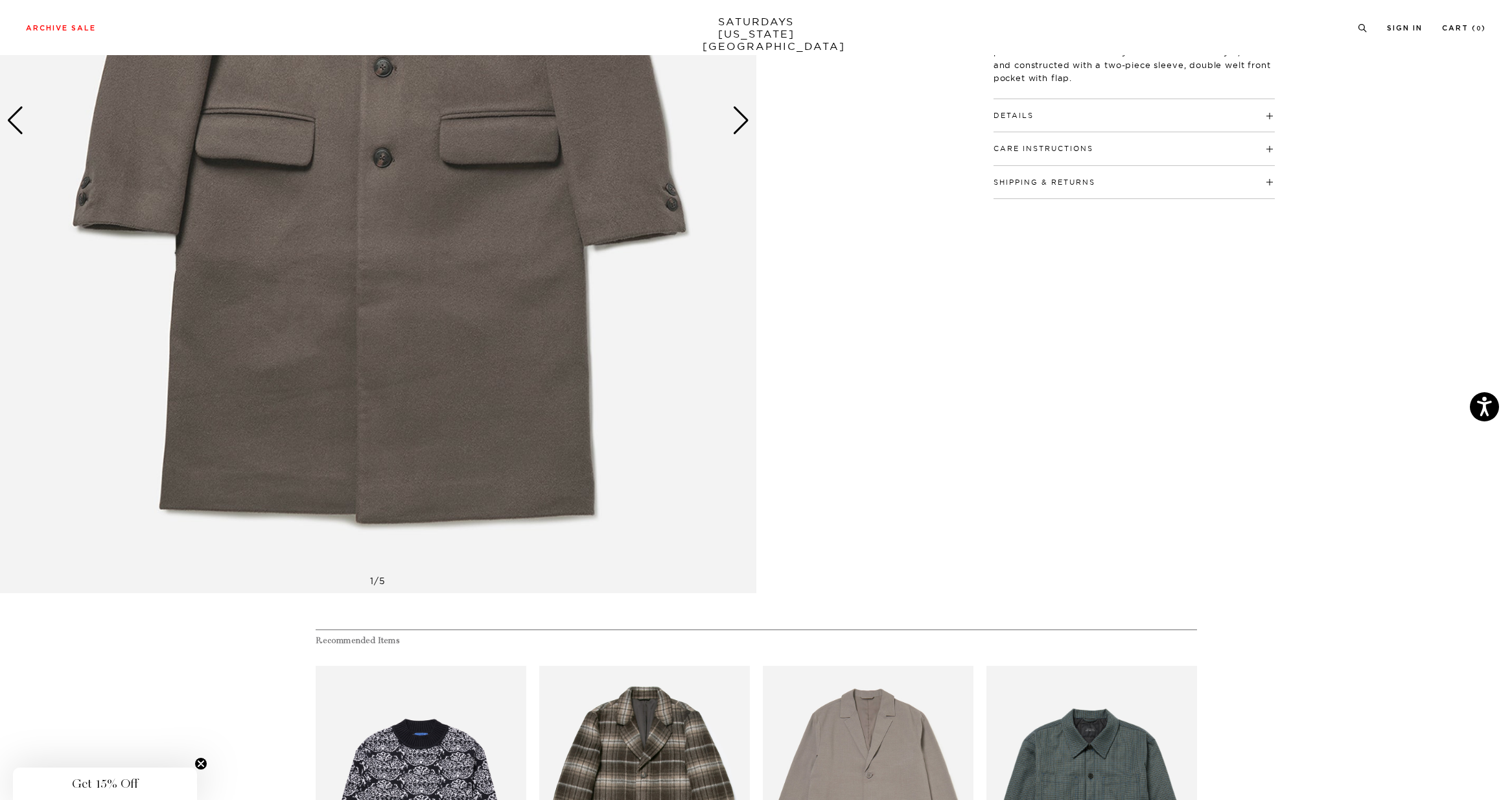
scroll to position [183, 0]
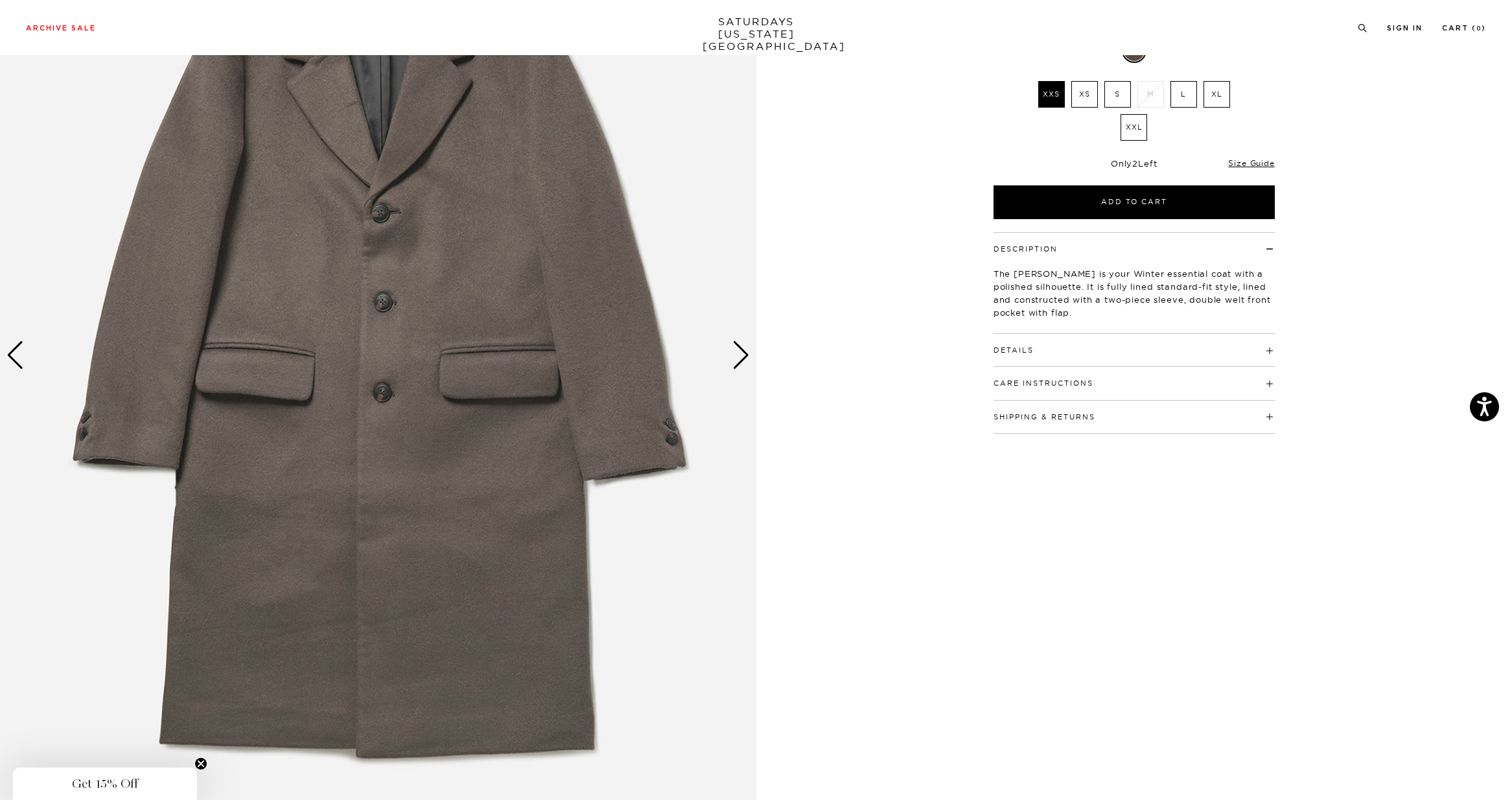
click at [743, 357] on div "Next slide" at bounding box center [740, 356] width 17 height 29
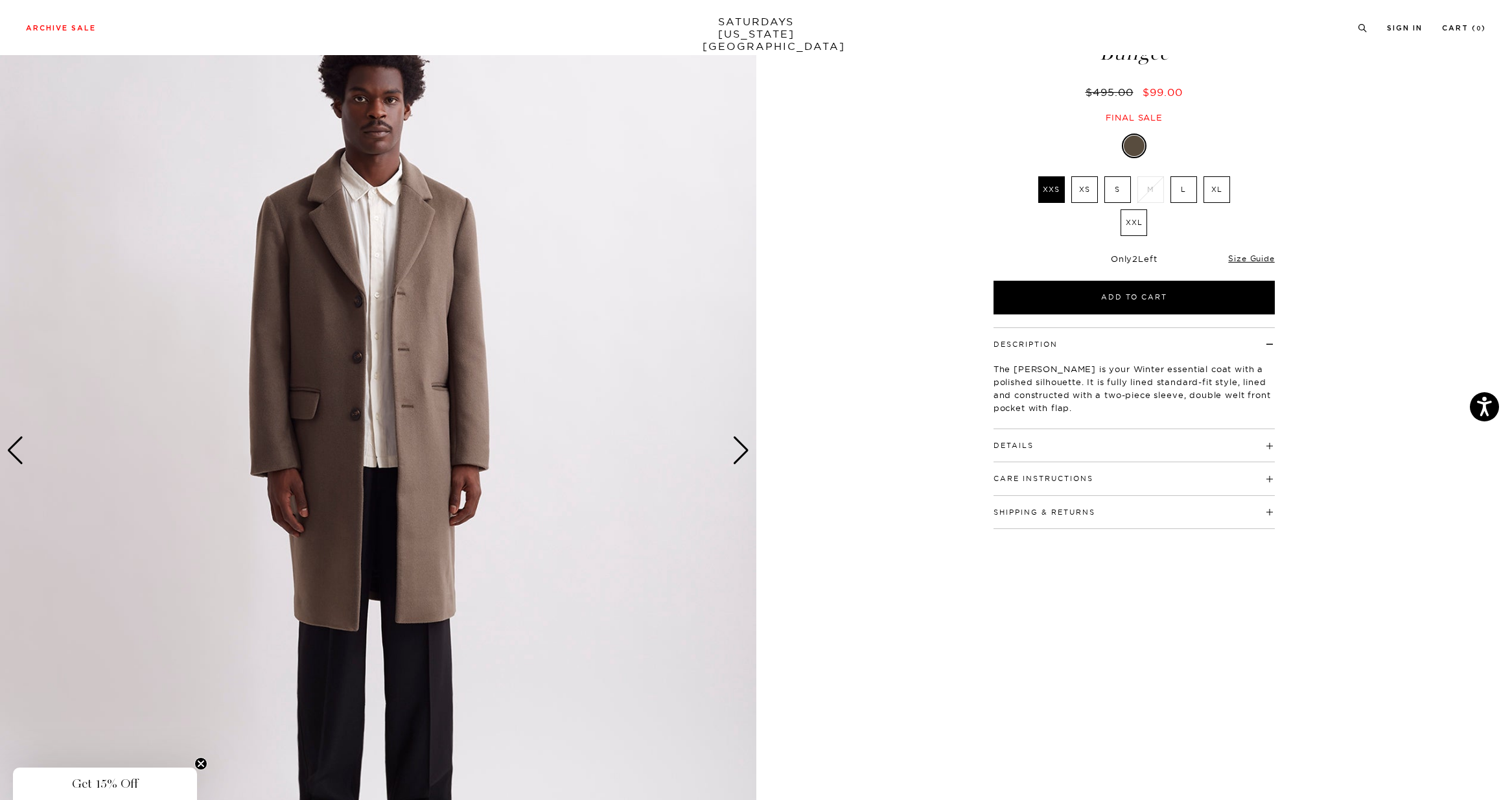
scroll to position [84, 0]
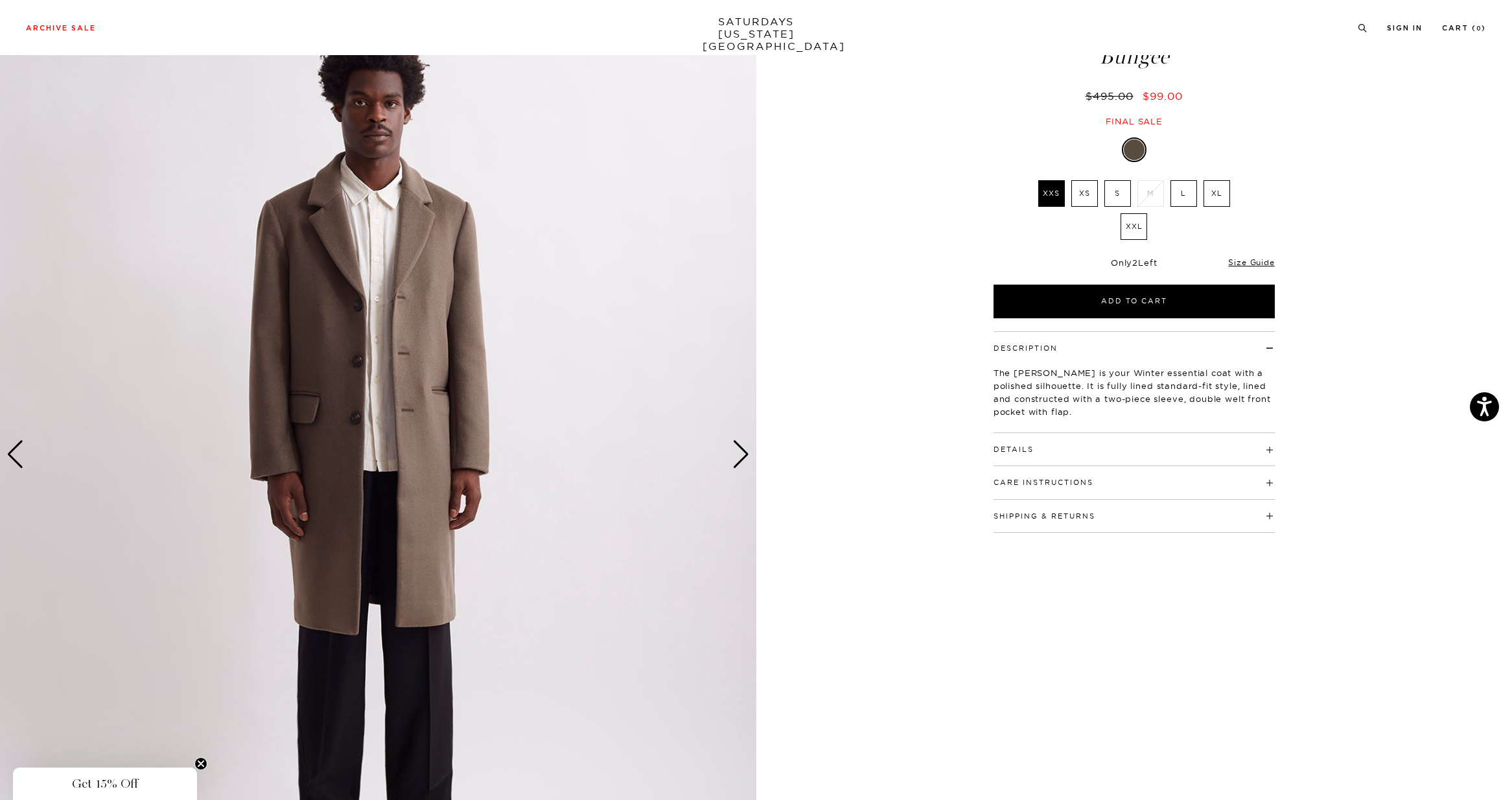
click at [737, 454] on div "Next slide" at bounding box center [740, 454] width 17 height 29
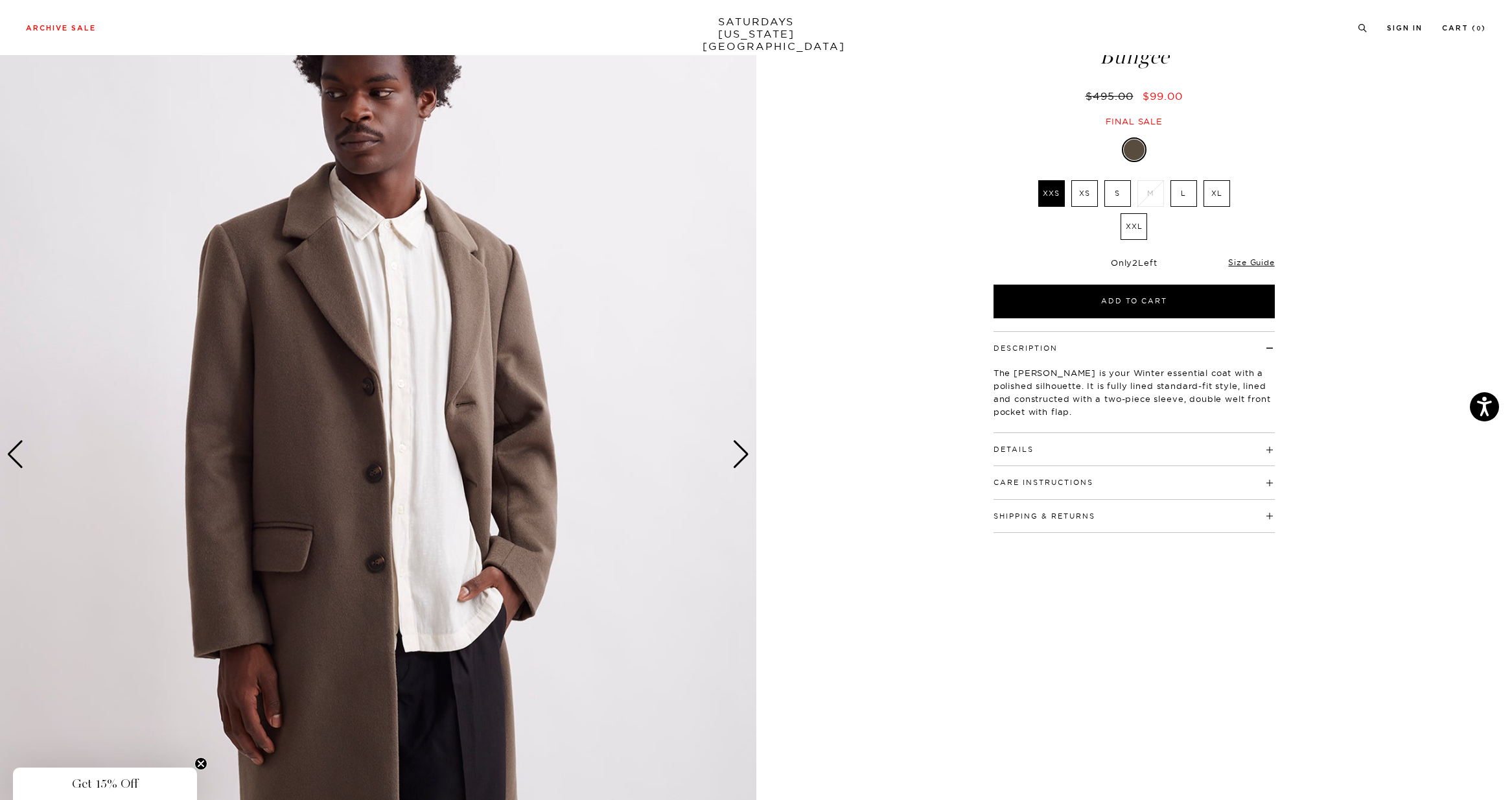
click at [737, 454] on div "Next slide" at bounding box center [740, 454] width 17 height 29
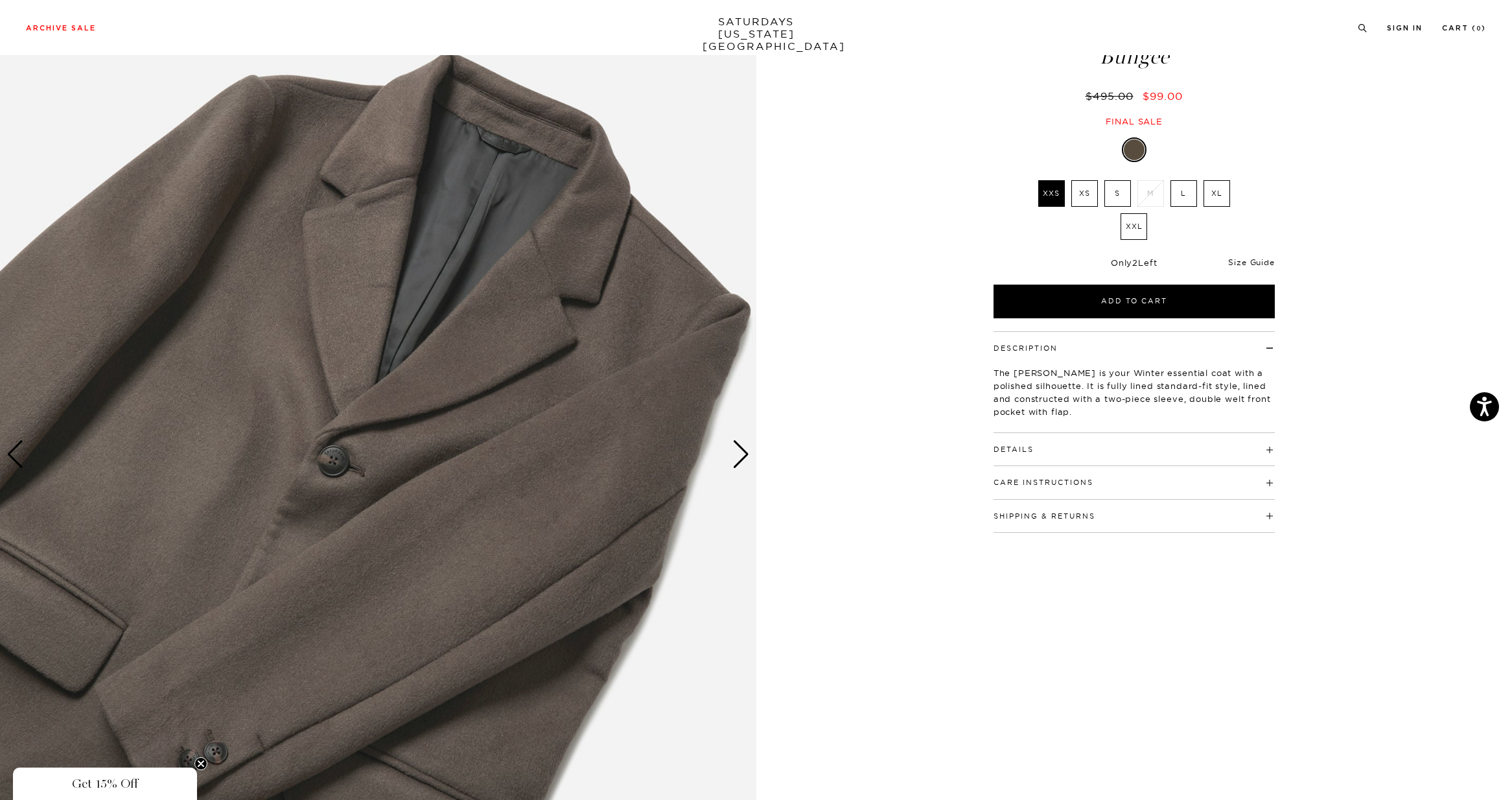
click at [1256, 262] on link "Size Guide" at bounding box center [1251, 262] width 46 height 10
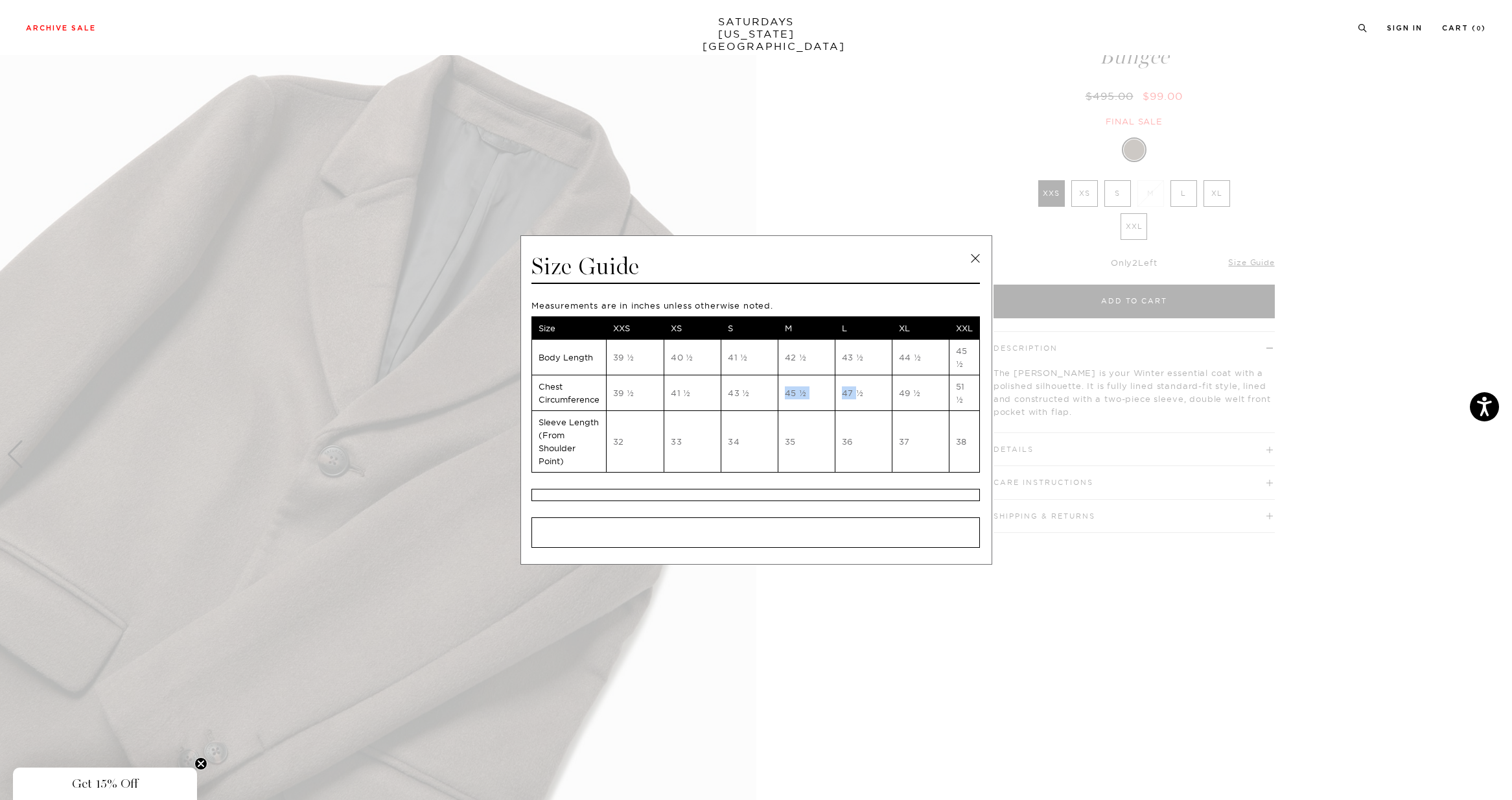
drag, startPoint x: 837, startPoint y: 393, endPoint x: 788, endPoint y: 395, distance: 49.0
click at [786, 395] on tr "Chest Circumference 39 ½ 41 ½ 43 ½ 45 ½ 47 ½ 49 ½ 51 ½" at bounding box center [755, 393] width 448 height 36
click at [974, 258] on link at bounding box center [975, 259] width 20 height 20
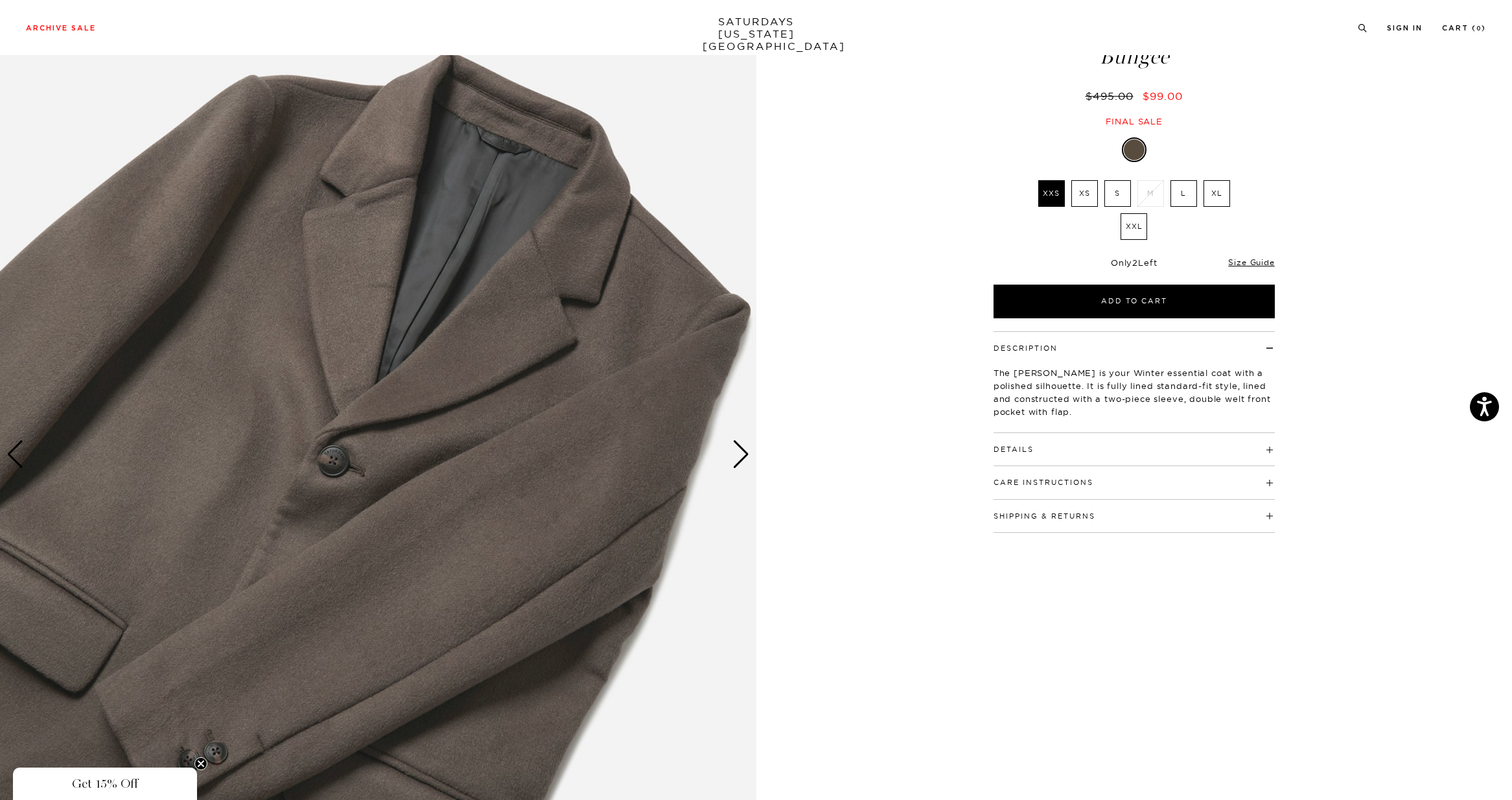
click at [1040, 453] on h4 "Details" at bounding box center [1133, 444] width 281 height 22
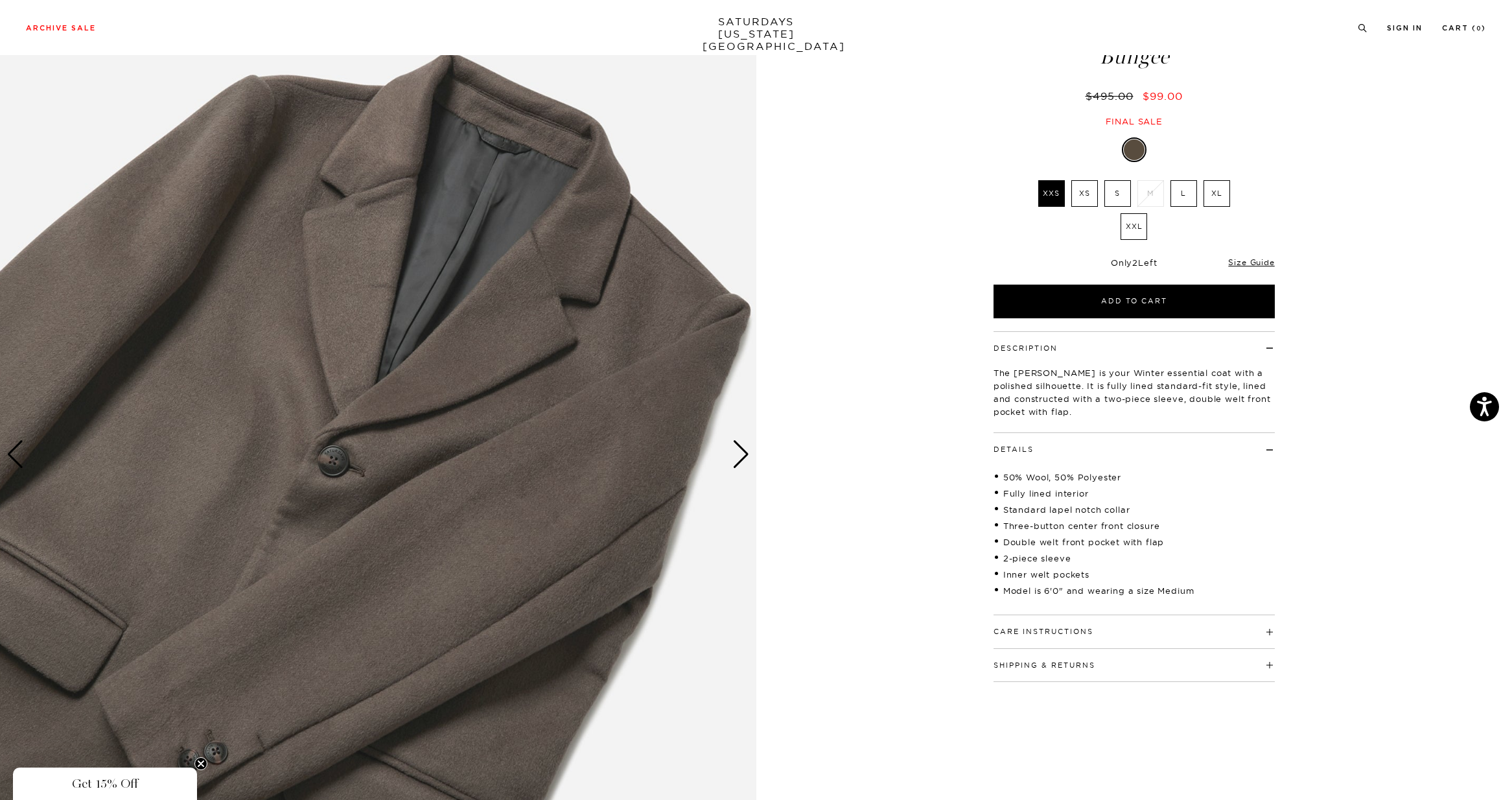
click at [739, 457] on div "Next slide" at bounding box center [740, 454] width 17 height 29
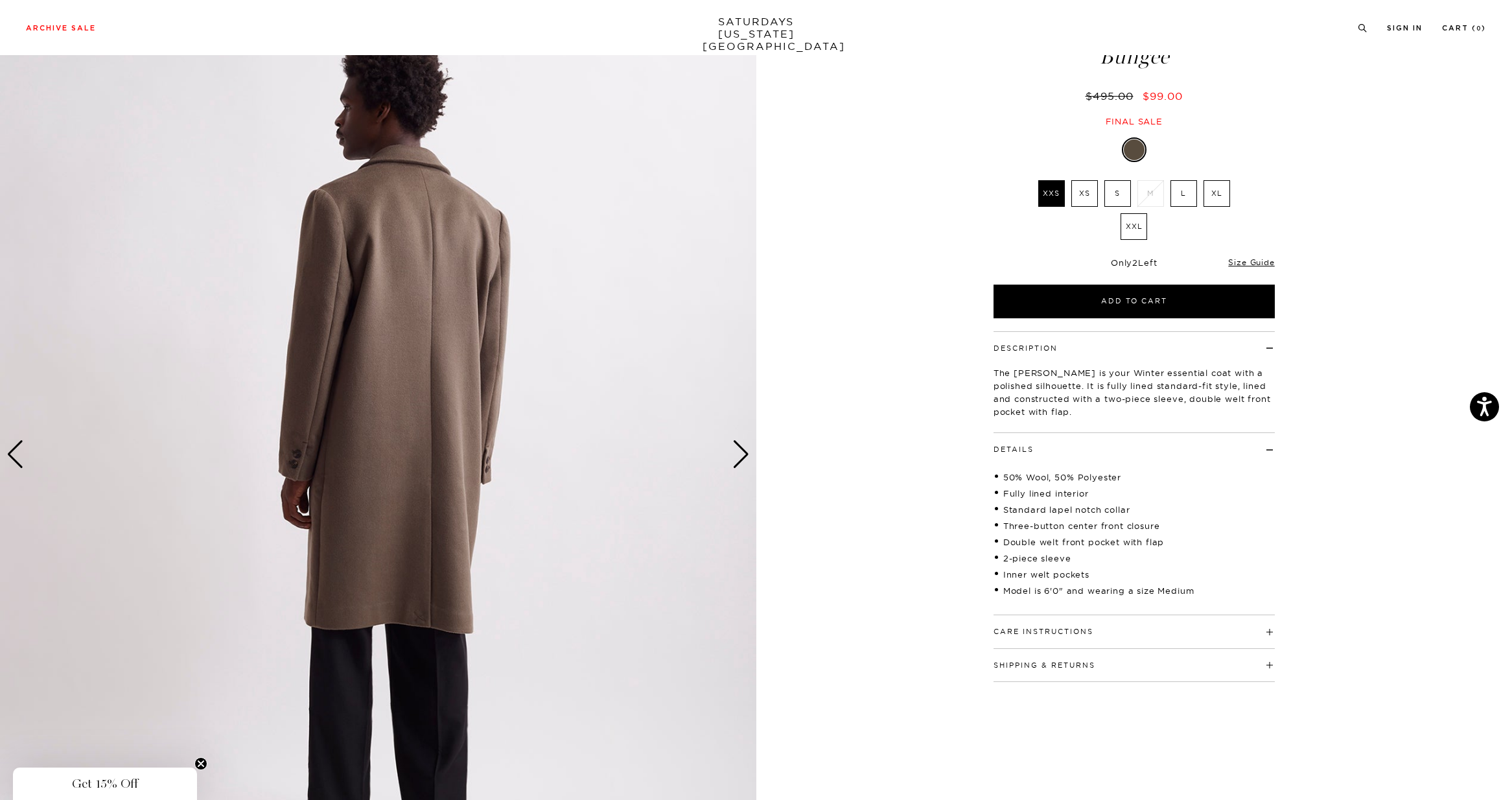
click at [740, 457] on div "Next slide" at bounding box center [740, 454] width 17 height 29
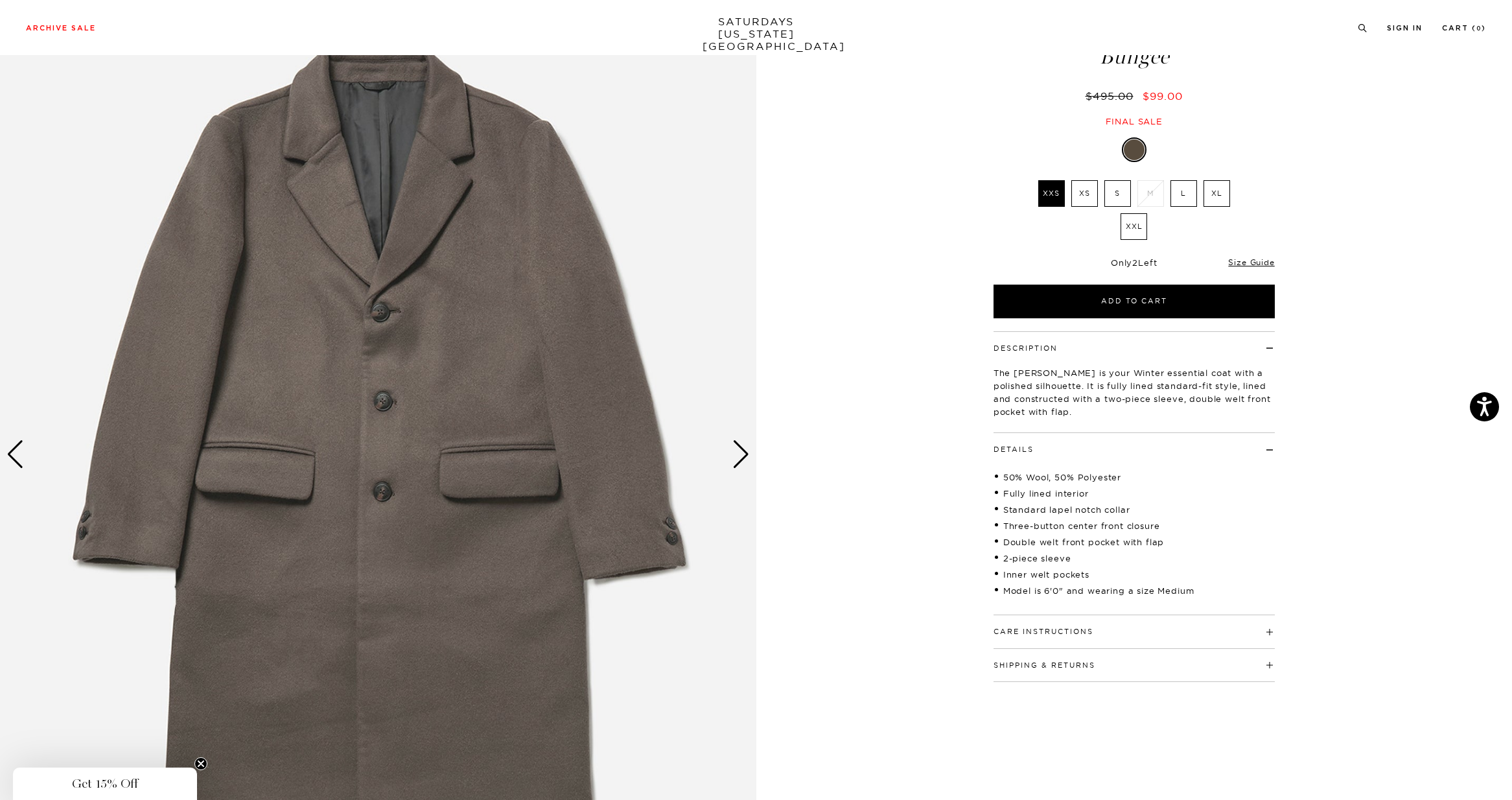
click at [740, 457] on div "Next slide" at bounding box center [740, 454] width 17 height 29
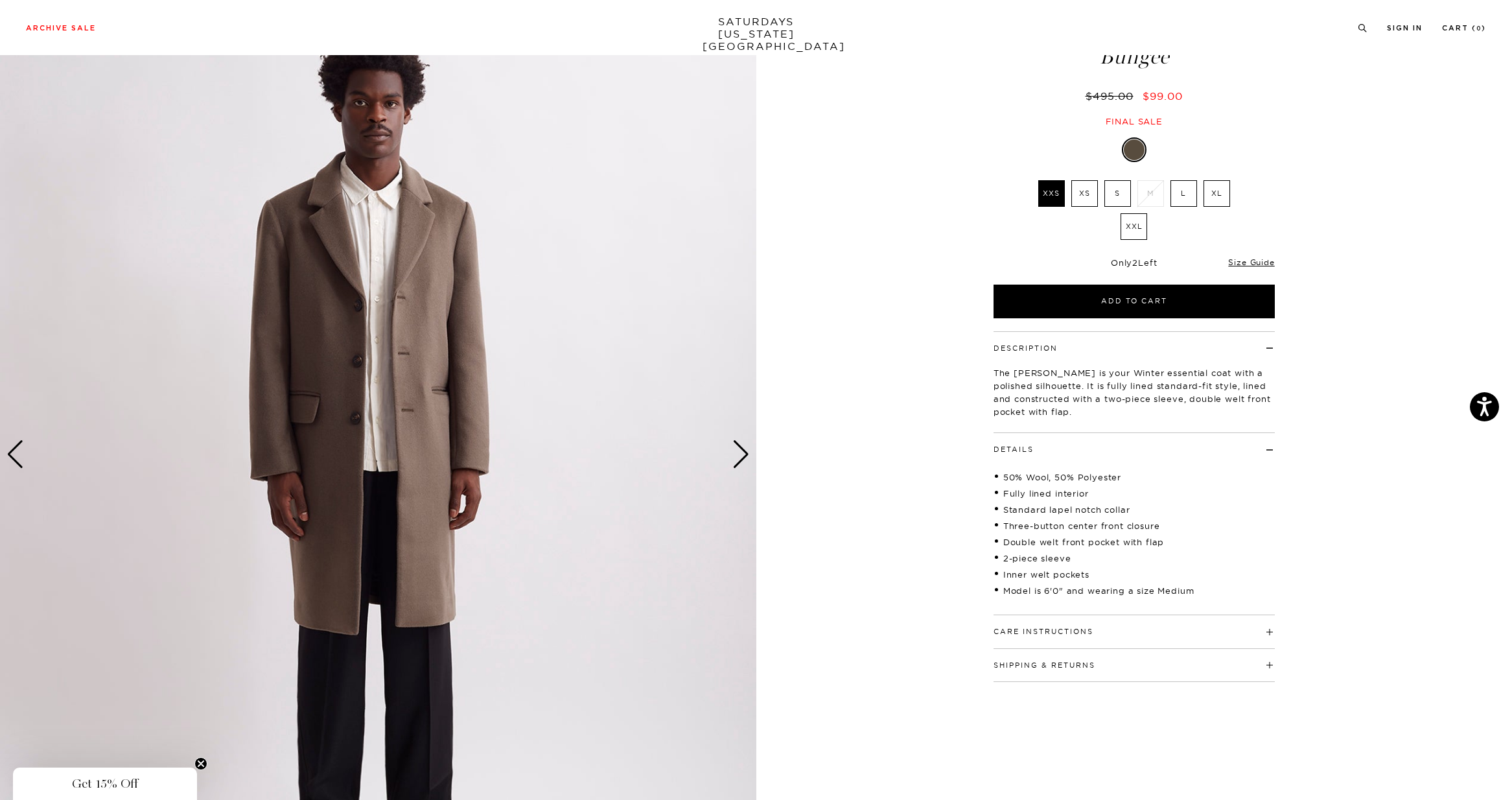
click at [740, 457] on div "Next slide" at bounding box center [740, 454] width 17 height 29
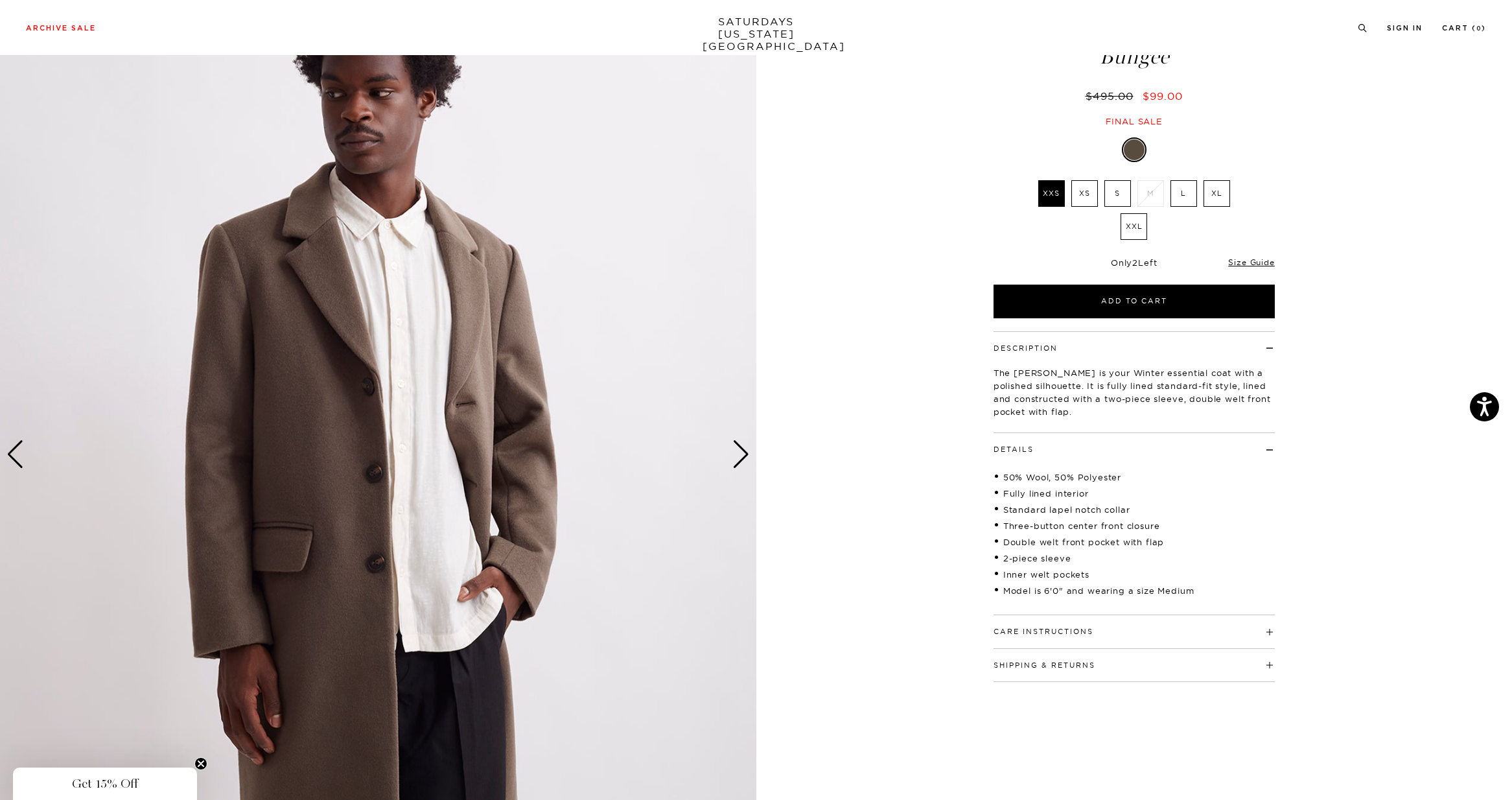
click at [740, 457] on div "Next slide" at bounding box center [740, 454] width 17 height 29
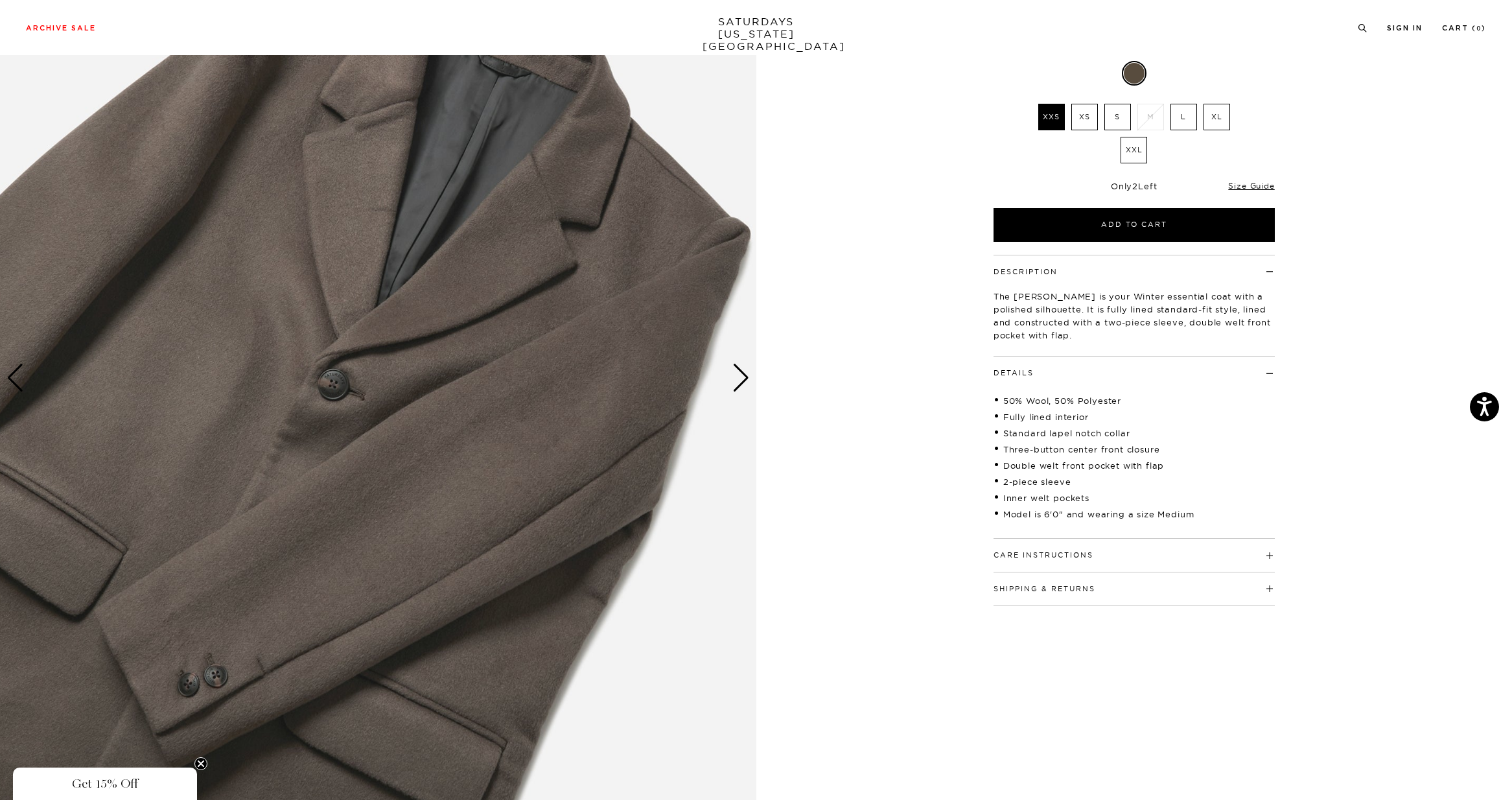
scroll to position [166, 0]
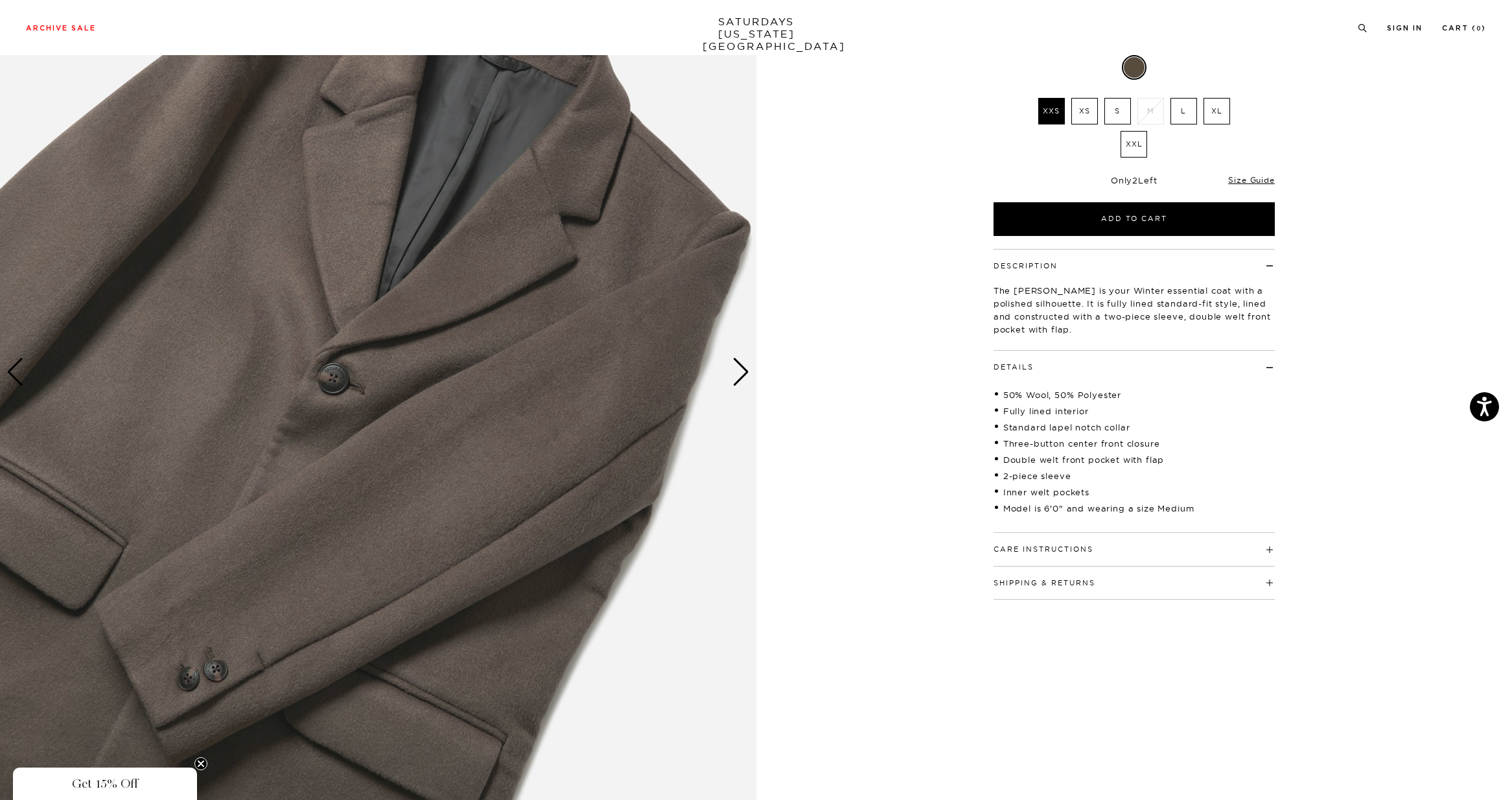
click at [1116, 545] on h4 "Care Instructions" at bounding box center [1133, 543] width 281 height 22
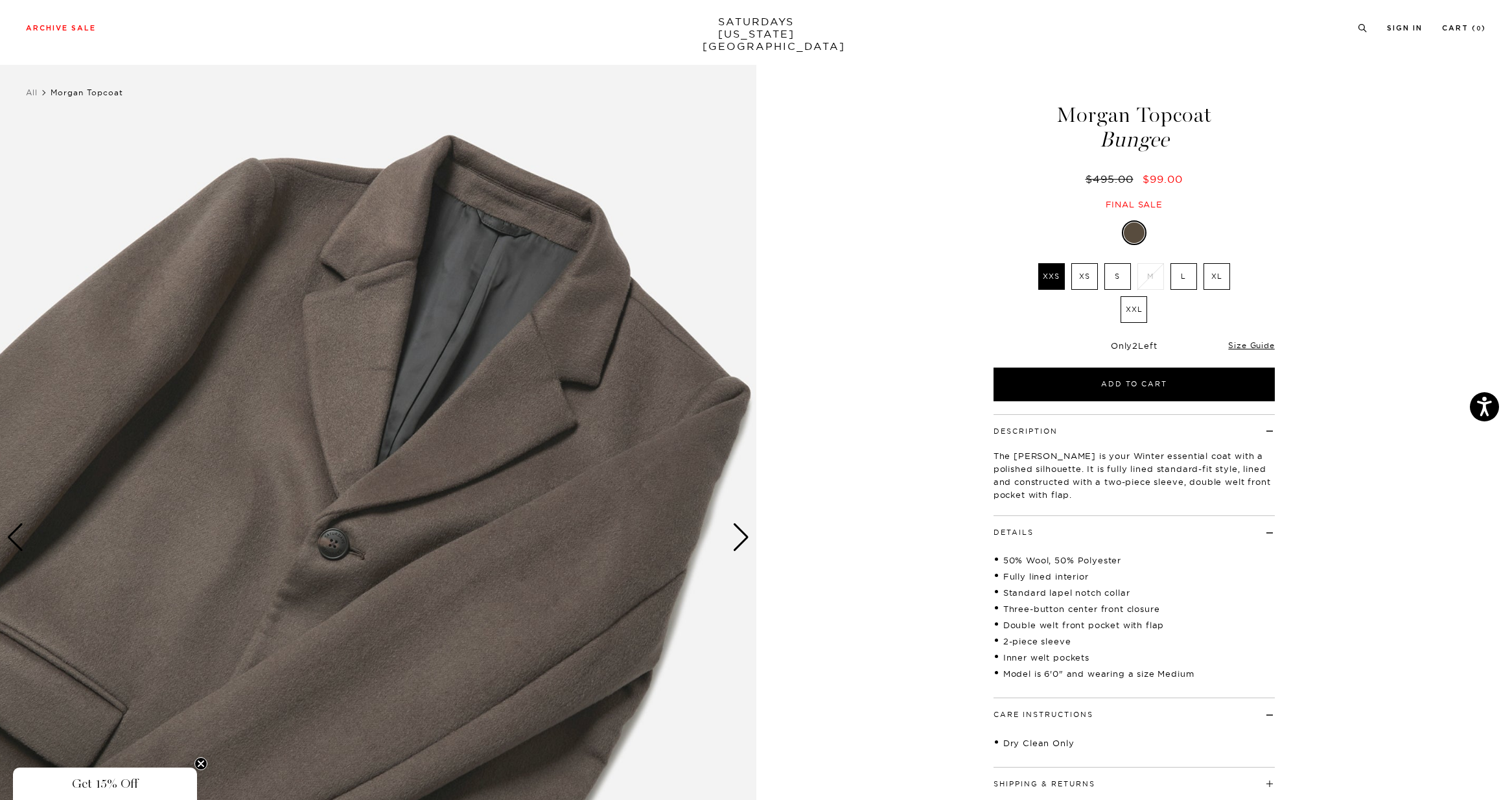
scroll to position [2, 0]
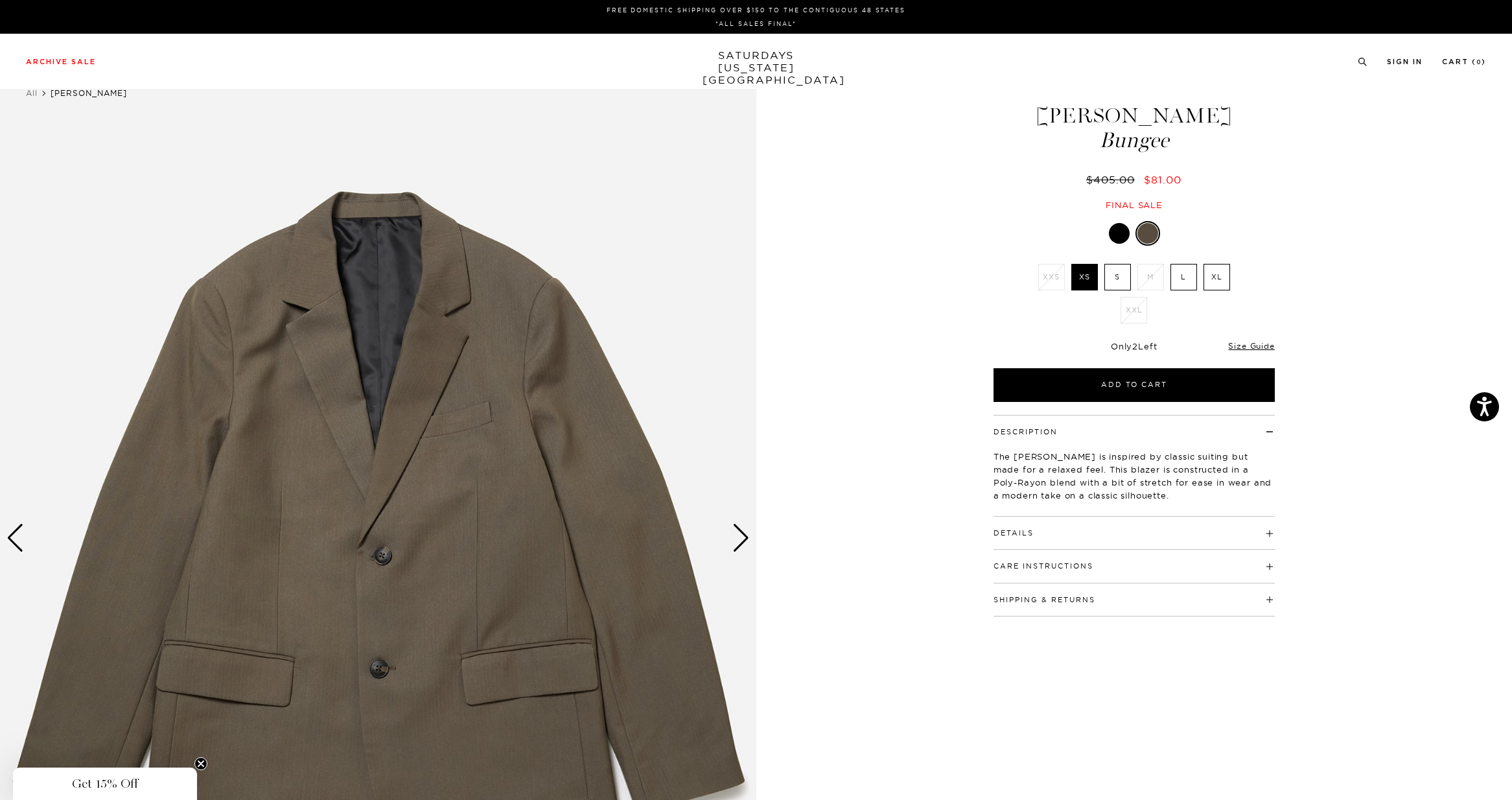
click at [738, 541] on div "Next slide" at bounding box center [740, 538] width 17 height 29
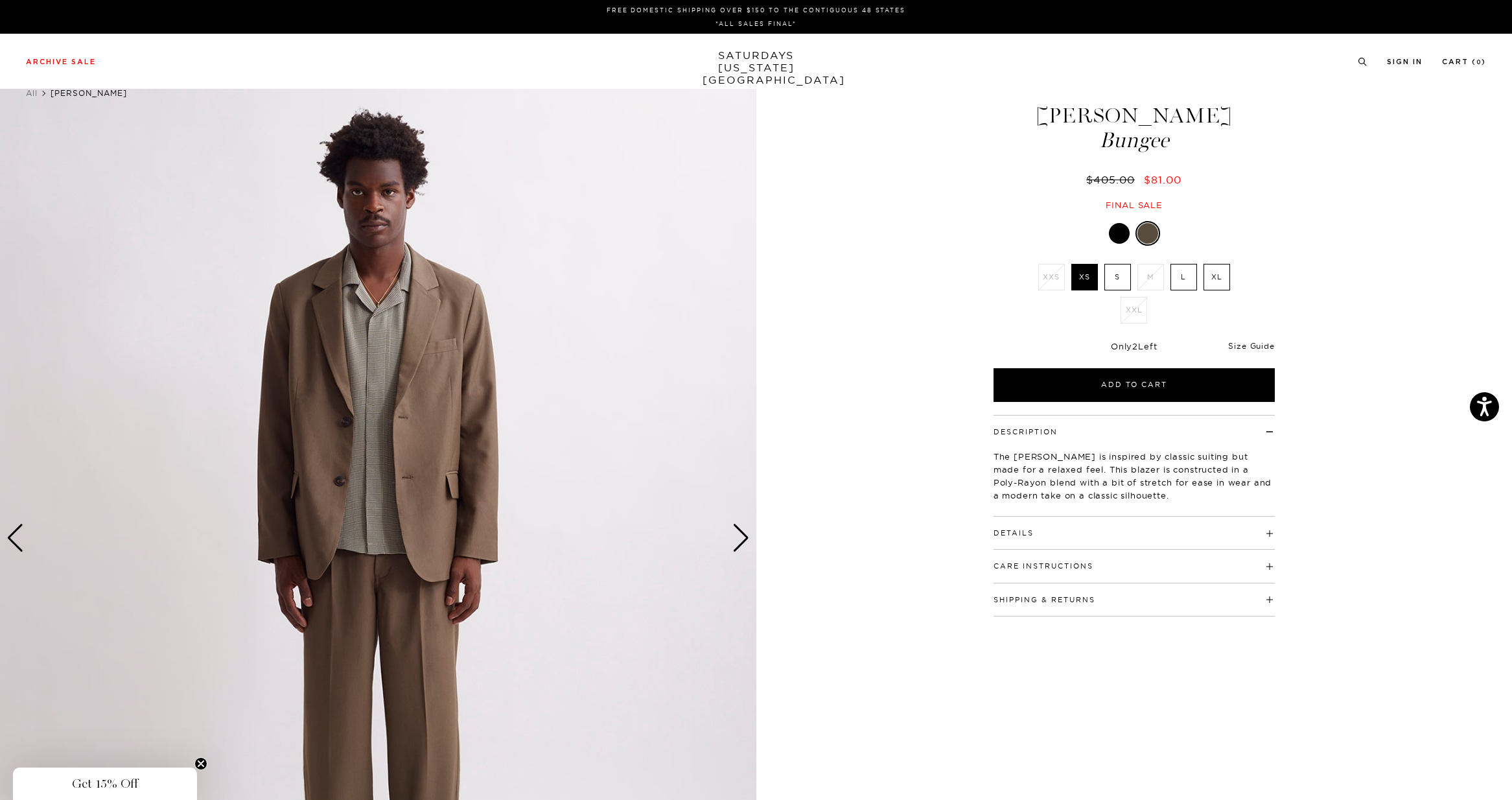
click at [1243, 344] on link "Size Guide" at bounding box center [1251, 346] width 46 height 10
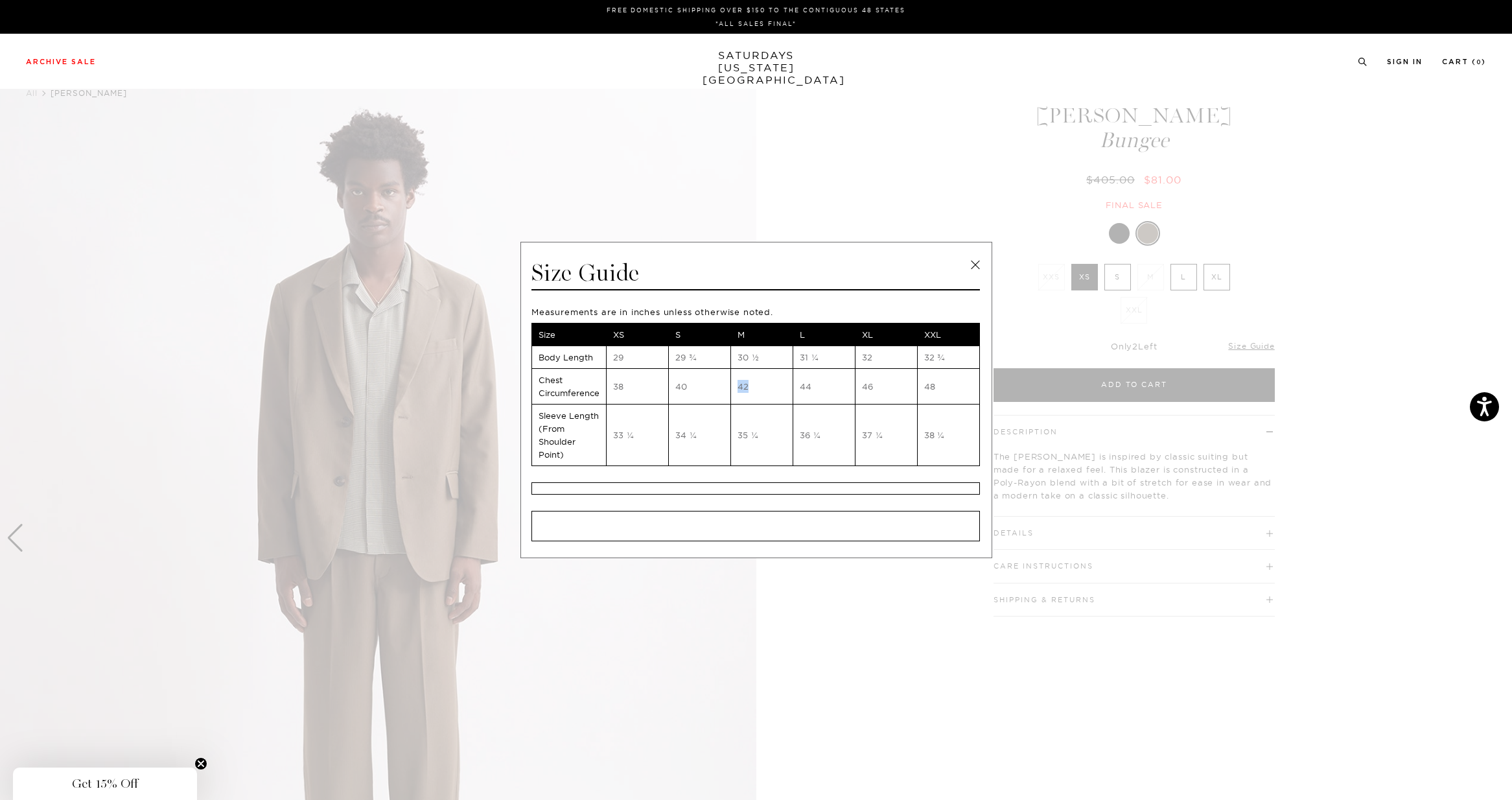
drag, startPoint x: 738, startPoint y: 388, endPoint x: 755, endPoint y: 387, distance: 17.0
click at [755, 387] on td "42" at bounding box center [760, 387] width 62 height 36
click at [972, 262] on link at bounding box center [975, 265] width 20 height 20
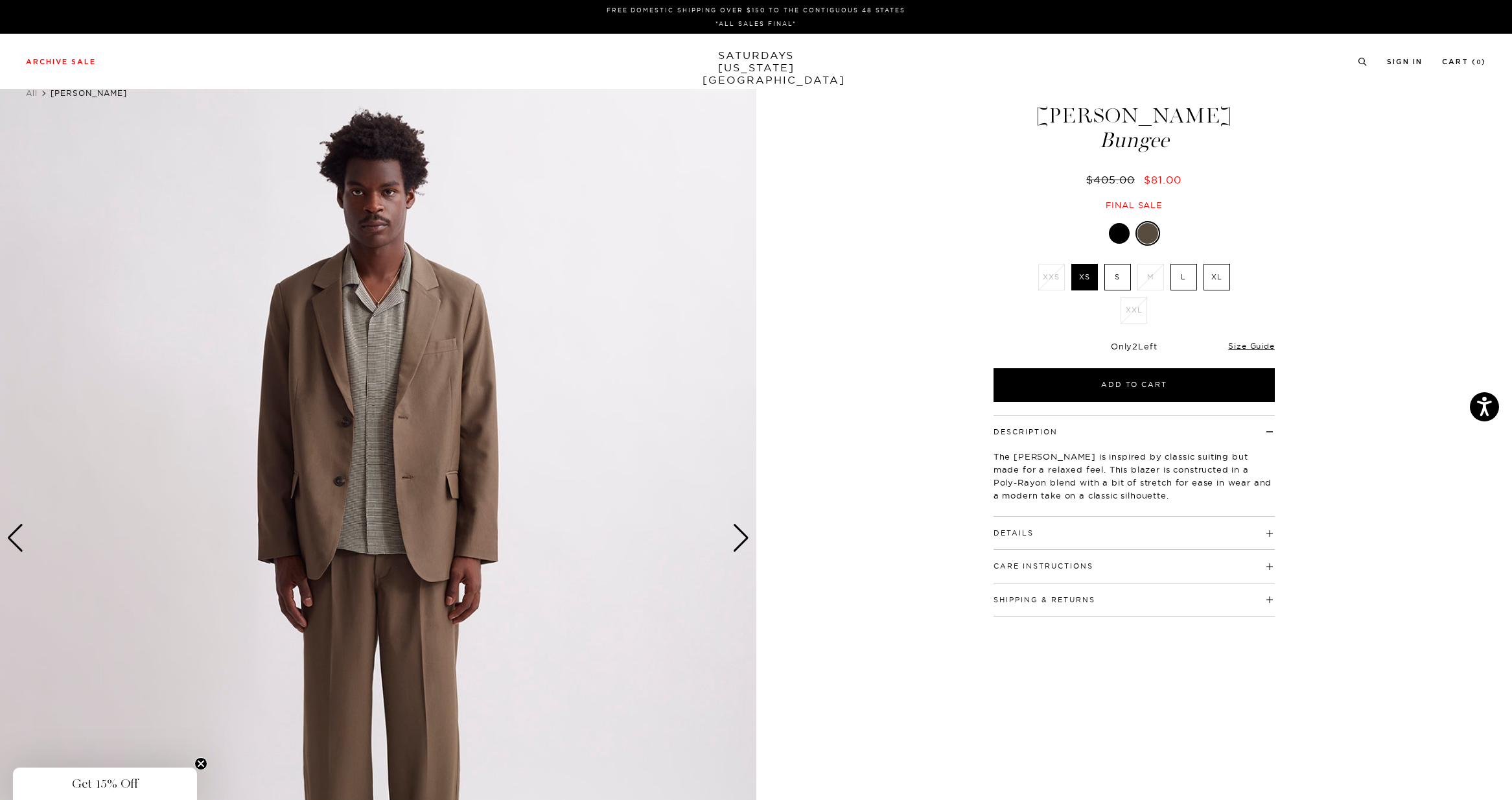
click at [738, 541] on div "Next slide" at bounding box center [740, 538] width 17 height 29
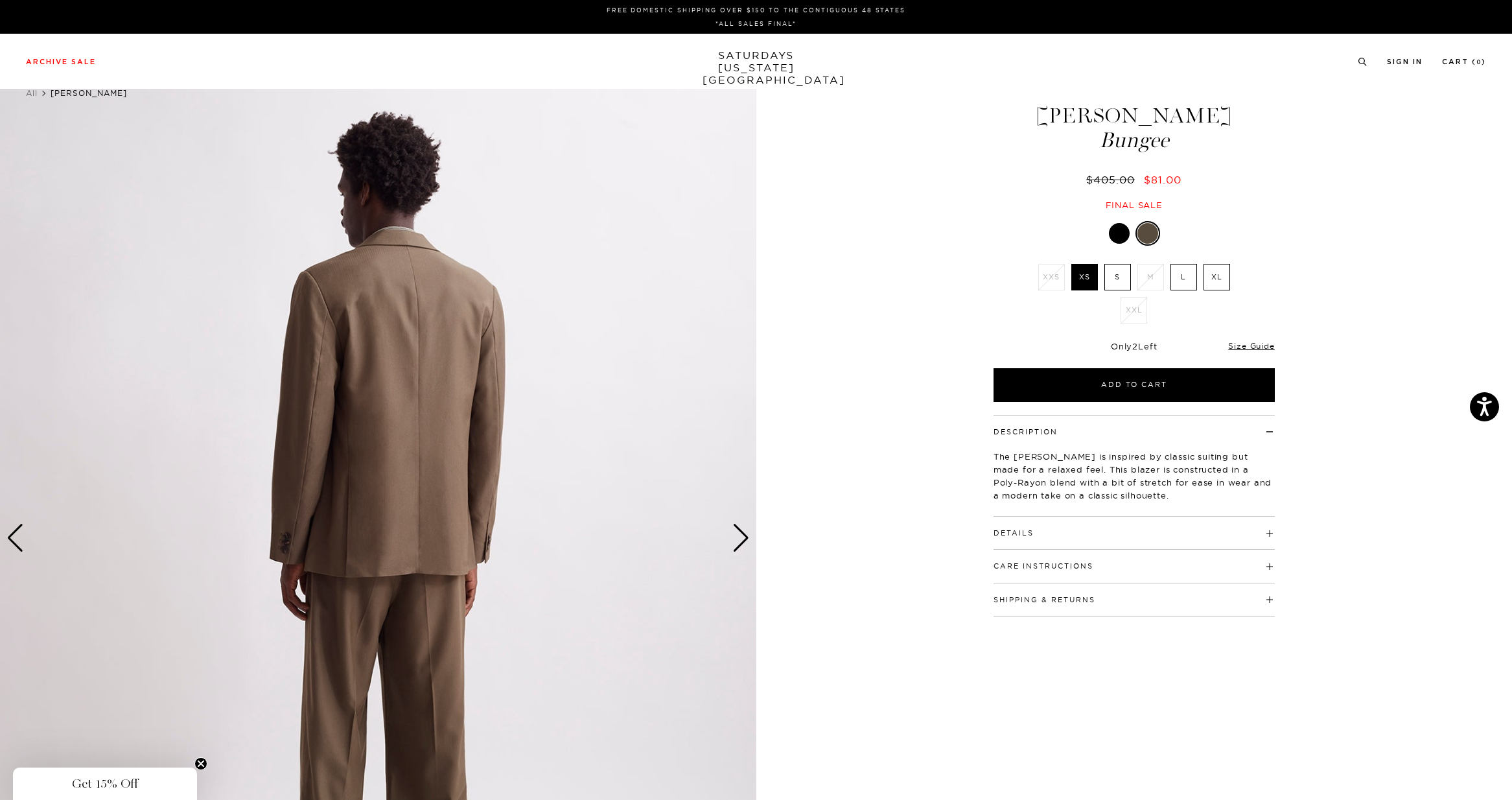
click at [742, 541] on div "Next slide" at bounding box center [740, 538] width 17 height 29
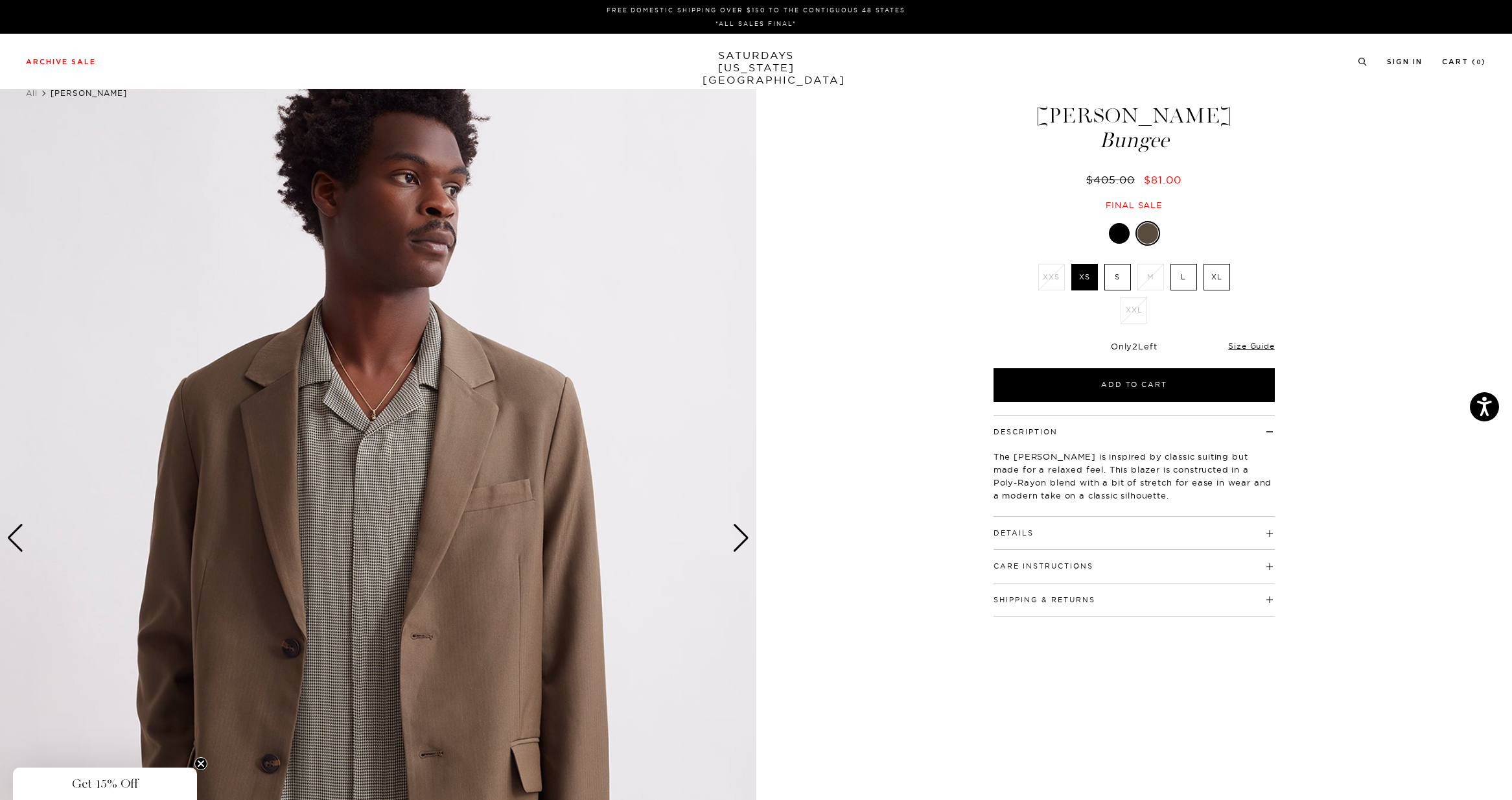
click at [742, 541] on div "Next slide" at bounding box center [740, 538] width 17 height 29
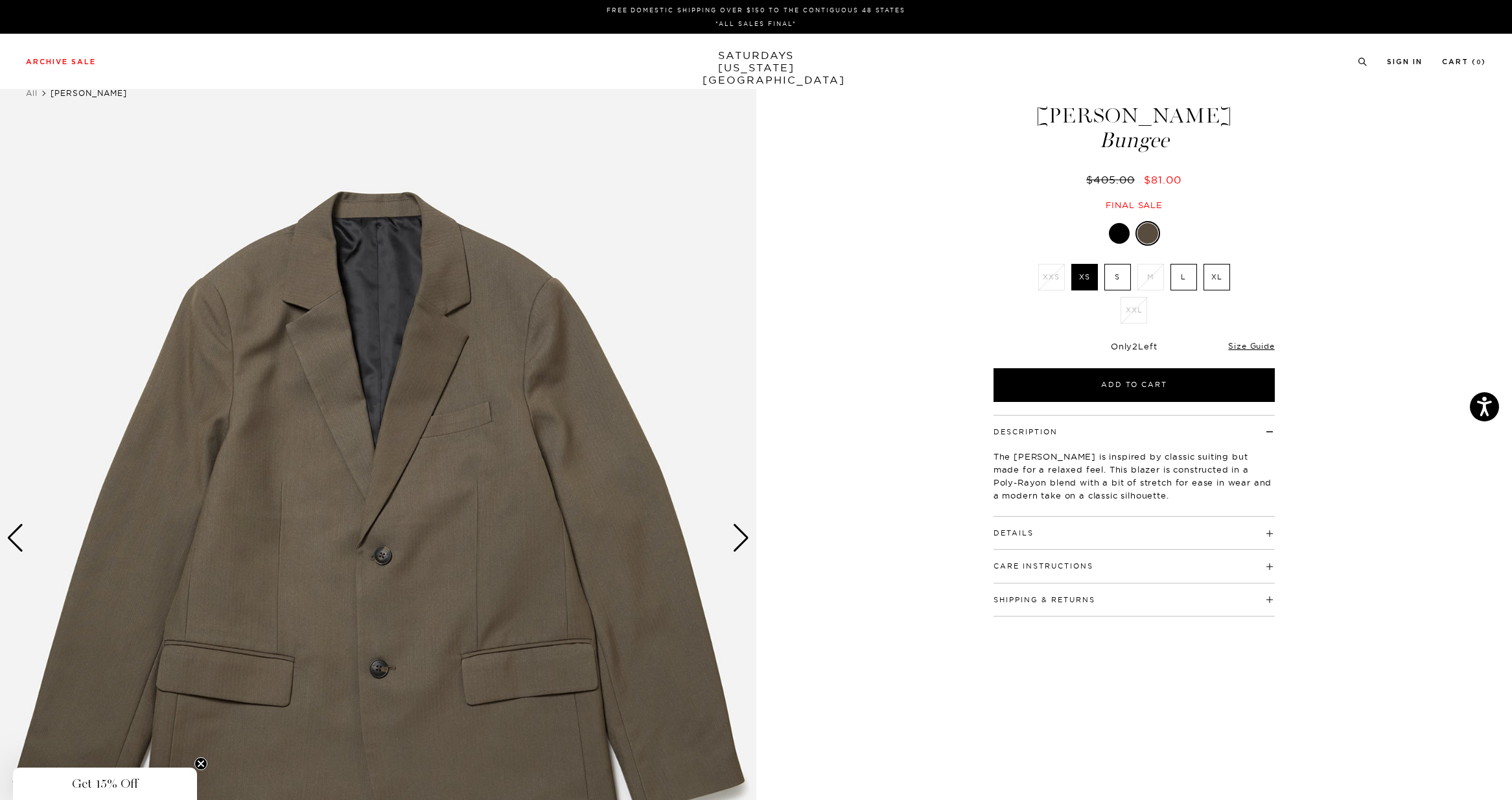
click at [1037, 534] on h4 "Details" at bounding box center [1133, 527] width 281 height 22
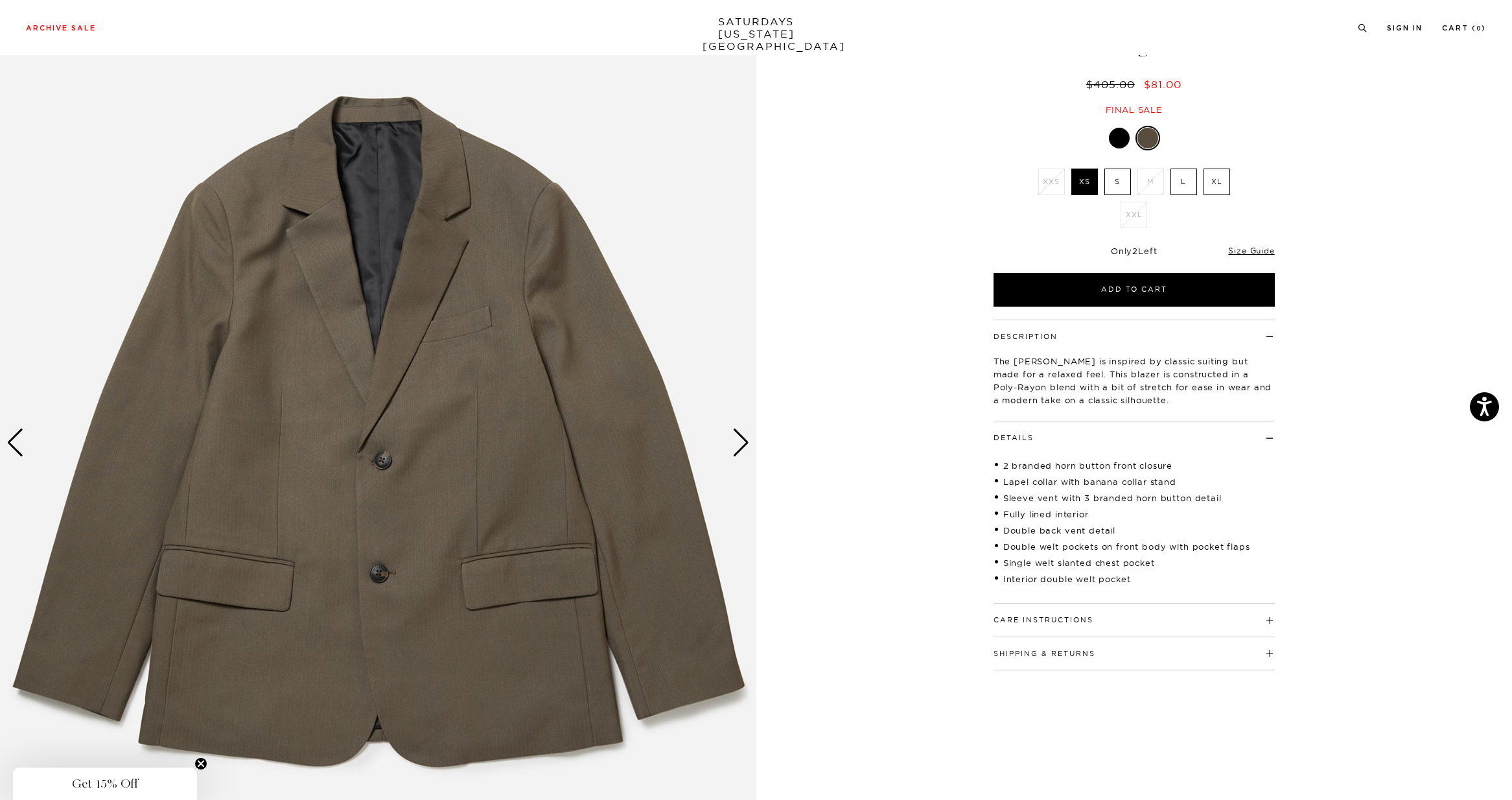
scroll to position [180, 0]
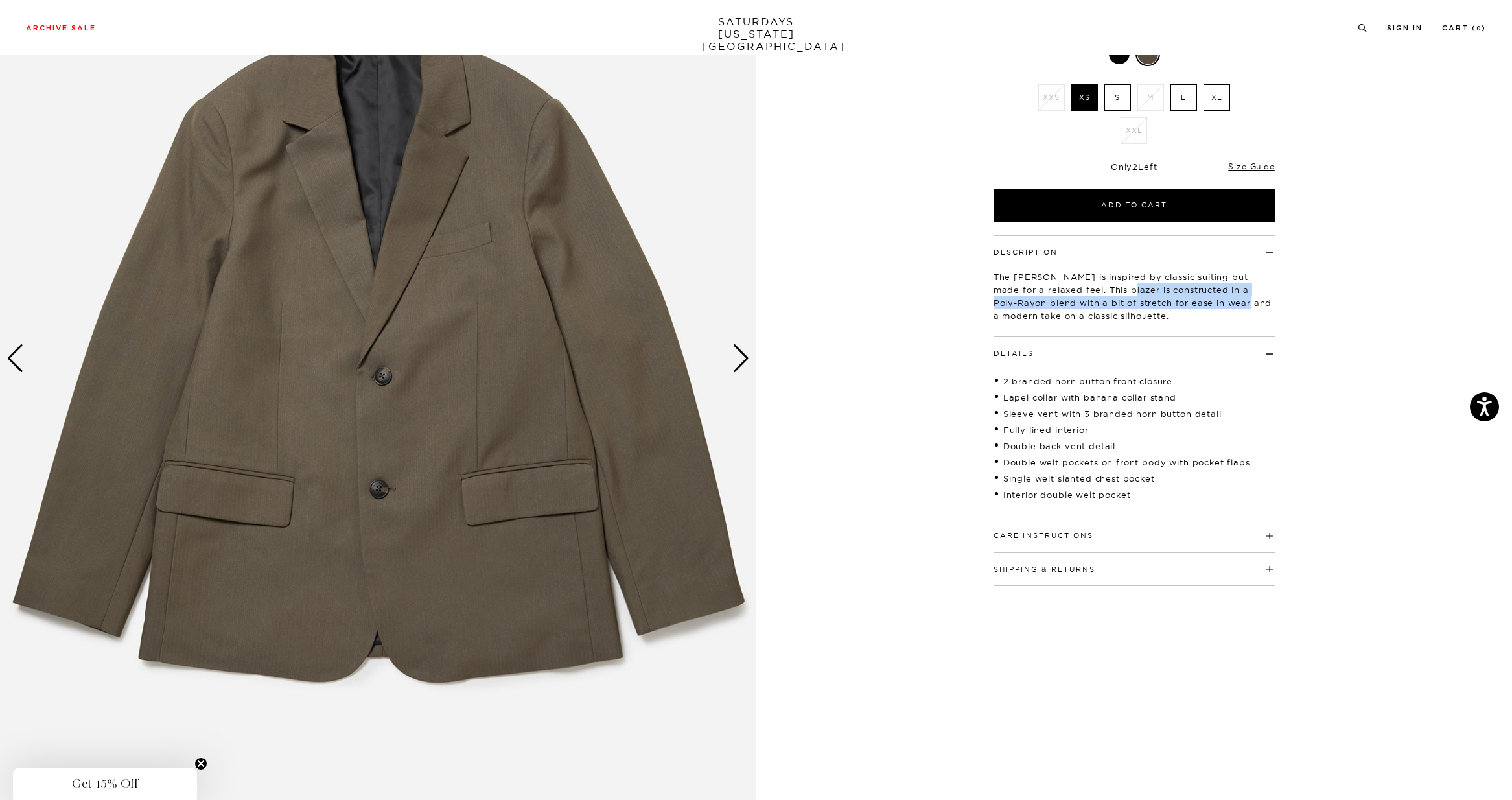
drag, startPoint x: 1113, startPoint y: 291, endPoint x: 1230, endPoint y: 297, distance: 117.2
click at [1230, 297] on p "The Mirza is inspired by classic suiting but made for a relaxed feel. This blaz…" at bounding box center [1133, 296] width 281 height 52
click at [942, 280] on div "1 / 4 Mirza Blazer Bungee" at bounding box center [756, 358] width 1512 height 945
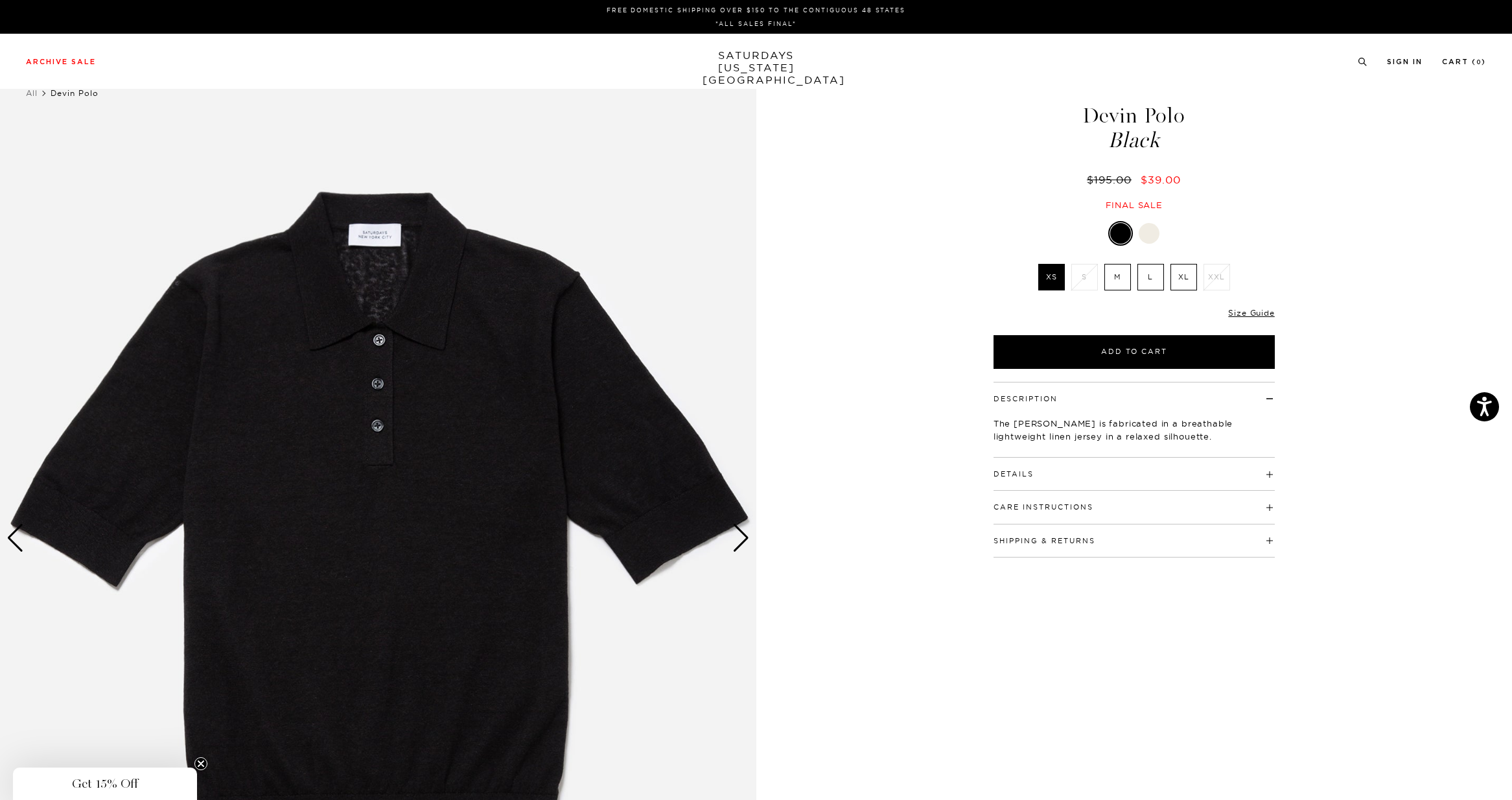
click at [748, 544] on div "Next slide" at bounding box center [740, 538] width 17 height 29
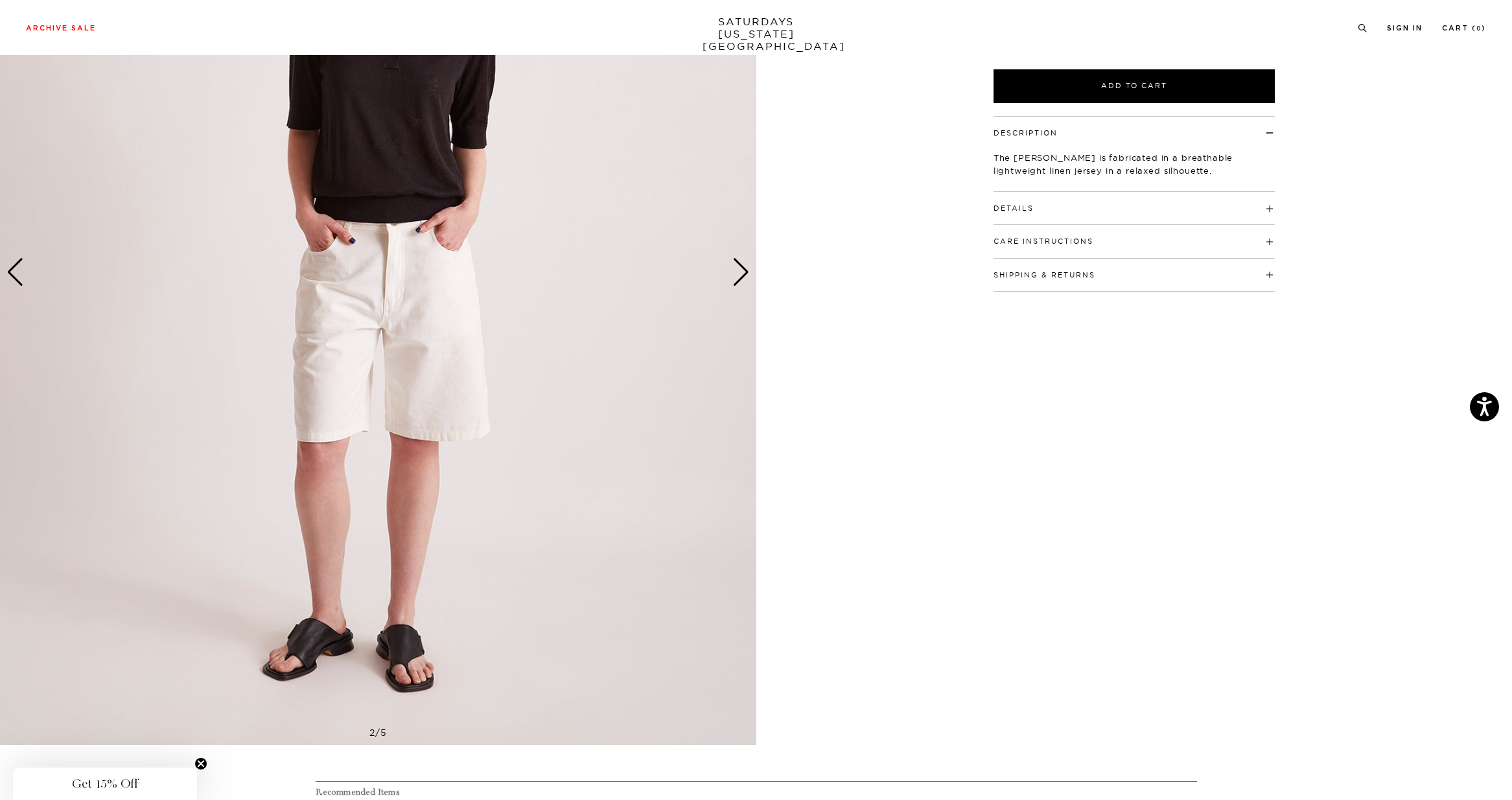
scroll to position [279, 0]
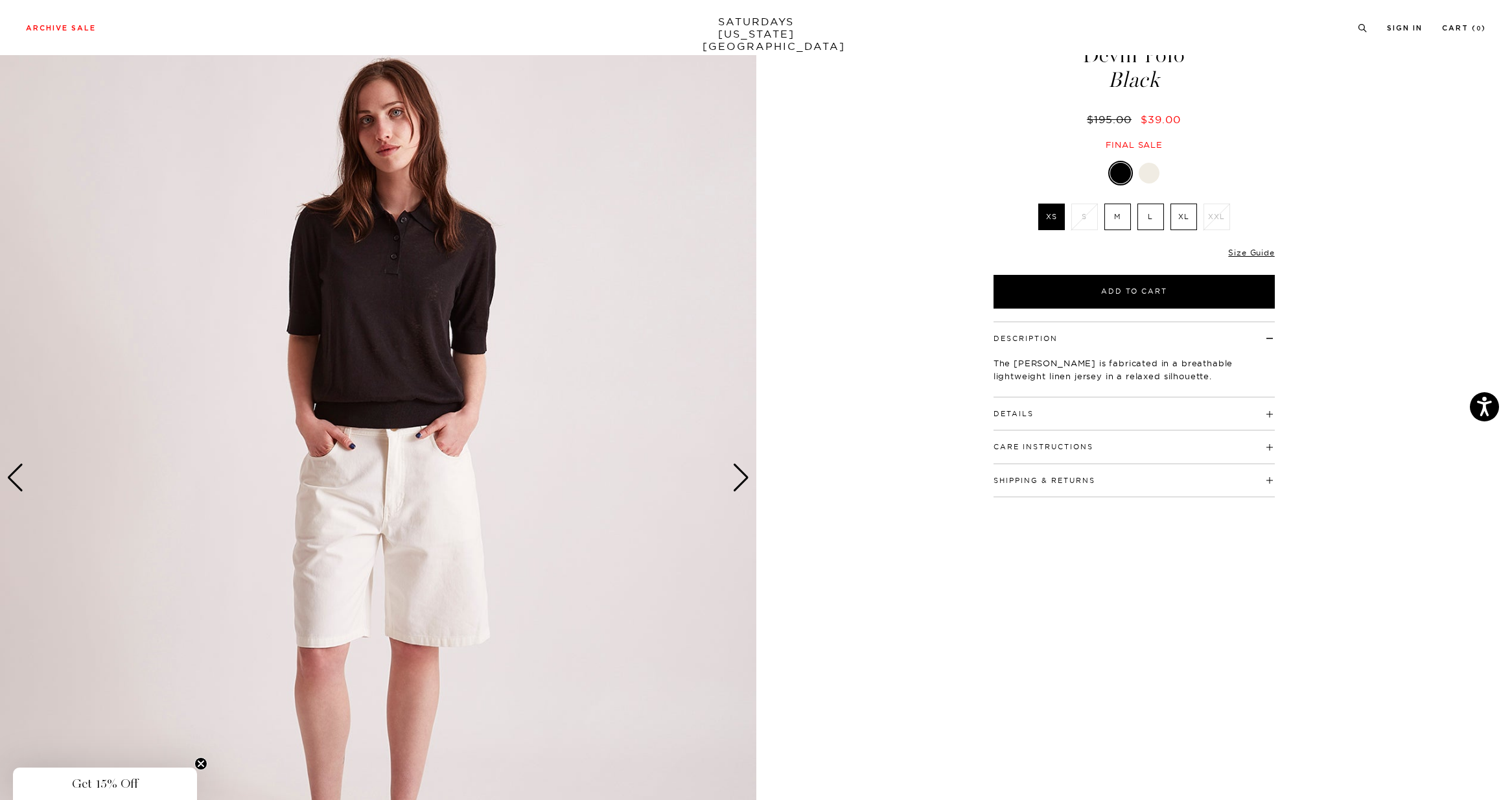
click at [742, 482] on div "Next slide" at bounding box center [740, 478] width 17 height 29
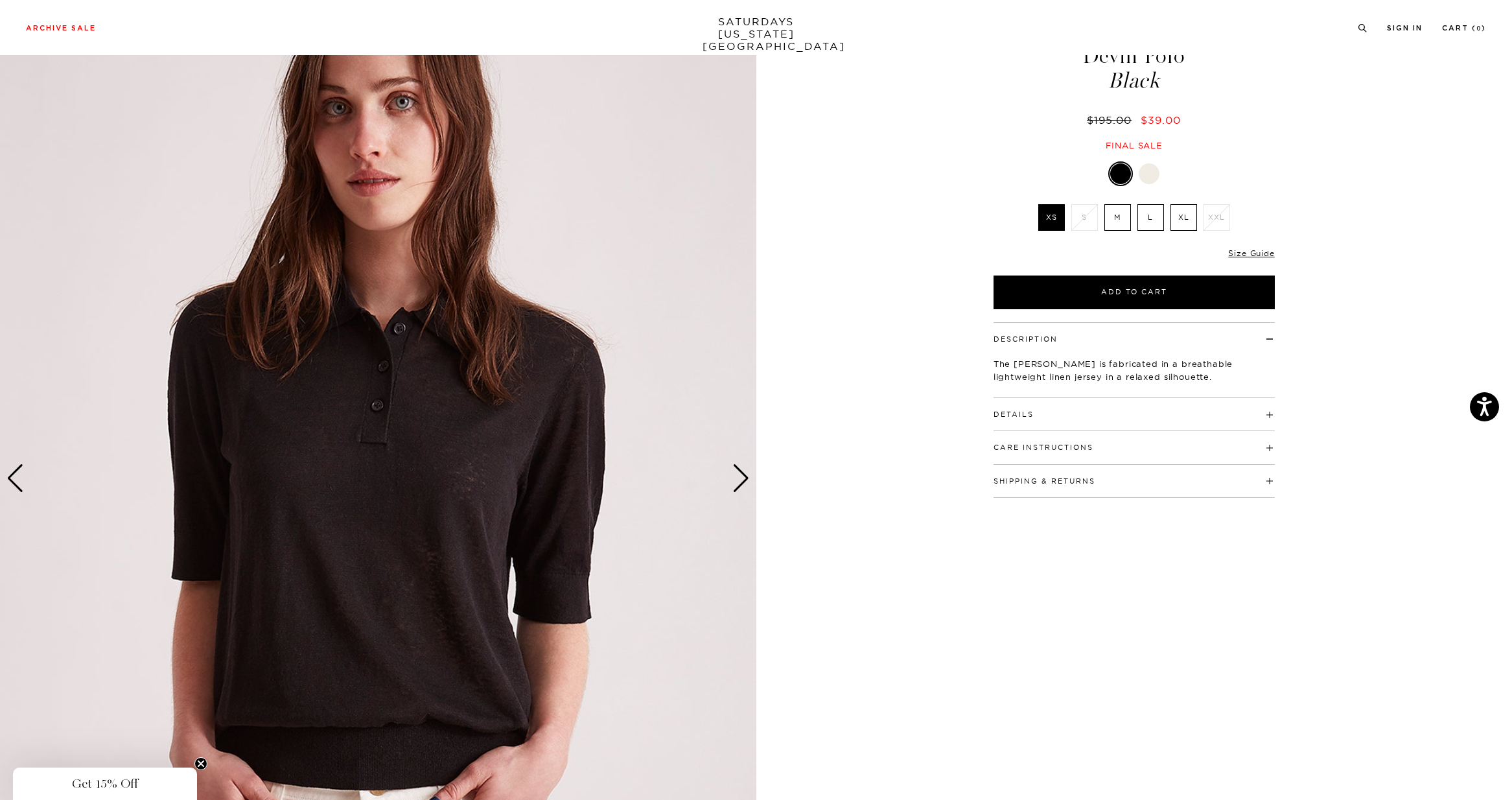
scroll to position [58, 0]
click at [742, 482] on div "Next slide" at bounding box center [740, 479] width 17 height 29
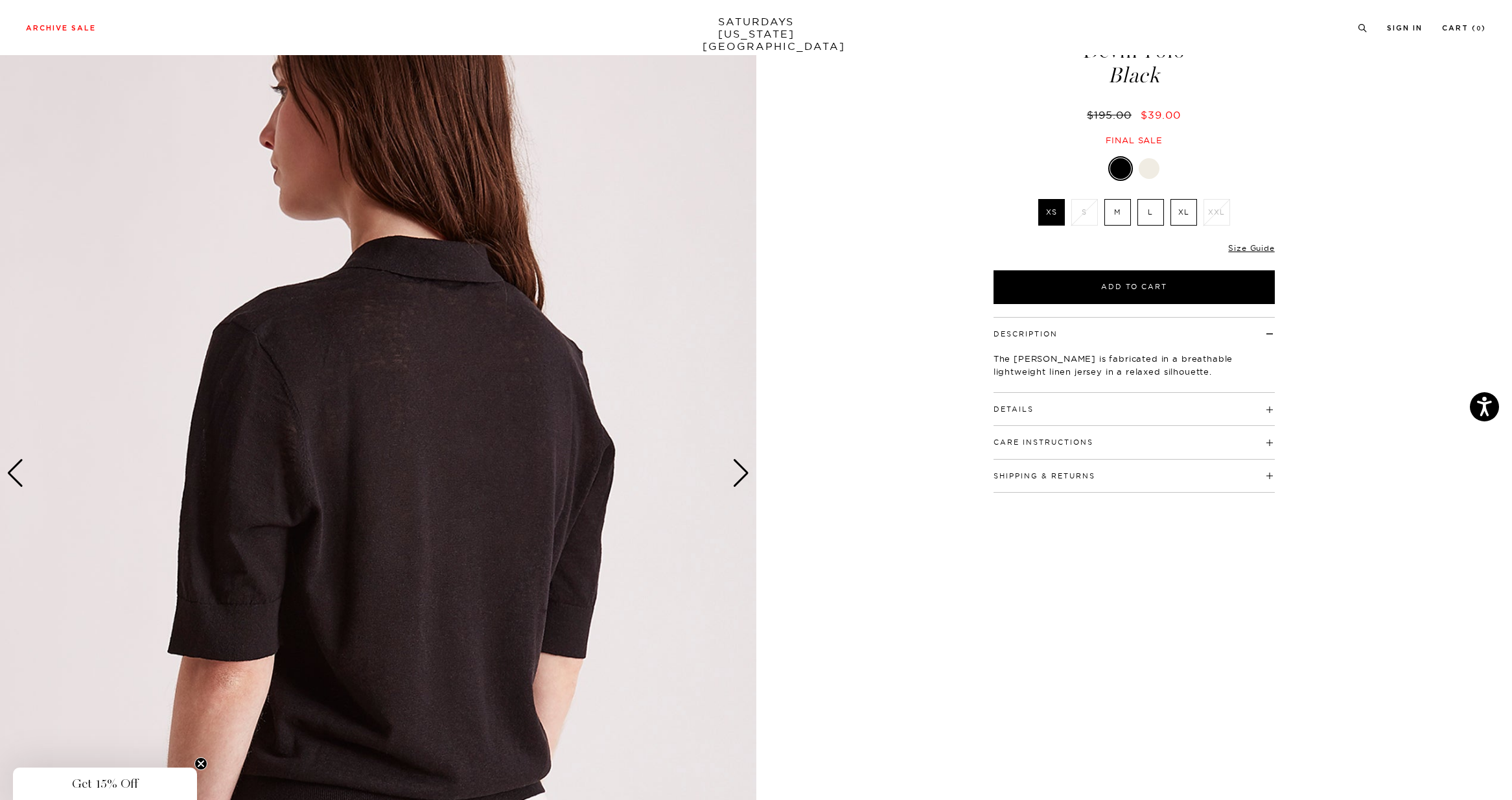
scroll to position [50, 0]
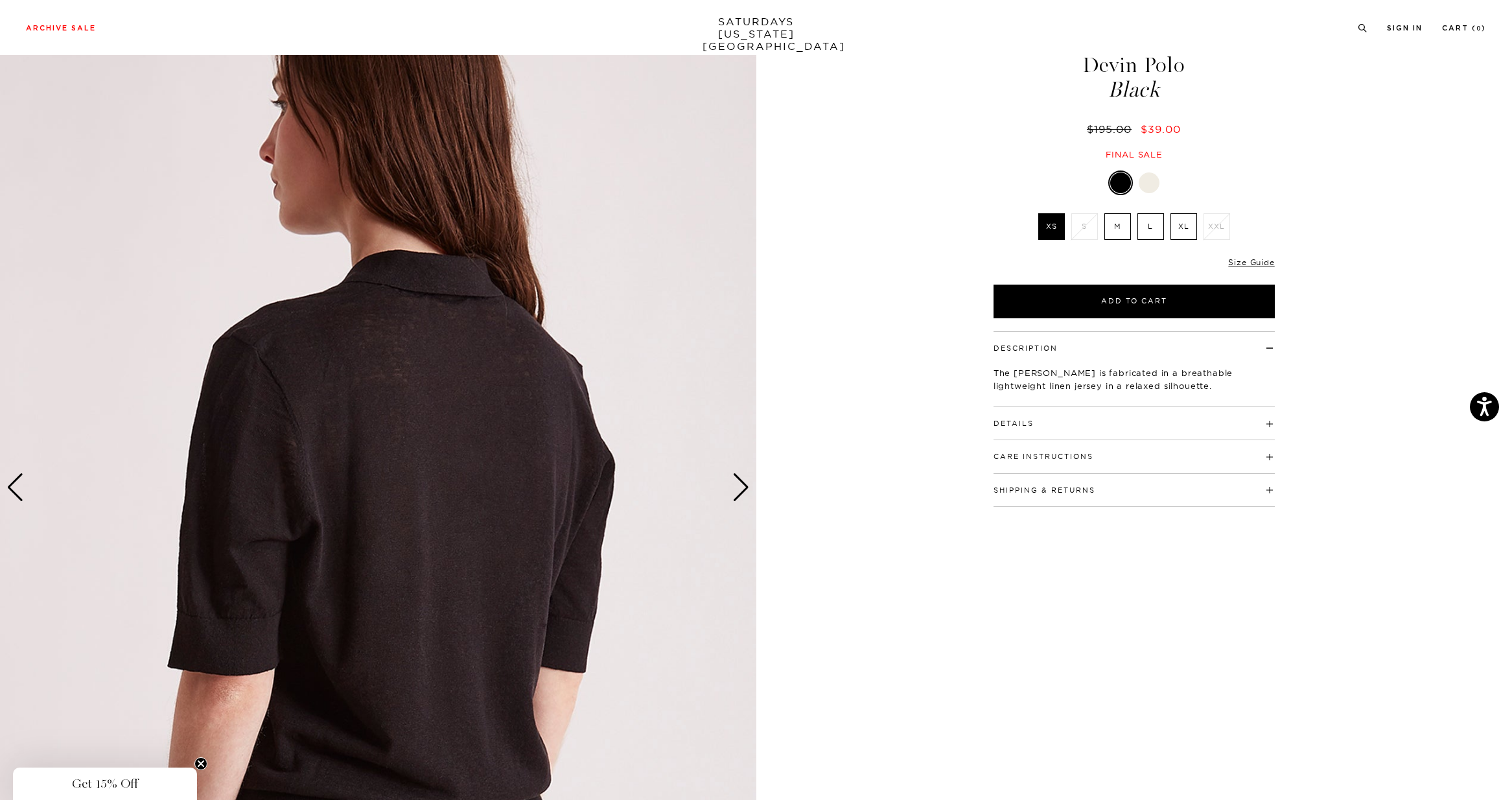
click at [741, 483] on div "Next slide" at bounding box center [740, 488] width 17 height 29
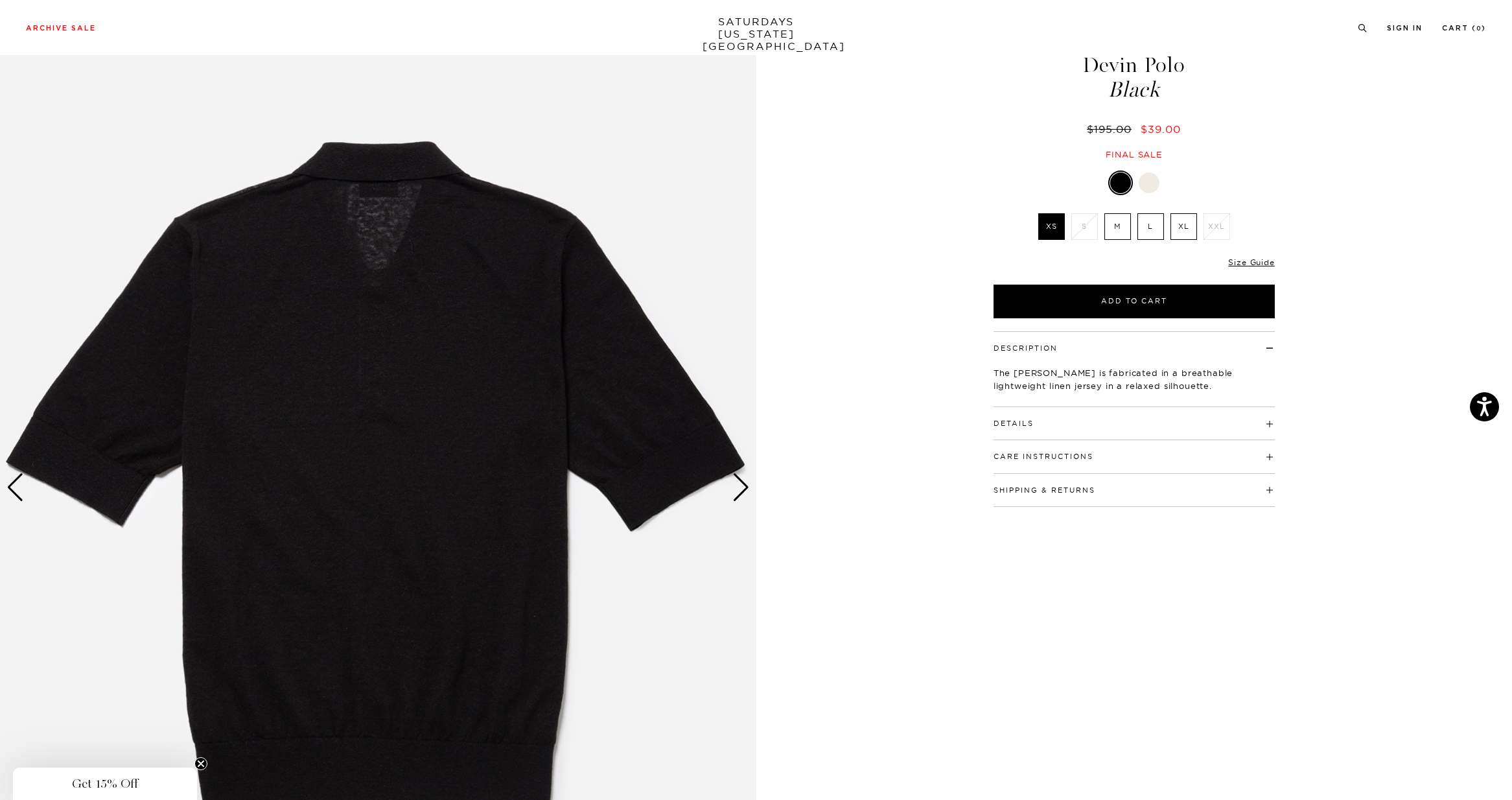
click at [1015, 425] on button "Details" at bounding box center [1013, 424] width 40 height 7
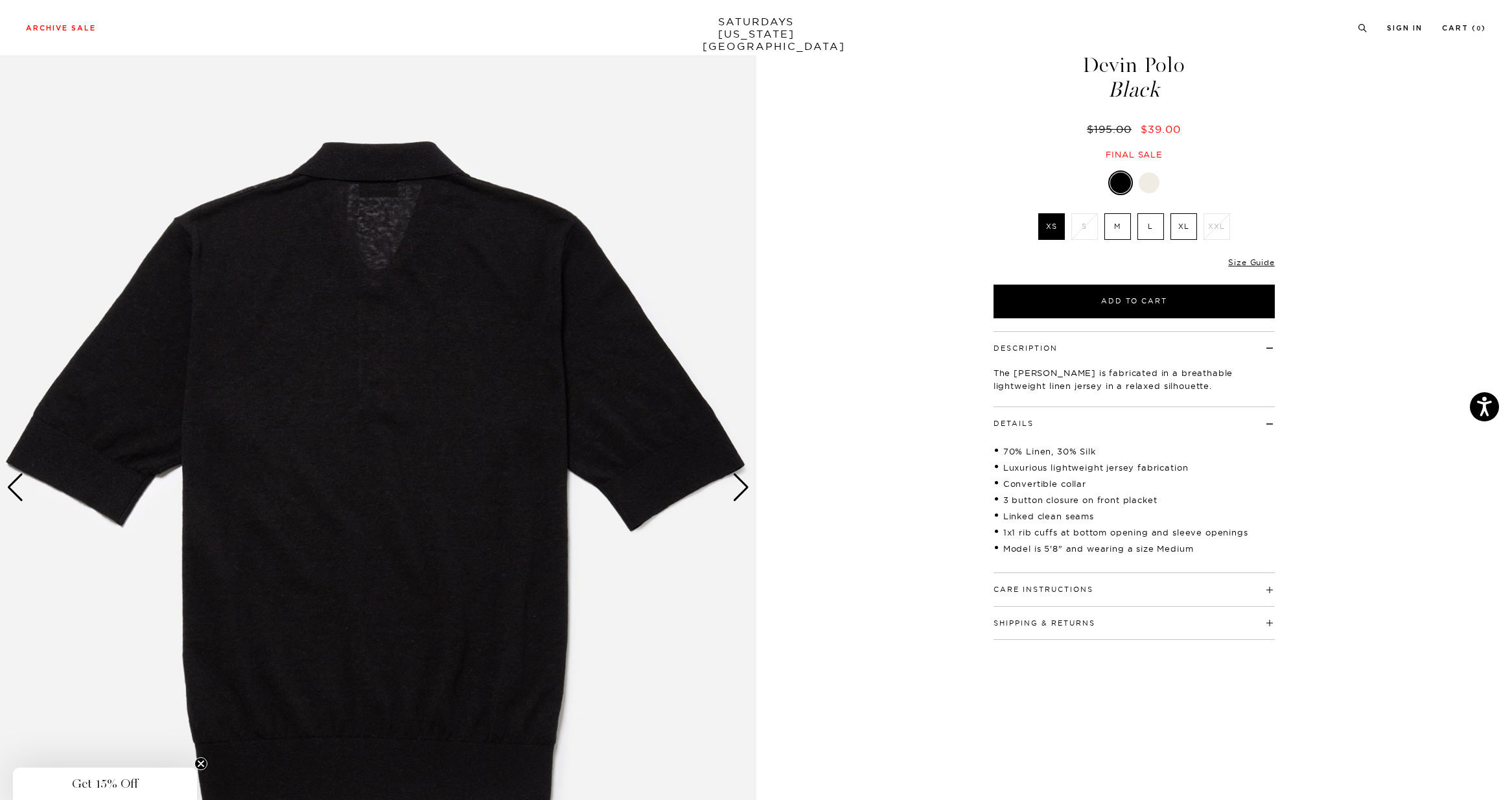
click at [1041, 595] on div "Care Instructions Hand Wash In Cold Water Do Not Bleach Dry Flat Iron At Low He…" at bounding box center [1133, 589] width 281 height 33
click at [1041, 589] on button "Care Instructions" at bounding box center [1042, 589] width 100 height 7
click at [1233, 262] on link "Size Guide" at bounding box center [1251, 262] width 46 height 10
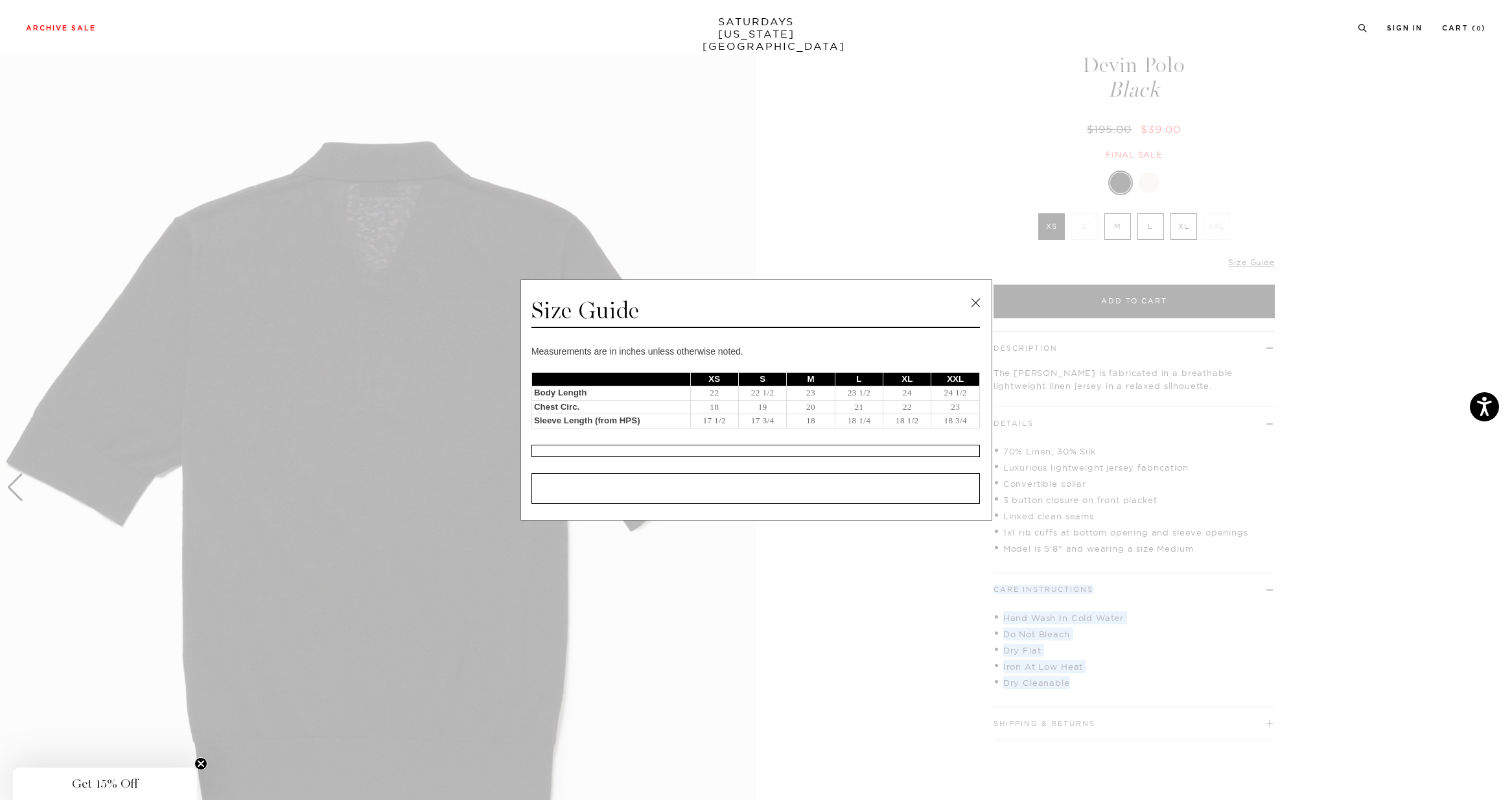
click at [972, 300] on link at bounding box center [975, 303] width 20 height 20
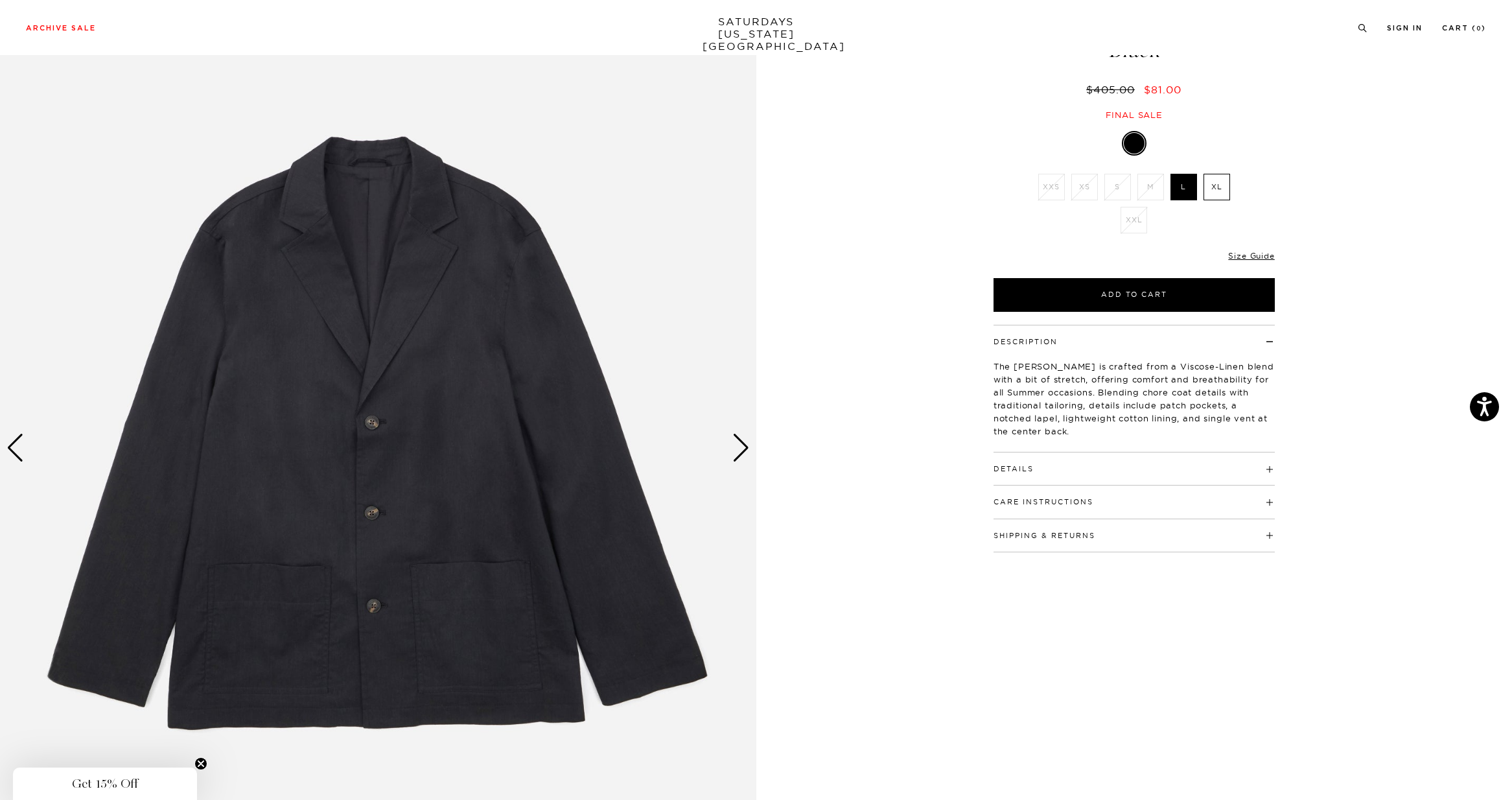
scroll to position [92, 0]
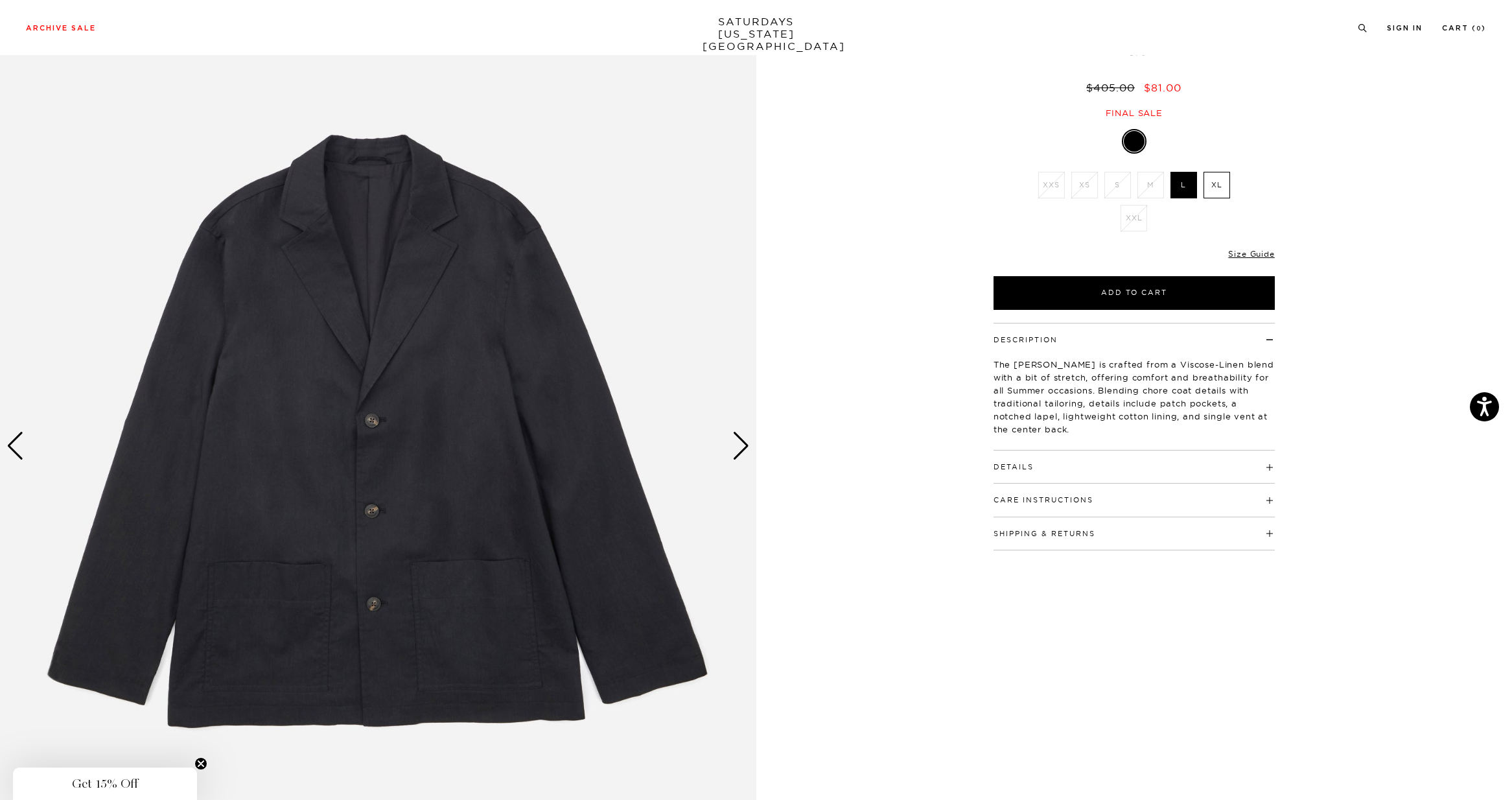
click at [744, 450] on div "Next slide" at bounding box center [740, 446] width 17 height 29
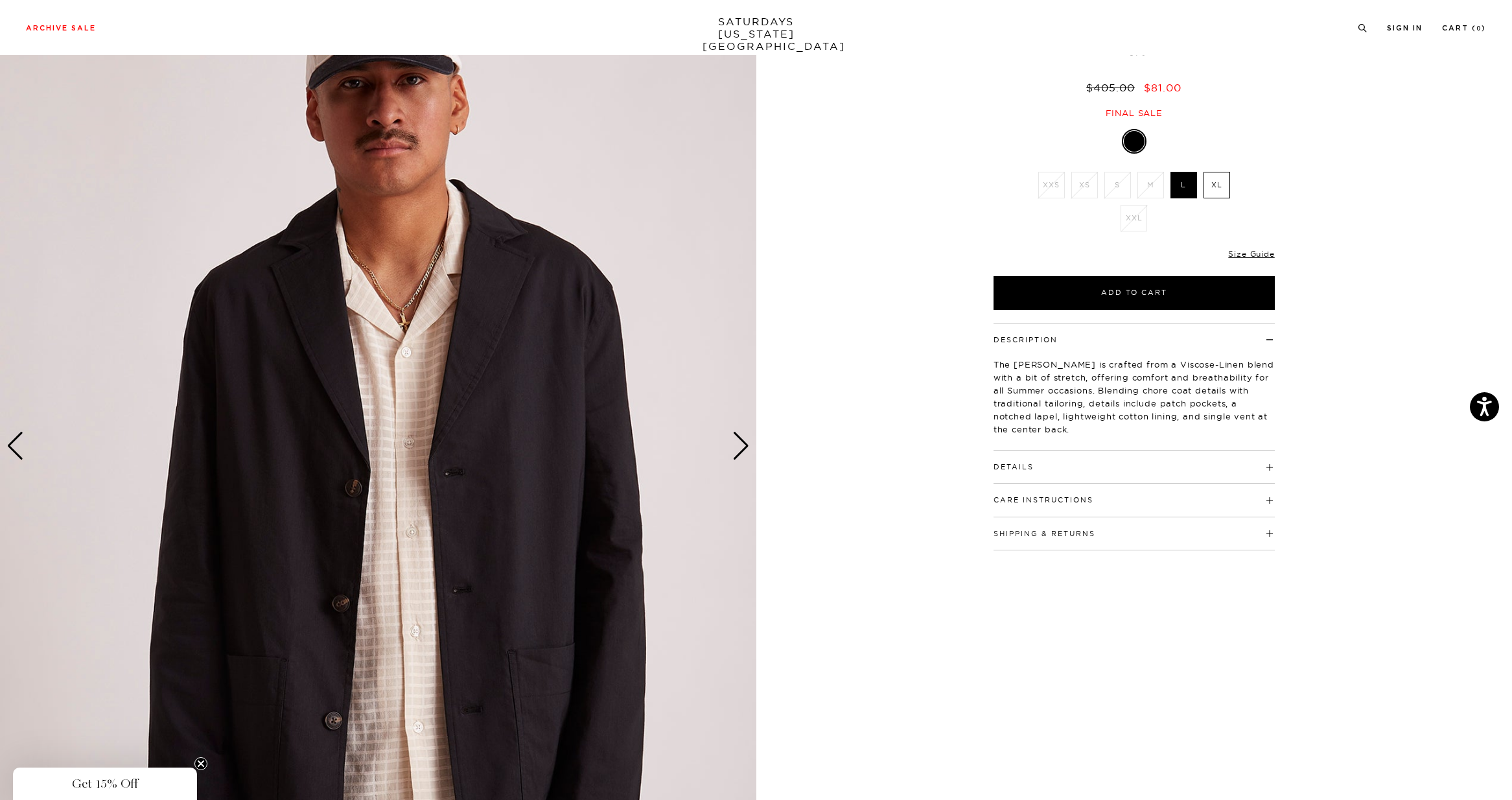
click at [1244, 251] on link "Size Guide" at bounding box center [1251, 253] width 46 height 10
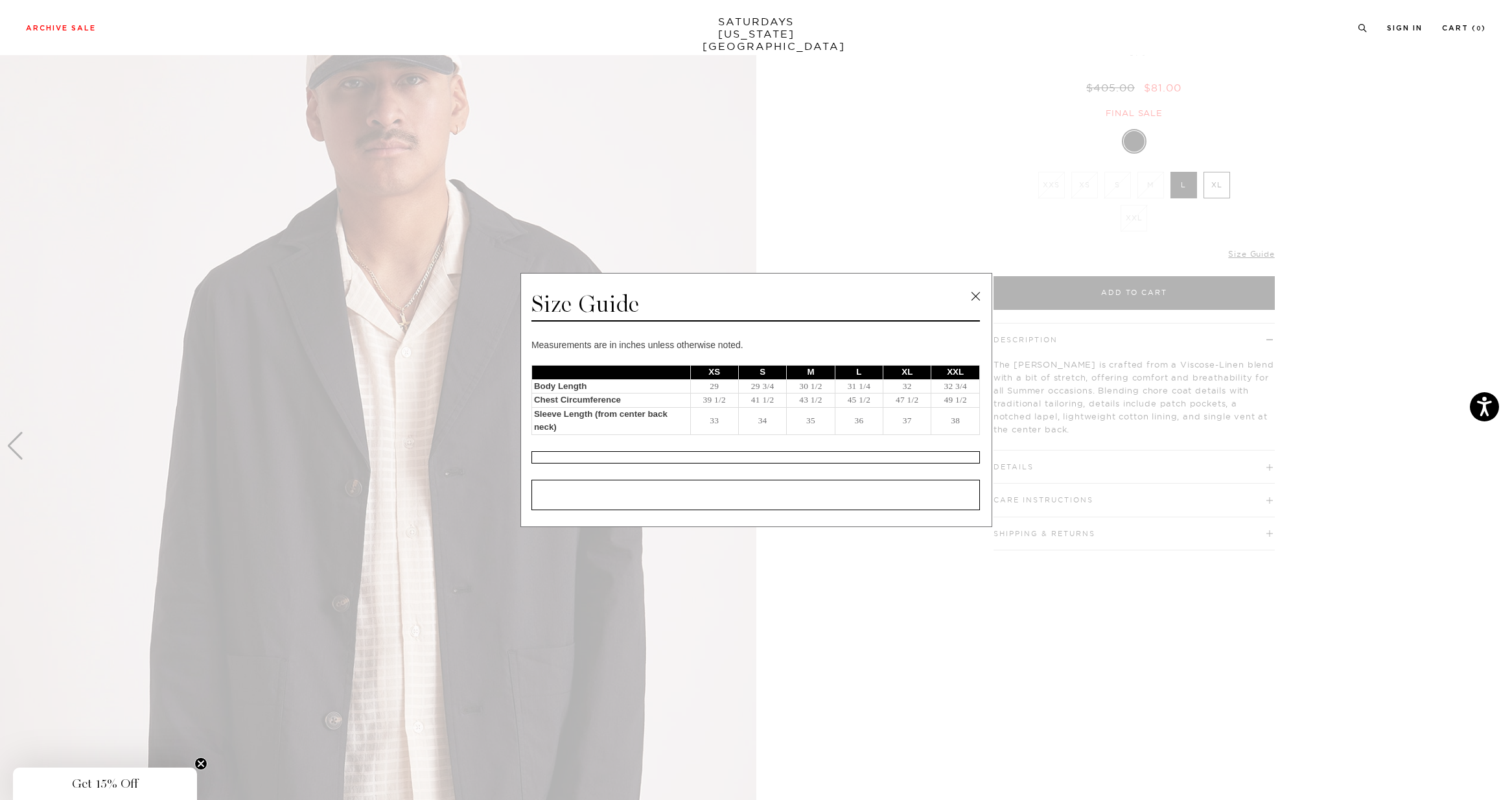
click at [975, 296] on link at bounding box center [975, 296] width 20 height 20
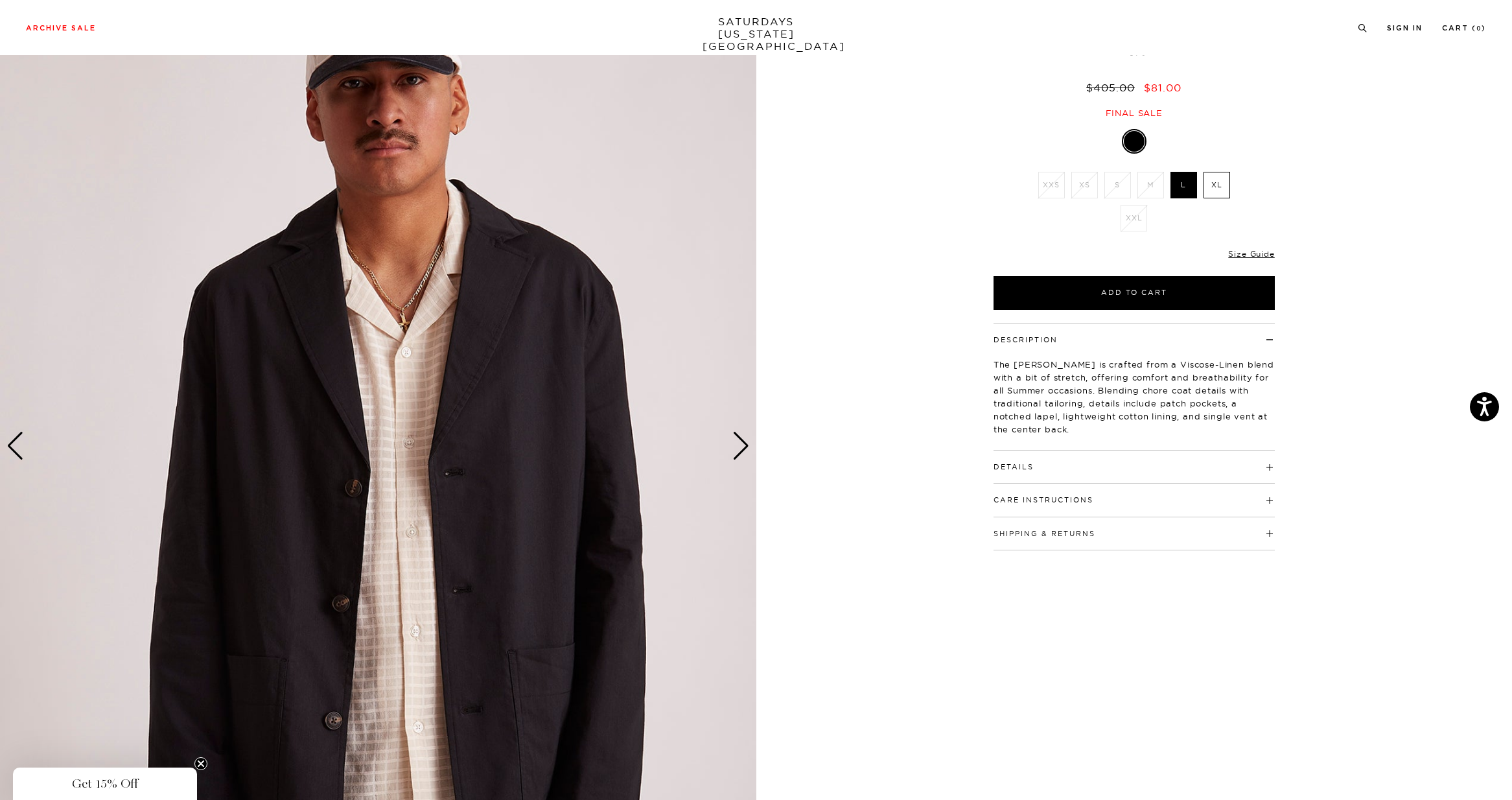
click at [737, 447] on div "Next slide" at bounding box center [740, 446] width 17 height 29
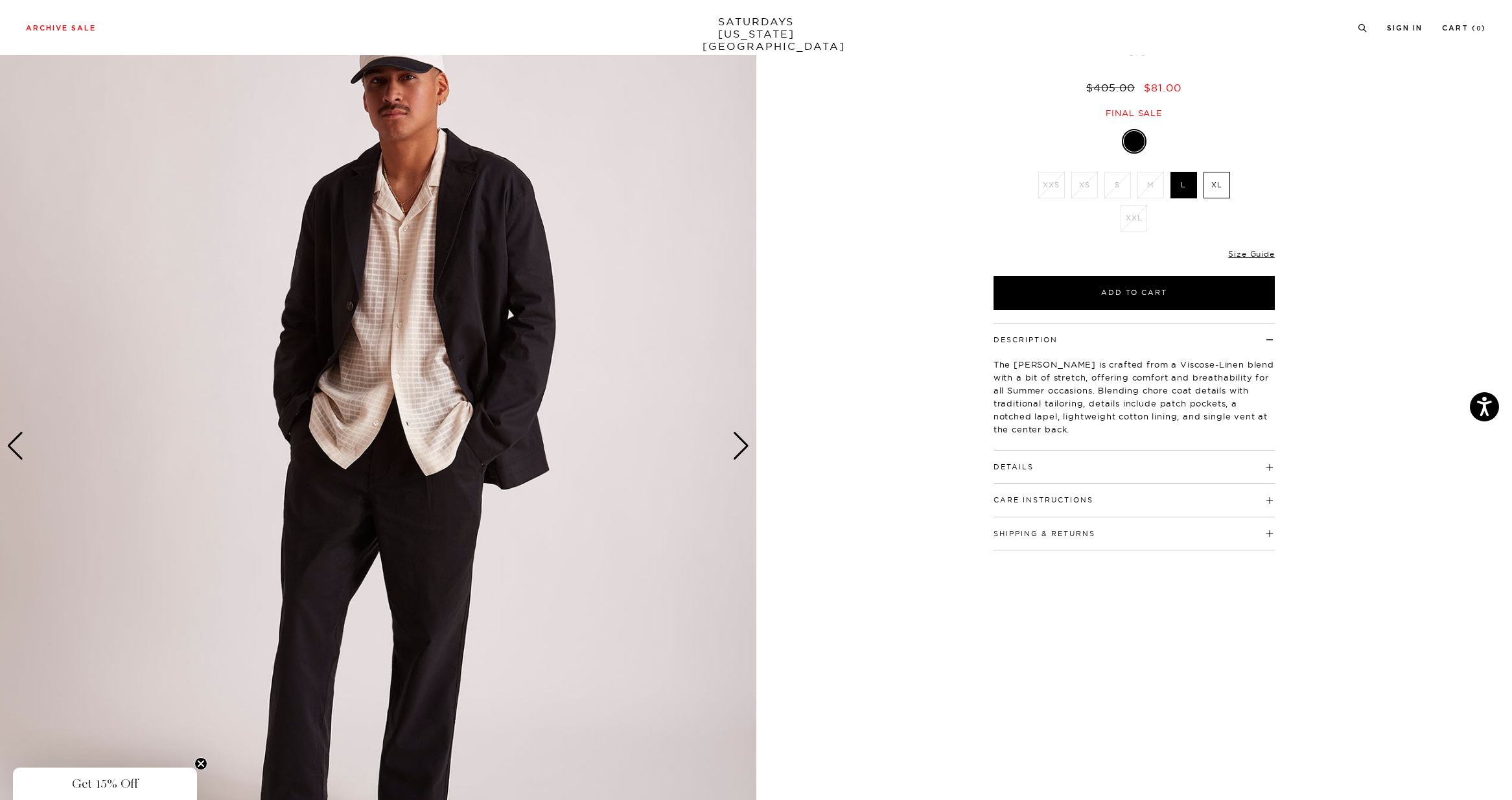
click at [737, 447] on div "Next slide" at bounding box center [740, 446] width 17 height 29
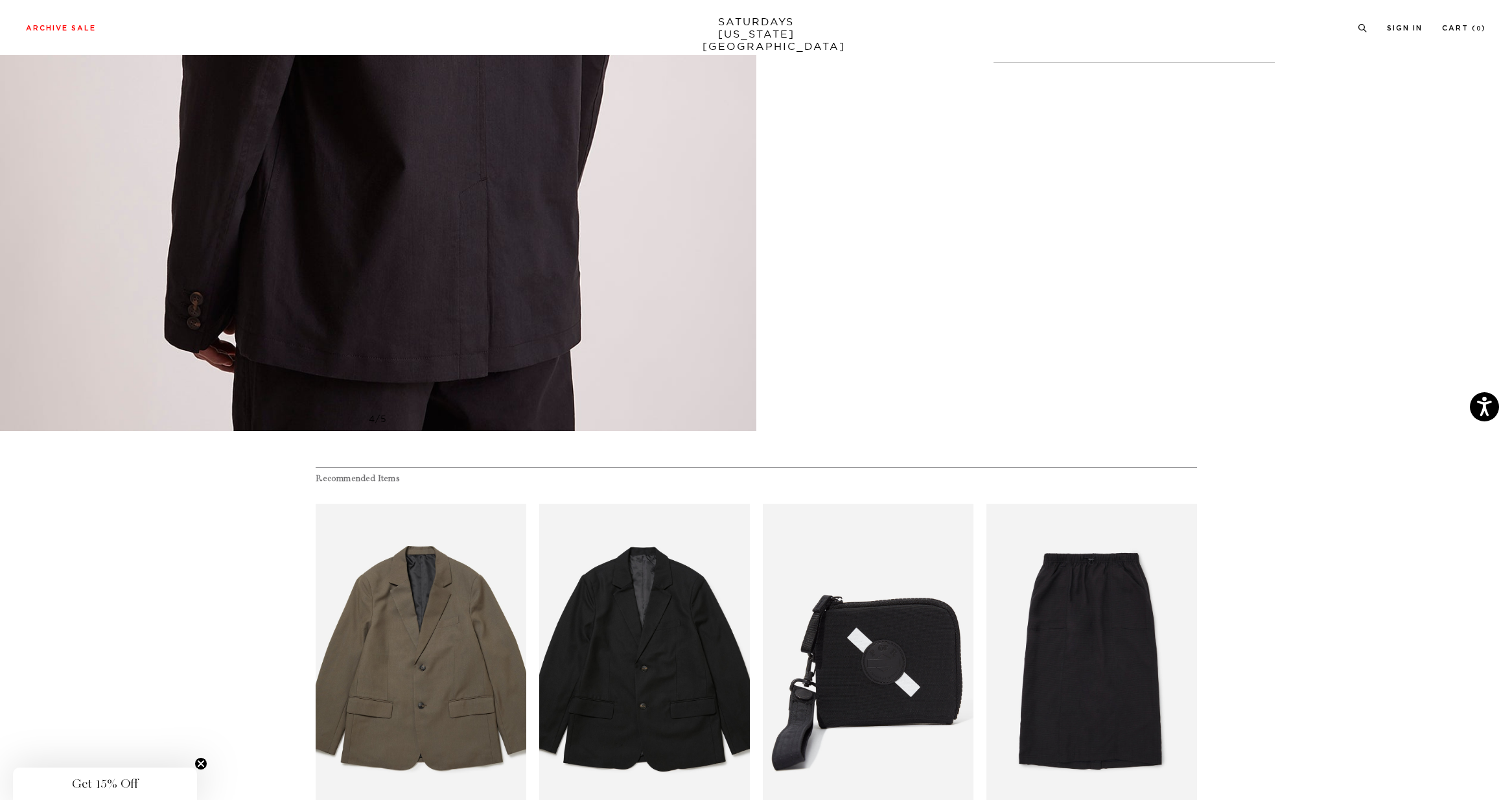
scroll to position [789, 0]
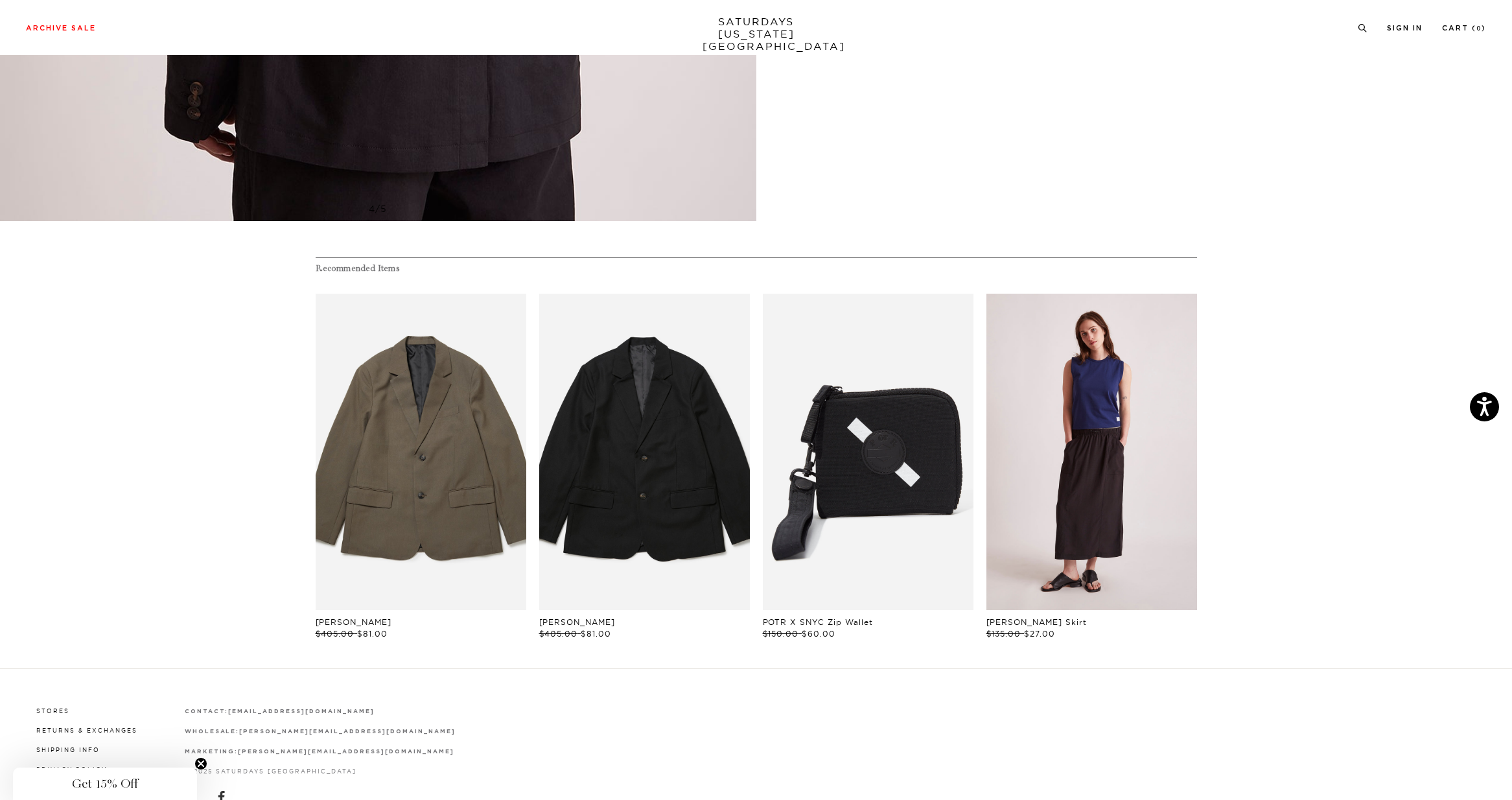
click at [1026, 433] on link "files/W22431SR01-BLACK_06.jpg" at bounding box center [1091, 452] width 211 height 316
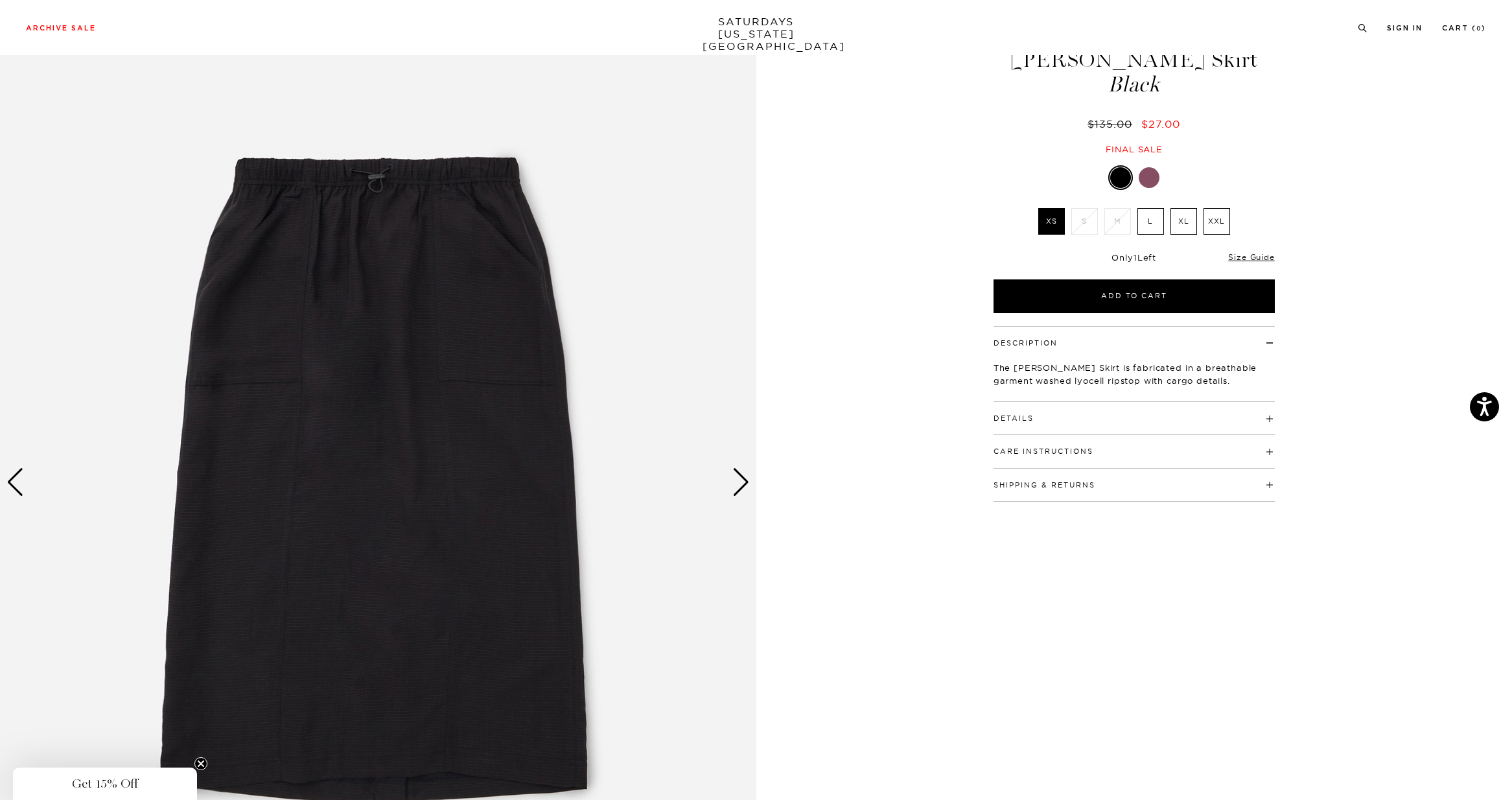
scroll to position [64, 0]
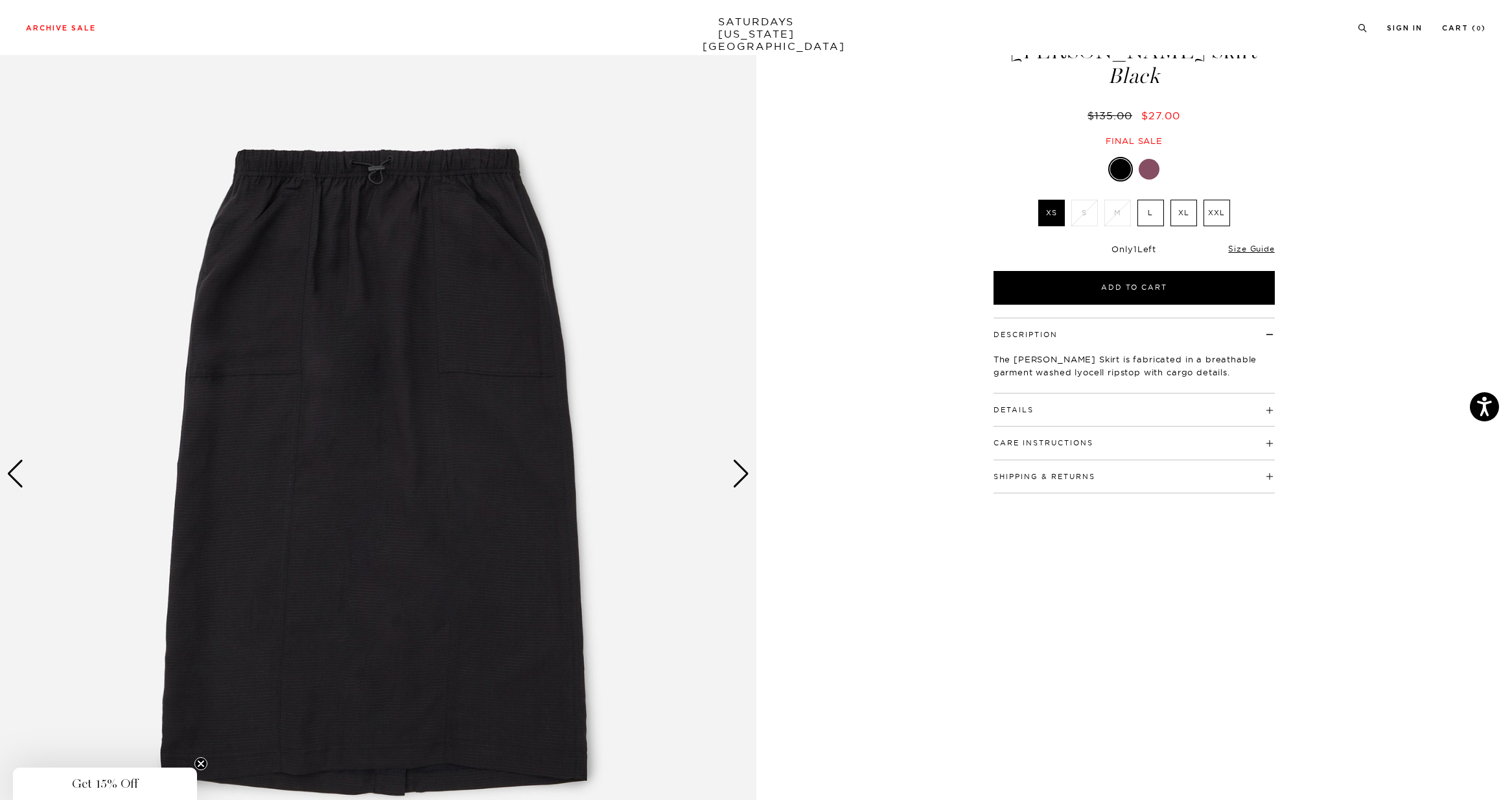
click at [742, 470] on div "Next slide" at bounding box center [740, 474] width 17 height 29
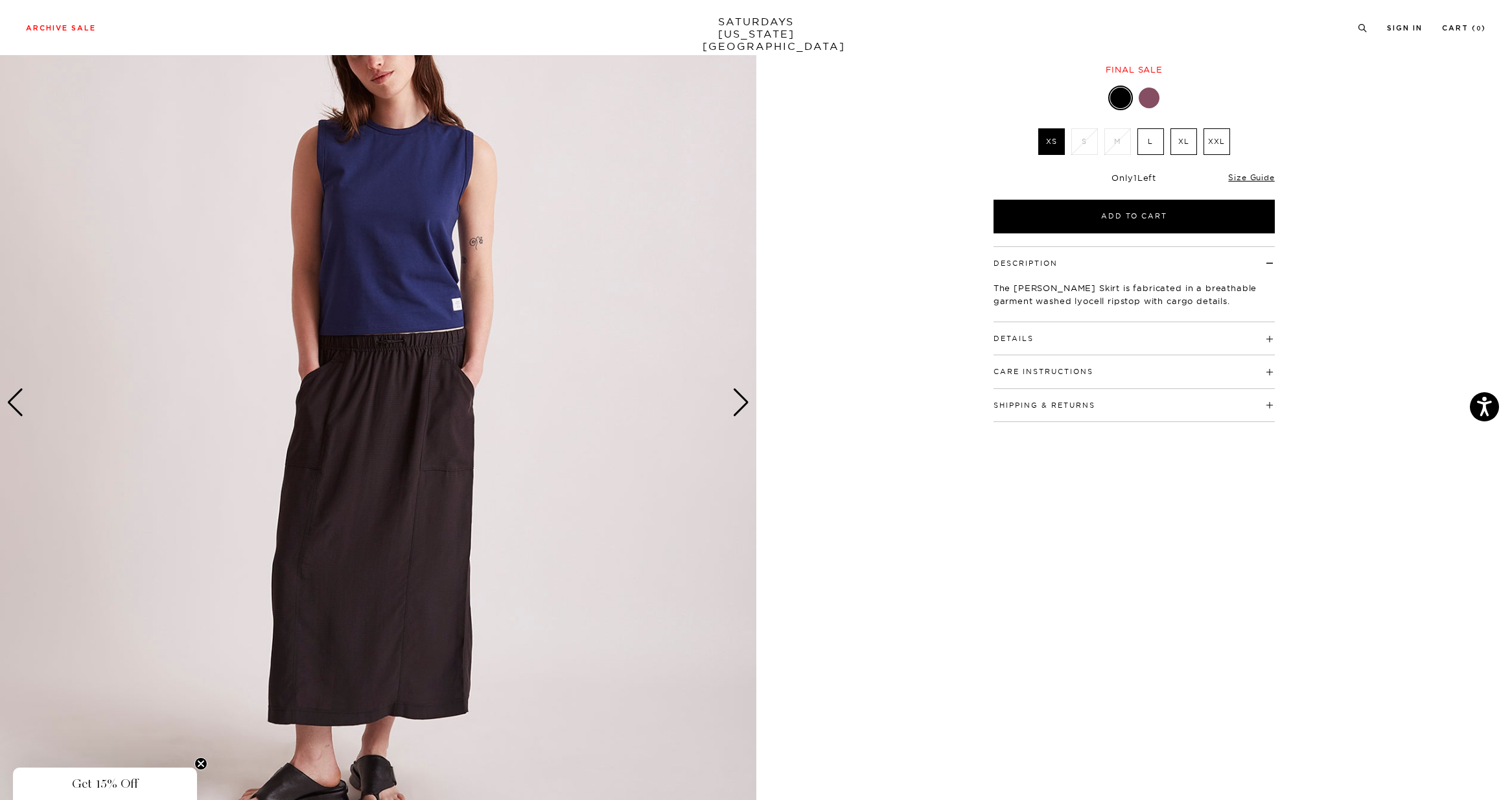
scroll to position [157, 0]
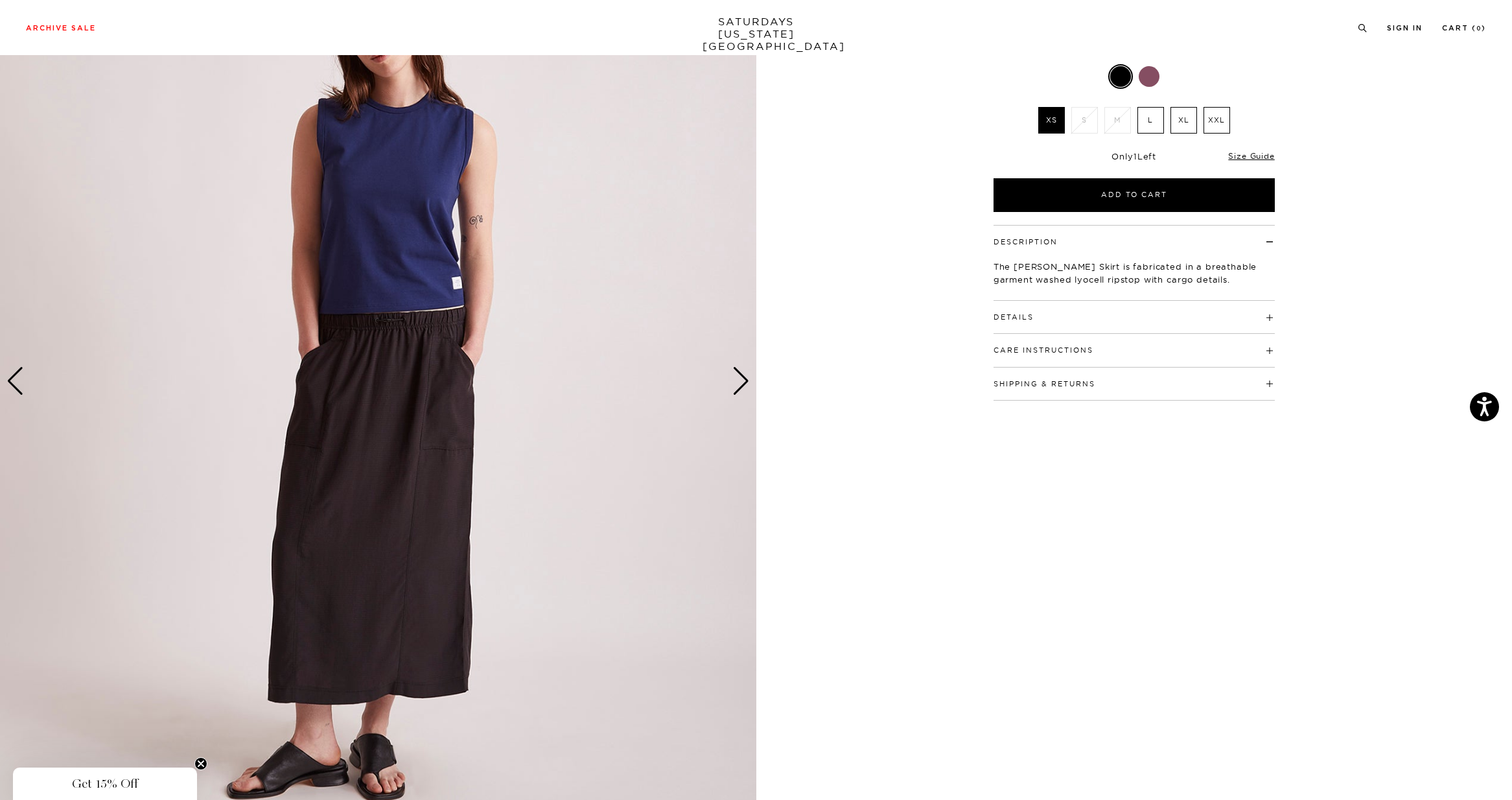
click at [741, 385] on div "Next slide" at bounding box center [740, 381] width 17 height 29
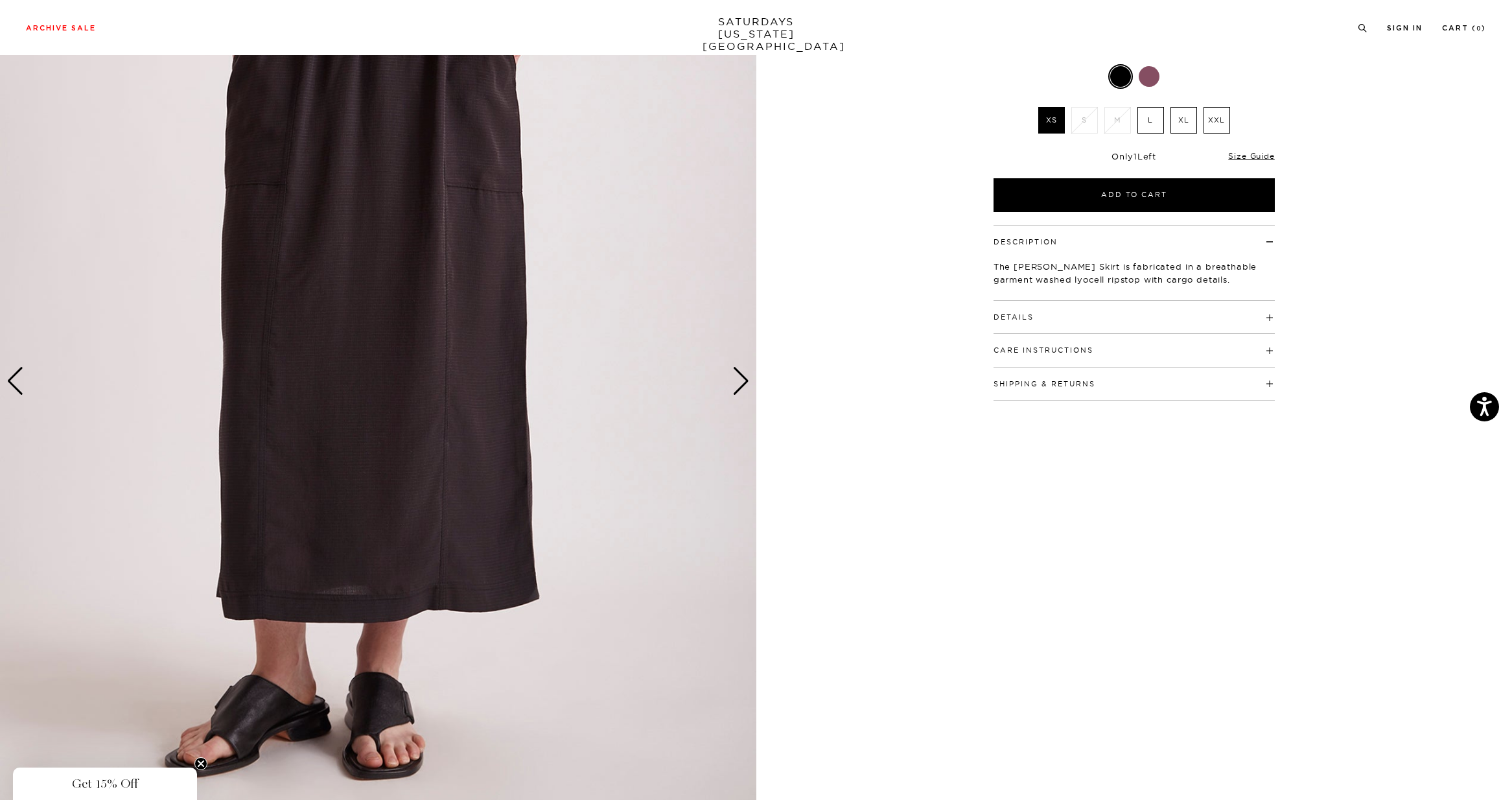
click at [739, 385] on div "Next slide" at bounding box center [740, 381] width 17 height 29
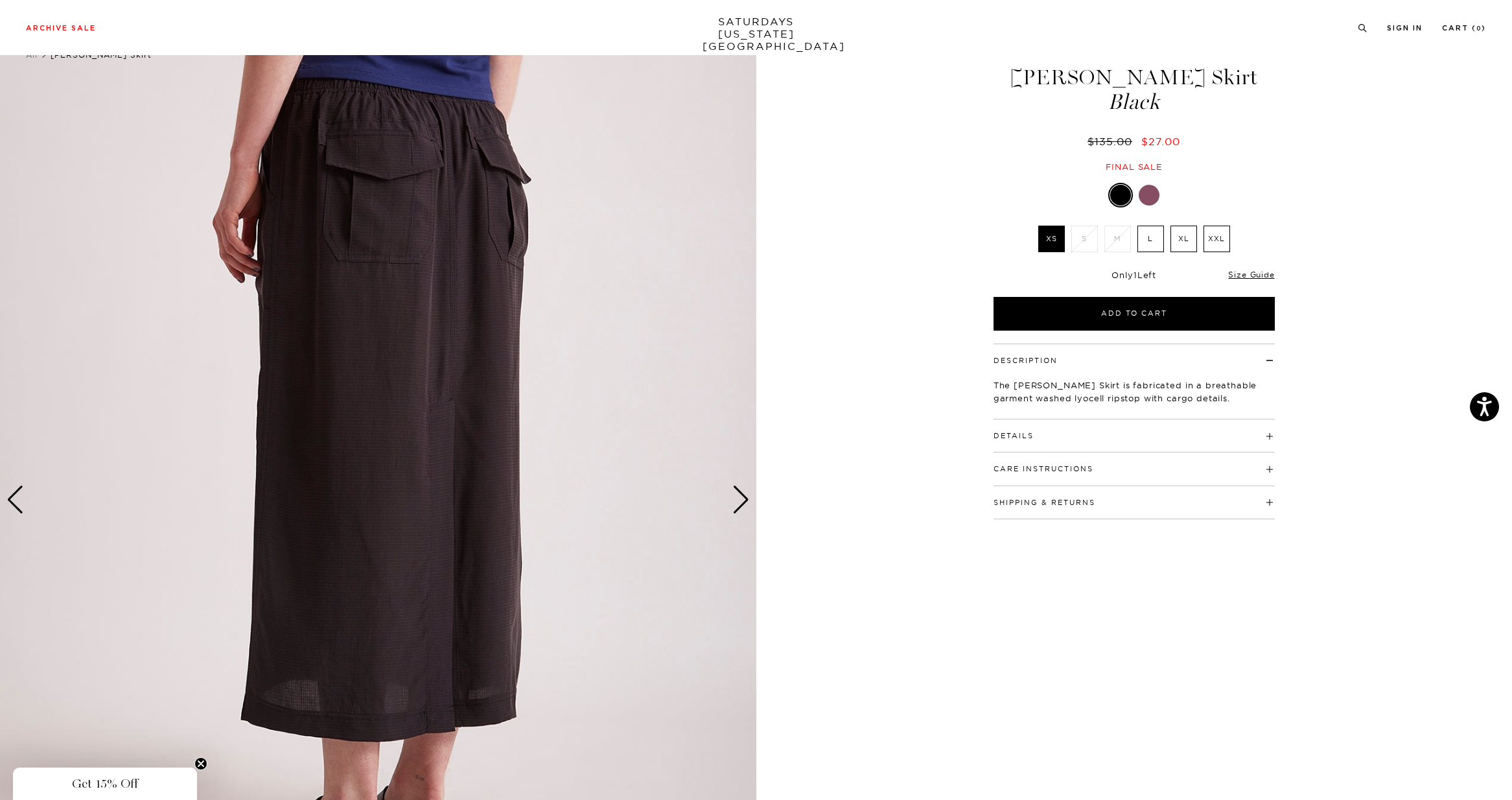
scroll to position [36, 0]
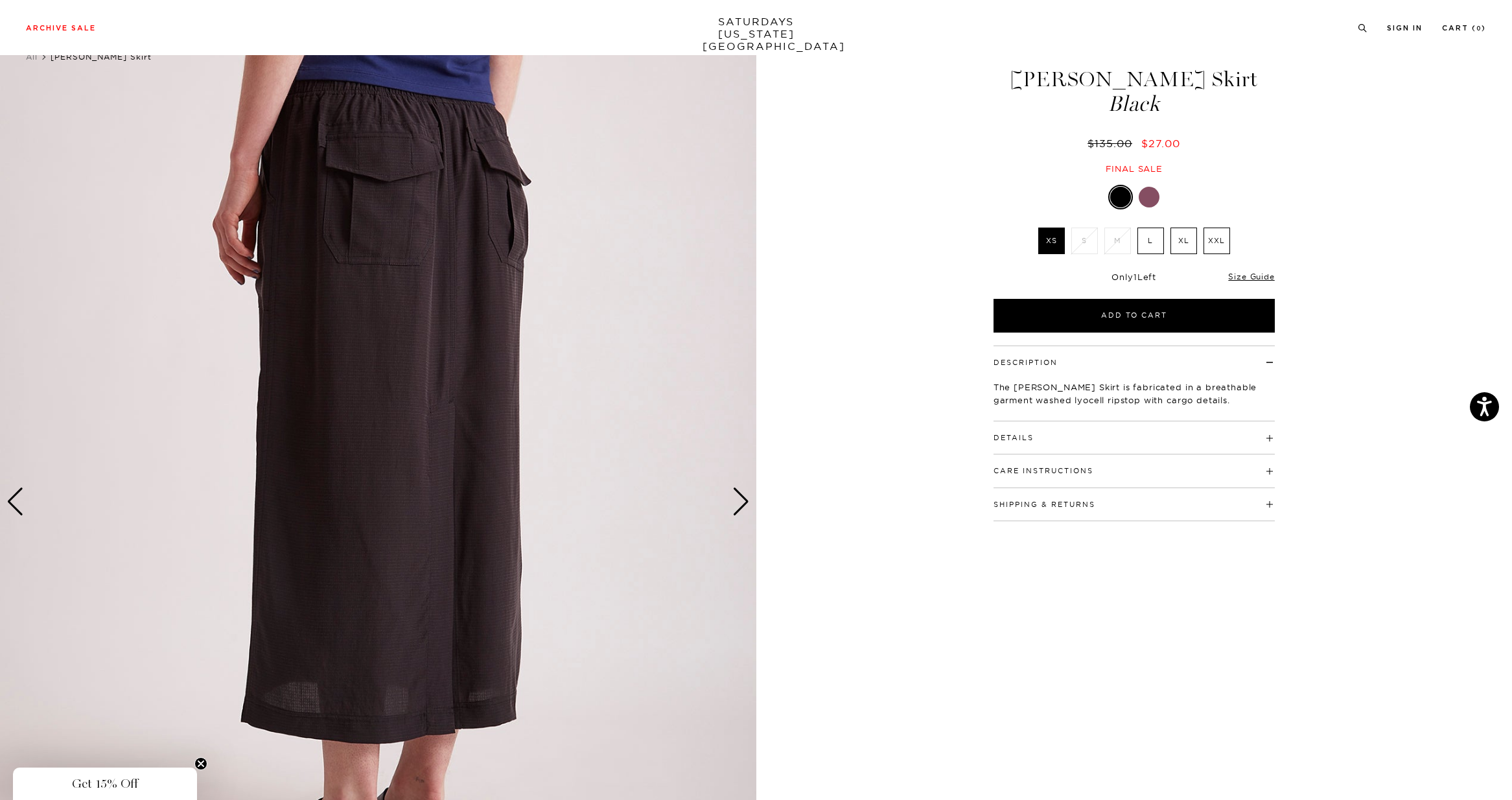
click at [1096, 435] on h4 "Details" at bounding box center [1133, 432] width 281 height 22
click at [1234, 274] on link "Size Guide" at bounding box center [1251, 276] width 46 height 10
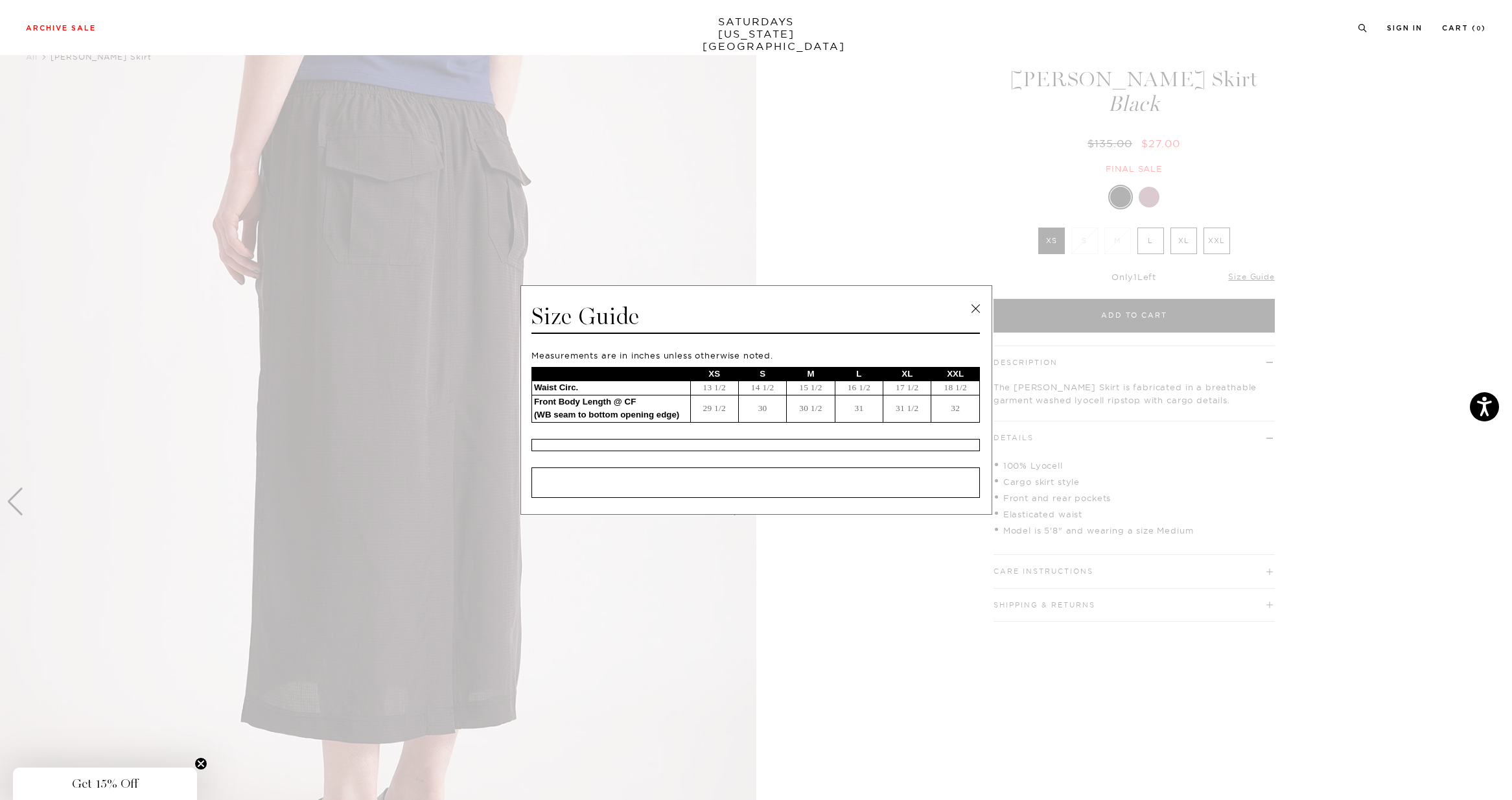
click at [977, 308] on link at bounding box center [975, 309] width 20 height 20
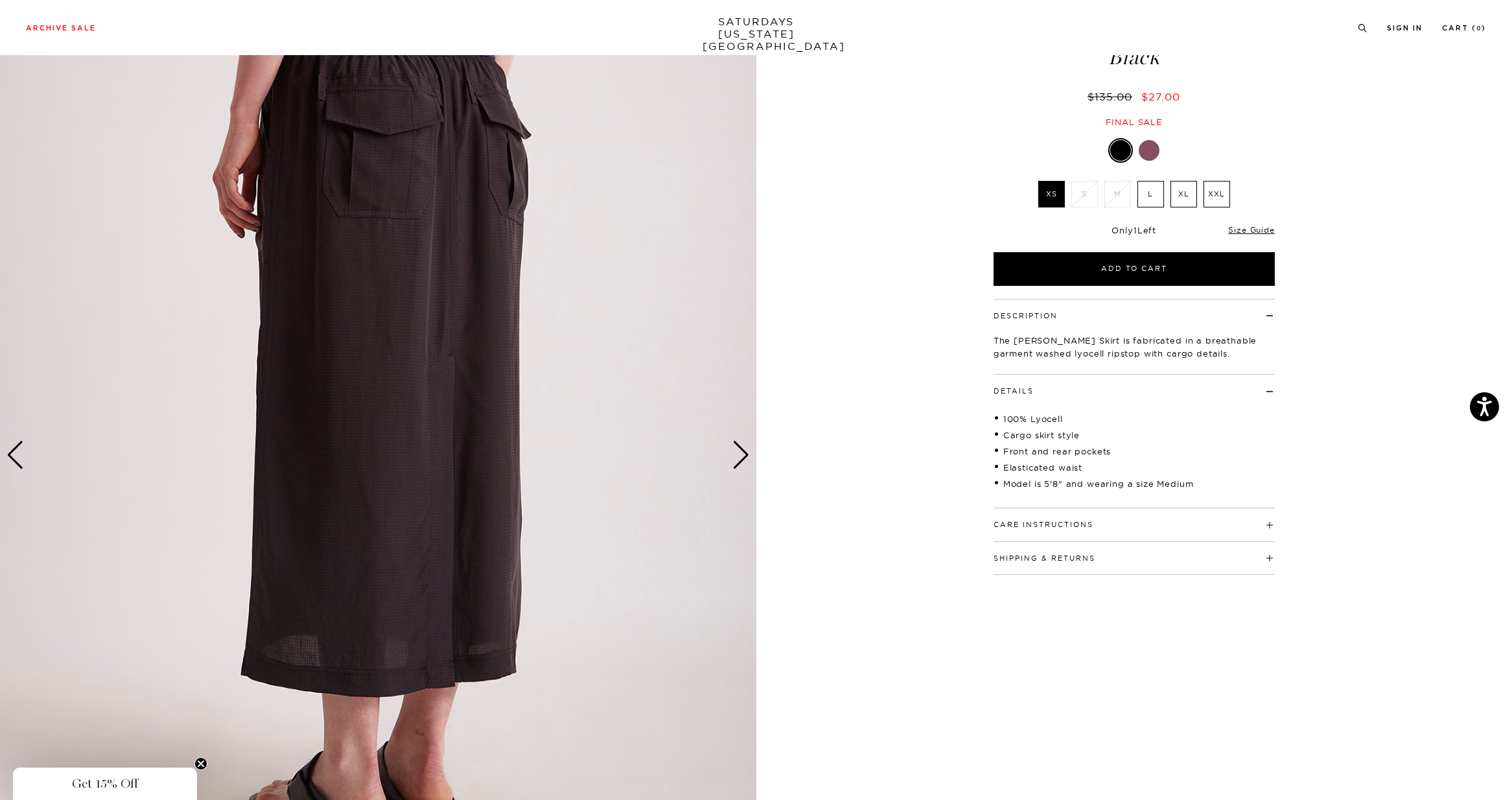
scroll to position [82, 0]
click at [737, 457] on div "Next slide" at bounding box center [740, 456] width 17 height 29
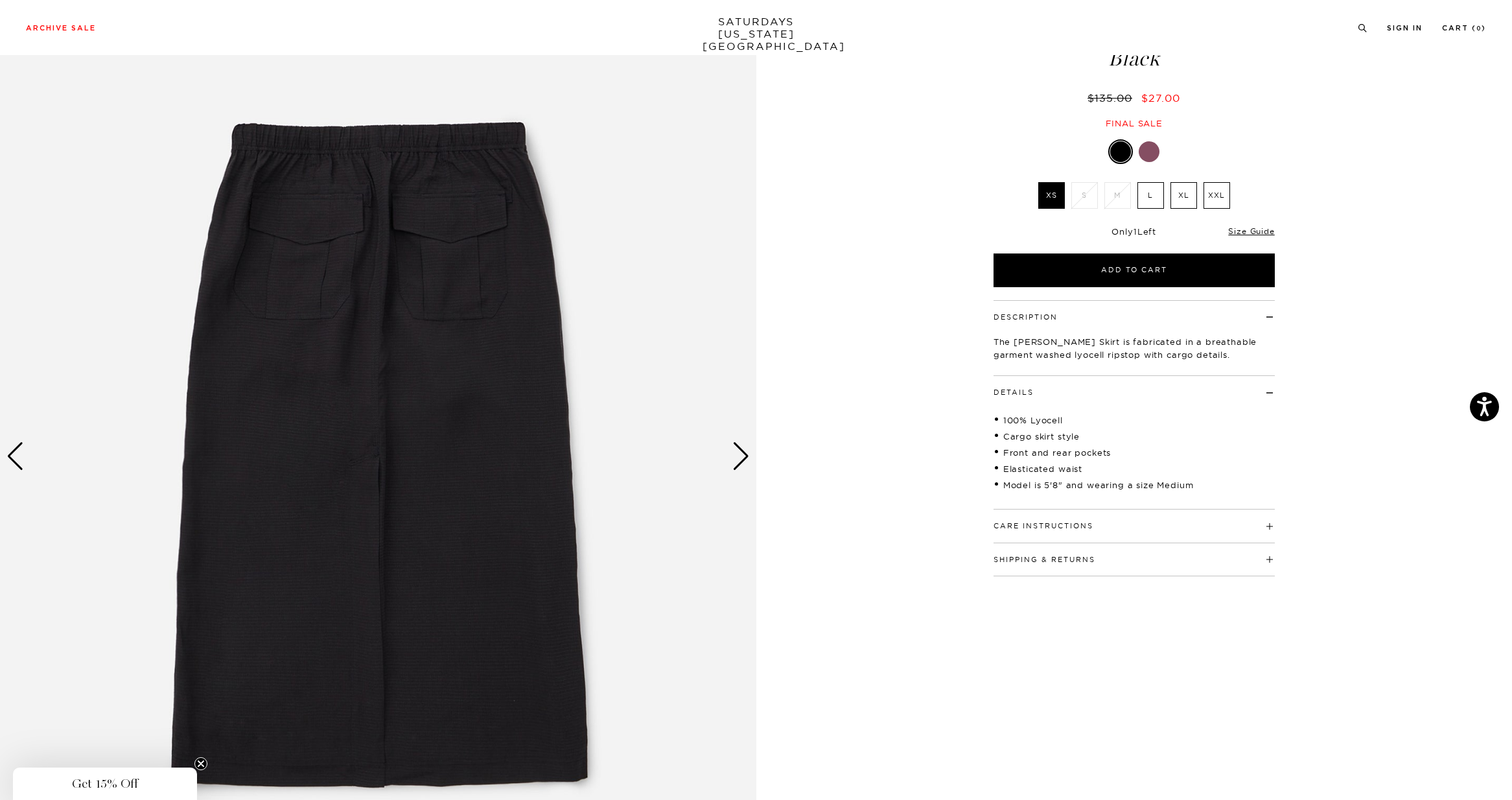
click at [737, 457] on div "Next slide" at bounding box center [740, 456] width 17 height 29
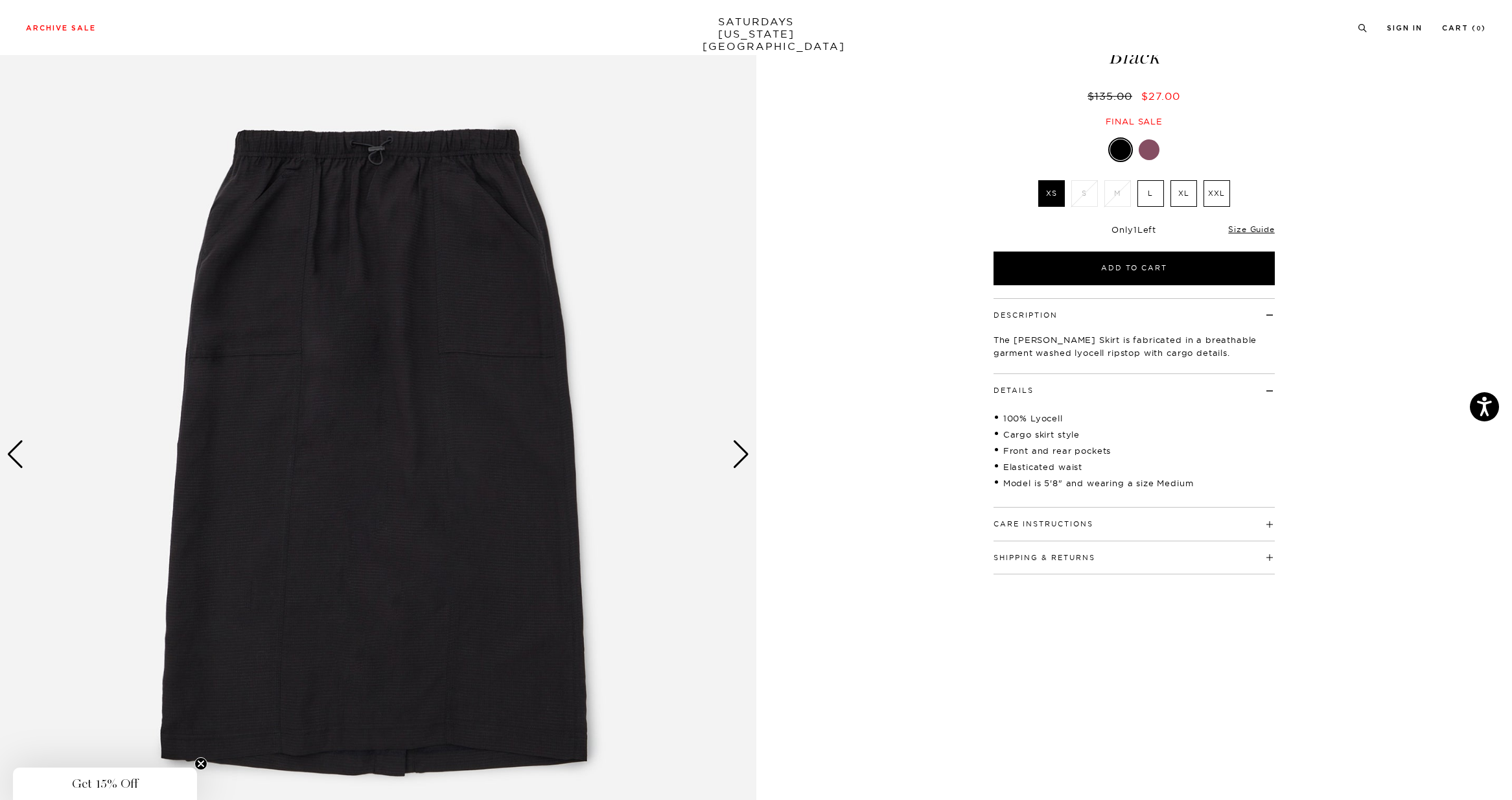
scroll to position [85, 0]
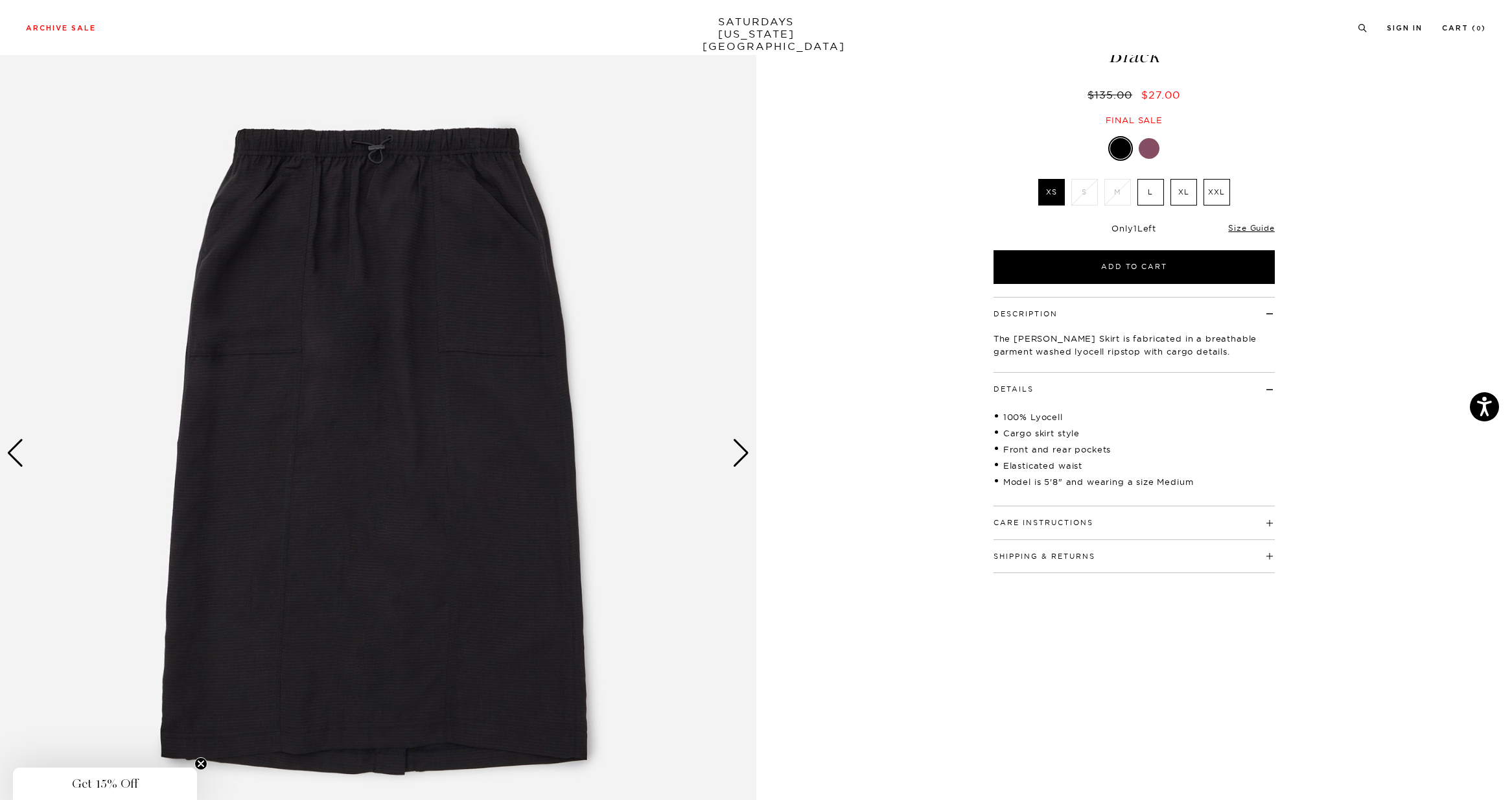
click at [737, 457] on div "Next slide" at bounding box center [740, 453] width 17 height 29
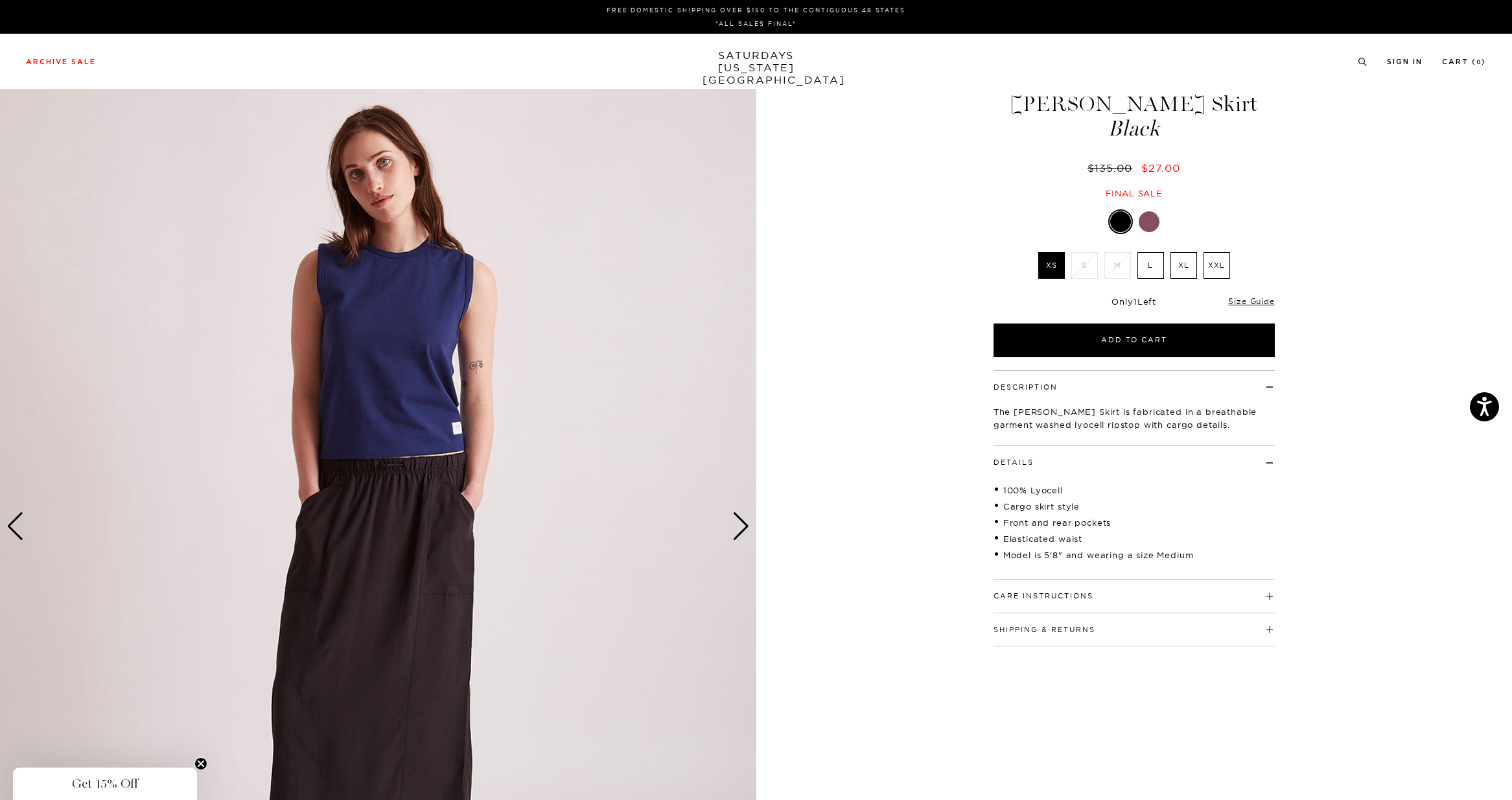
scroll to position [176, 0]
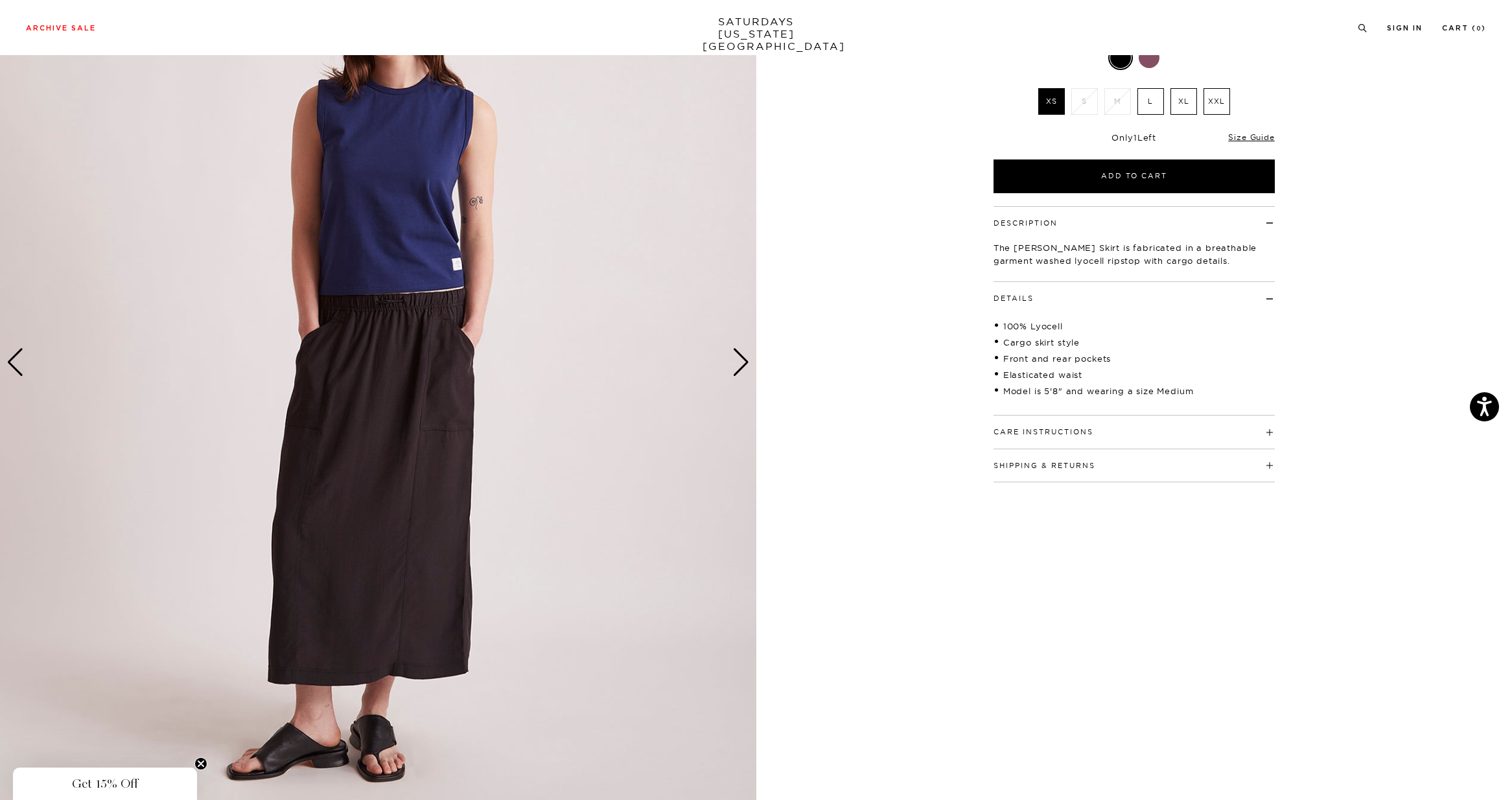
click at [417, 458] on img at bounding box center [378, 362] width 756 height 945
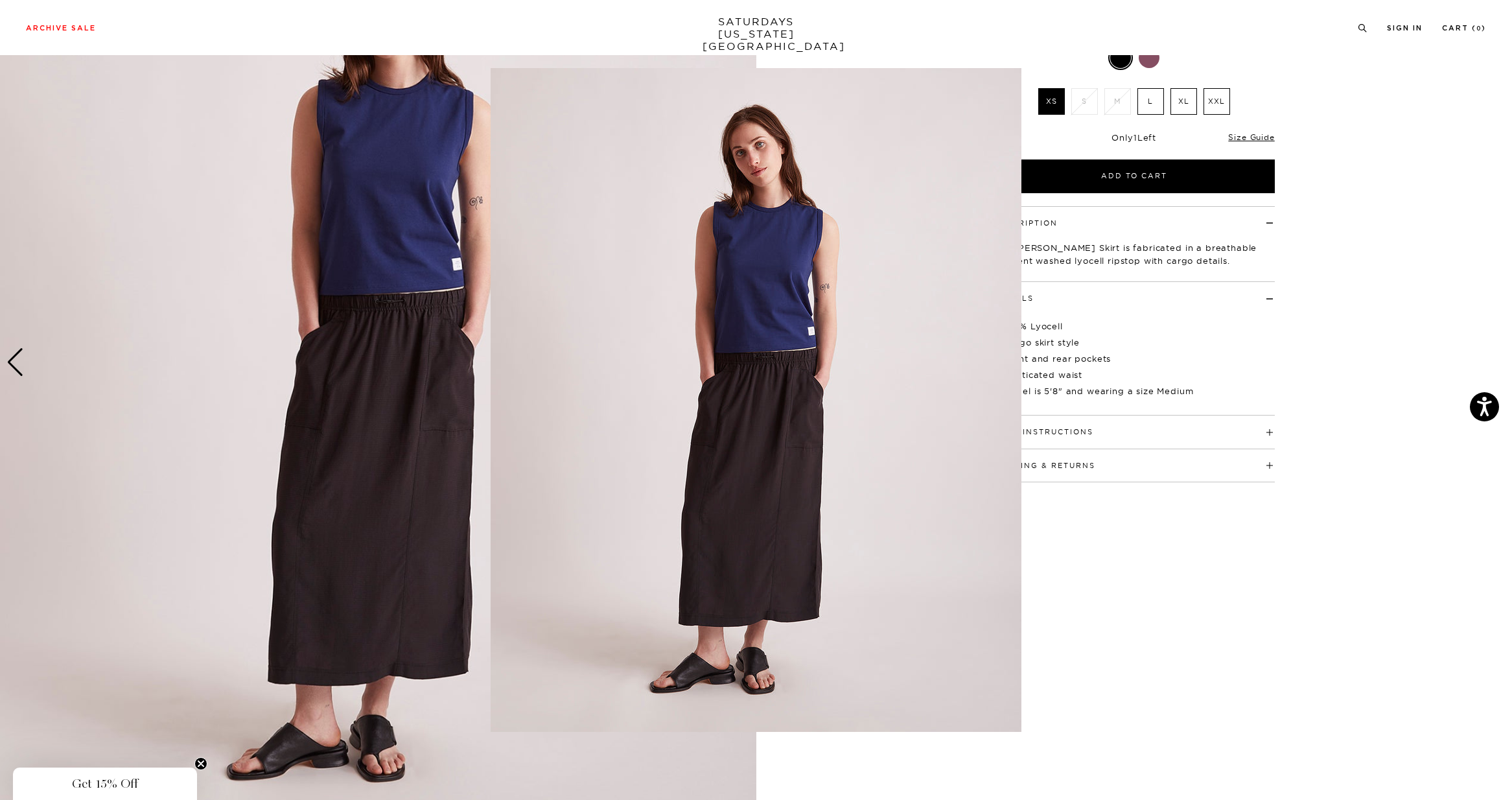
click at [427, 396] on figure at bounding box center [756, 400] width 1512 height 800
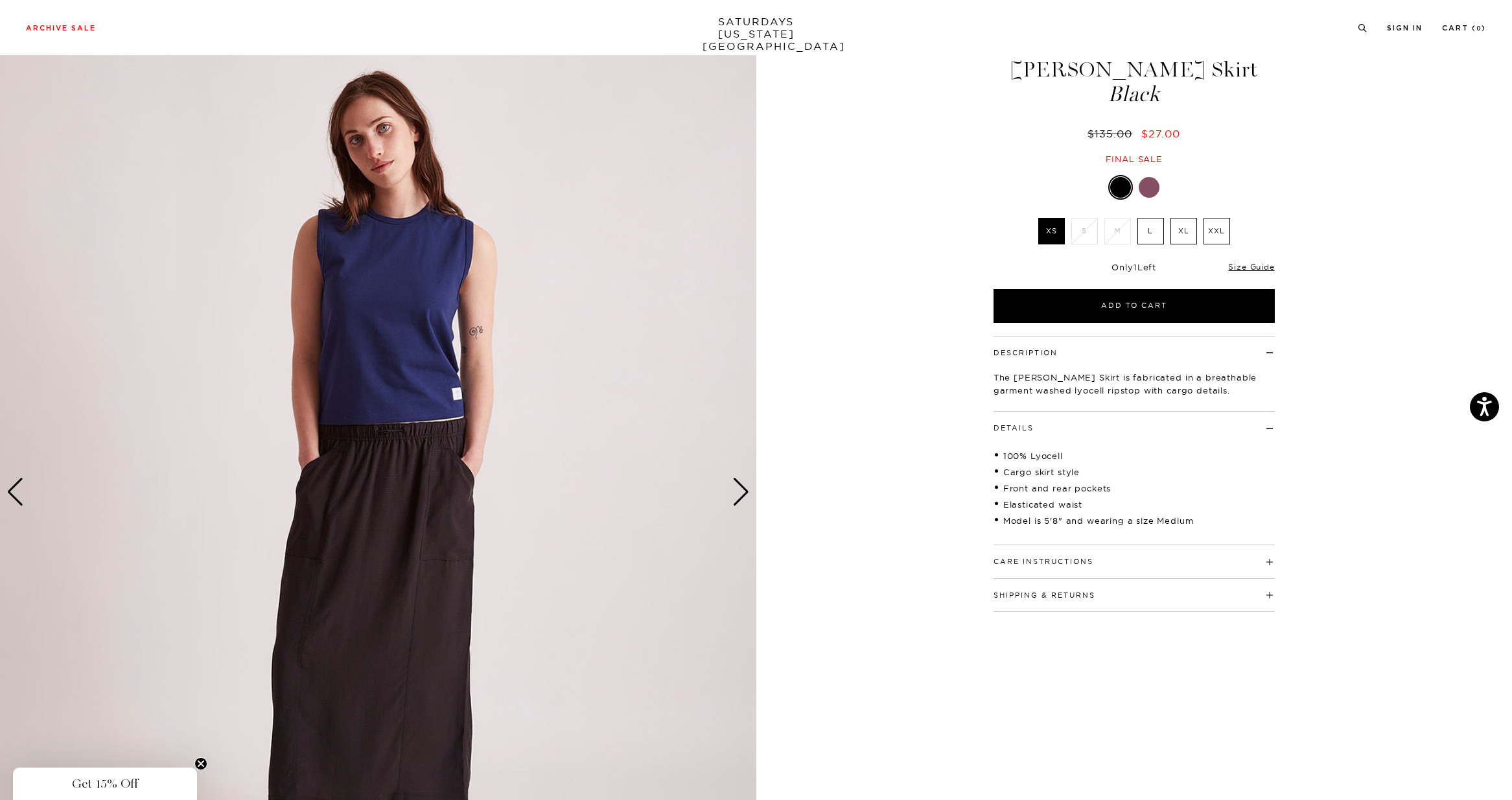
scroll to position [43, 0]
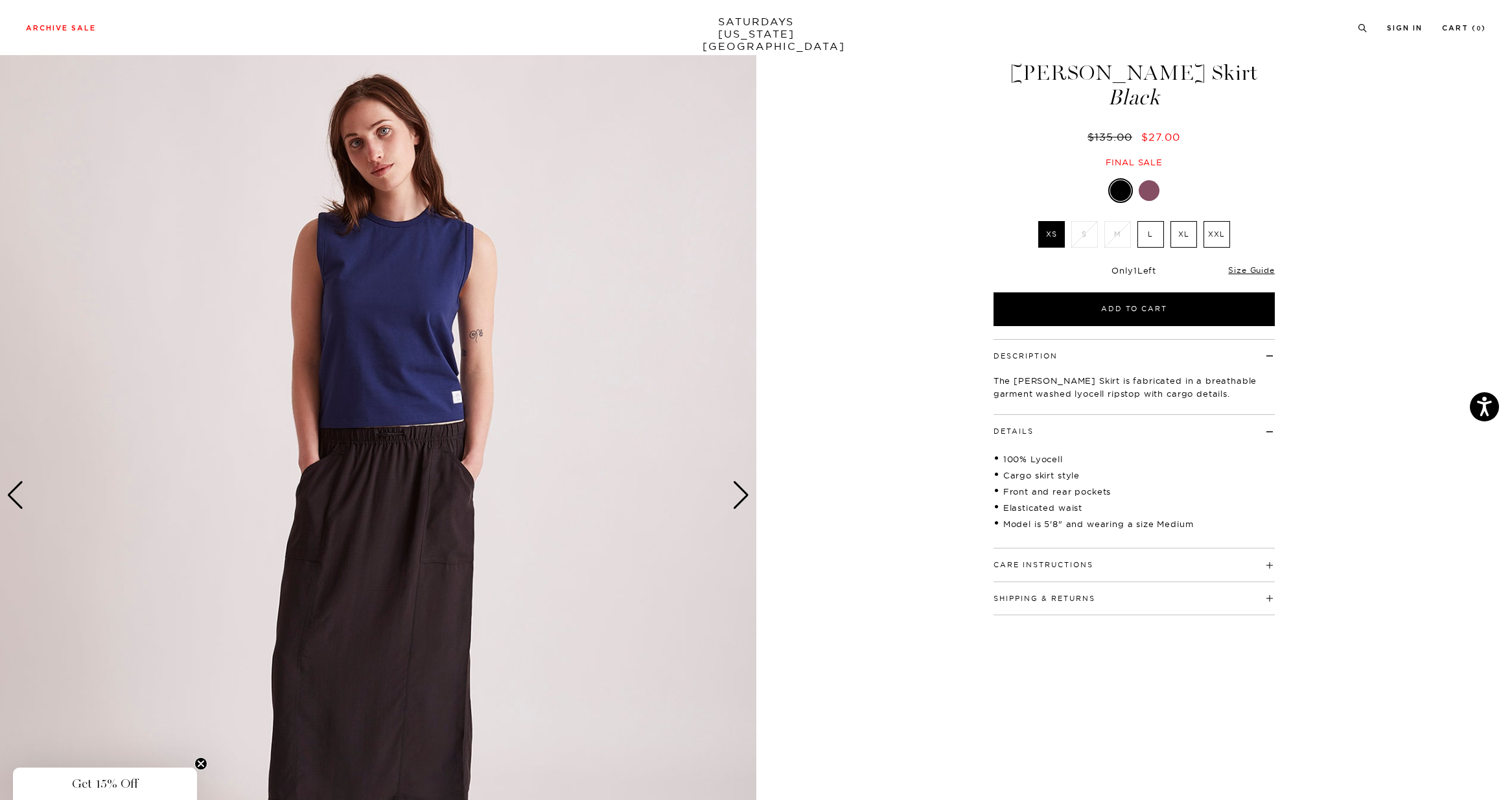
click at [1138, 188] on div at bounding box center [1133, 189] width 281 height 24
click at [1145, 189] on div at bounding box center [1148, 190] width 21 height 21
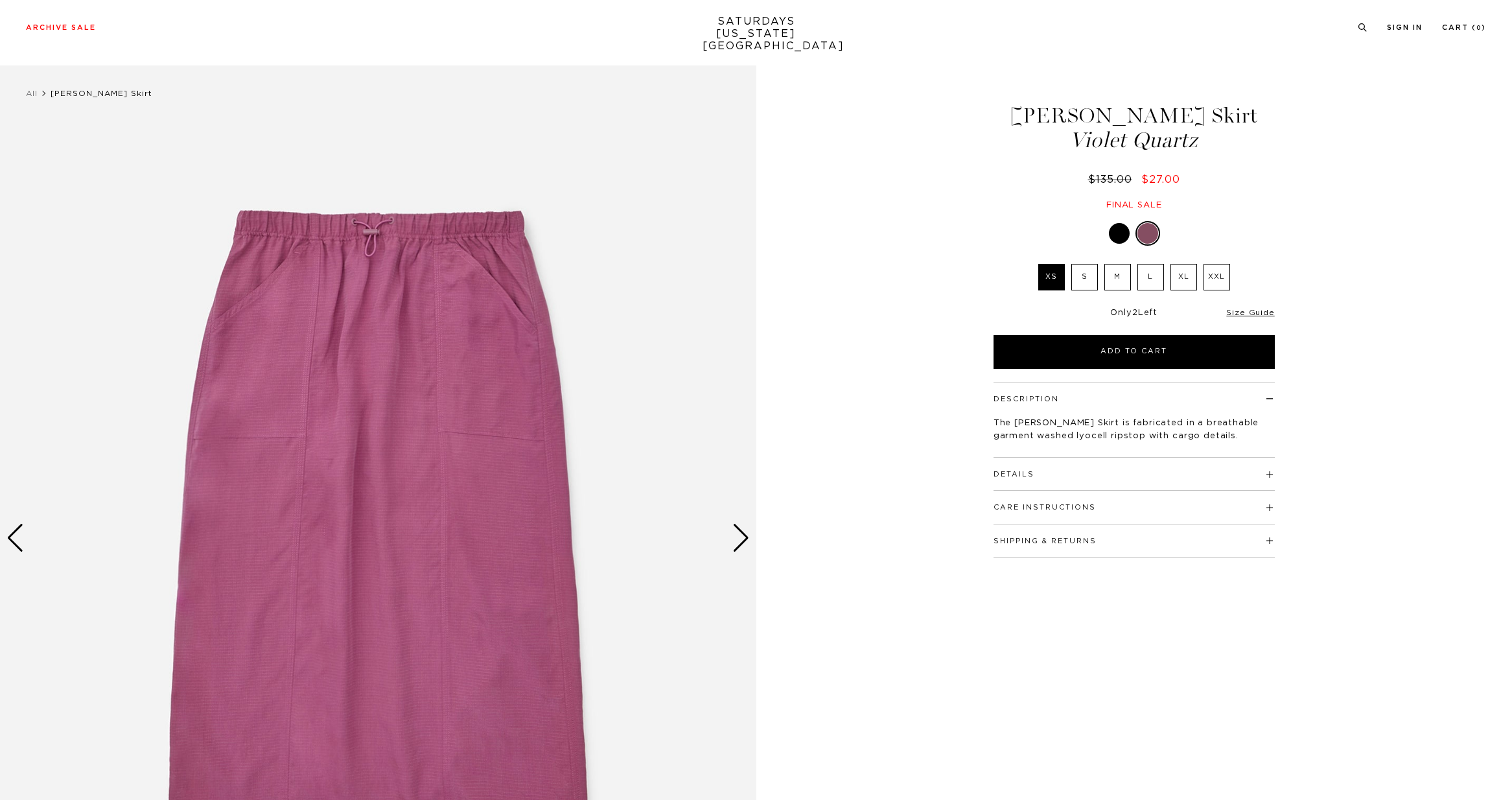
scroll to position [143, 0]
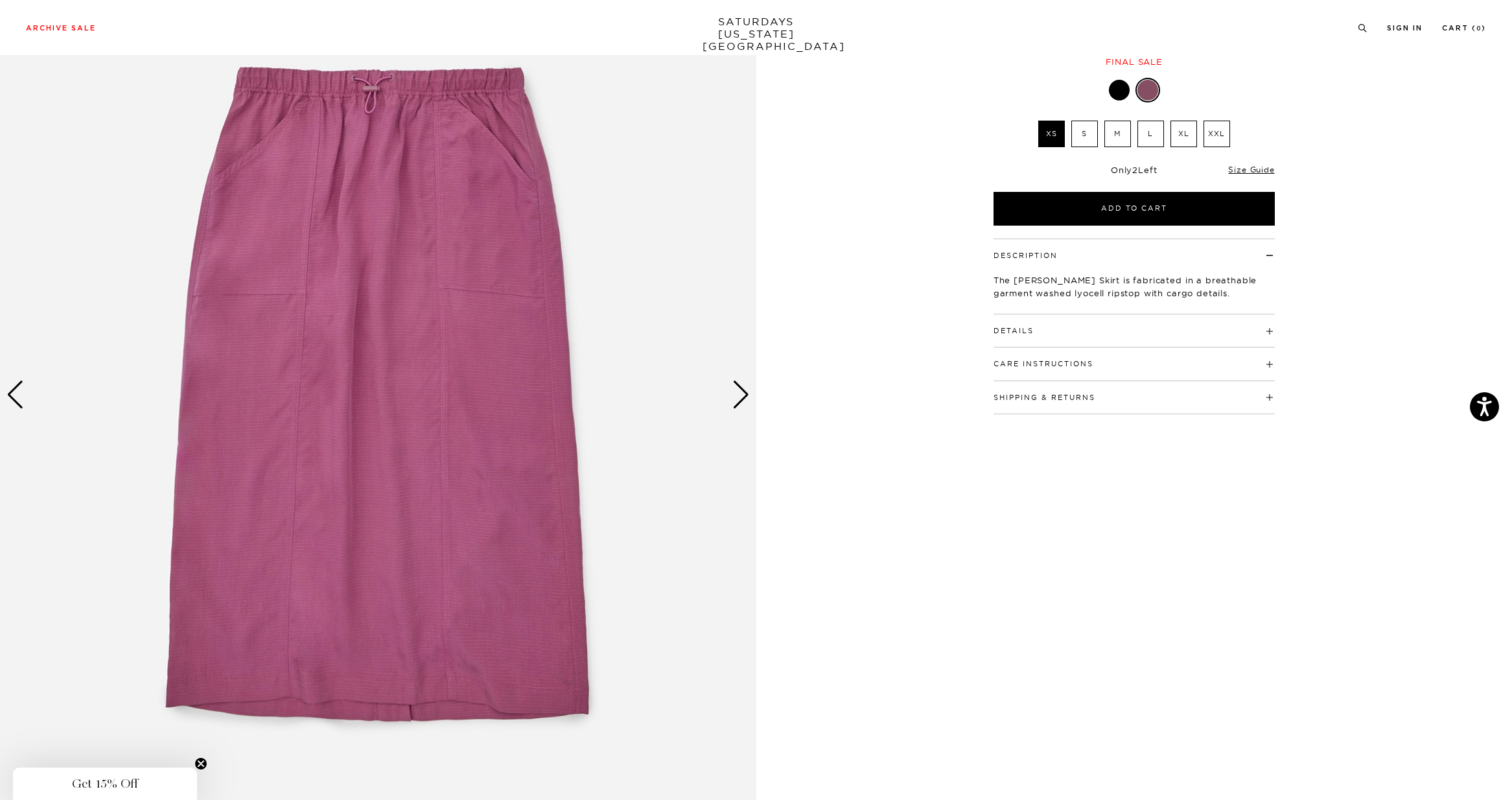
click at [739, 383] on div "Next slide" at bounding box center [740, 395] width 17 height 29
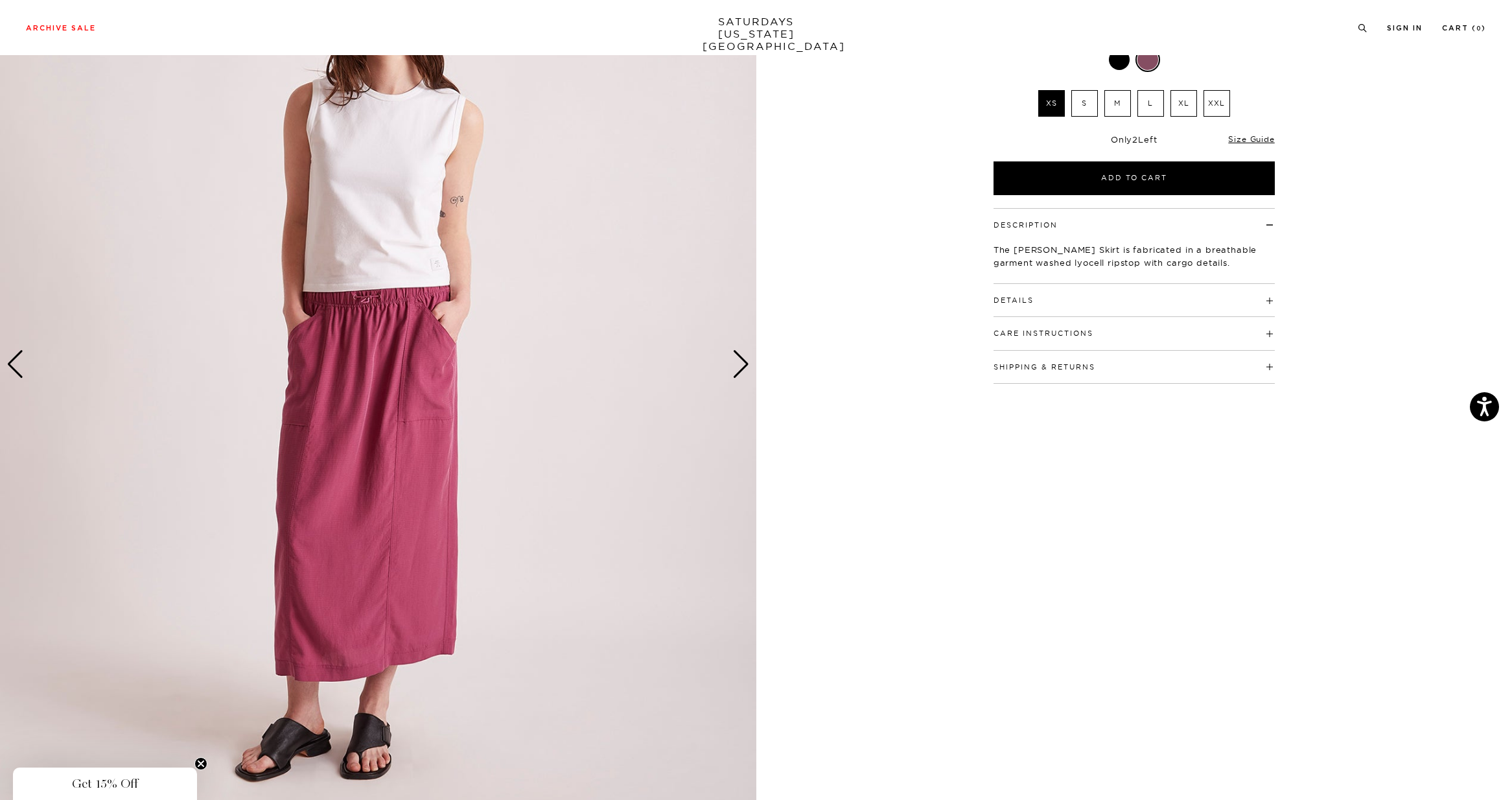
scroll to position [216, 0]
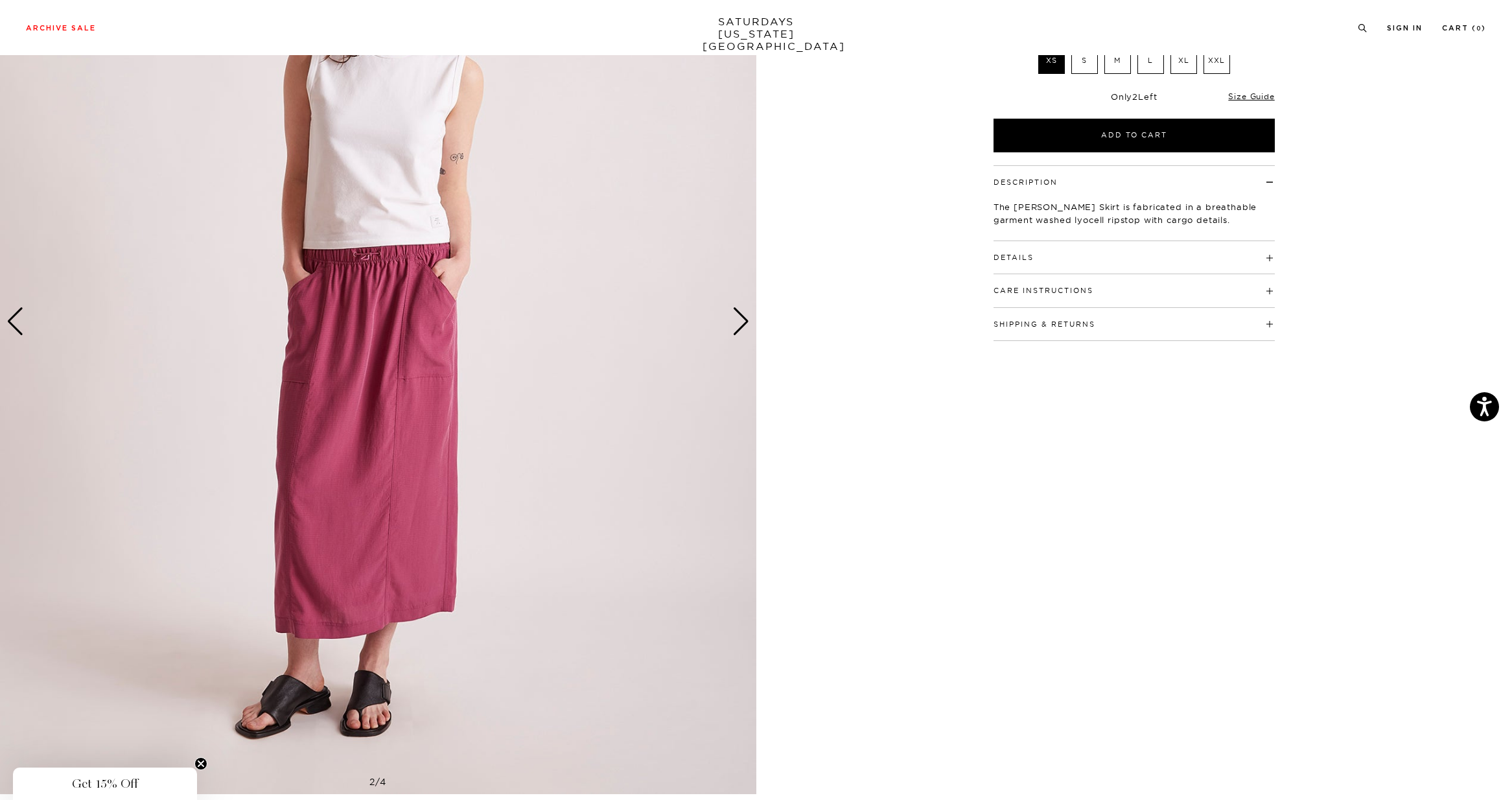
click at [743, 330] on div "Next slide" at bounding box center [740, 321] width 17 height 29
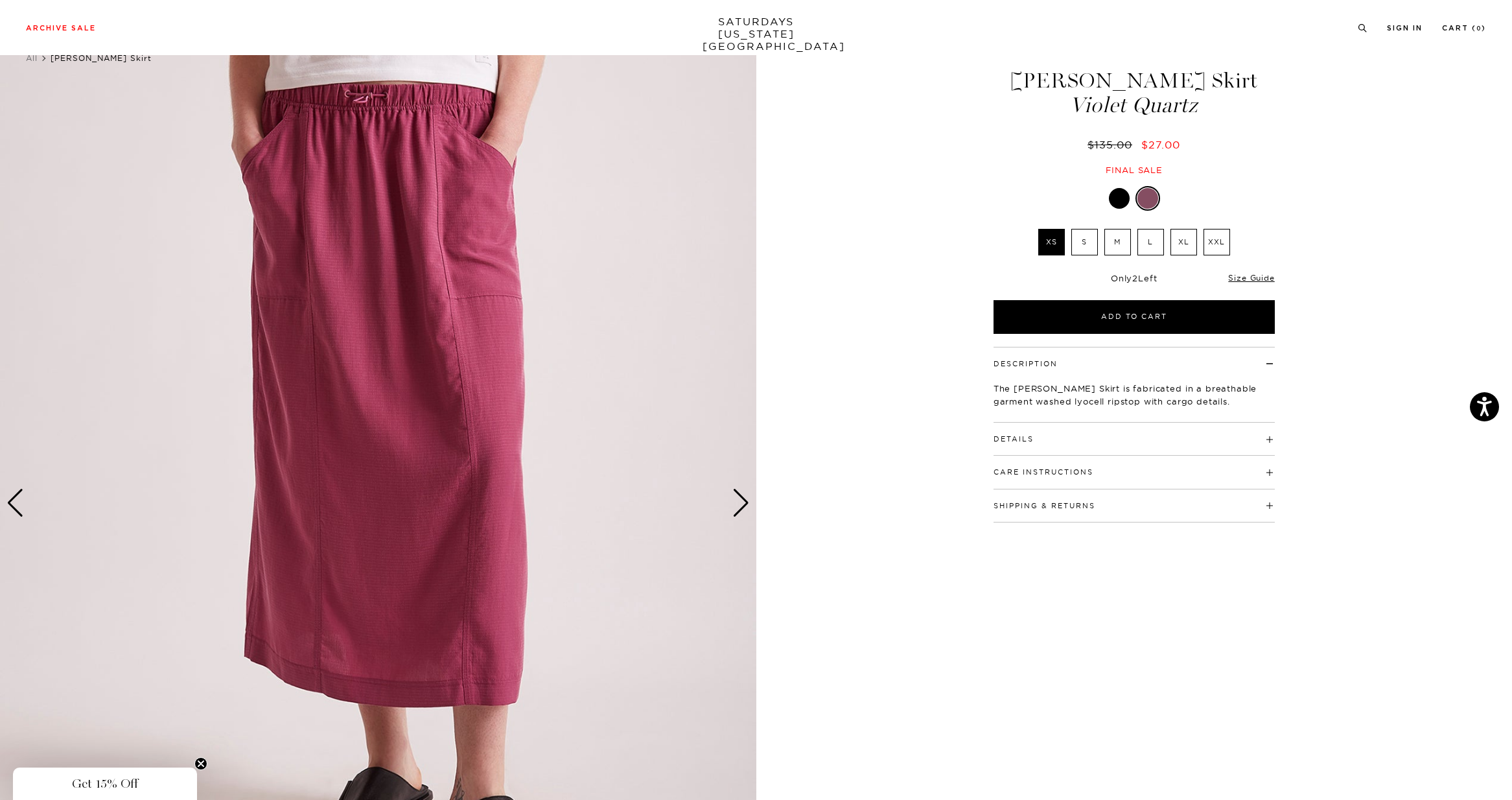
scroll to position [0, 0]
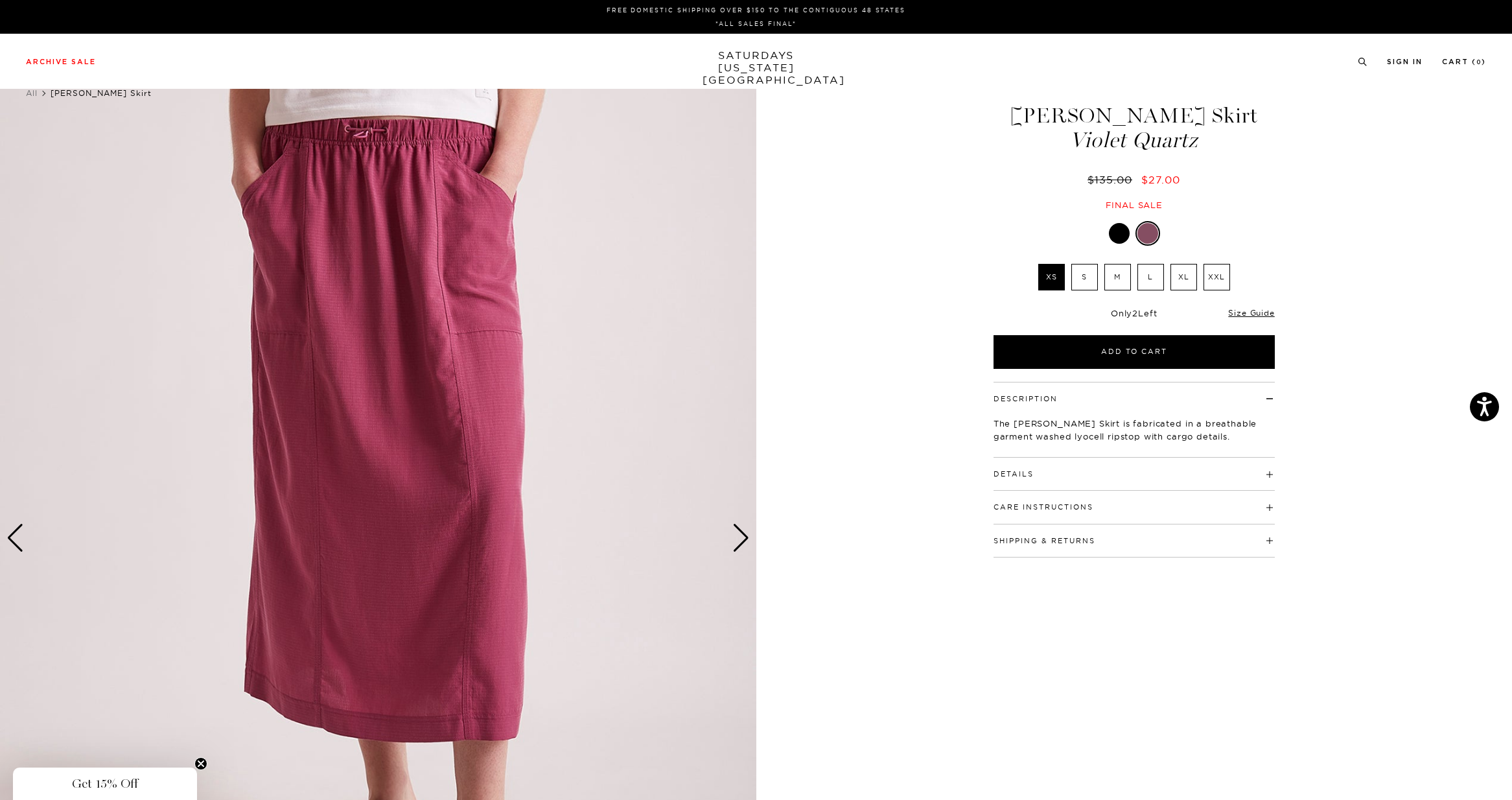
click at [742, 536] on div "Next slide" at bounding box center [740, 538] width 17 height 29
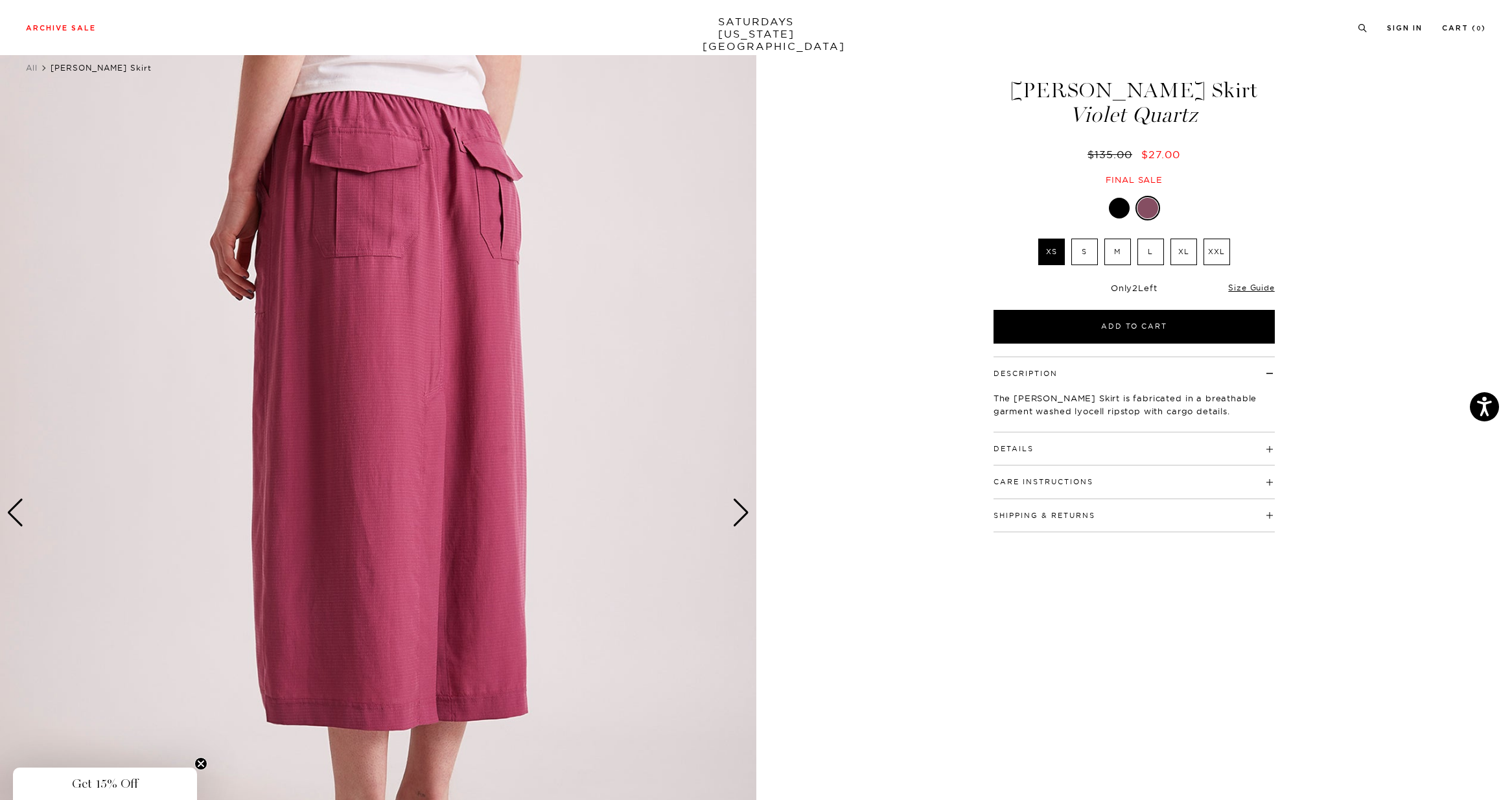
scroll to position [24, 0]
click at [745, 517] on div "Next slide" at bounding box center [740, 514] width 17 height 29
